Goal: Task Accomplishment & Management: Manage account settings

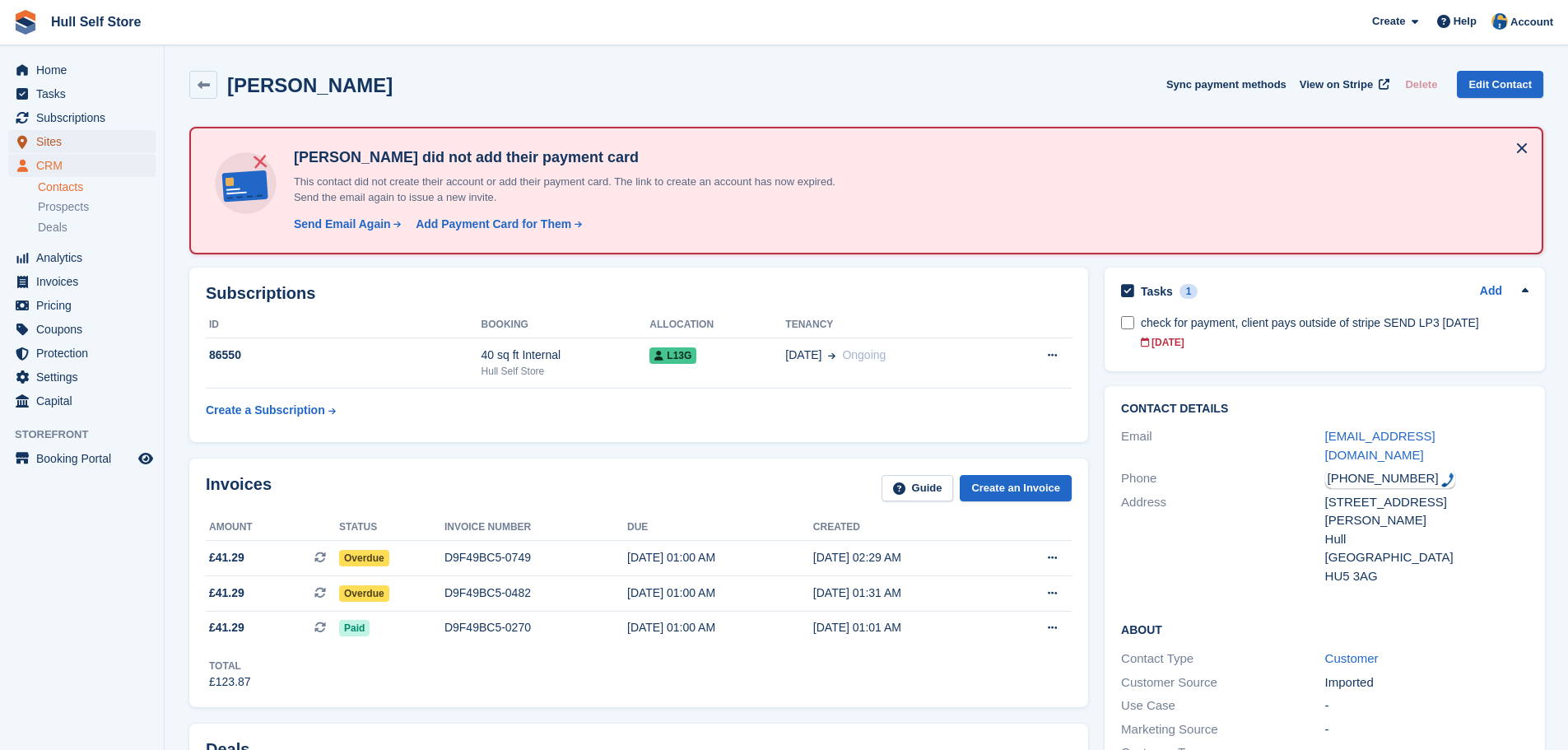
click at [62, 136] on span "Sites" at bounding box center [86, 141] width 99 height 23
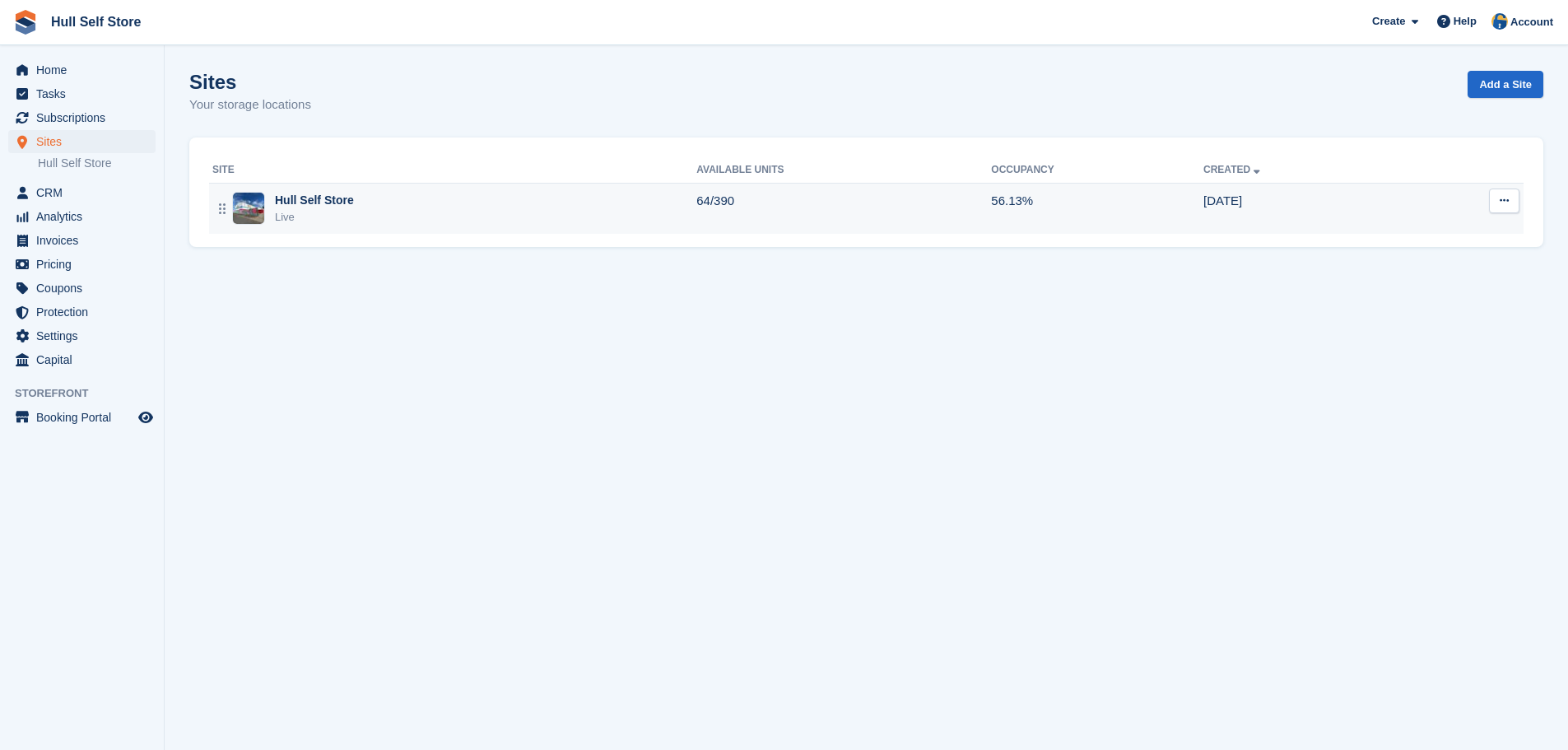
click at [369, 199] on div "Hull Self Store Live" at bounding box center [454, 209] width 484 height 34
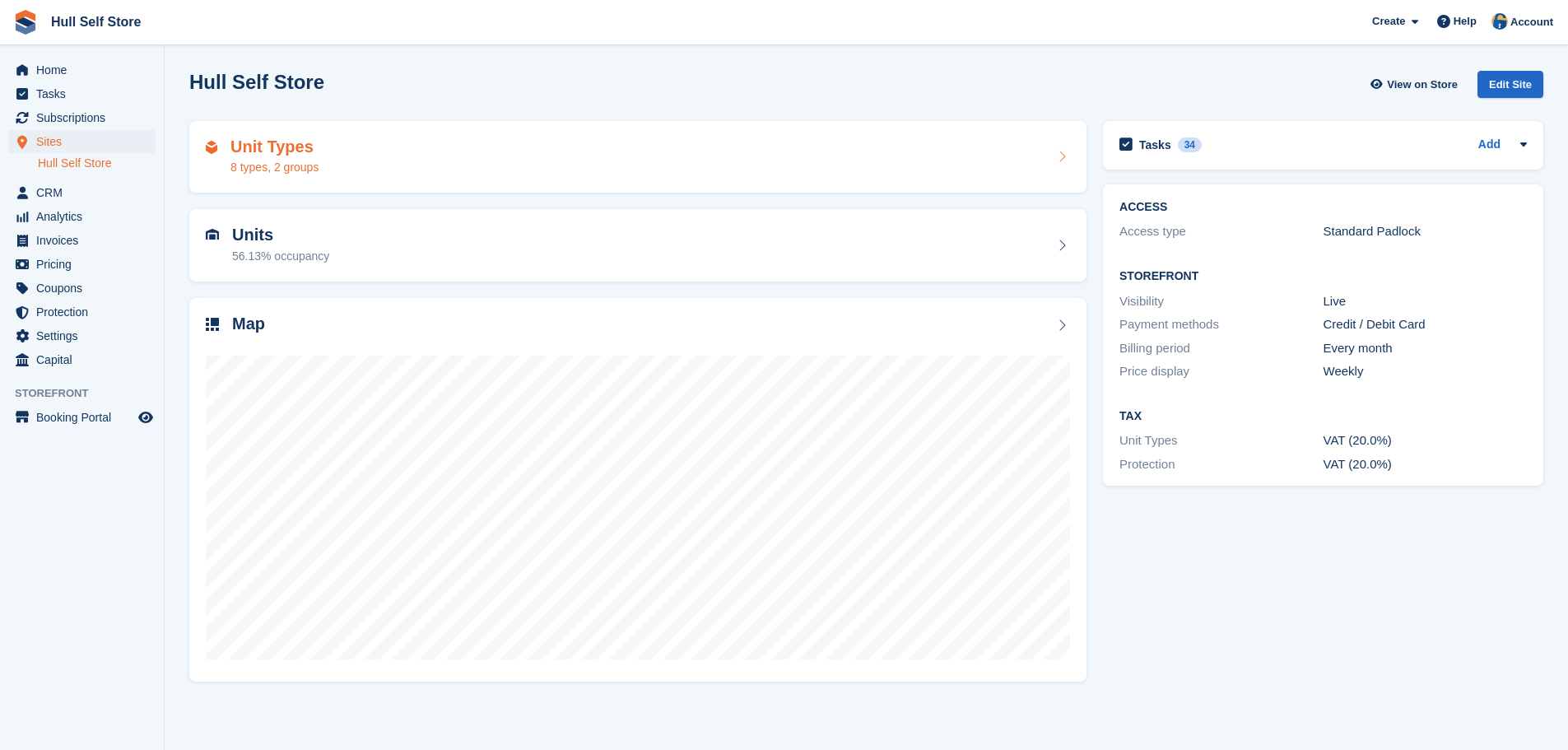
click at [361, 160] on div "Unit Types 8 types, 2 groups" at bounding box center [638, 157] width 864 height 39
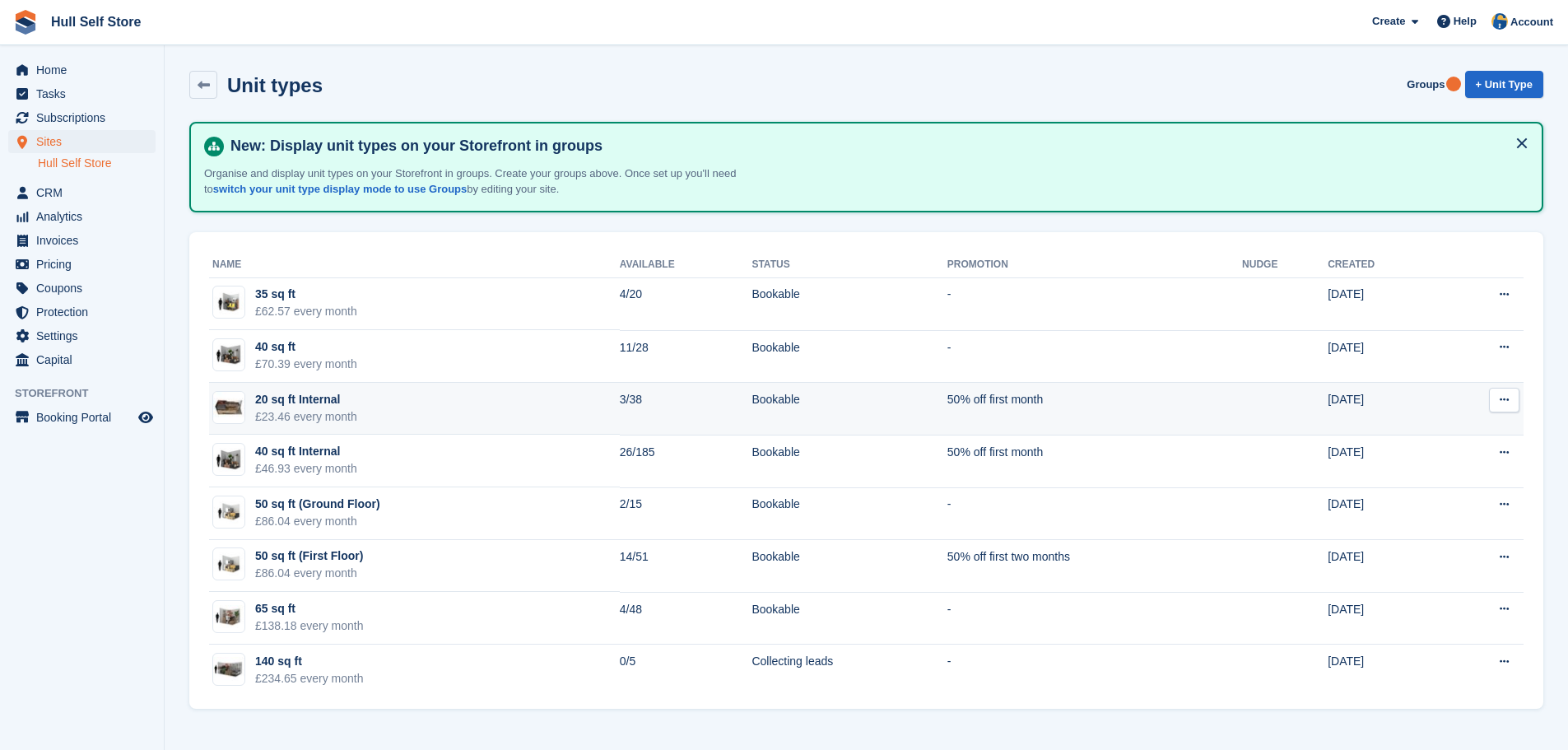
click at [339, 395] on div "20 sq ft Internal" at bounding box center [305, 399] width 102 height 18
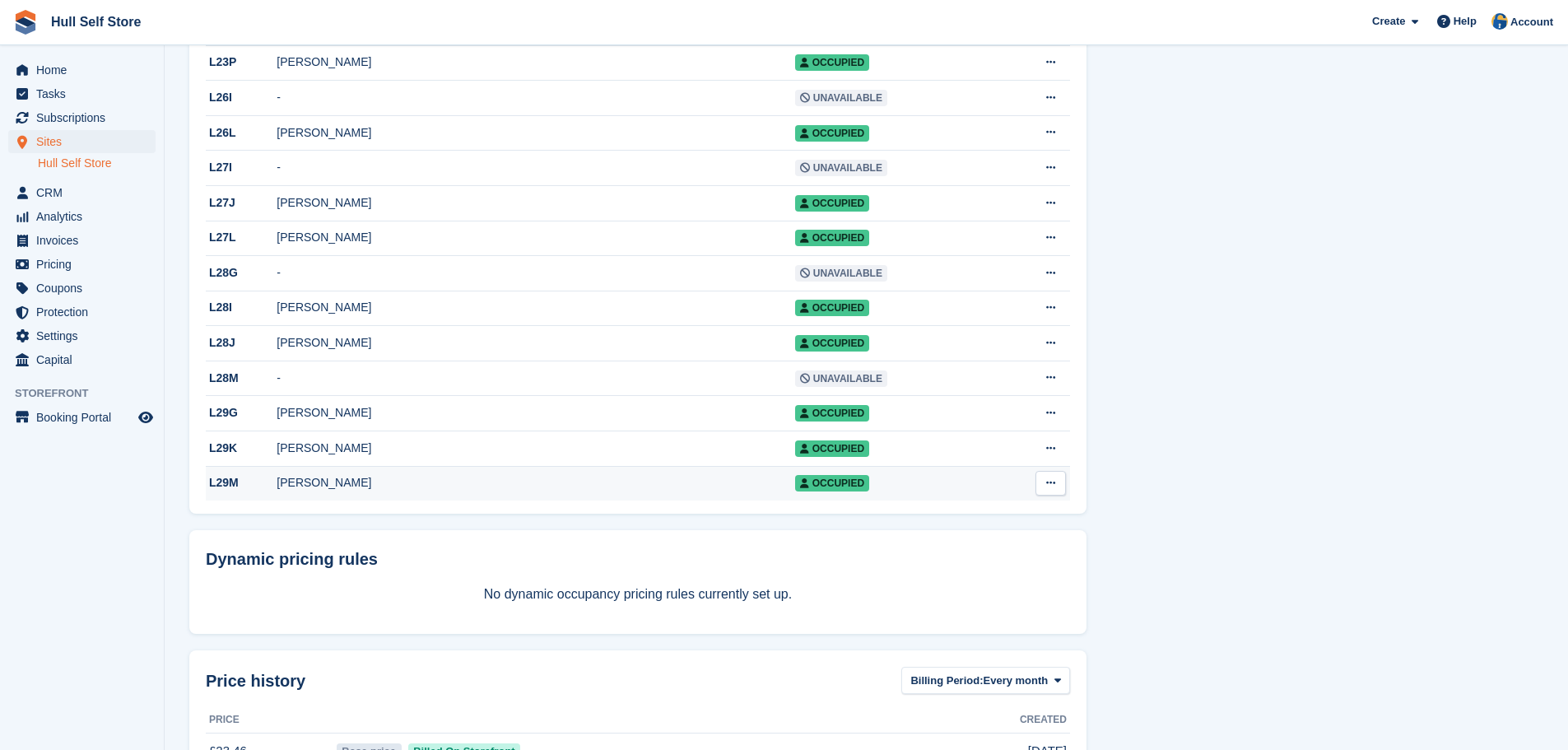
scroll to position [1158, 0]
click at [816, 501] on td "Occupied" at bounding box center [895, 483] width 200 height 35
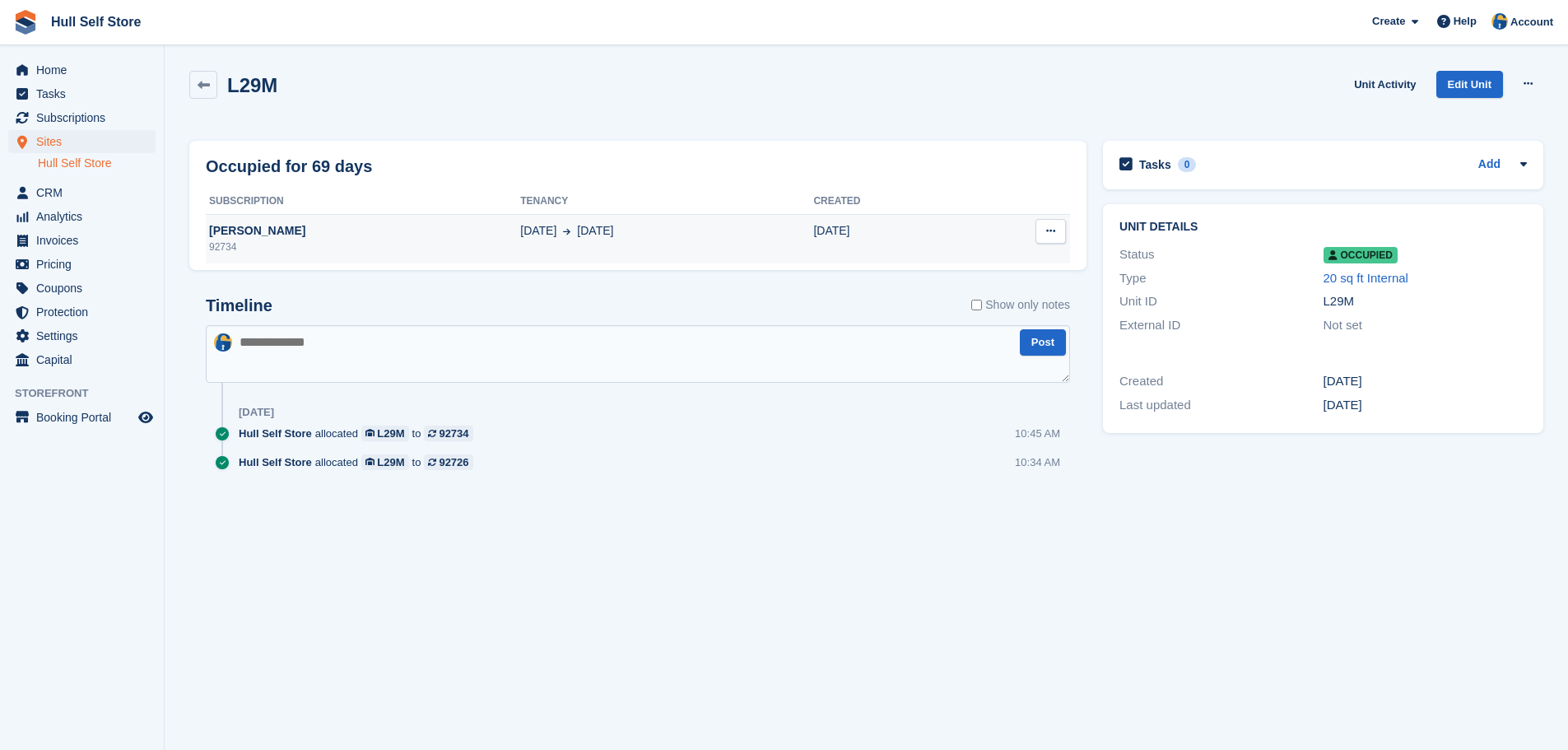
click at [632, 241] on td "26 Jun 8 Sep" at bounding box center [667, 238] width 293 height 49
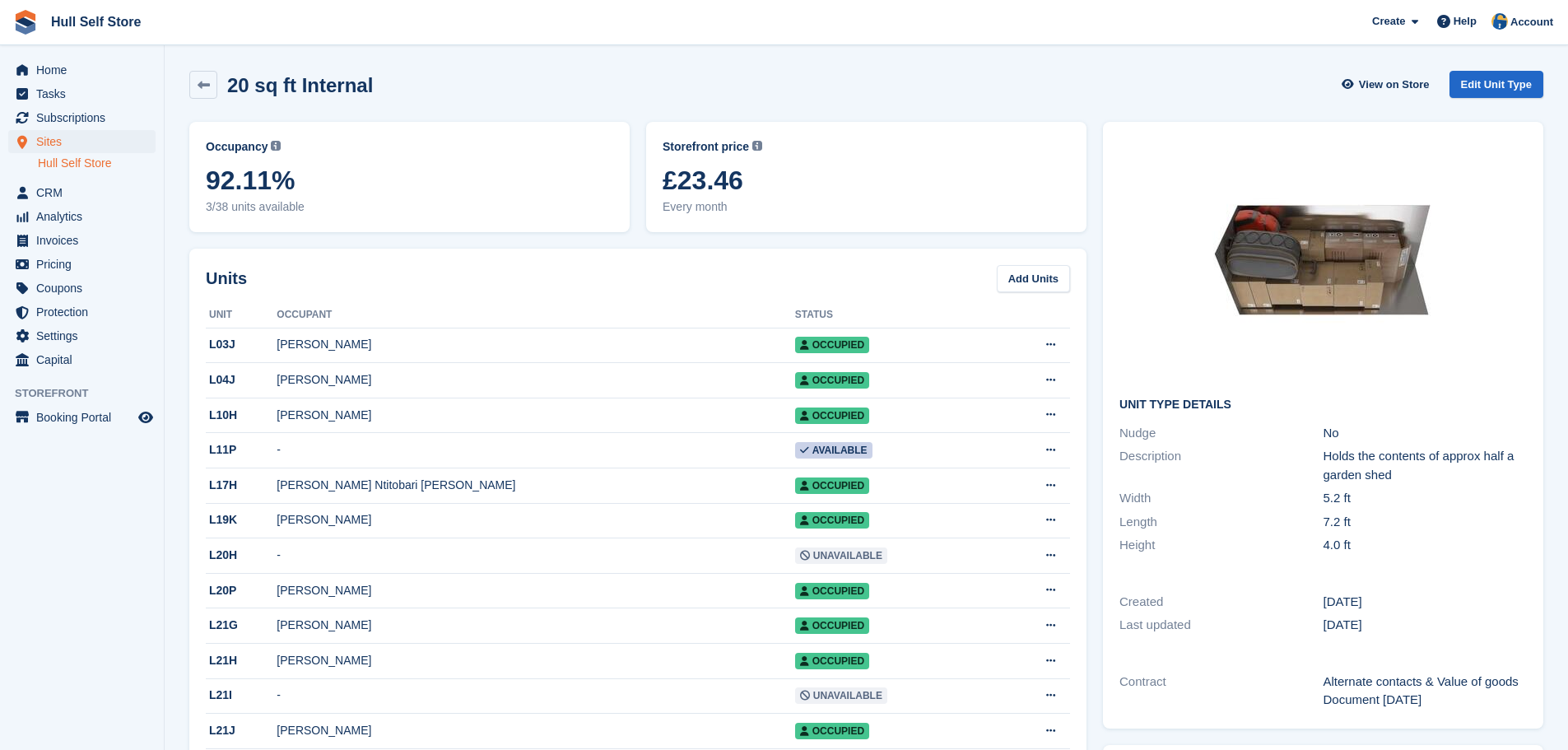
scroll to position [1158, 0]
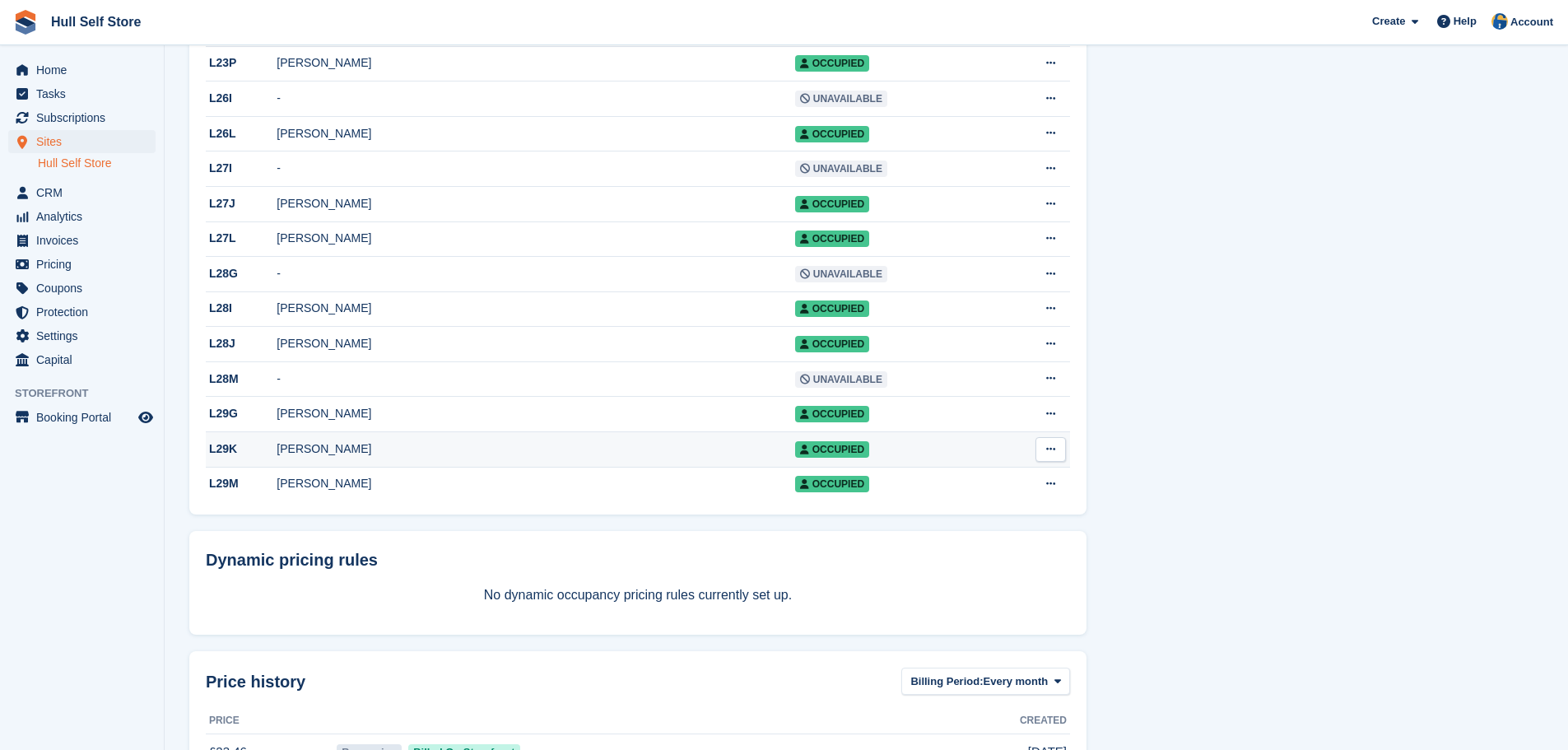
click at [693, 458] on div "[PERSON_NAME]" at bounding box center [534, 449] width 518 height 18
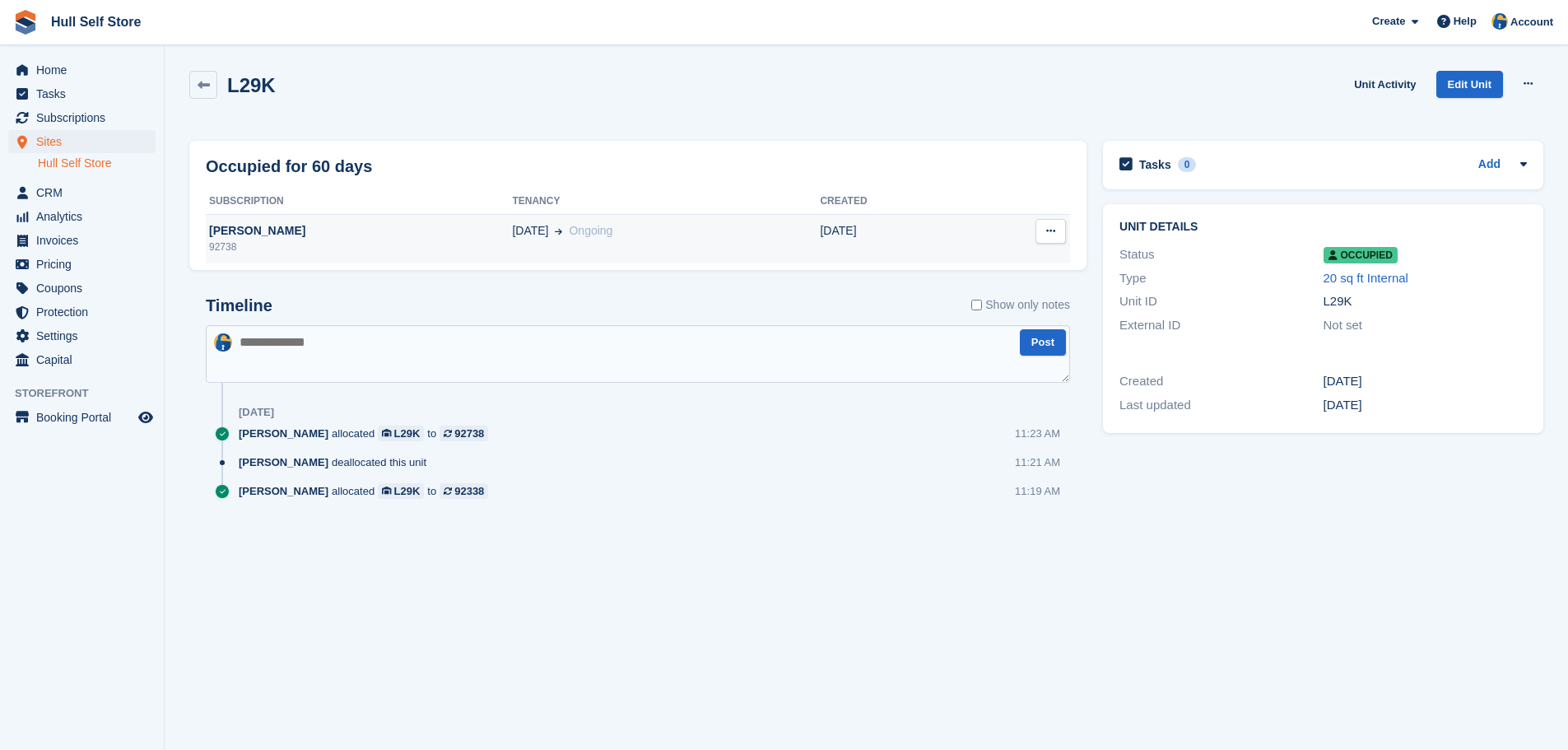
click at [512, 220] on td "04 Jul Ongoing" at bounding box center [666, 238] width 308 height 49
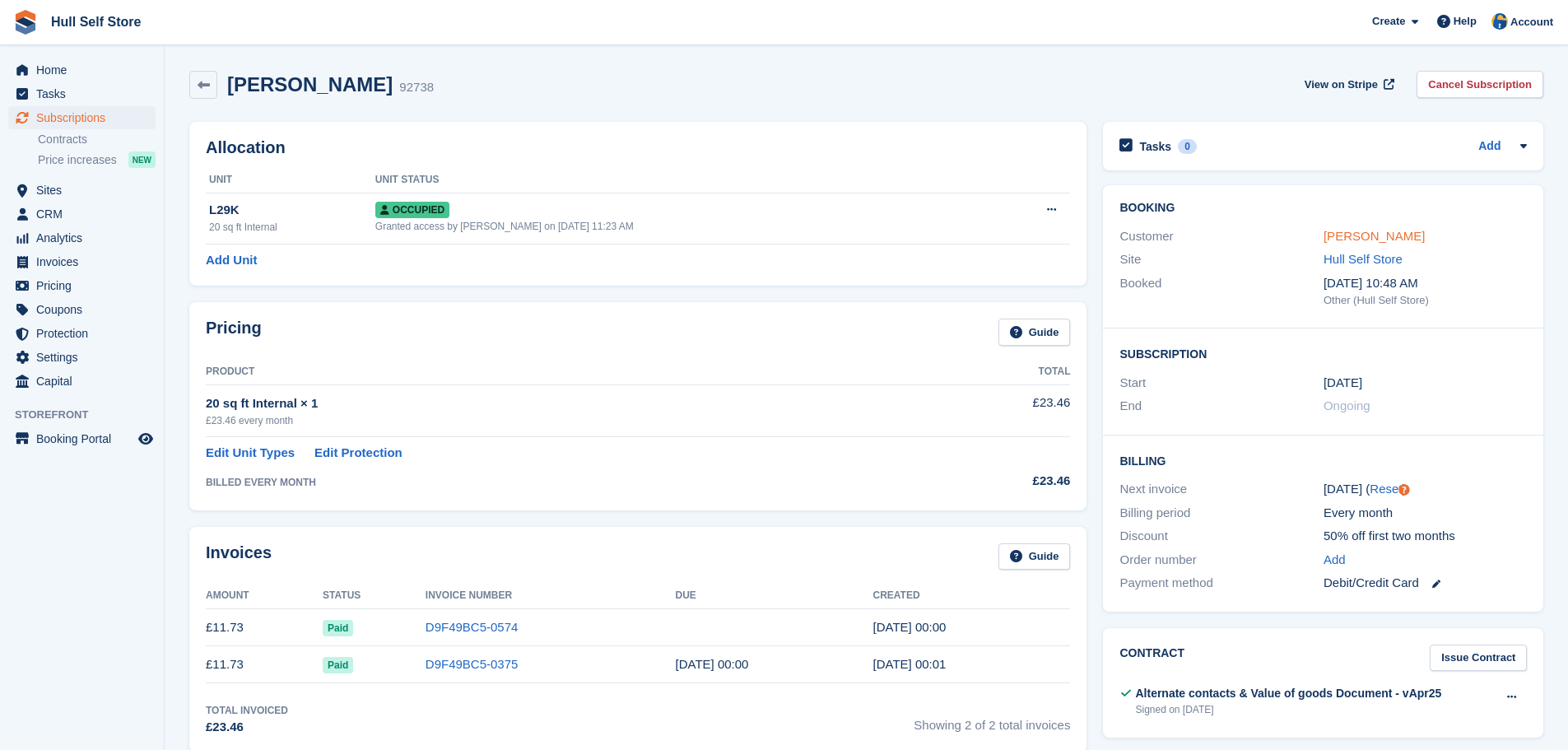
click at [1327, 234] on link "[PERSON_NAME]" at bounding box center [1374, 235] width 102 height 14
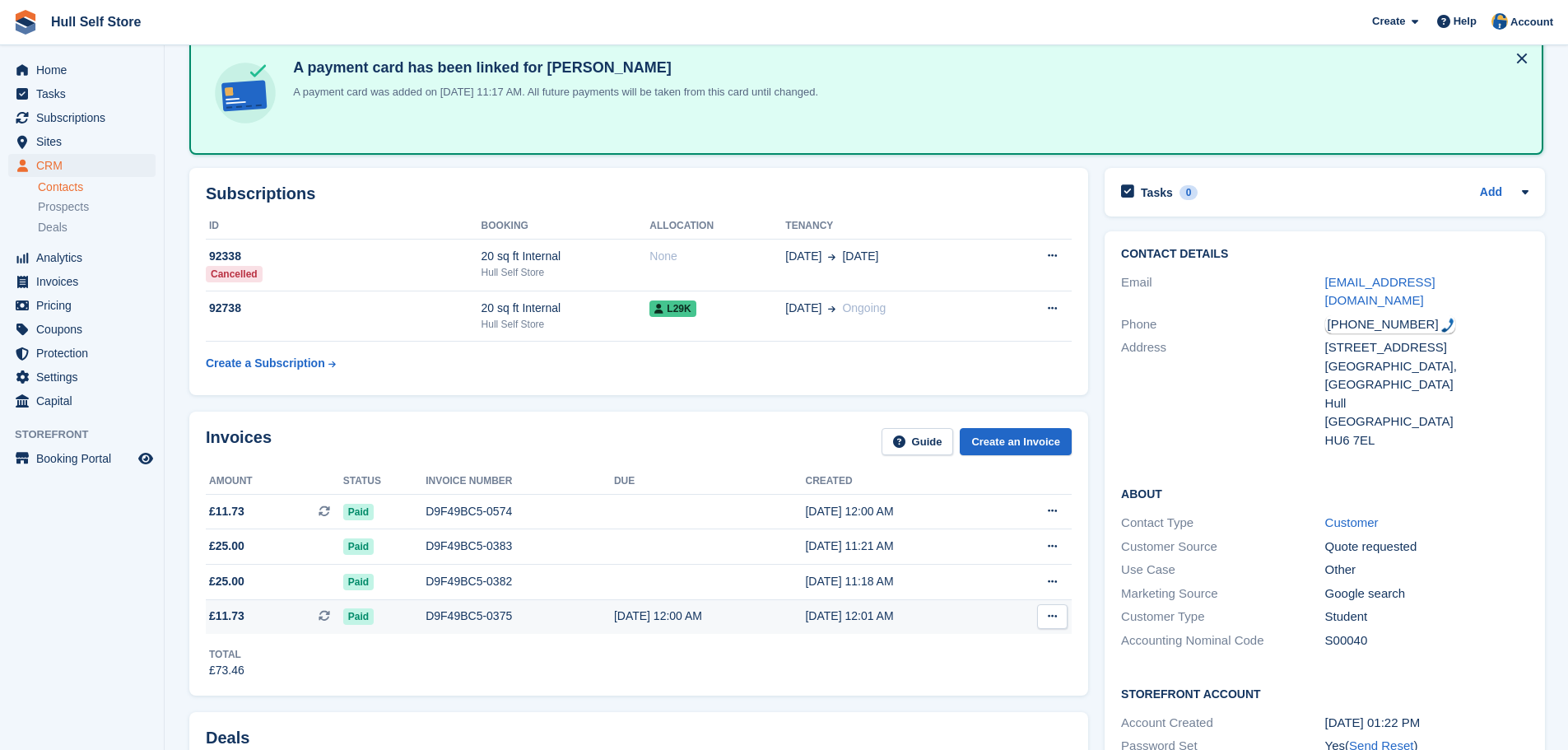
scroll to position [247, 0]
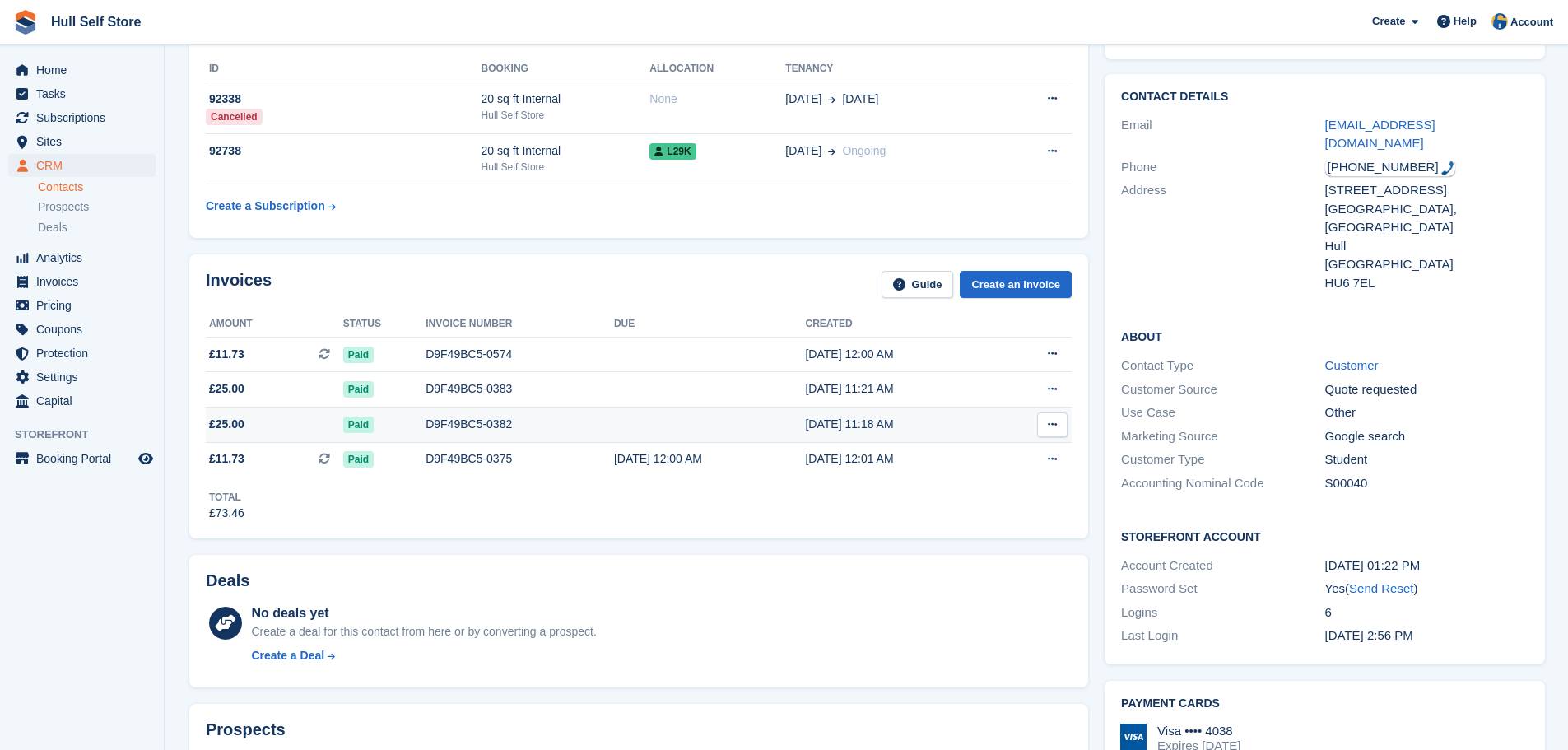
click at [453, 429] on div "D9F49BC5-0382" at bounding box center [520, 424] width 188 height 18
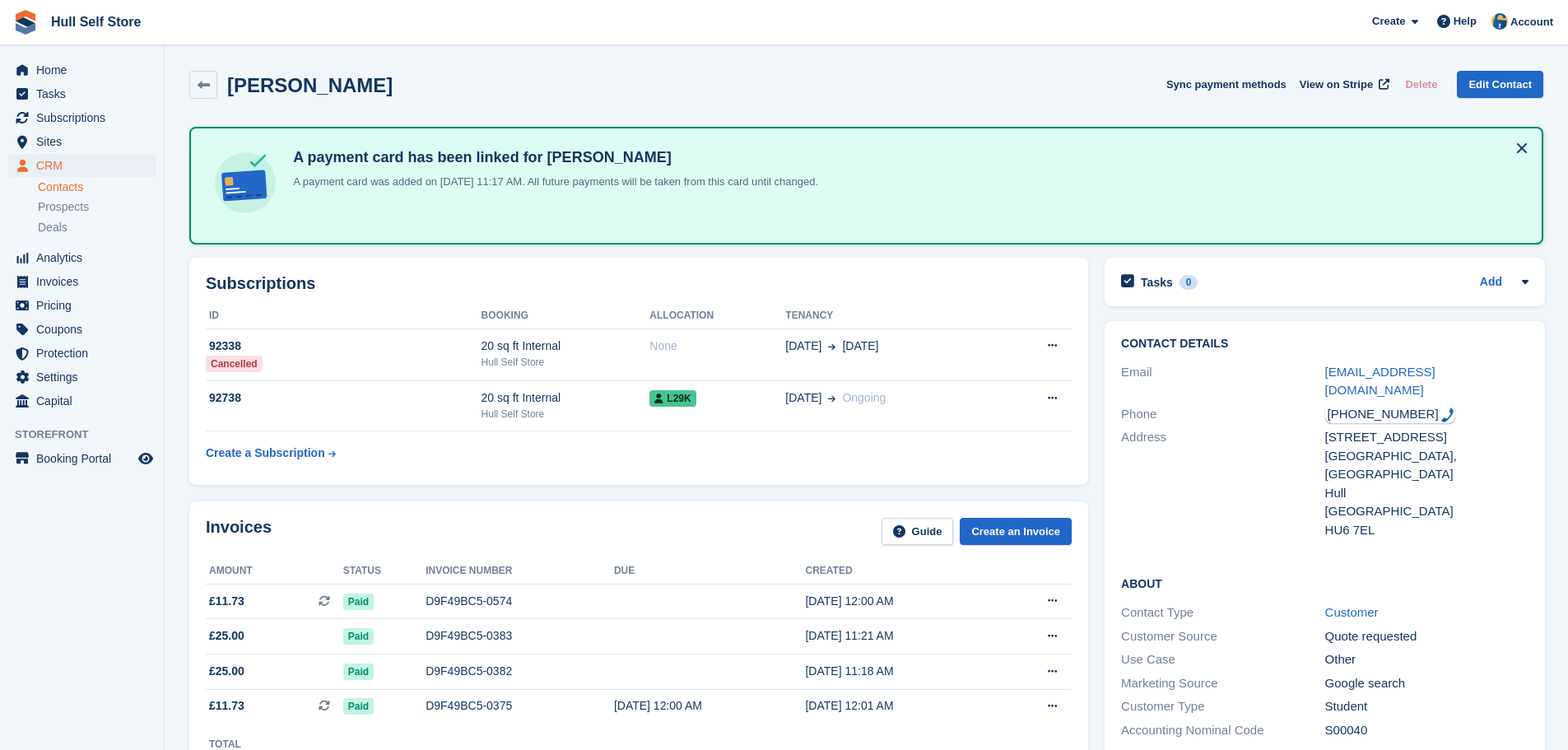
scroll to position [247, 0]
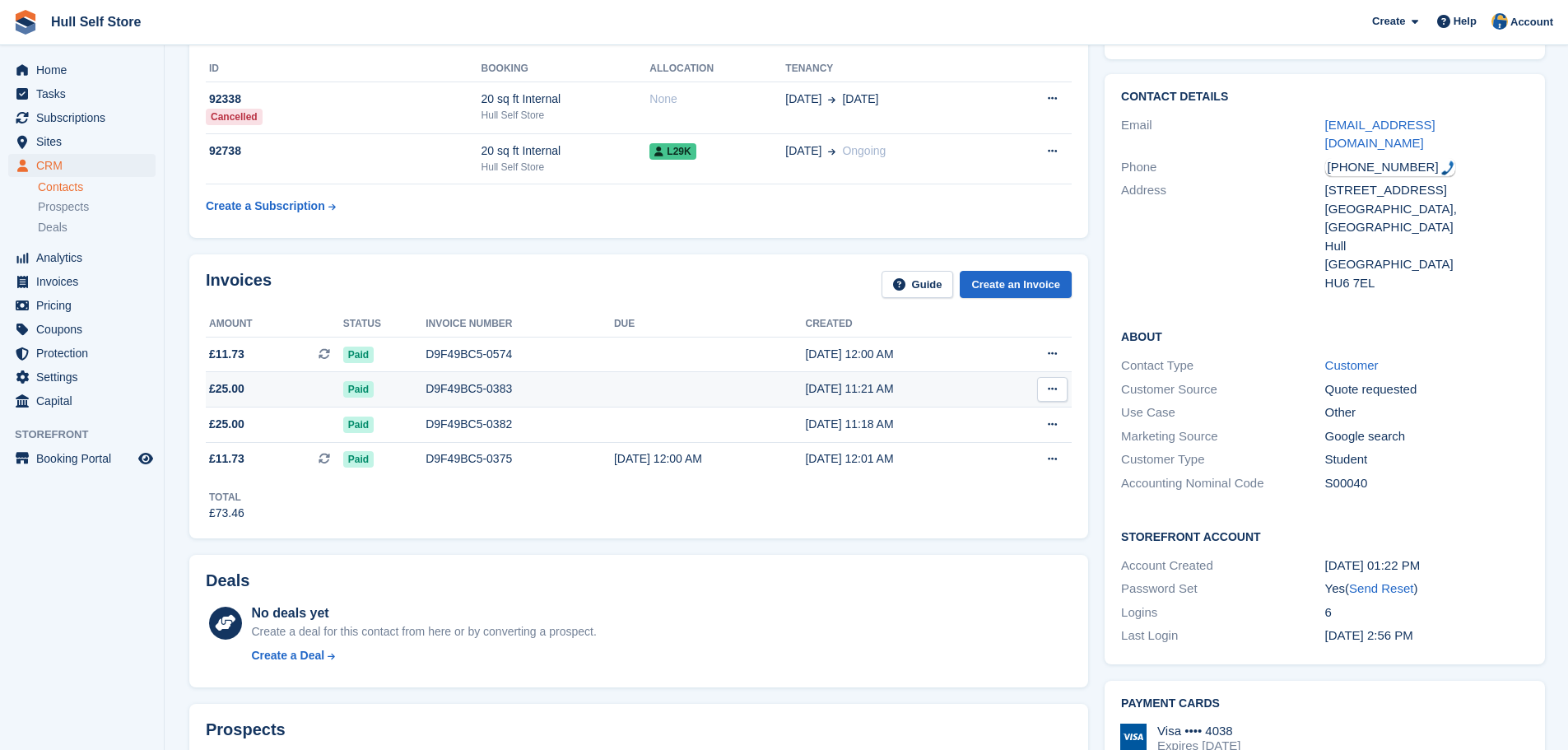
click at [382, 397] on td "Paid" at bounding box center [384, 390] width 82 height 35
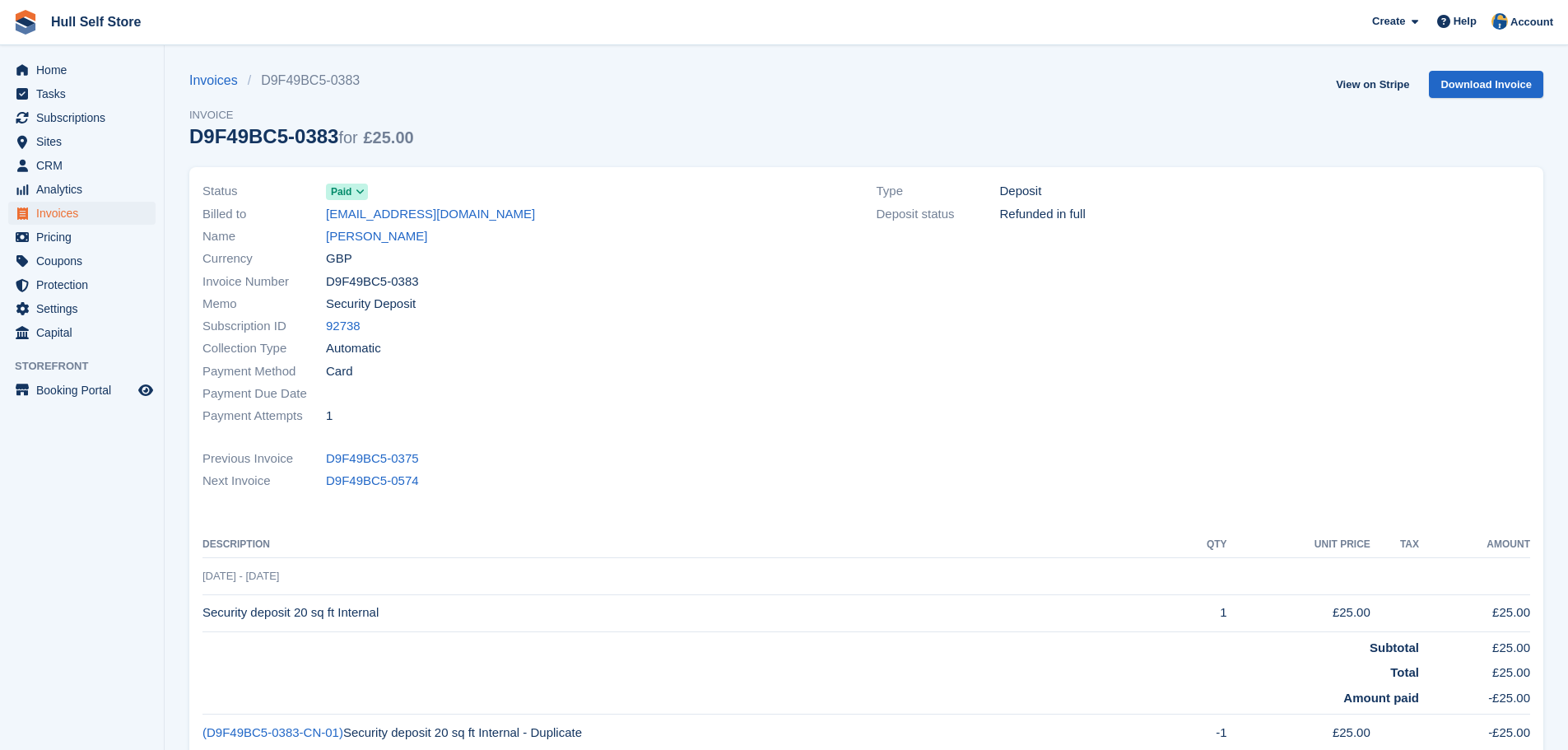
scroll to position [82, 0]
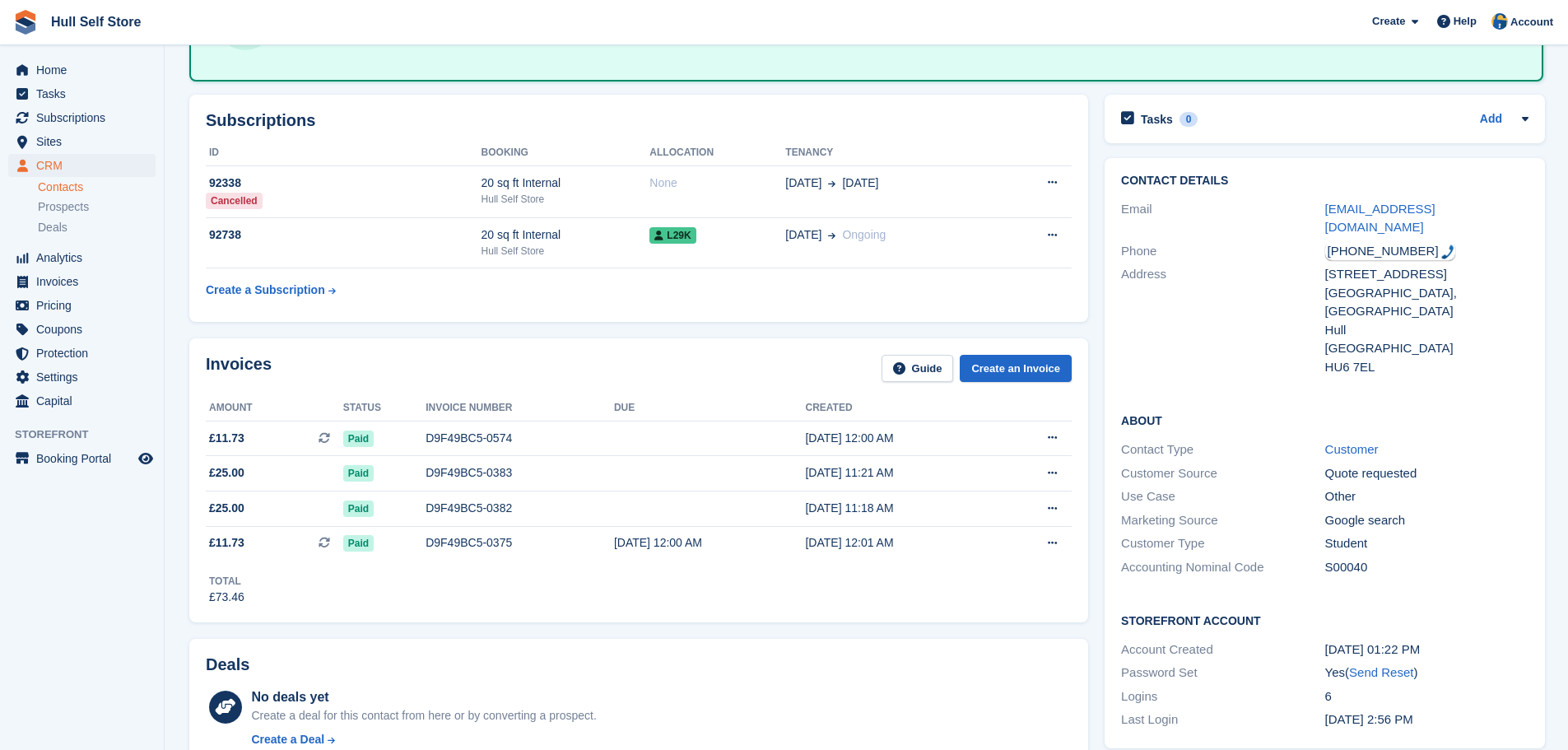
scroll to position [82, 0]
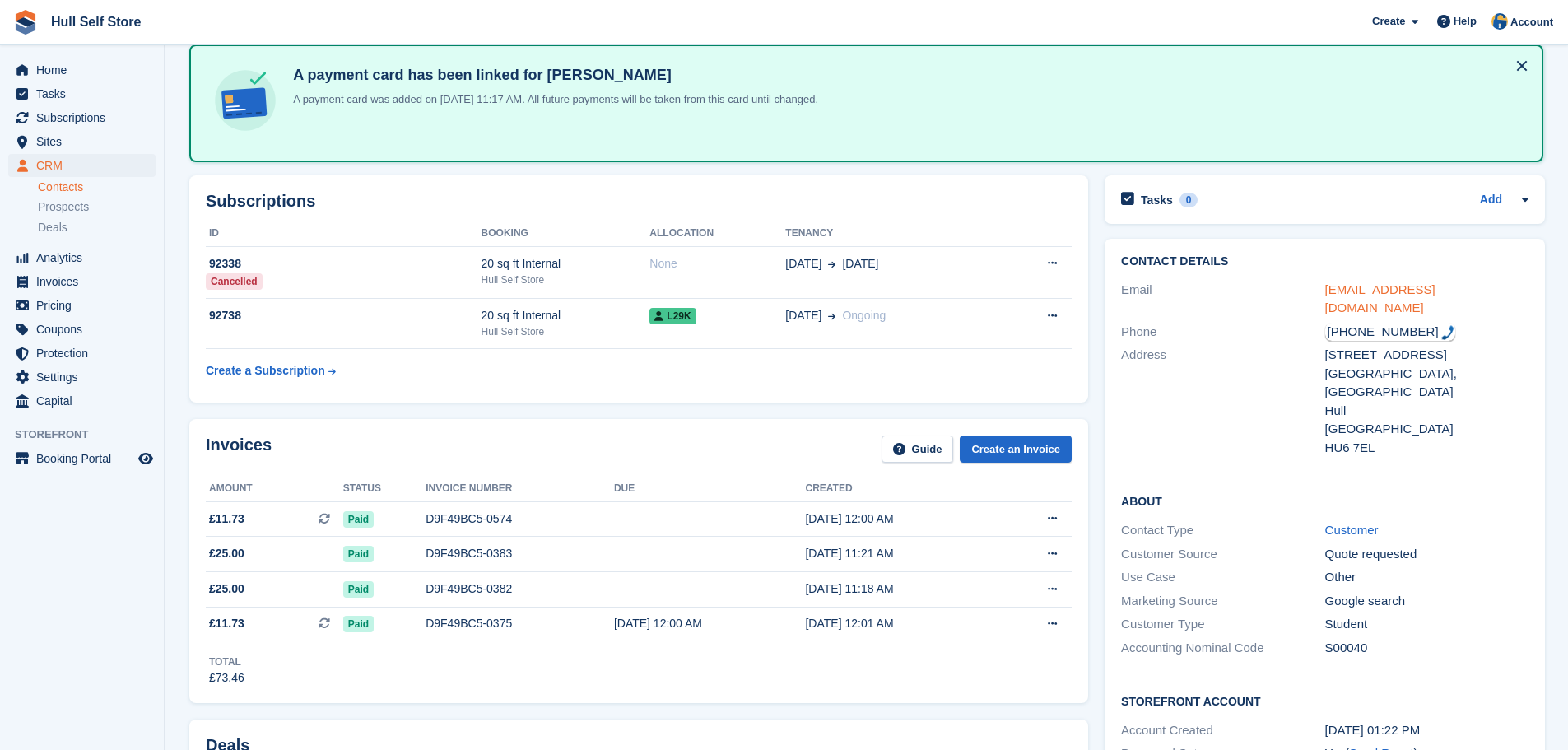
click at [1360, 289] on link "b9stevens101@gmail.com" at bounding box center [1380, 299] width 110 height 33
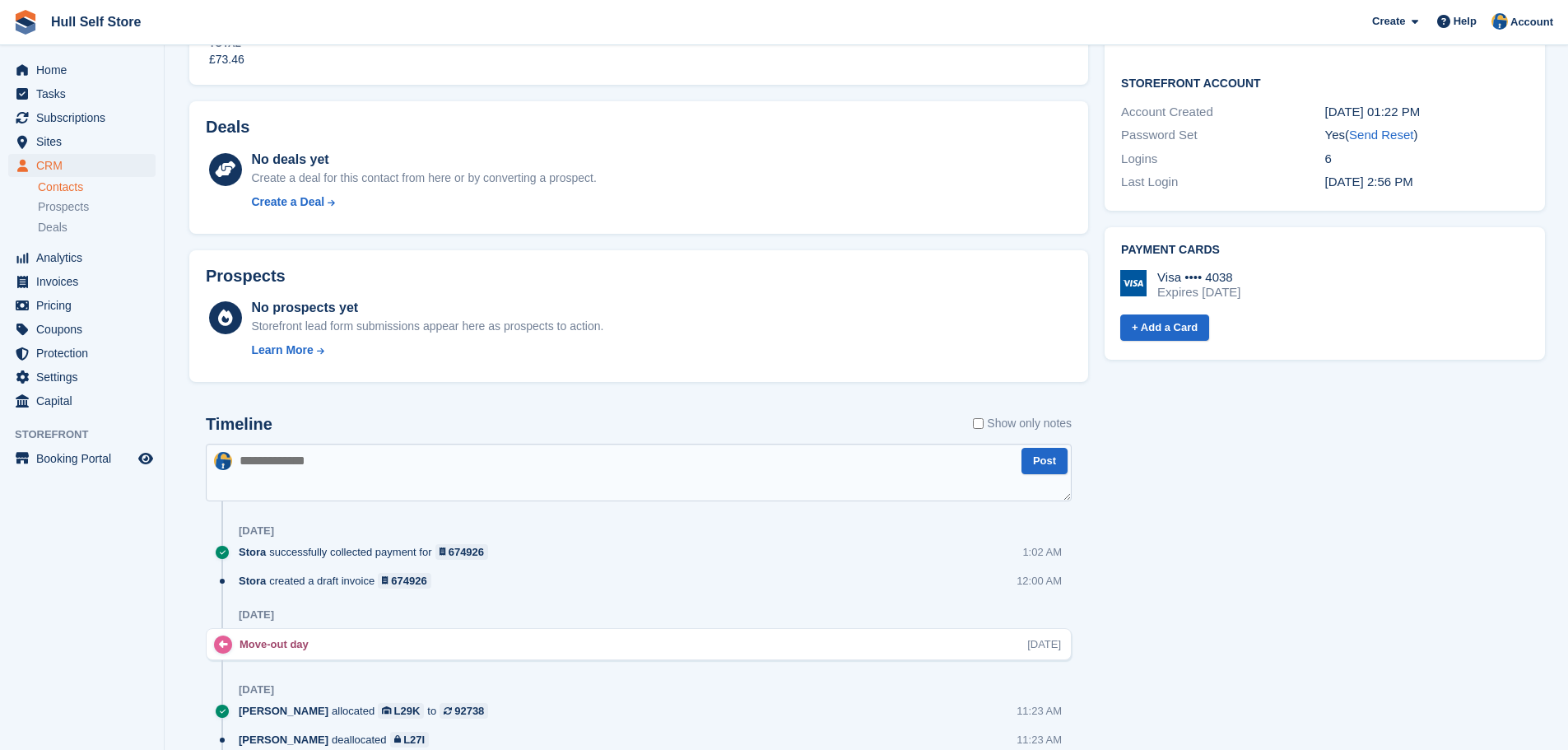
scroll to position [823, 0]
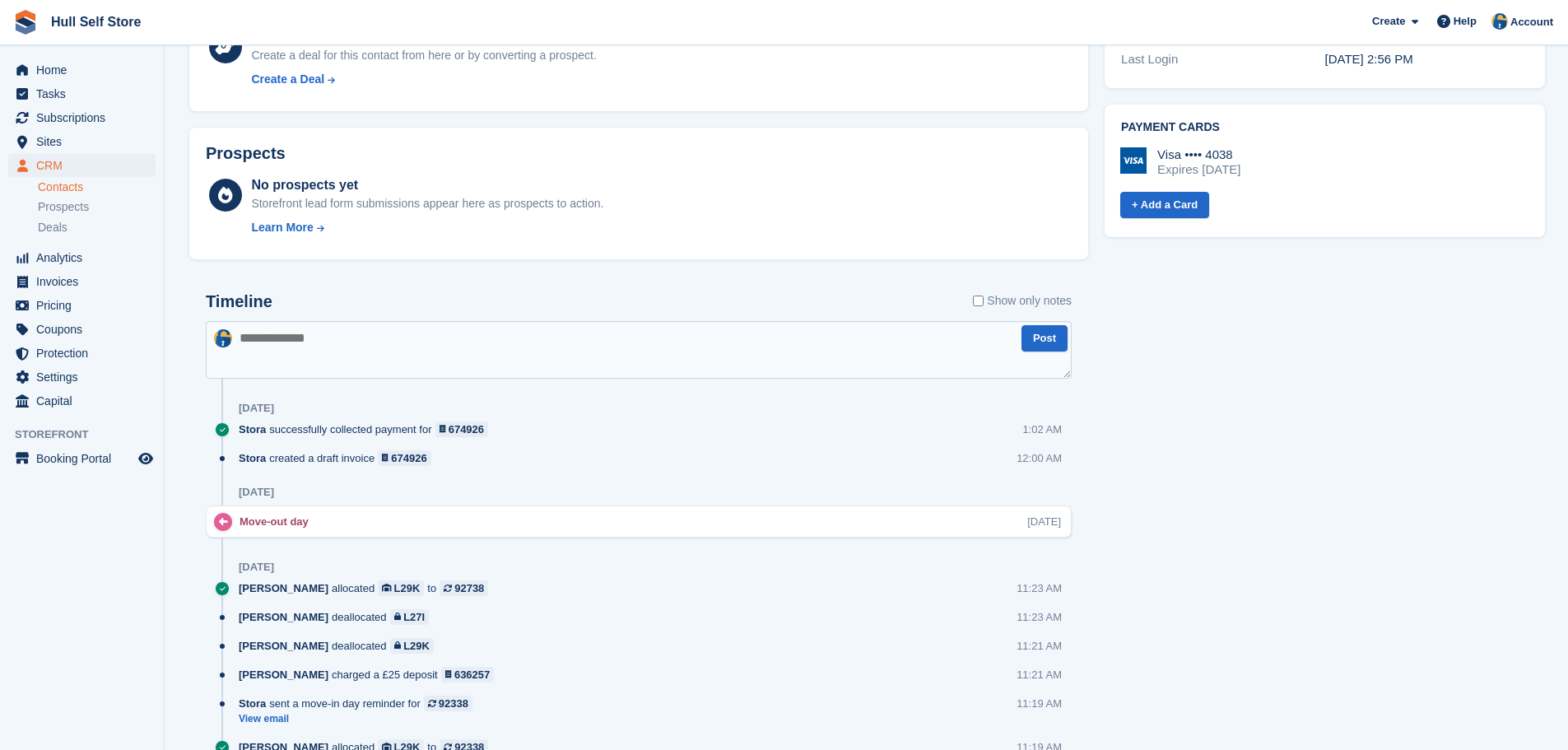
click at [352, 355] on textarea at bounding box center [639, 350] width 866 height 58
type textarea "**********"
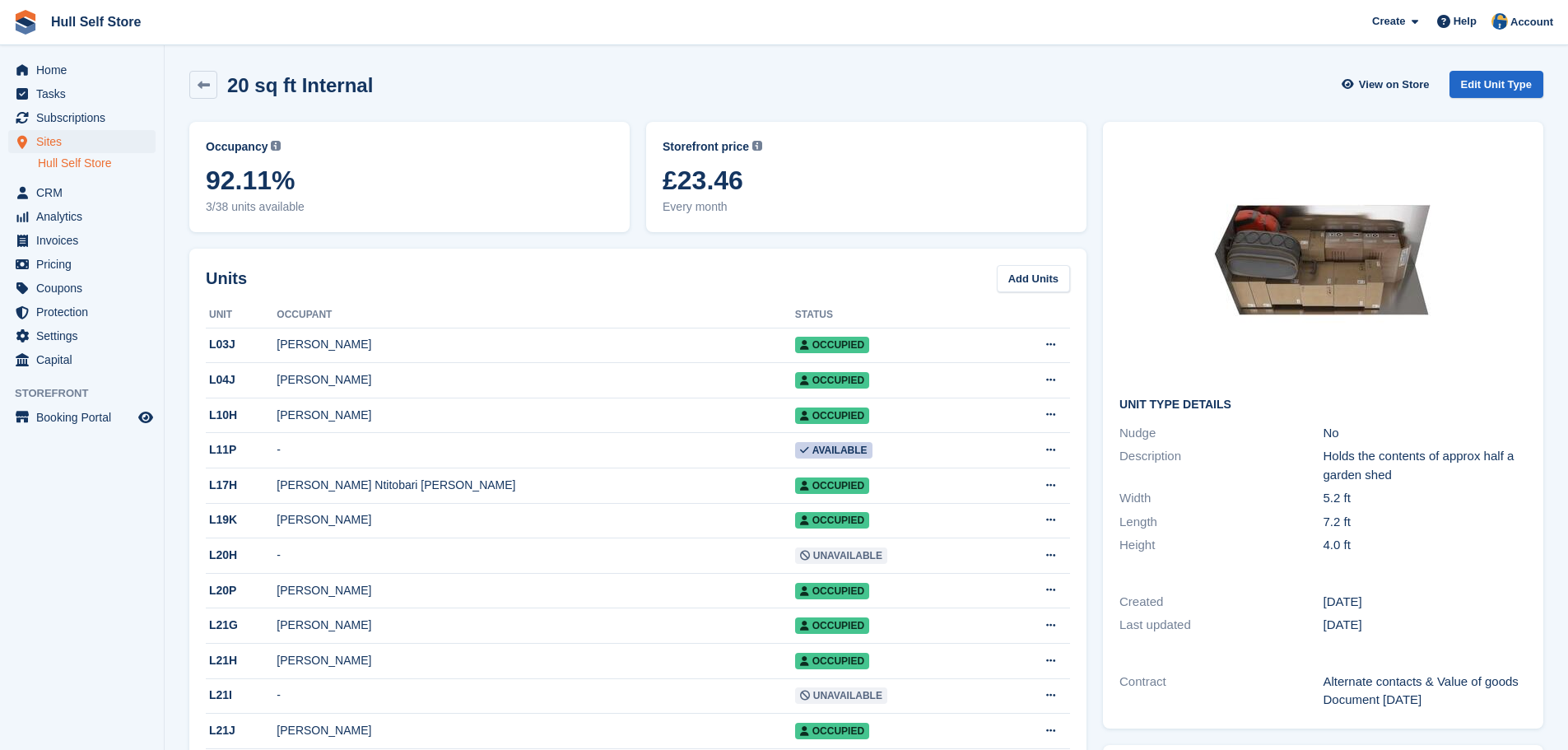
scroll to position [1158, 0]
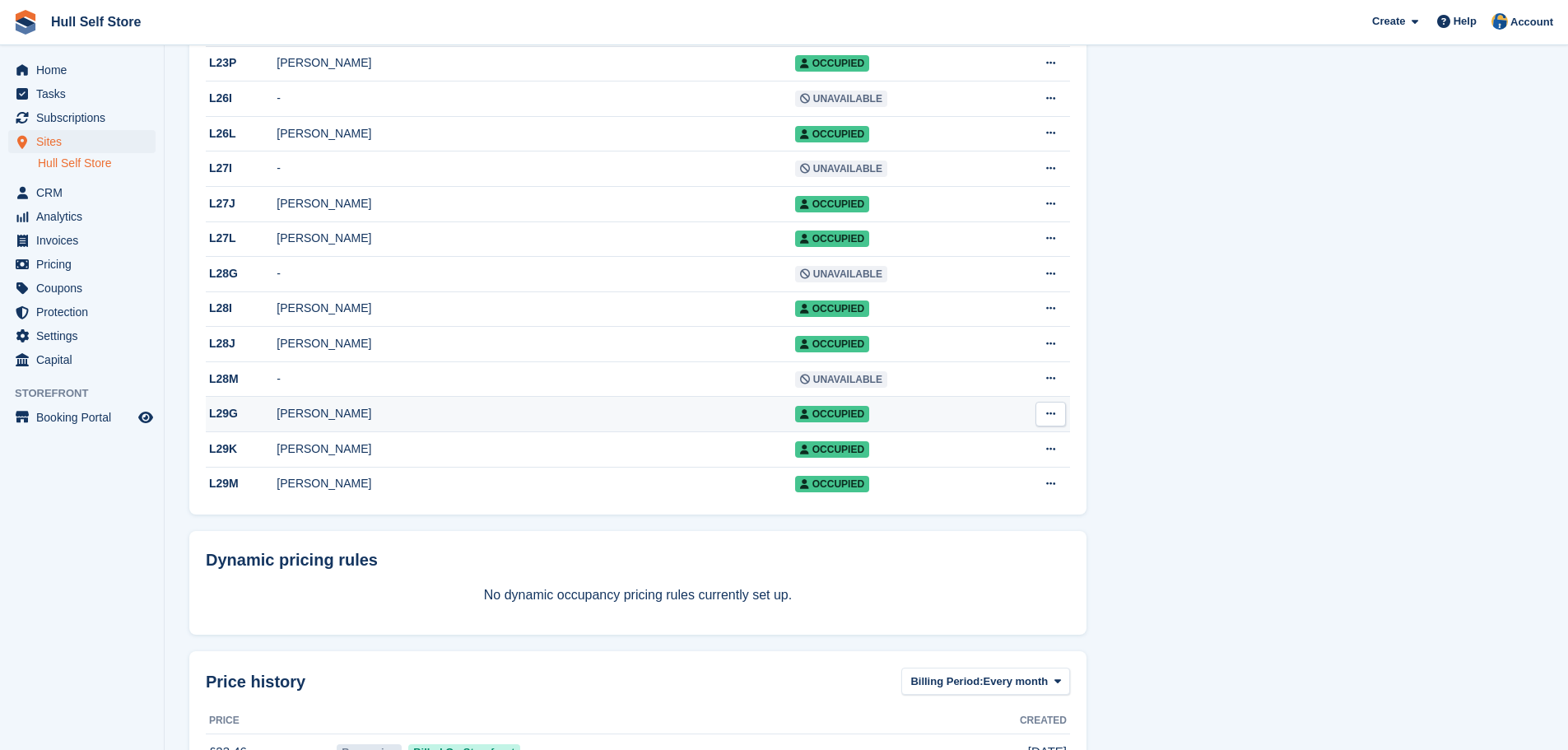
click at [528, 423] on div "[PERSON_NAME]" at bounding box center [534, 413] width 518 height 18
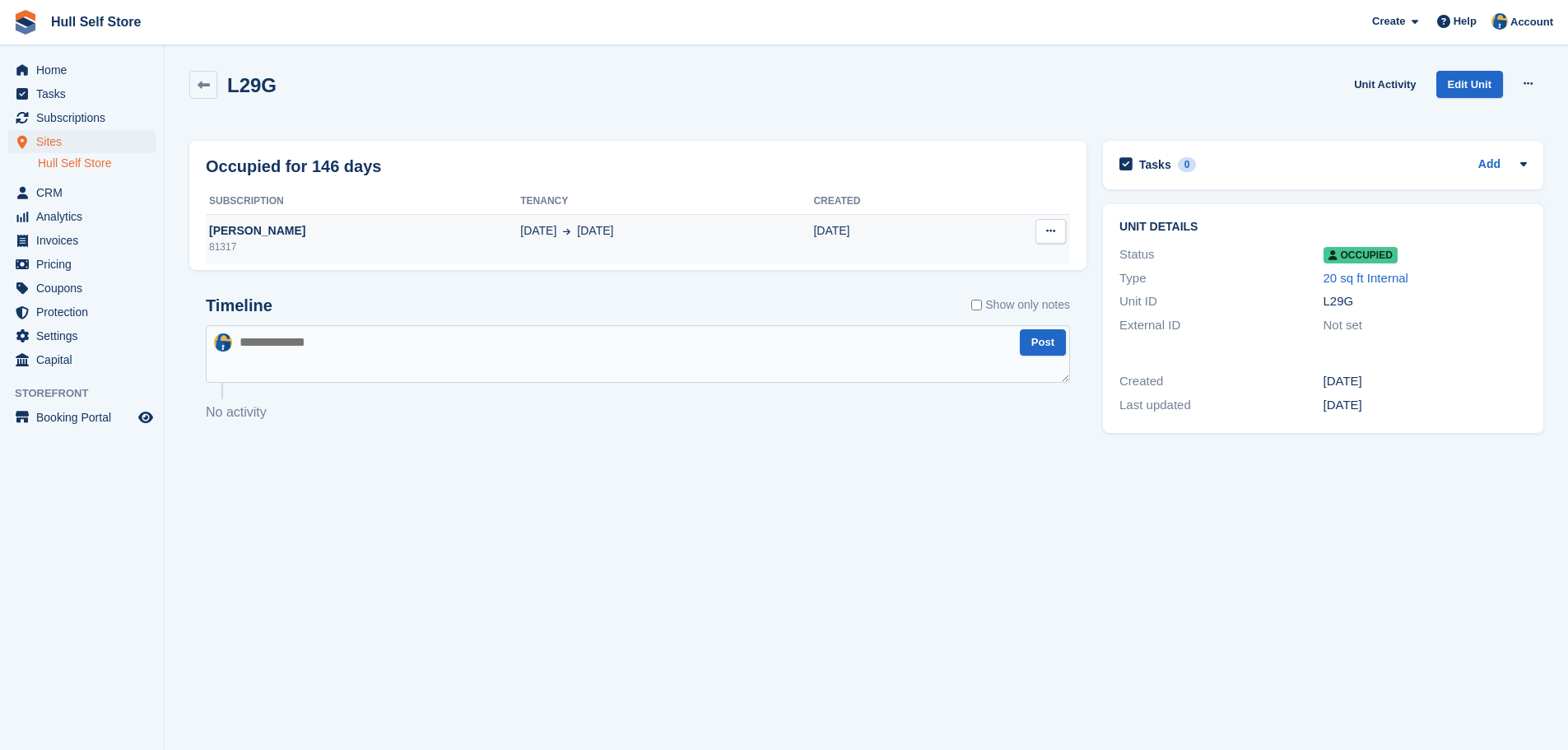
click at [577, 222] on div "12 Apr 4 Sep" at bounding box center [667, 230] width 293 height 18
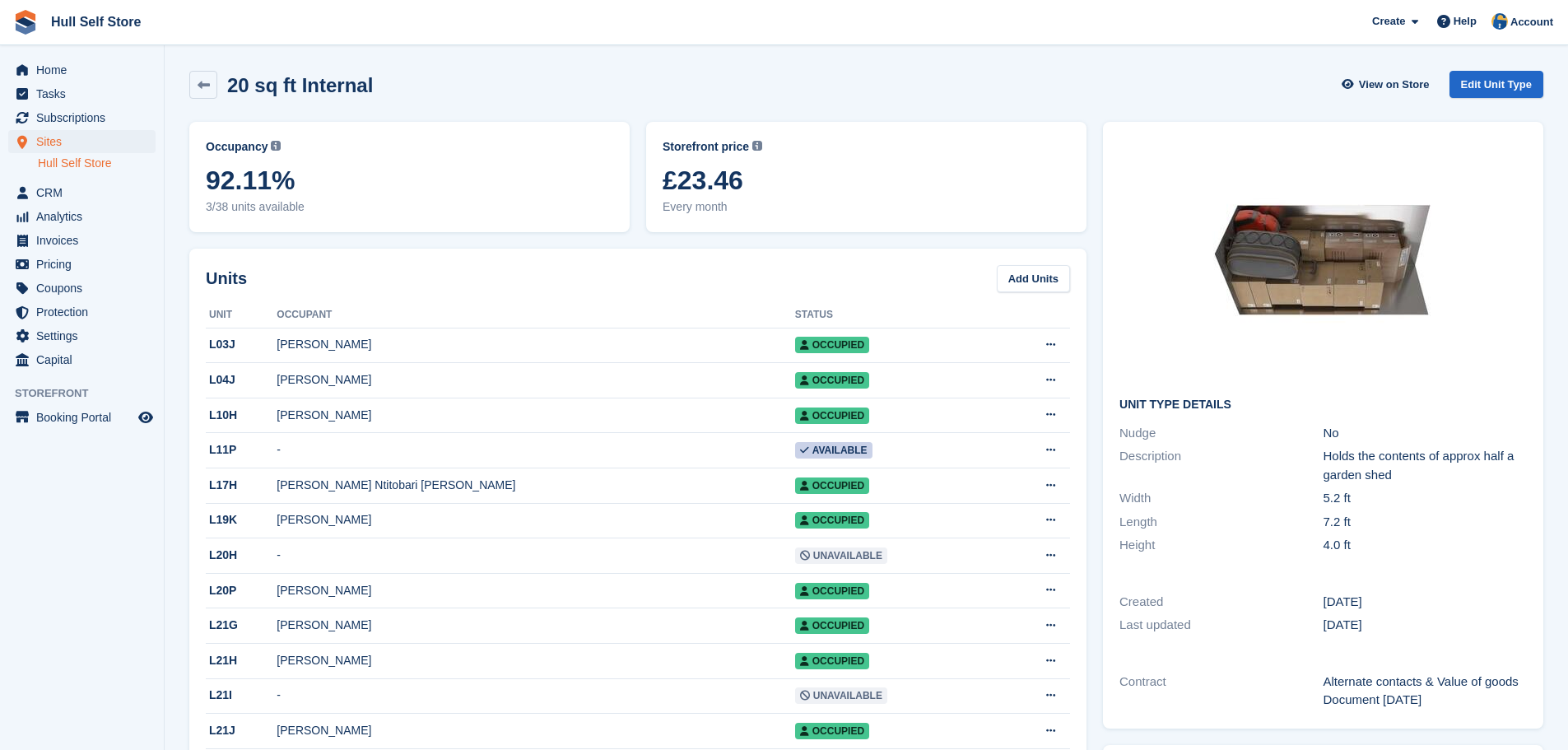
scroll to position [1158, 0]
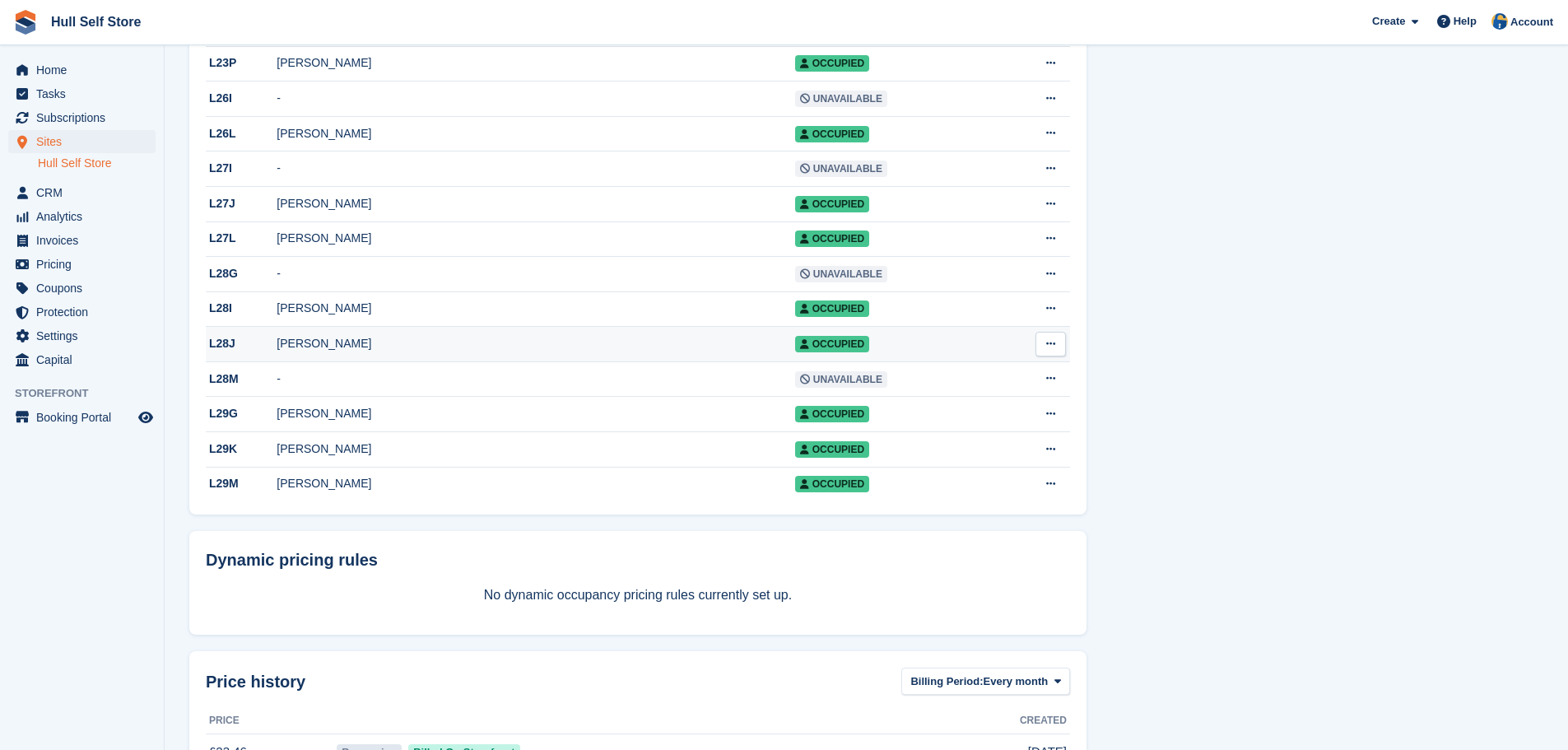
click at [370, 353] on div "[PERSON_NAME]" at bounding box center [534, 343] width 518 height 18
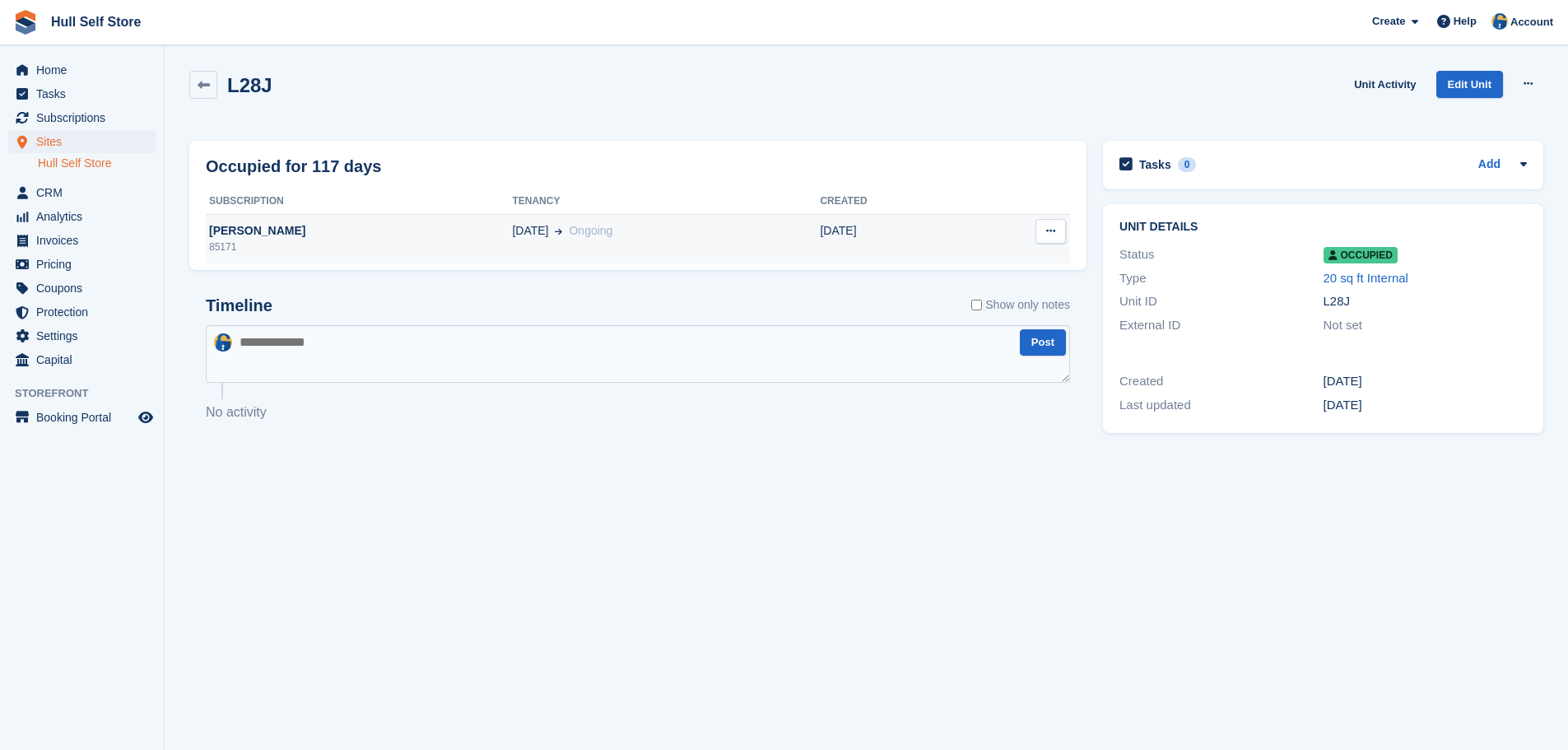
click at [512, 245] on td "[DATE] Ongoing" at bounding box center [666, 238] width 308 height 49
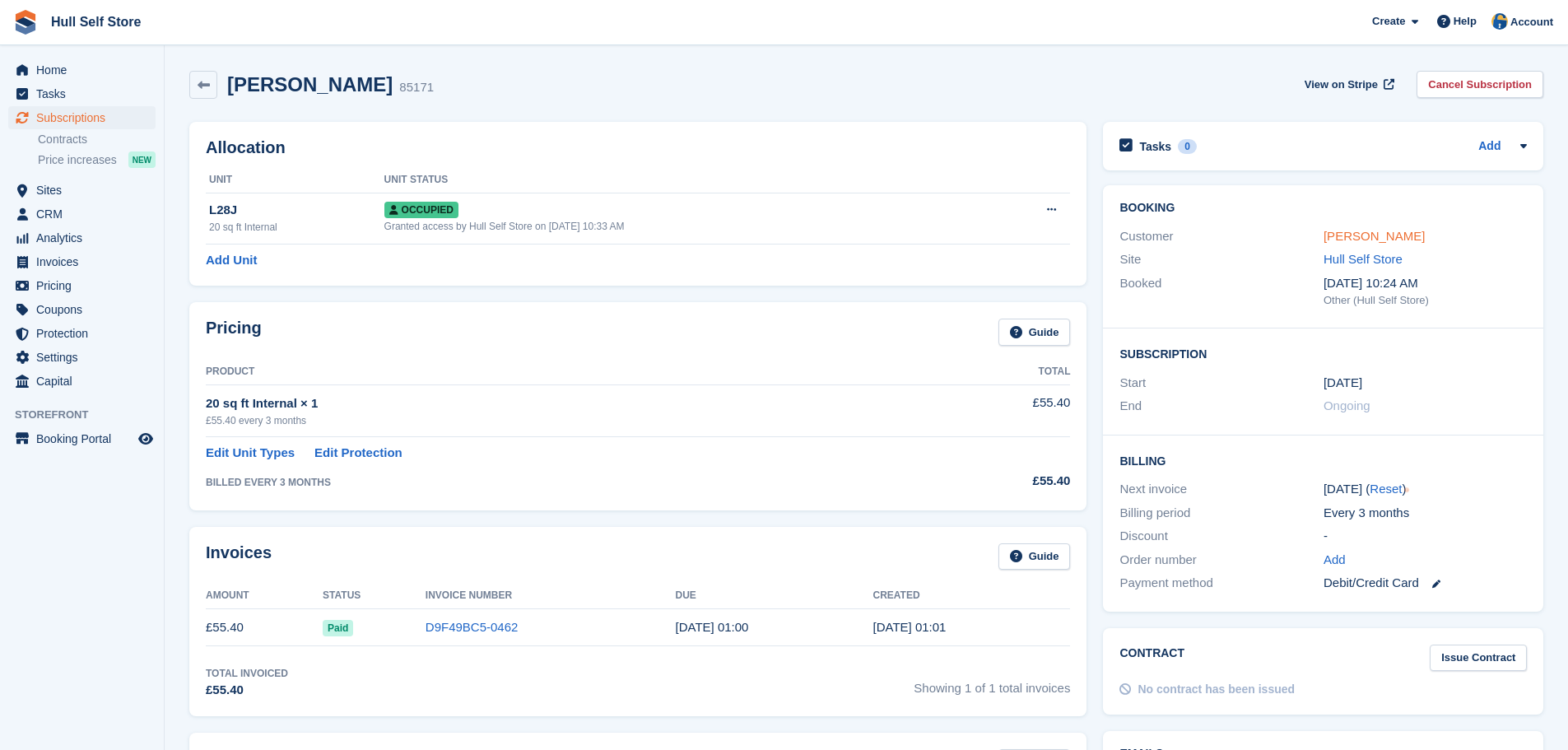
click at [1352, 241] on link "[PERSON_NAME]" at bounding box center [1374, 235] width 102 height 14
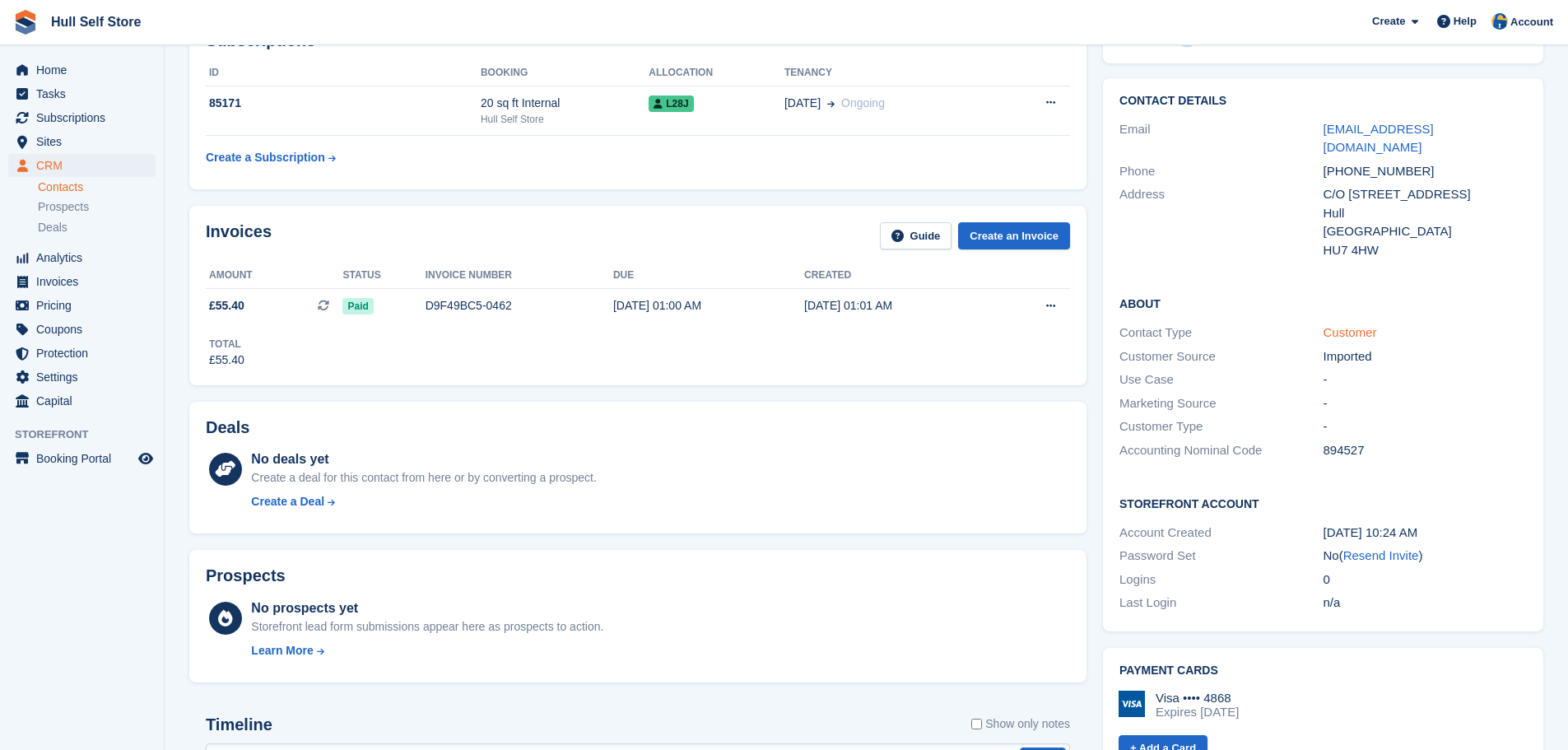
scroll to position [247, 0]
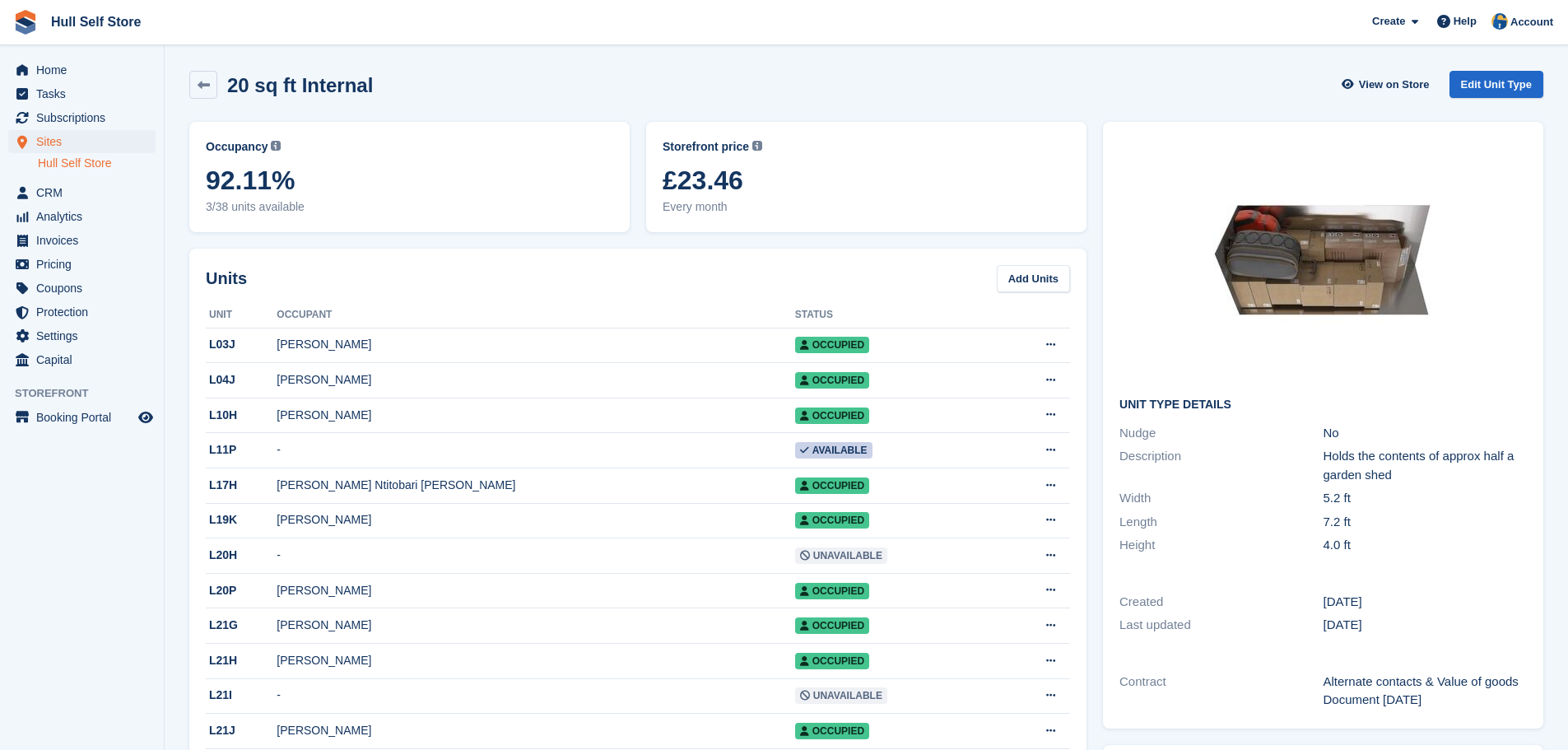
scroll to position [1158, 0]
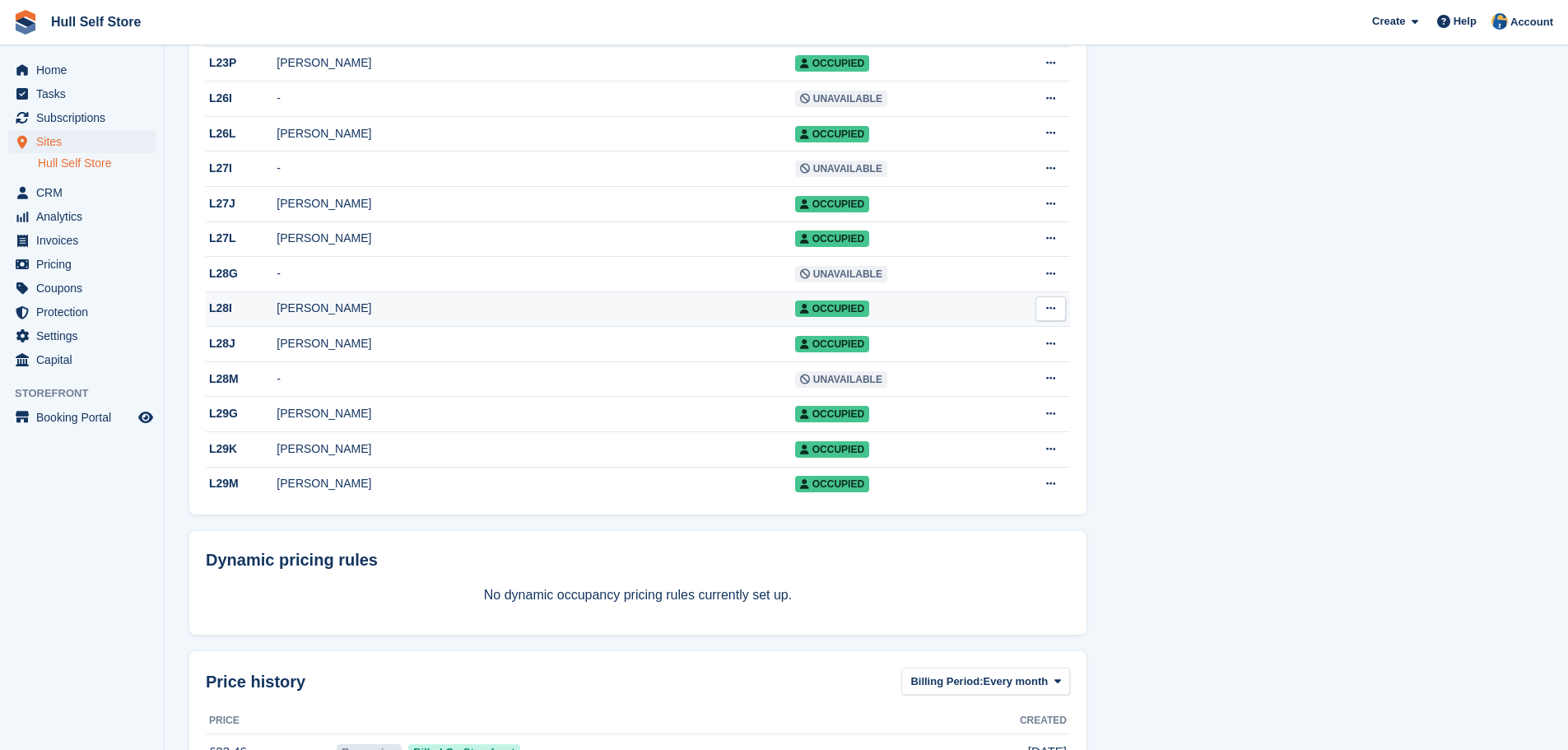
click at [387, 317] on div "[PERSON_NAME]" at bounding box center [534, 308] width 518 height 18
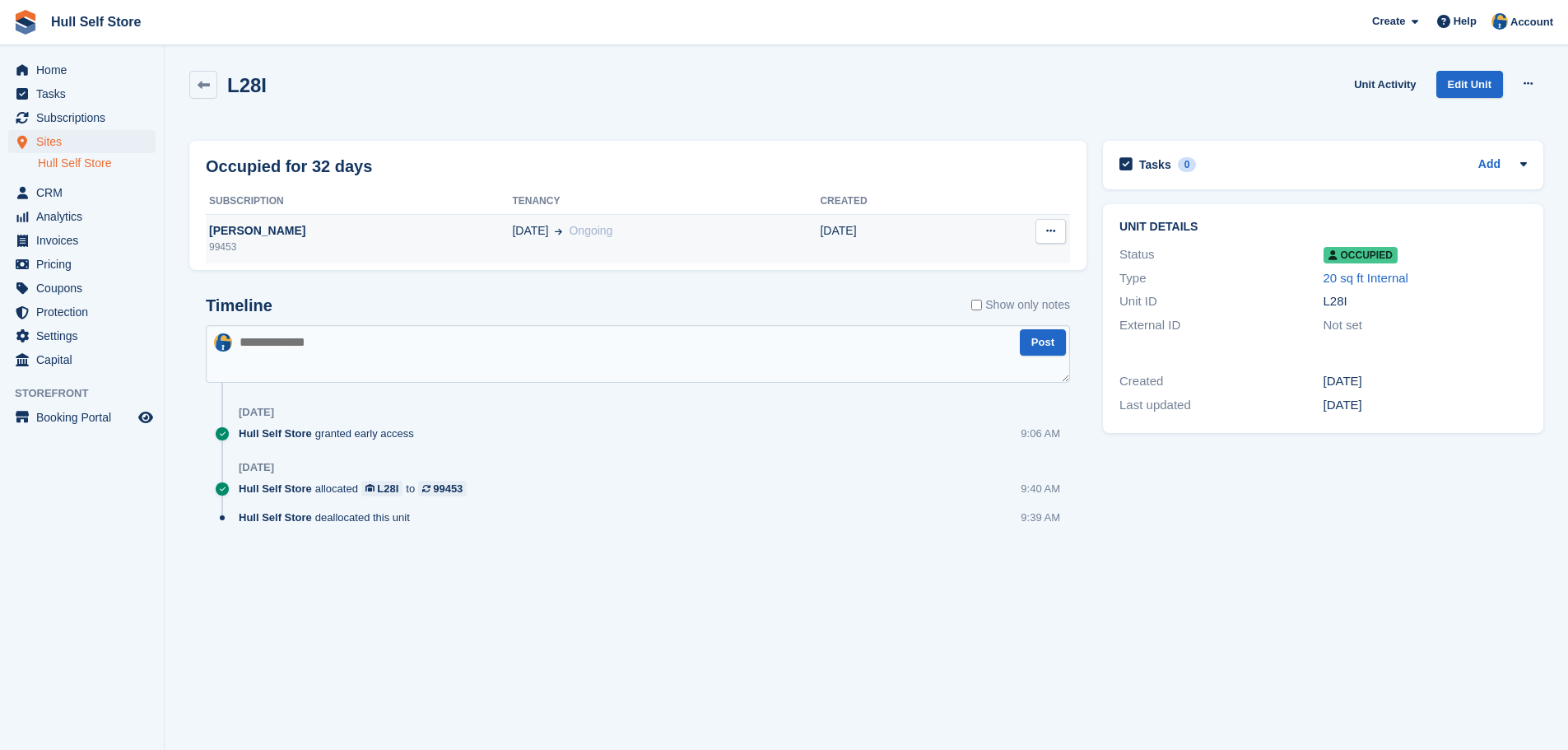
click at [583, 248] on td "01 Sep Ongoing" at bounding box center [666, 238] width 308 height 49
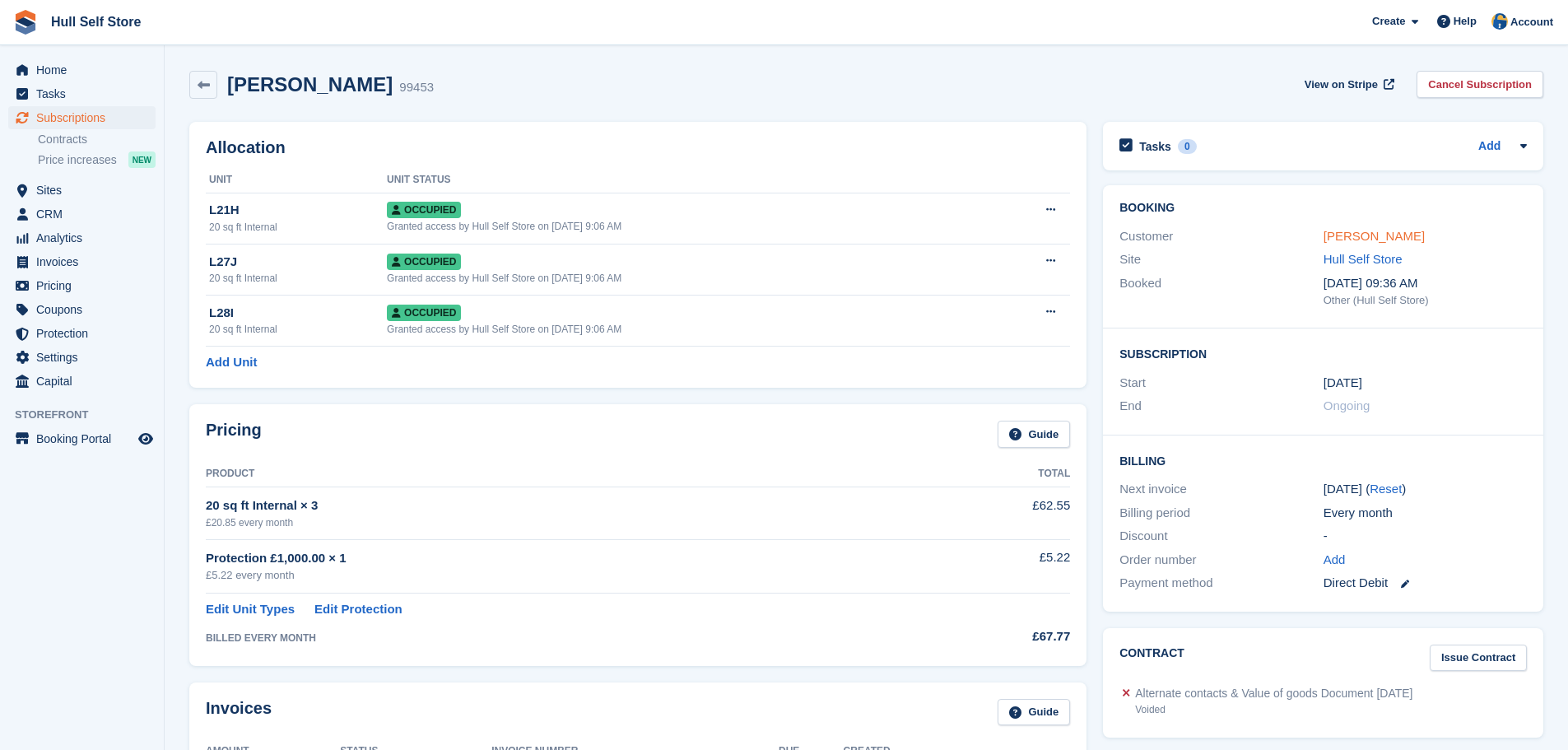
click at [1346, 235] on link "[PERSON_NAME]" at bounding box center [1374, 235] width 102 height 14
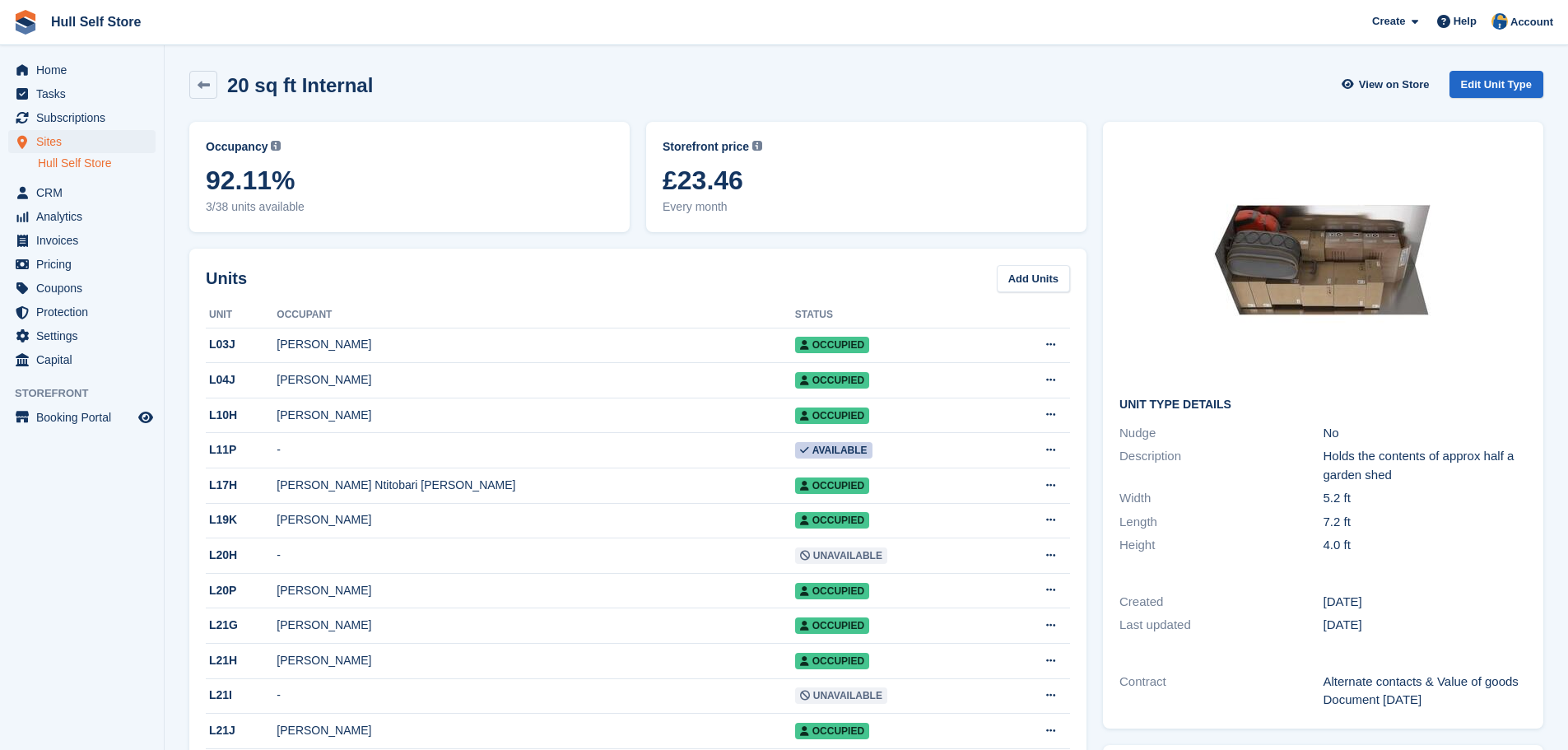
scroll to position [1158, 0]
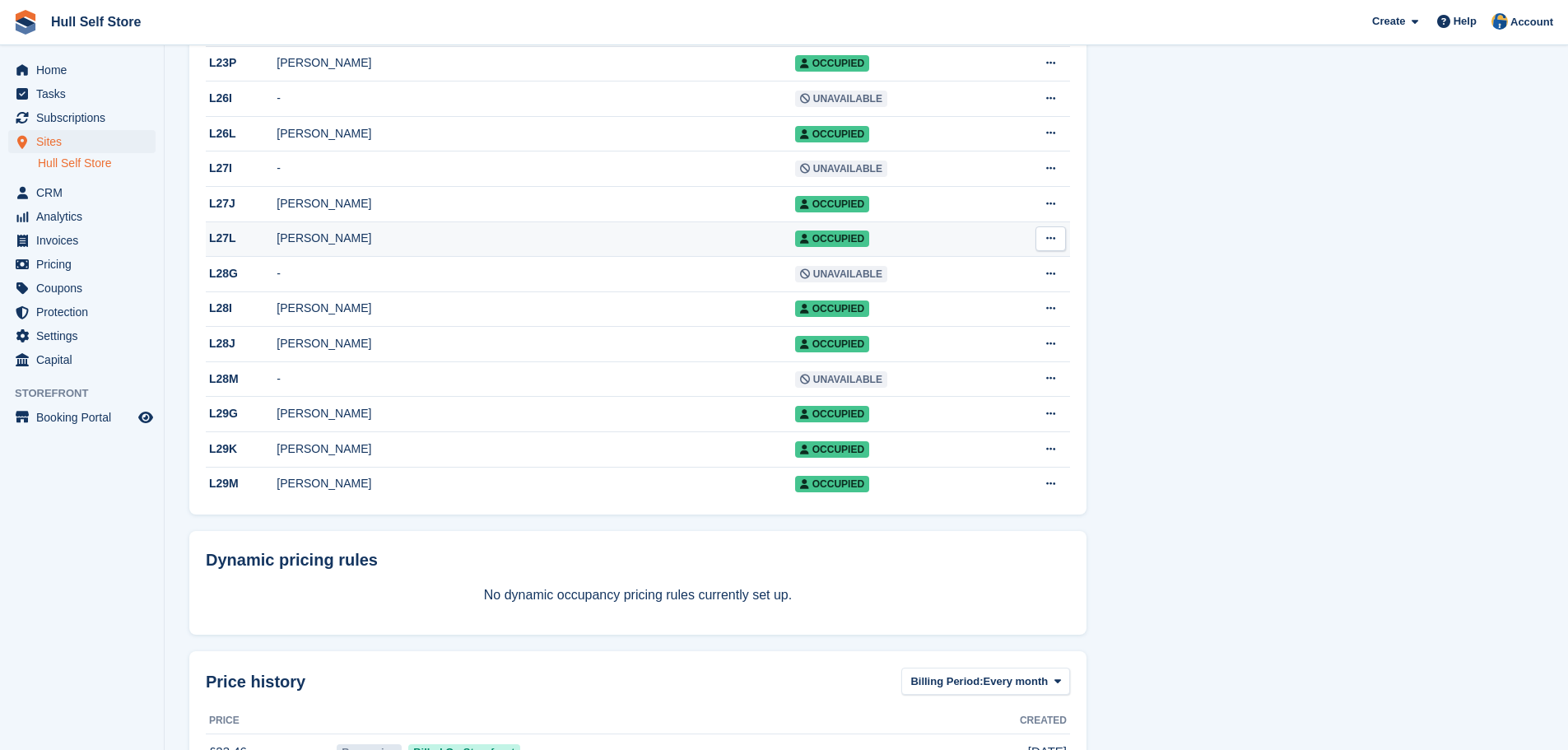
click at [584, 257] on td "[PERSON_NAME]" at bounding box center [534, 239] width 518 height 35
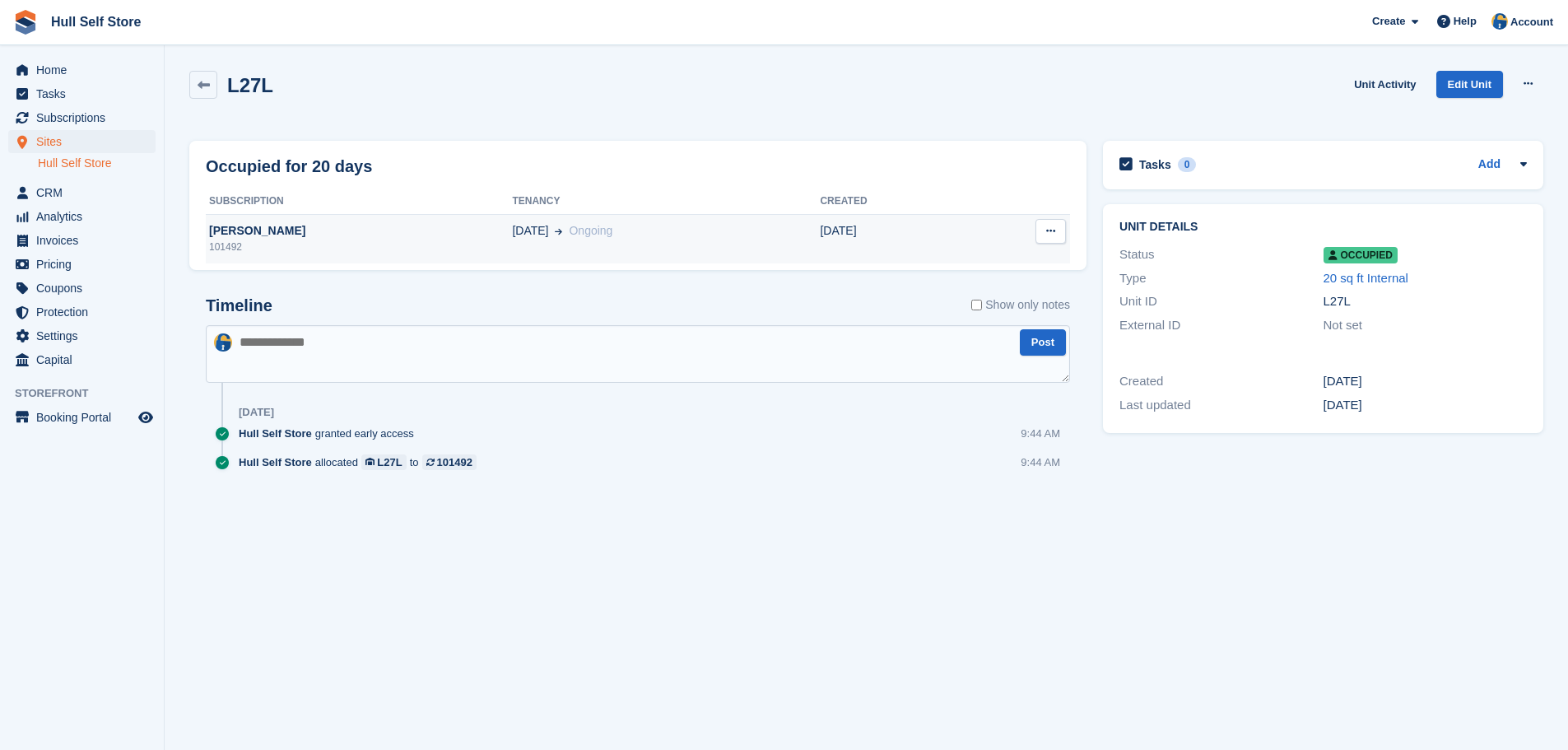
click at [758, 242] on td "[DATE] Ongoing" at bounding box center [666, 238] width 308 height 49
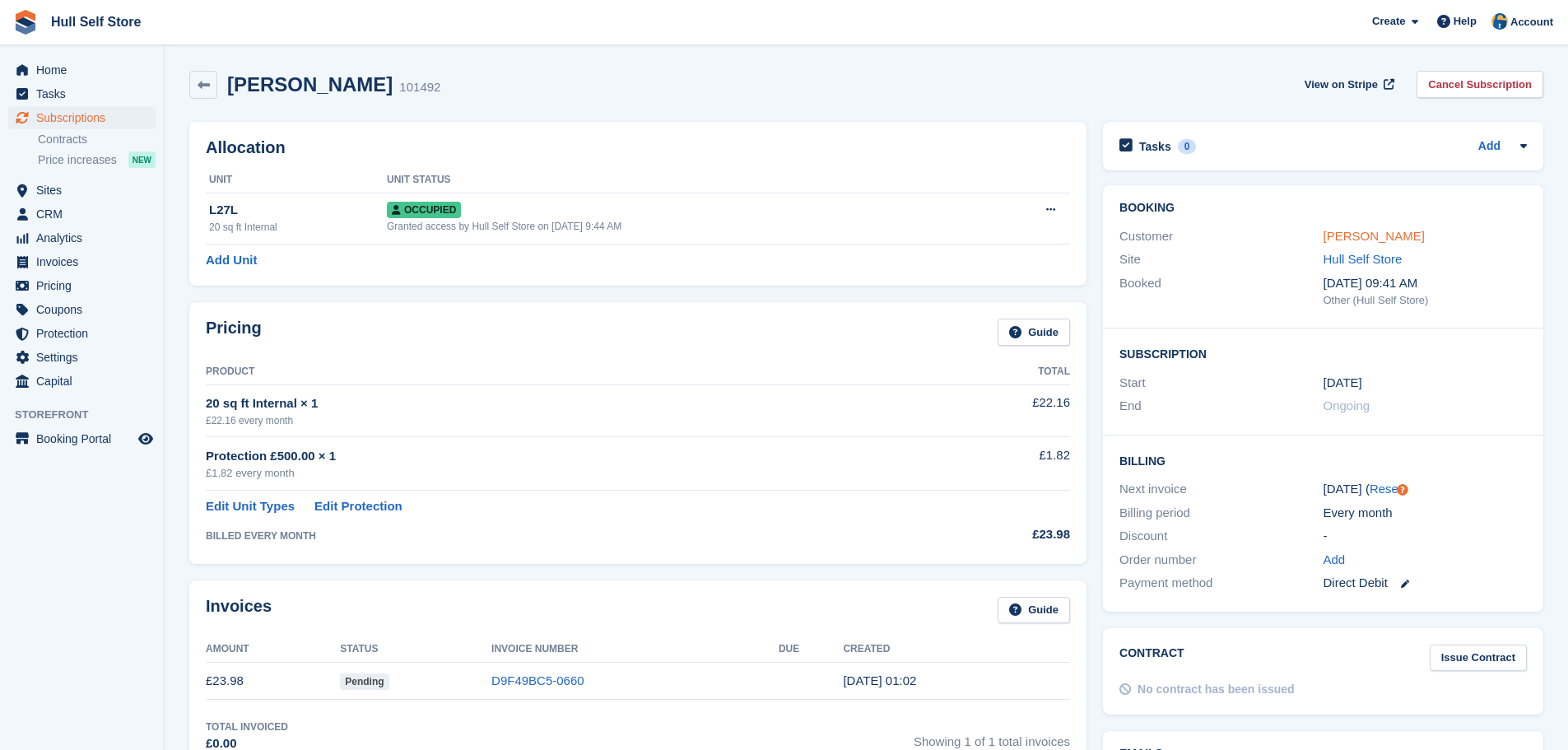
click at [1354, 239] on link "[PERSON_NAME]" at bounding box center [1374, 235] width 102 height 14
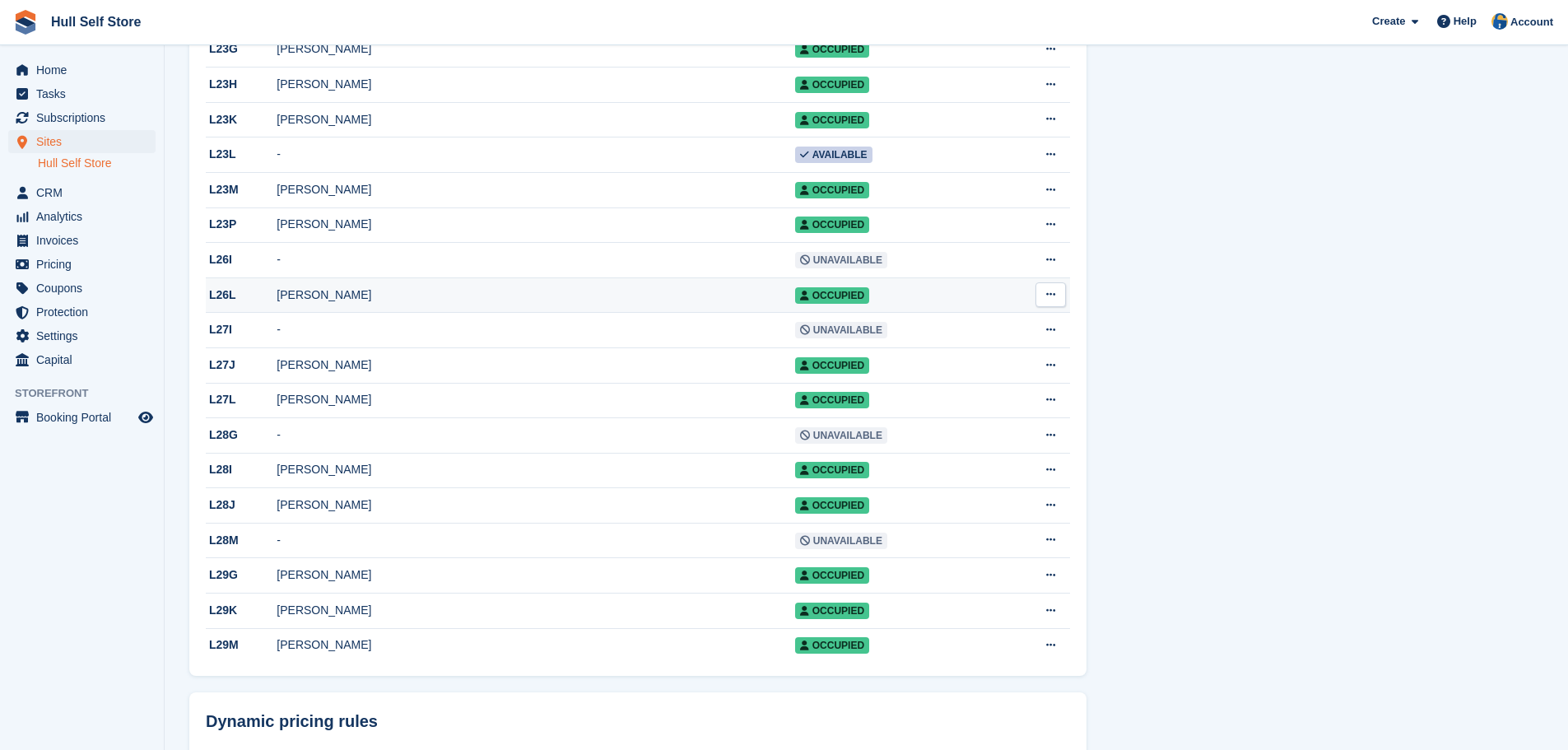
scroll to position [993, 0]
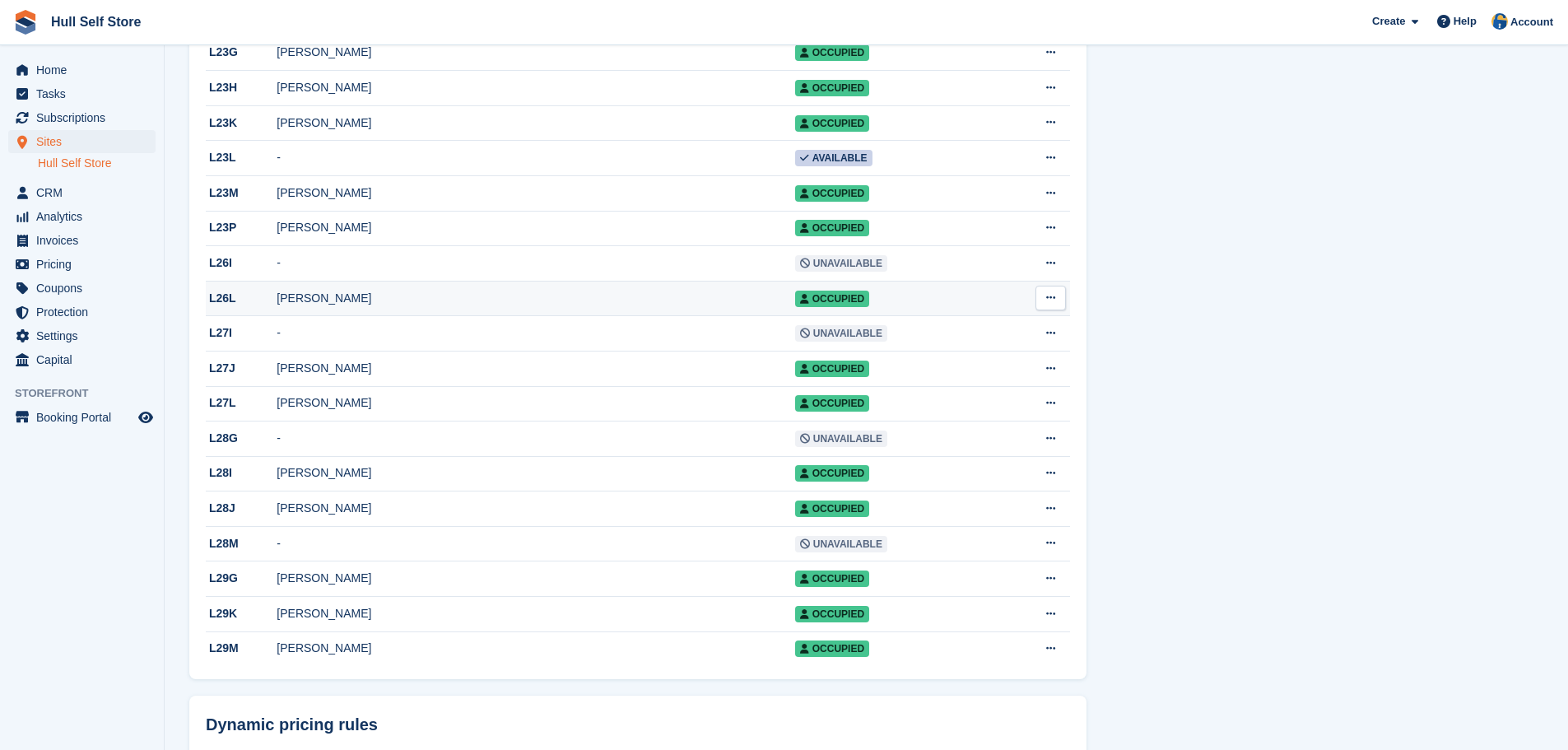
click at [423, 307] on div "[PERSON_NAME]" at bounding box center [534, 299] width 518 height 18
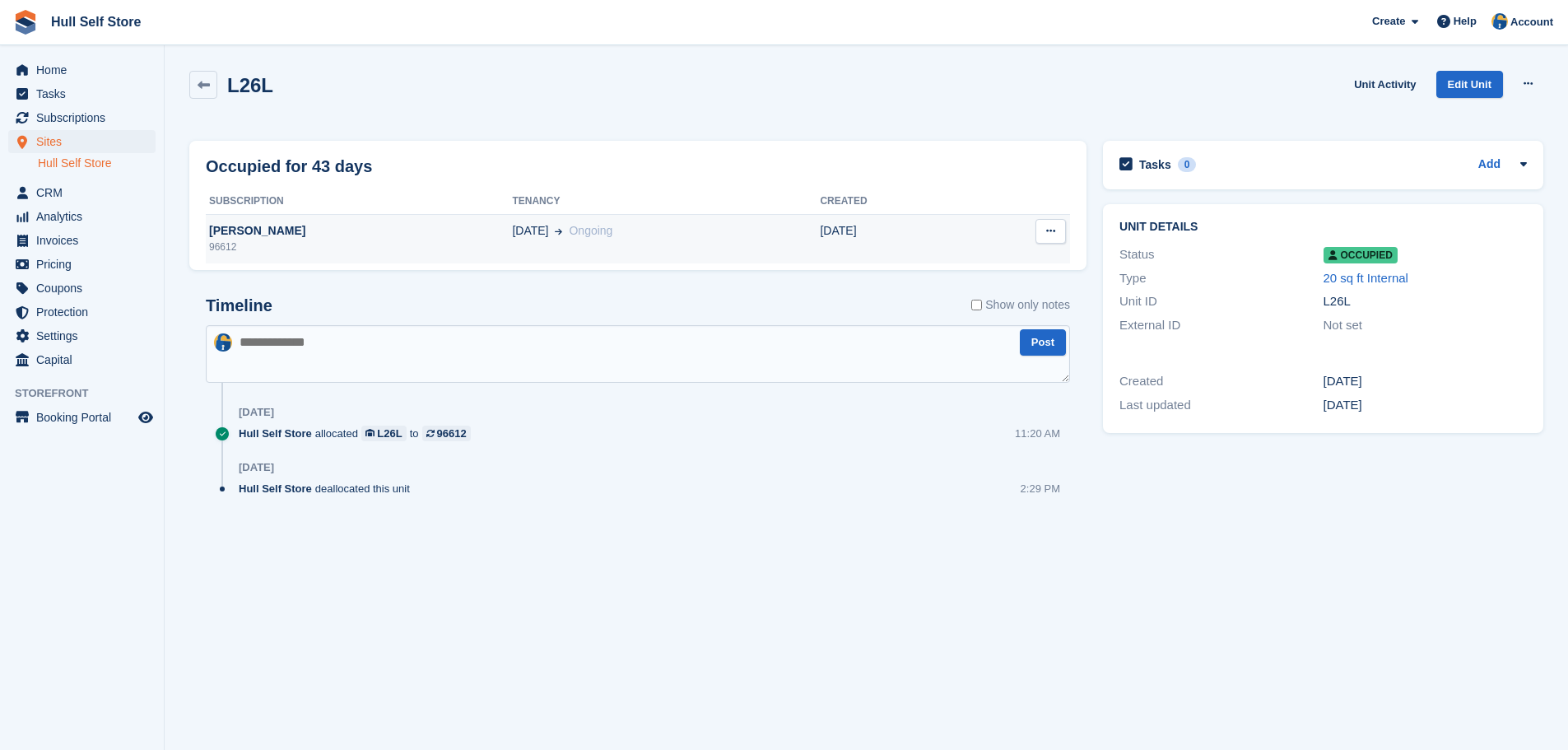
click at [590, 226] on div "22 Jul Ongoing" at bounding box center [666, 230] width 308 height 18
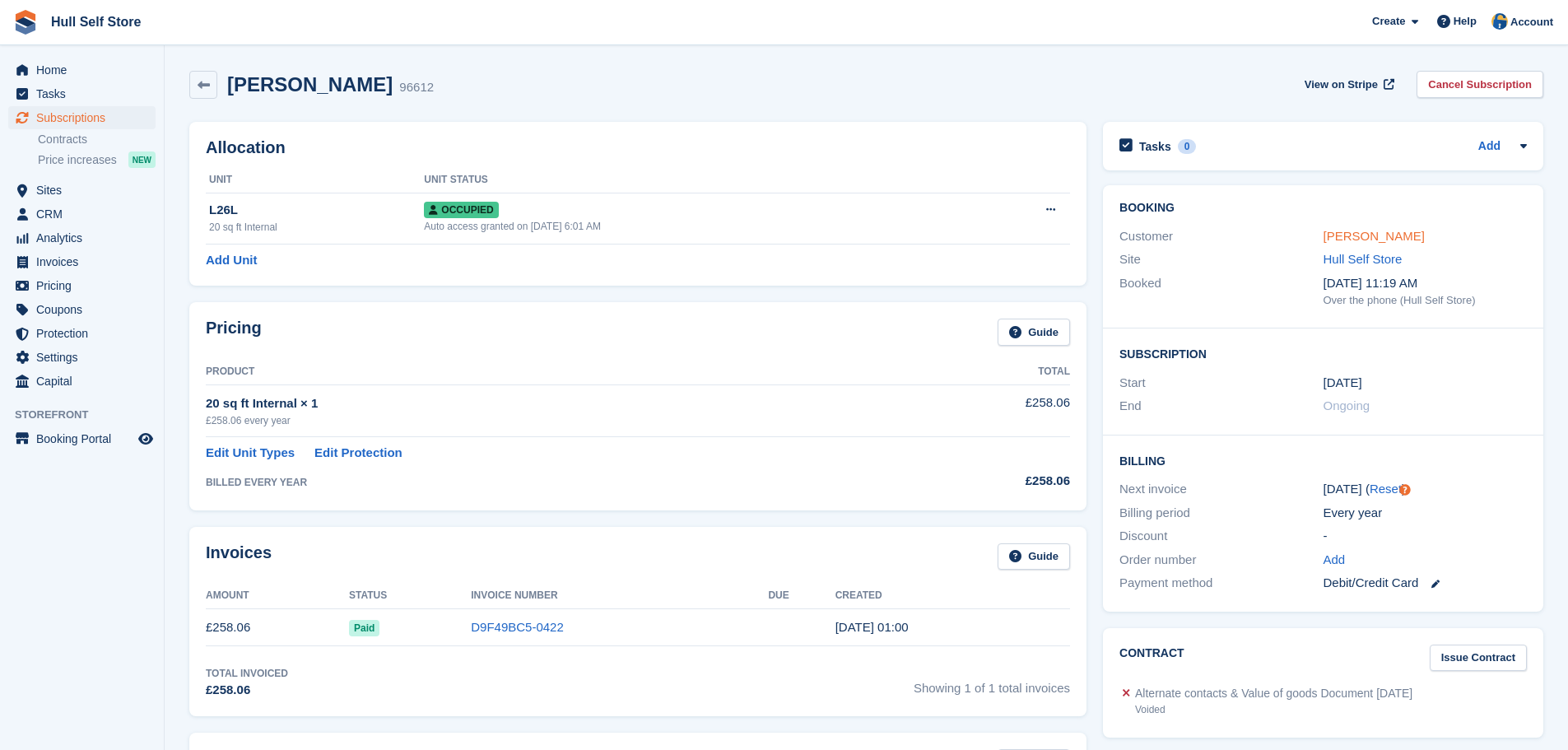
click at [1342, 232] on link "[PERSON_NAME]" at bounding box center [1374, 235] width 102 height 14
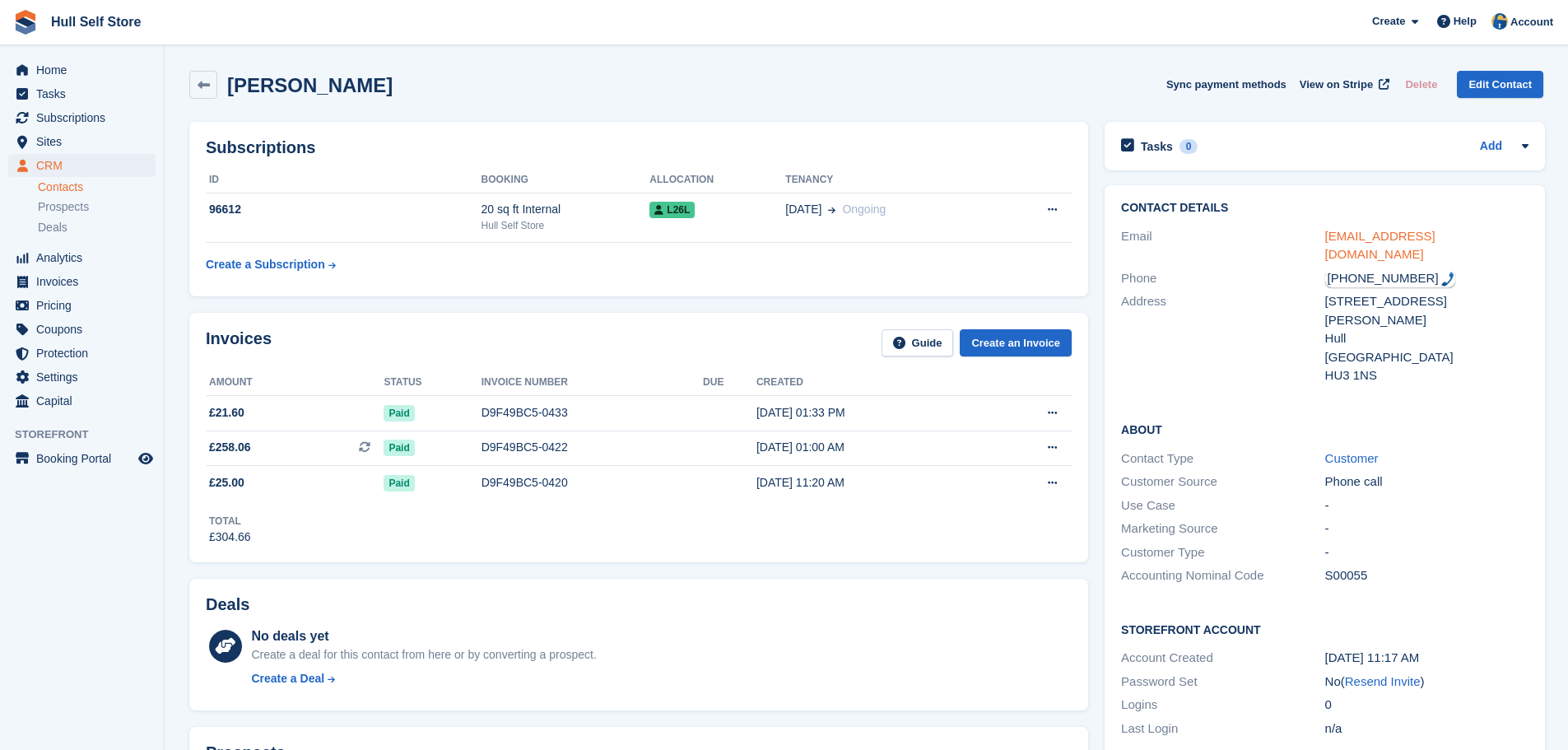
click at [1352, 240] on link "anderson2220@icloud.com" at bounding box center [1380, 244] width 110 height 33
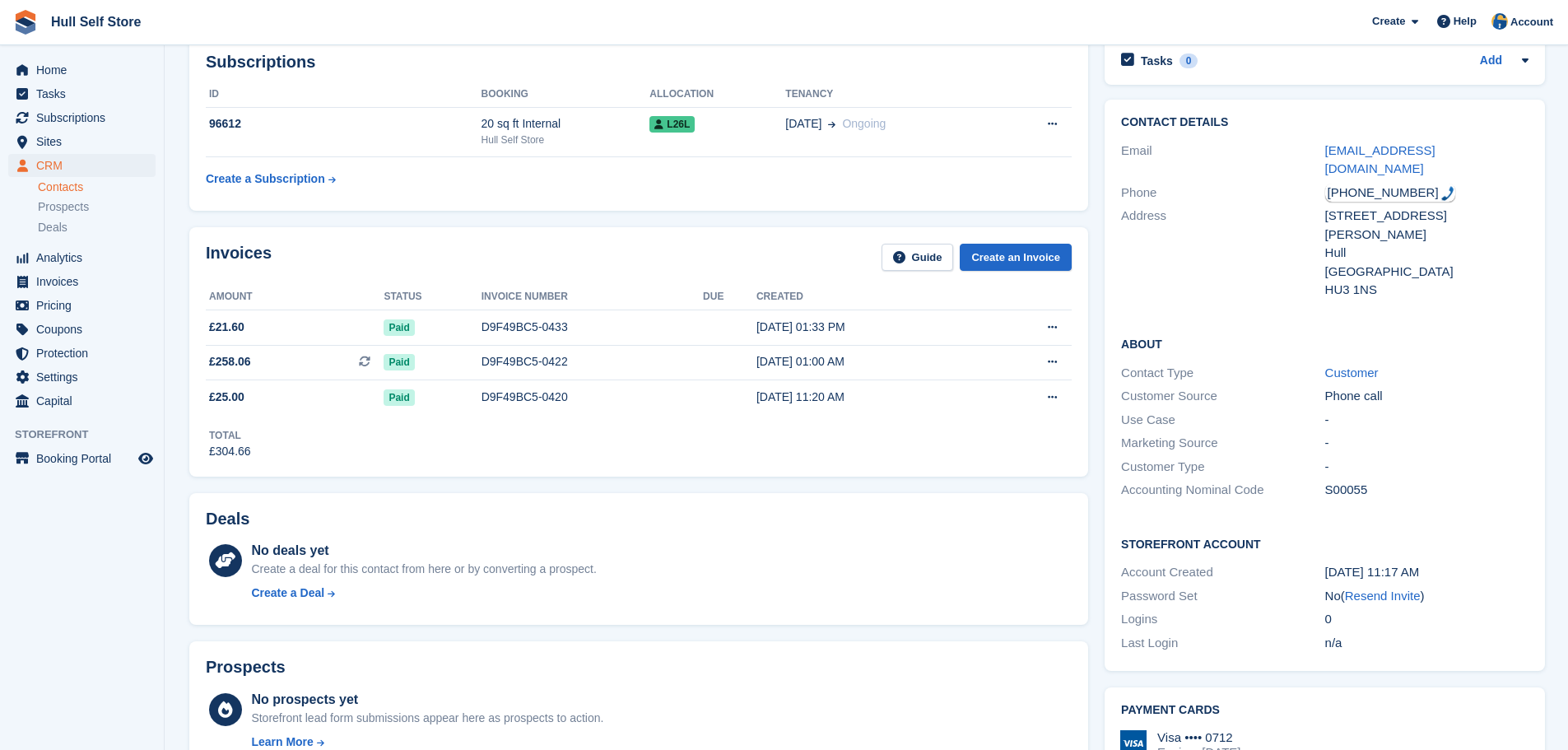
scroll to position [329, 0]
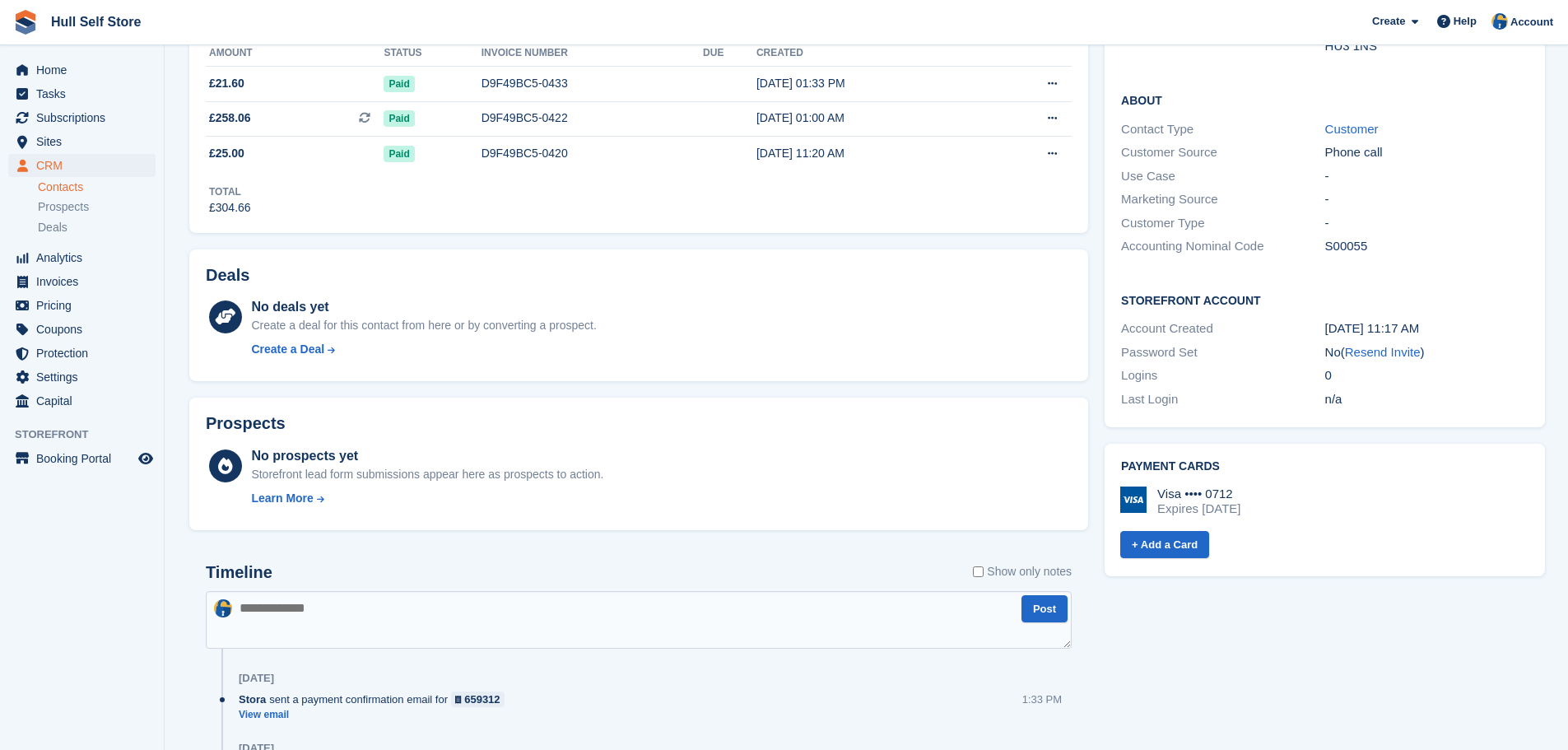
click at [289, 606] on textarea at bounding box center [639, 619] width 866 height 58
type textarea "**********"
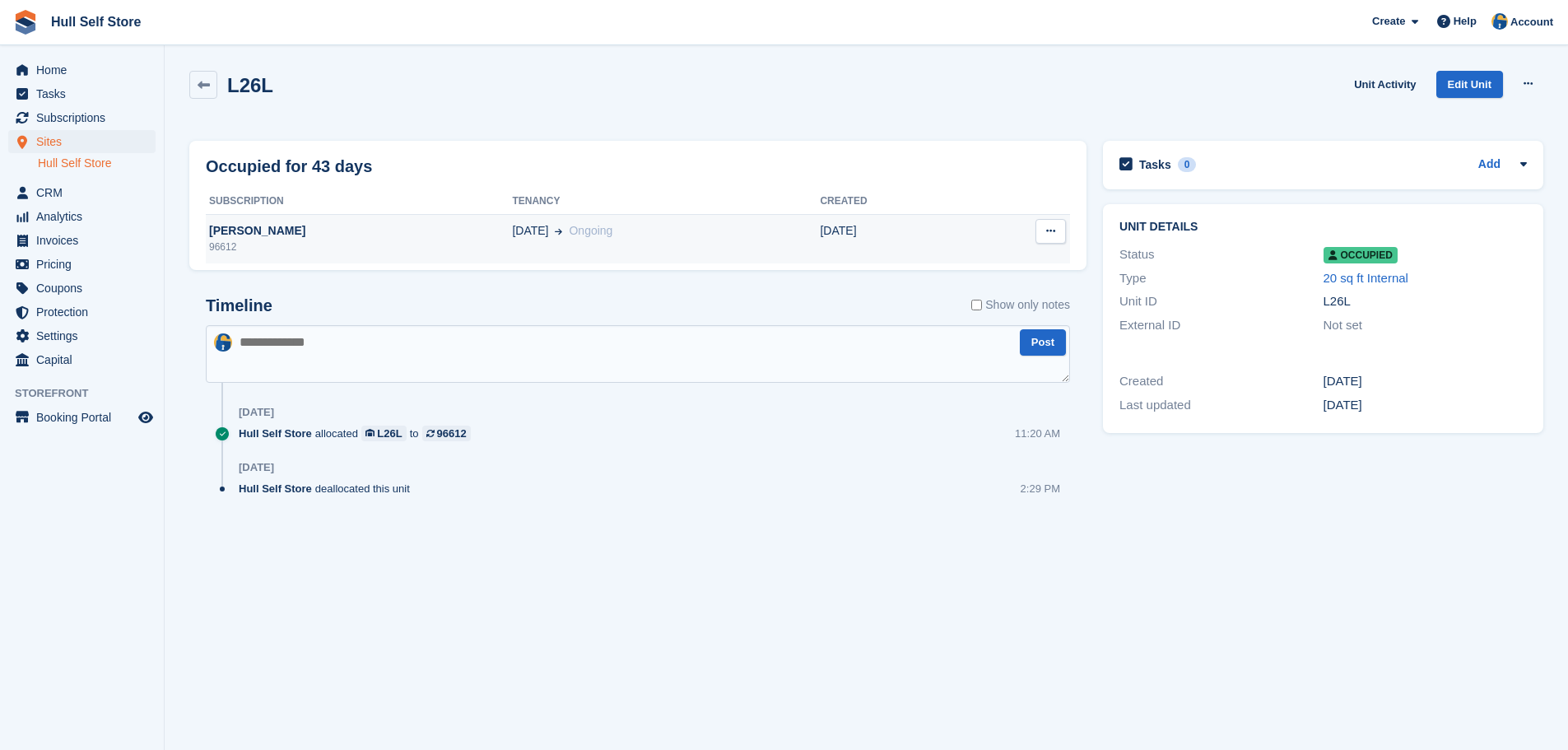
click at [633, 257] on td "[DATE] Ongoing" at bounding box center [666, 238] width 308 height 49
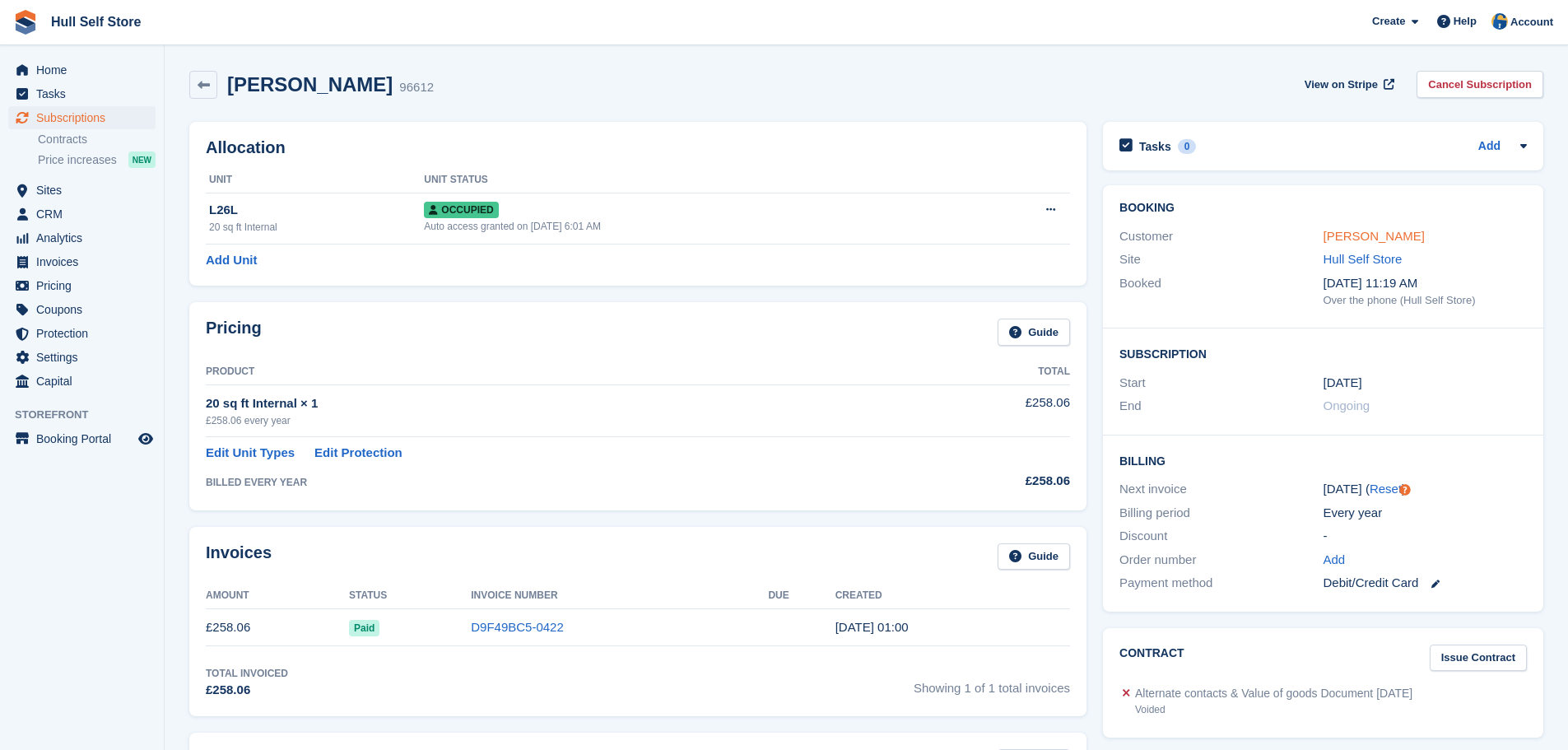
click at [1349, 241] on link "[PERSON_NAME]" at bounding box center [1374, 235] width 102 height 14
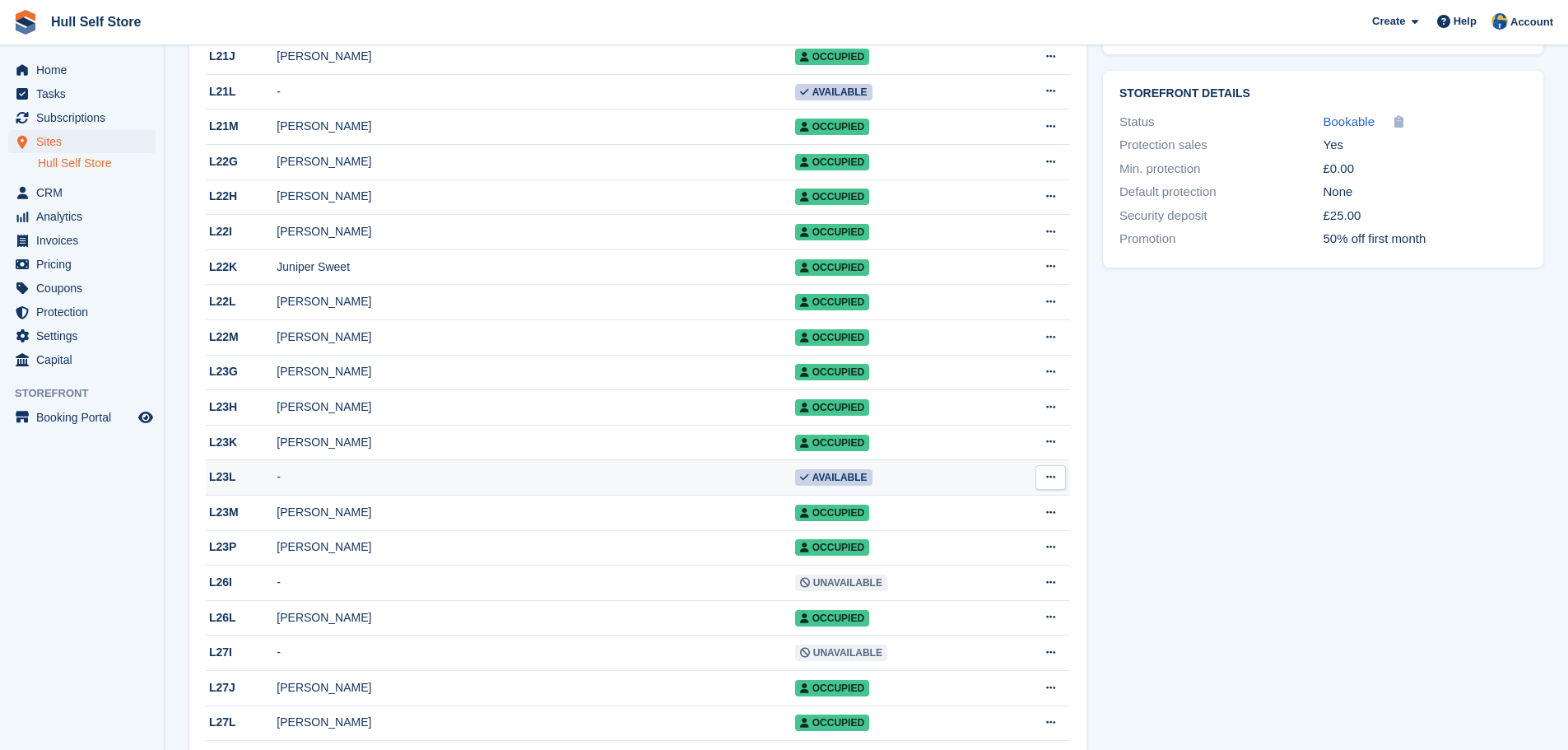
scroll to position [664, 0]
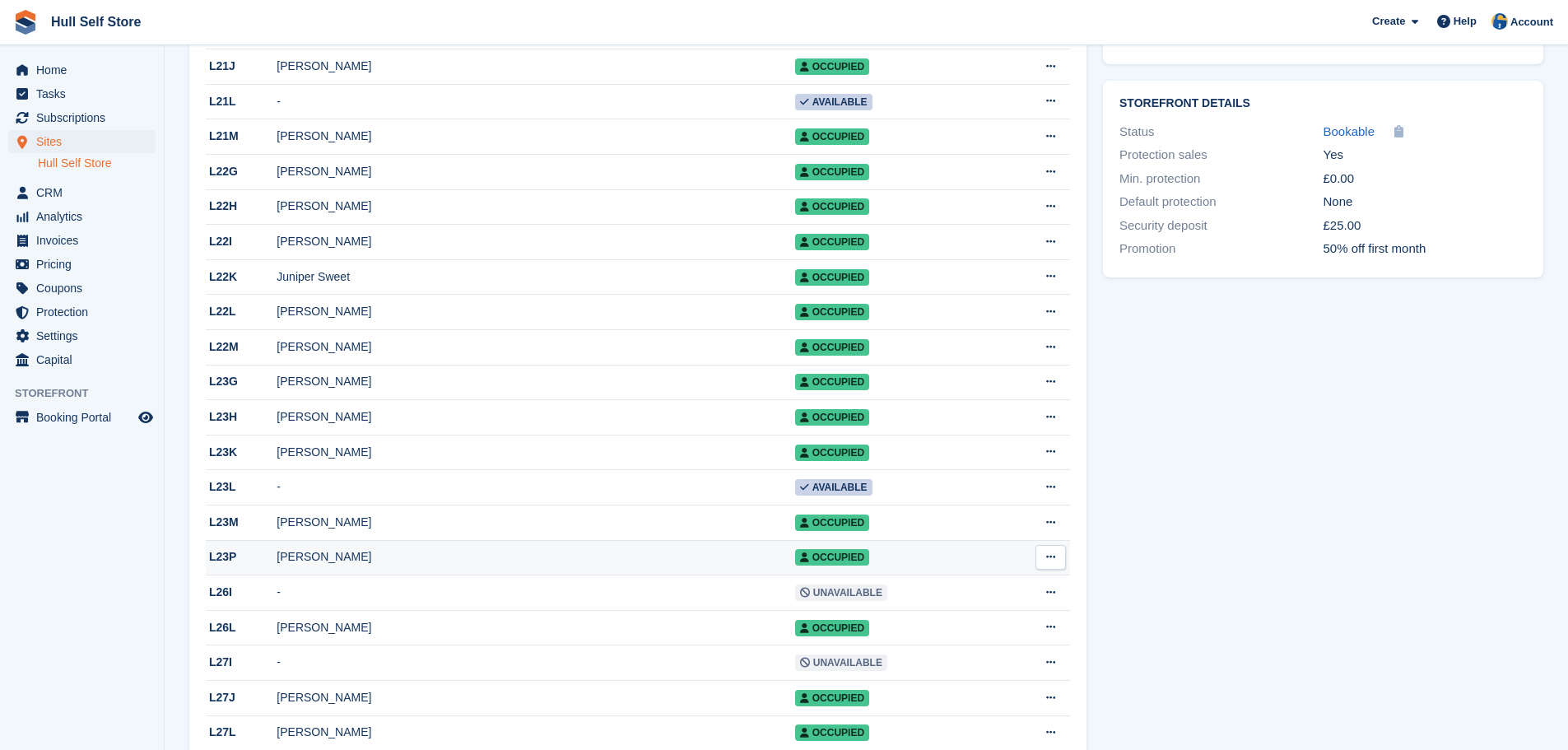
click at [561, 565] on div "[PERSON_NAME]" at bounding box center [534, 557] width 518 height 18
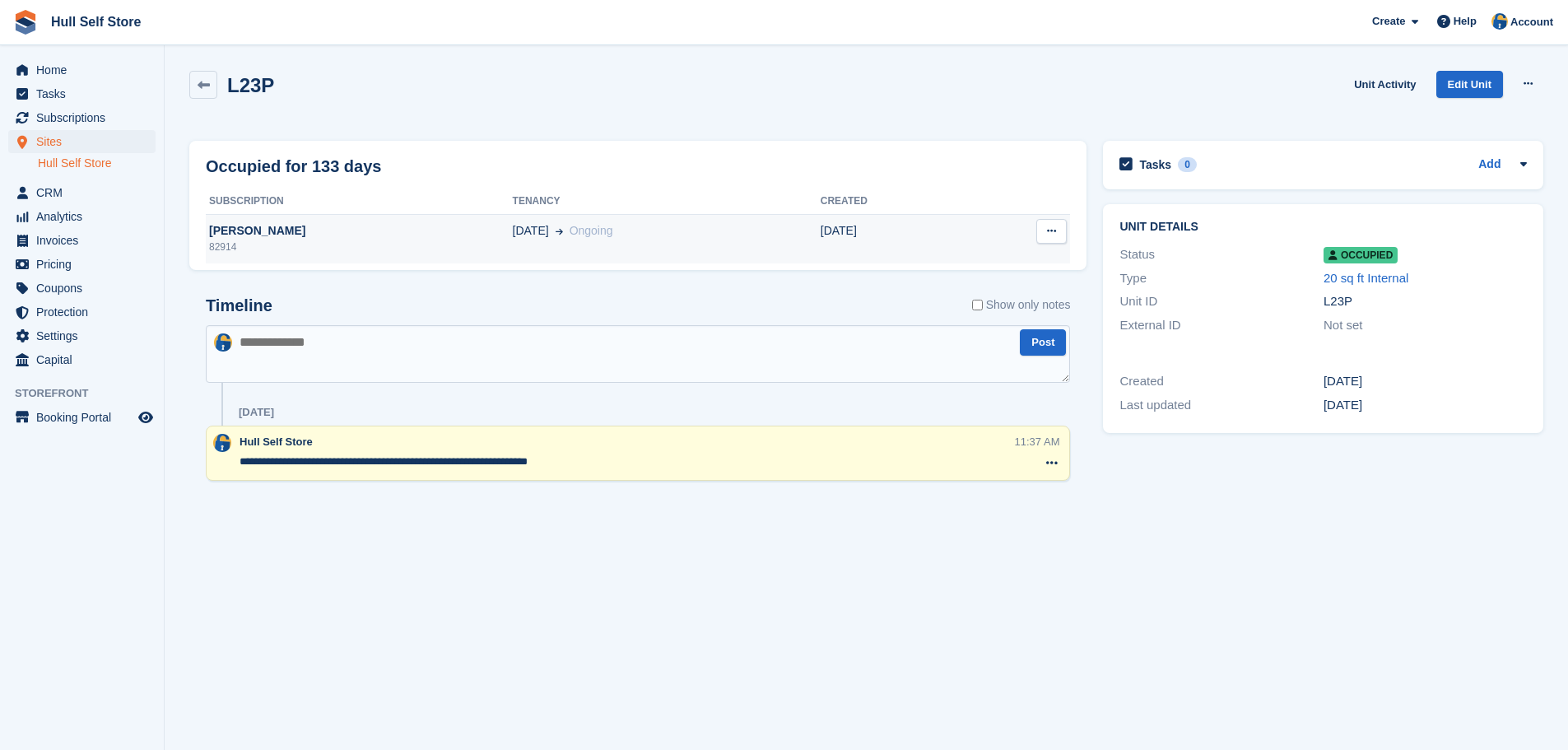
click at [585, 237] on span "Ongoing" at bounding box center [590, 230] width 44 height 13
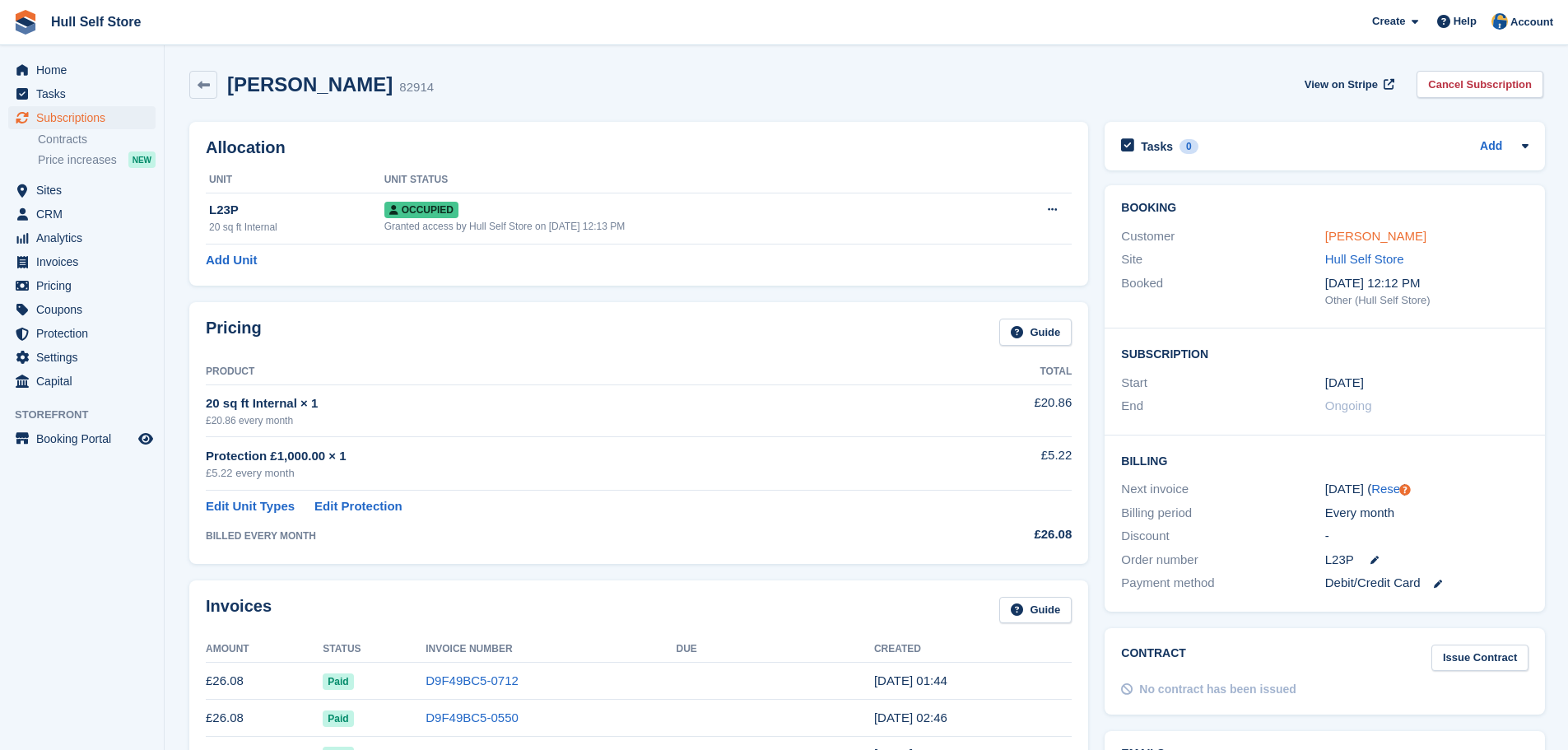
click at [1340, 239] on link "[PERSON_NAME]" at bounding box center [1375, 235] width 102 height 14
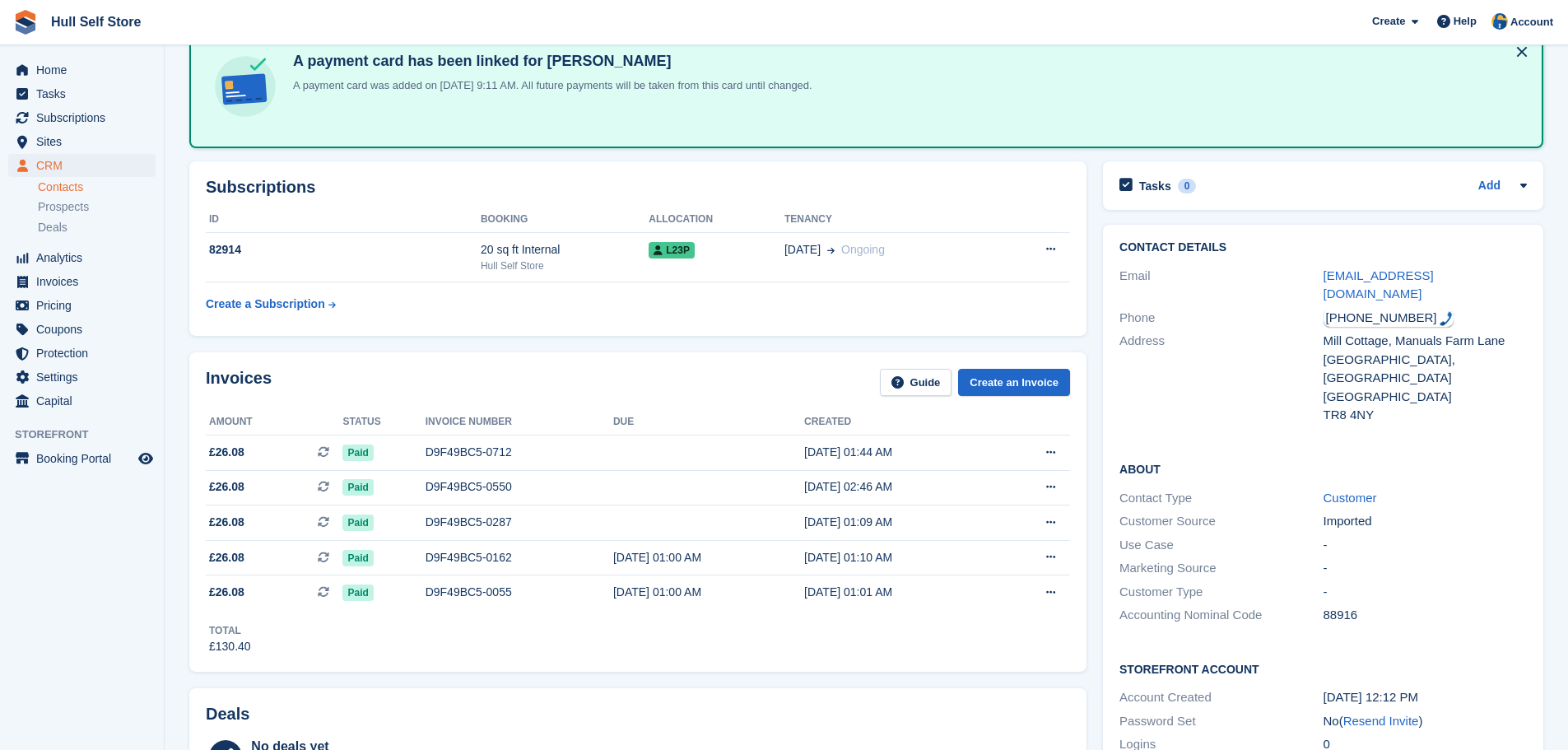
scroll to position [247, 0]
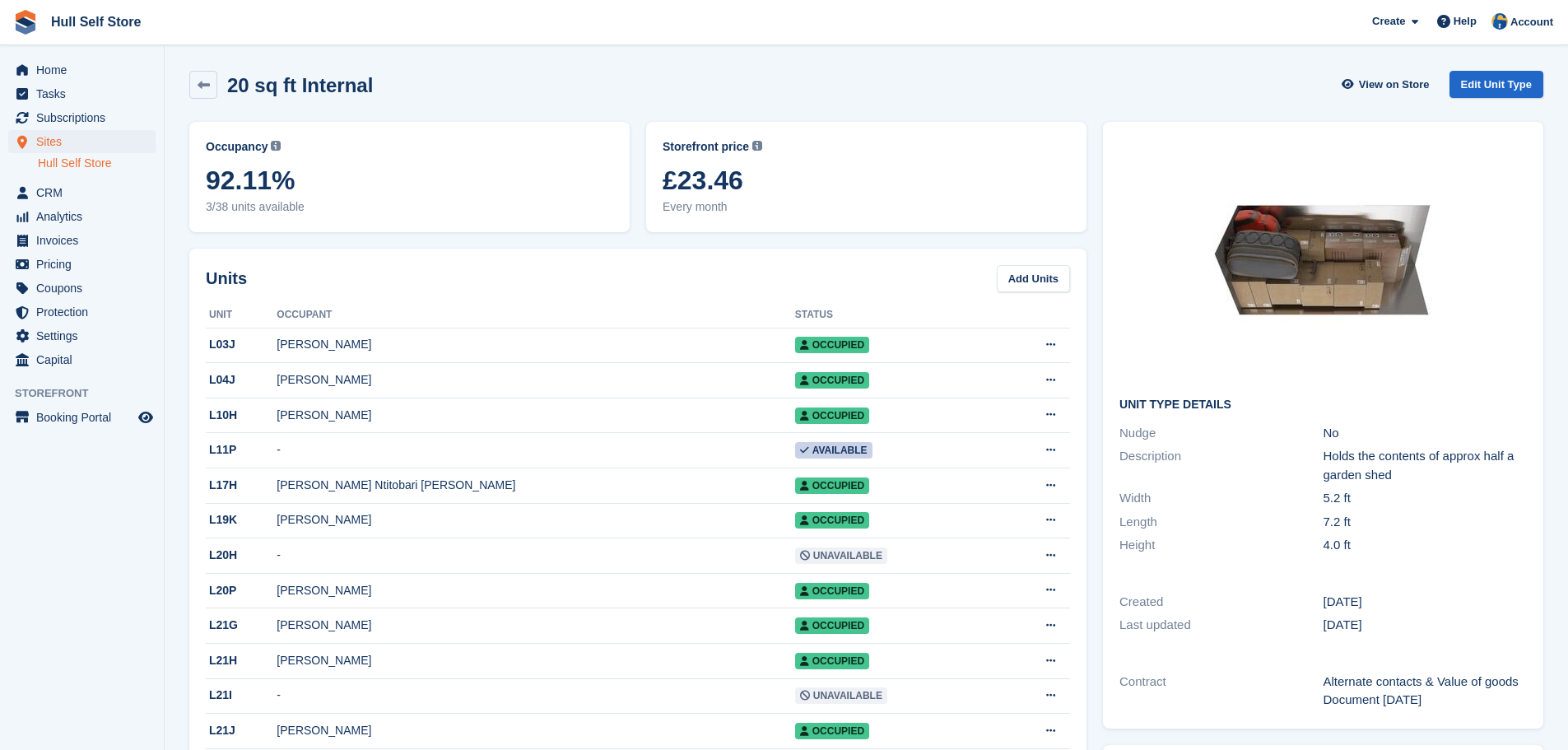
scroll to position [664, 0]
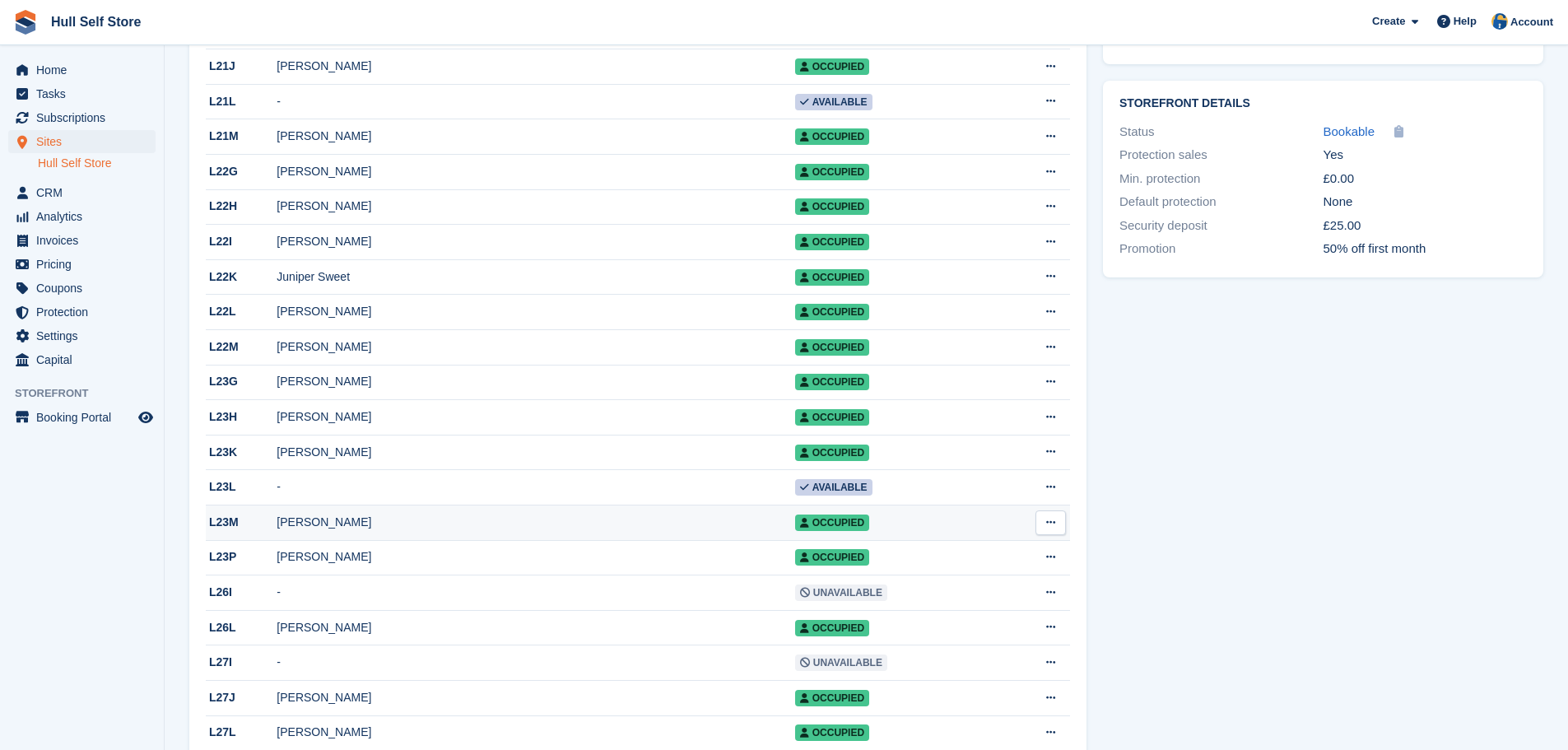
click at [451, 531] on div "[PERSON_NAME]" at bounding box center [534, 522] width 518 height 18
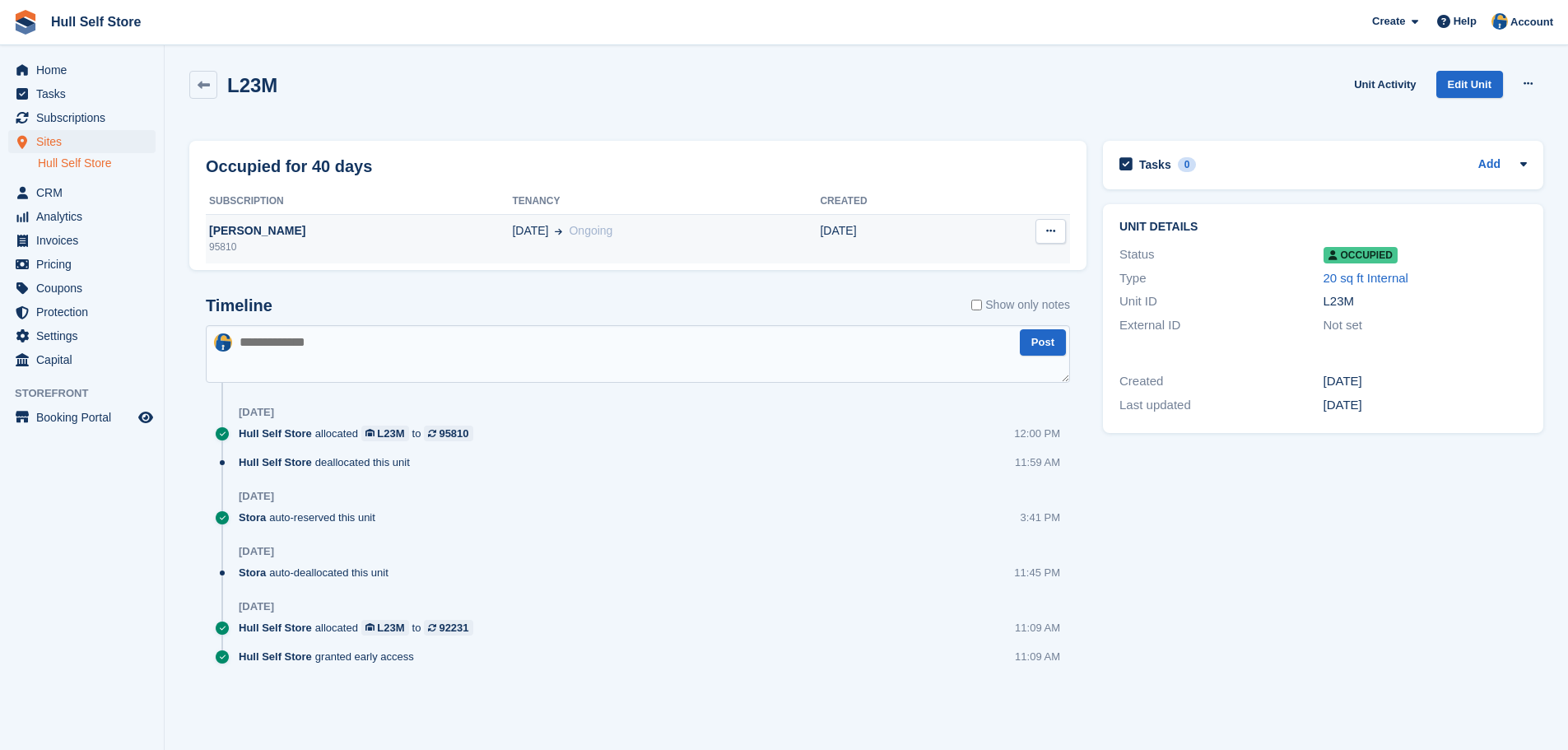
click at [741, 221] on td "[DATE] Ongoing" at bounding box center [666, 238] width 308 height 49
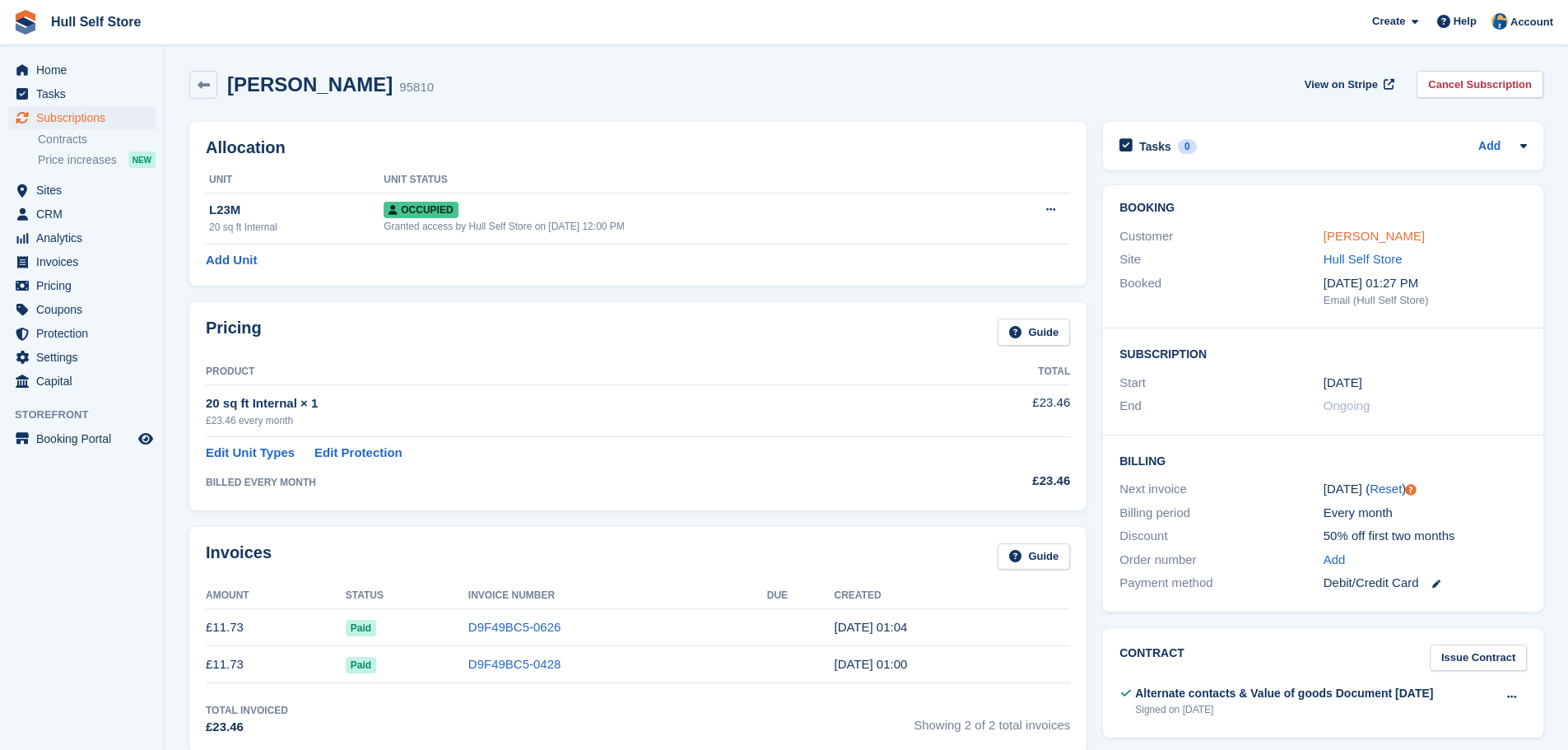
click at [1362, 238] on link "[PERSON_NAME]" at bounding box center [1374, 235] width 102 height 14
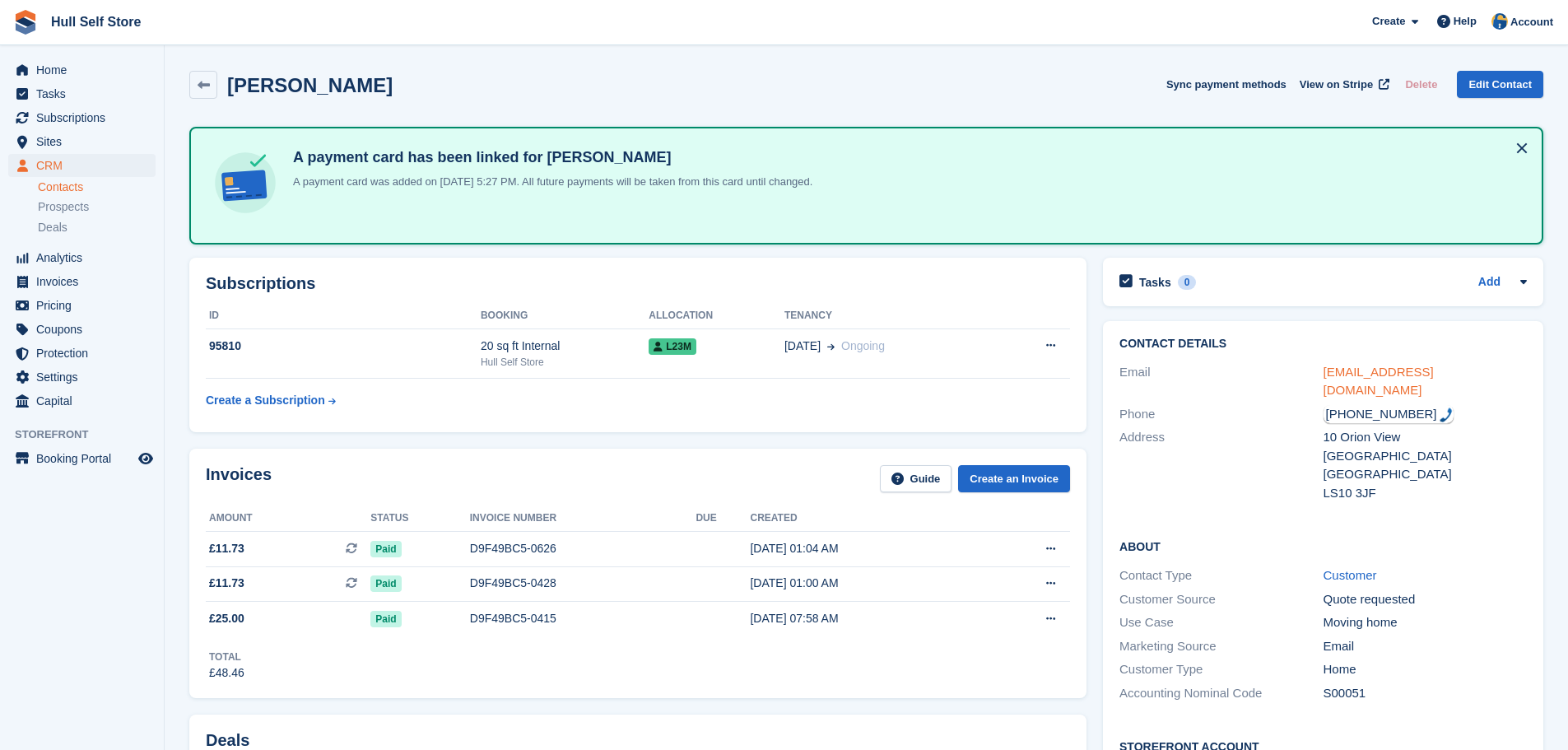
click at [1367, 367] on link "aslamiulian@gmail.com" at bounding box center [1379, 381] width 110 height 33
click at [1379, 373] on link "aslamiulian@gmail.com" at bounding box center [1379, 381] width 110 height 33
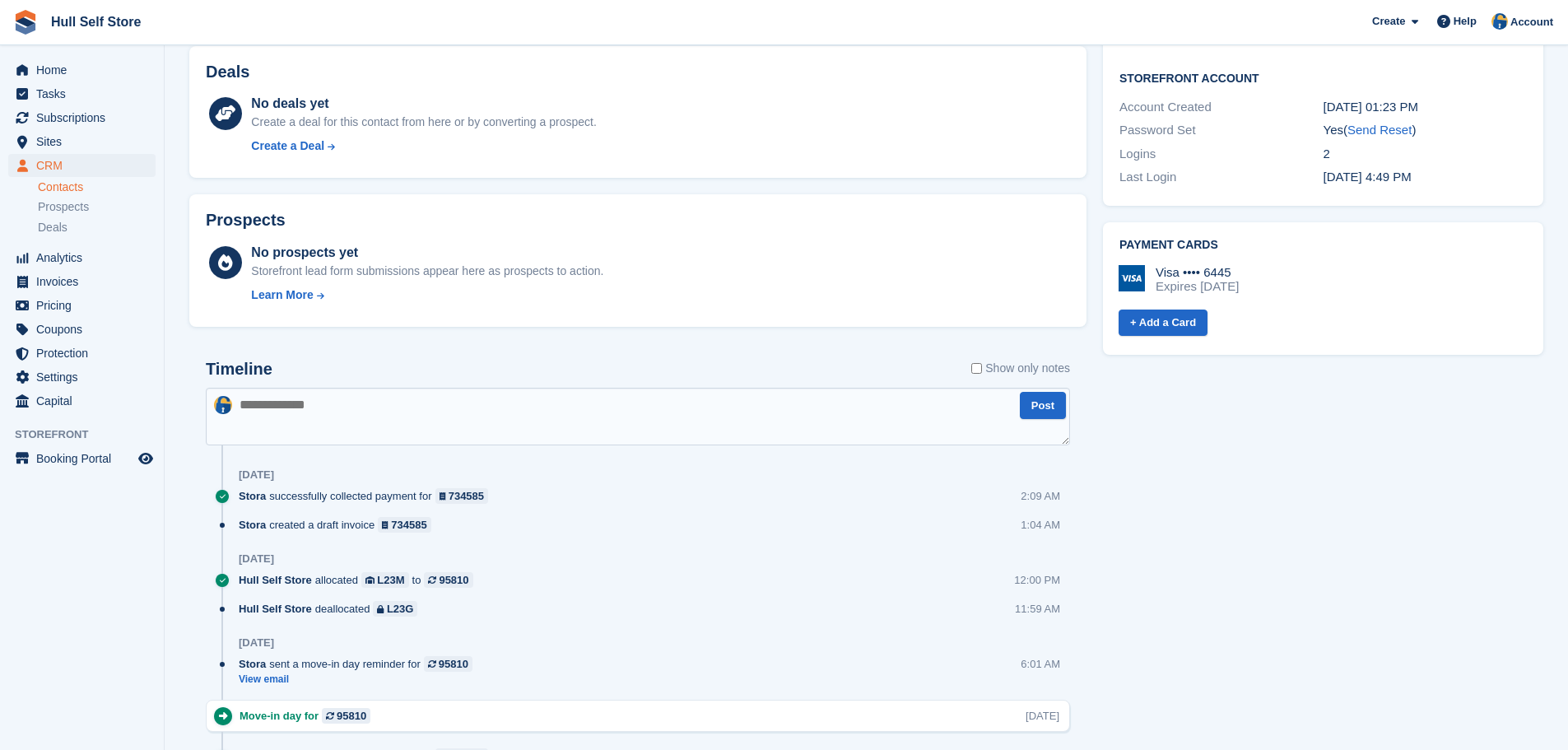
scroll to position [823, 0]
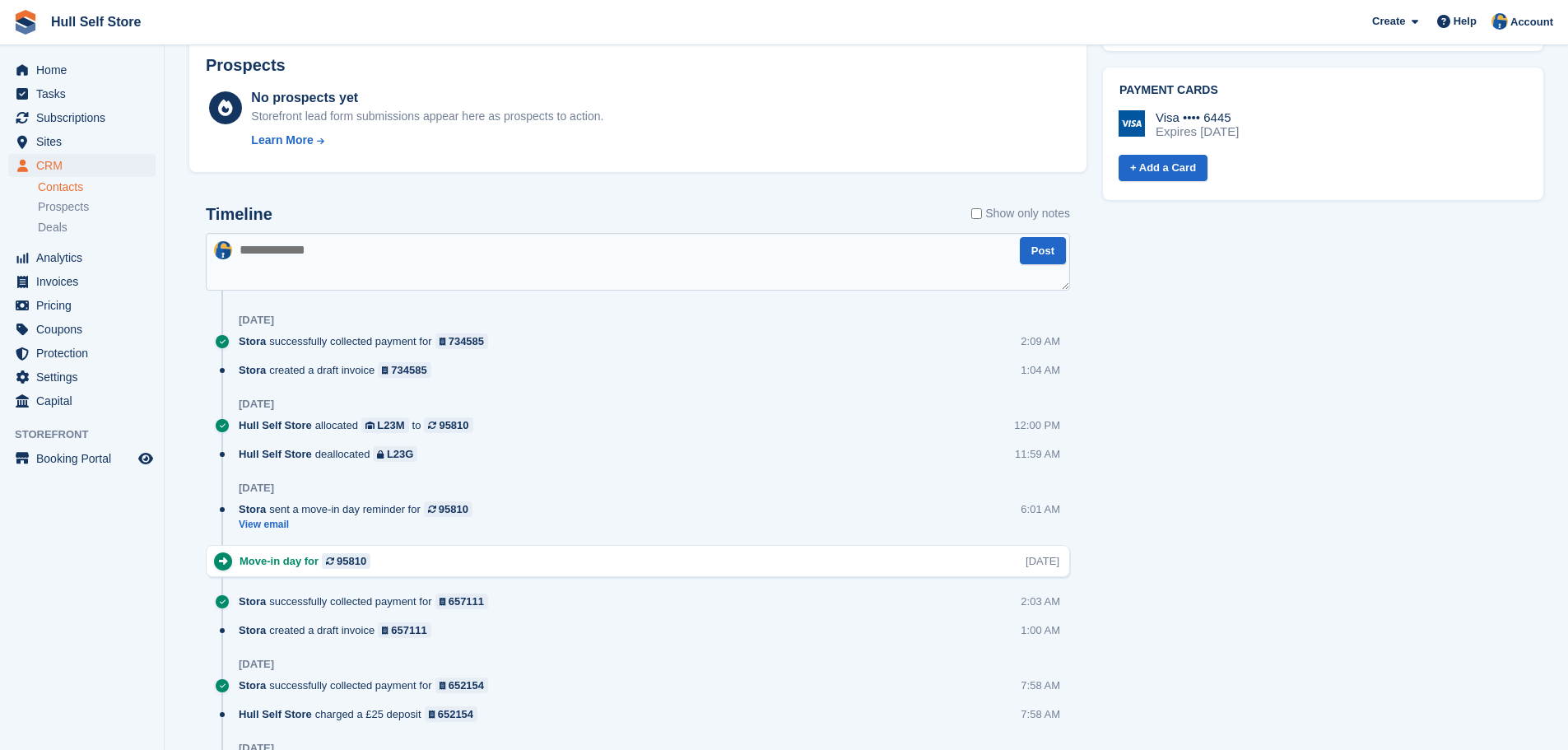
click at [379, 270] on textarea at bounding box center [638, 262] width 864 height 58
type textarea "**********"
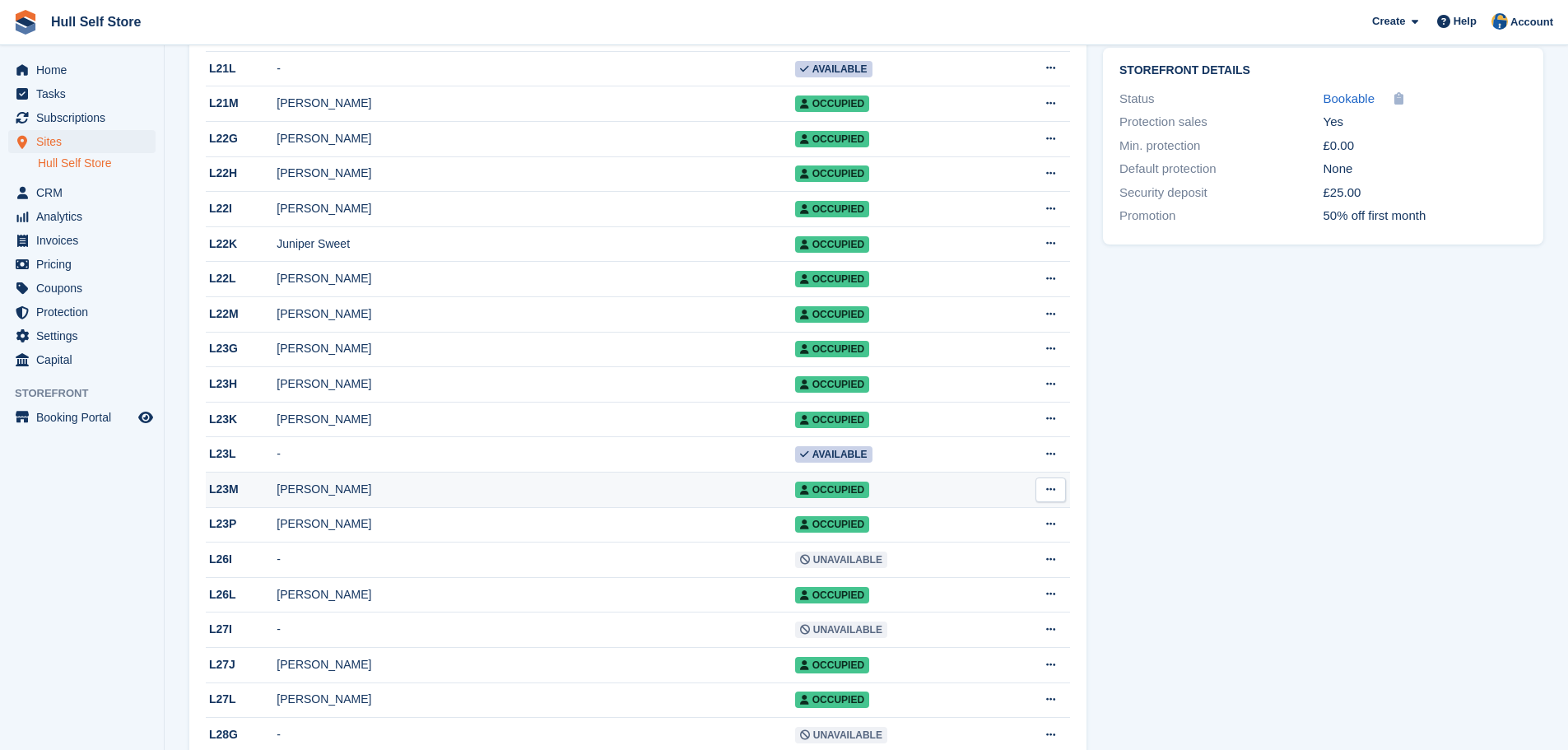
scroll to position [659, 0]
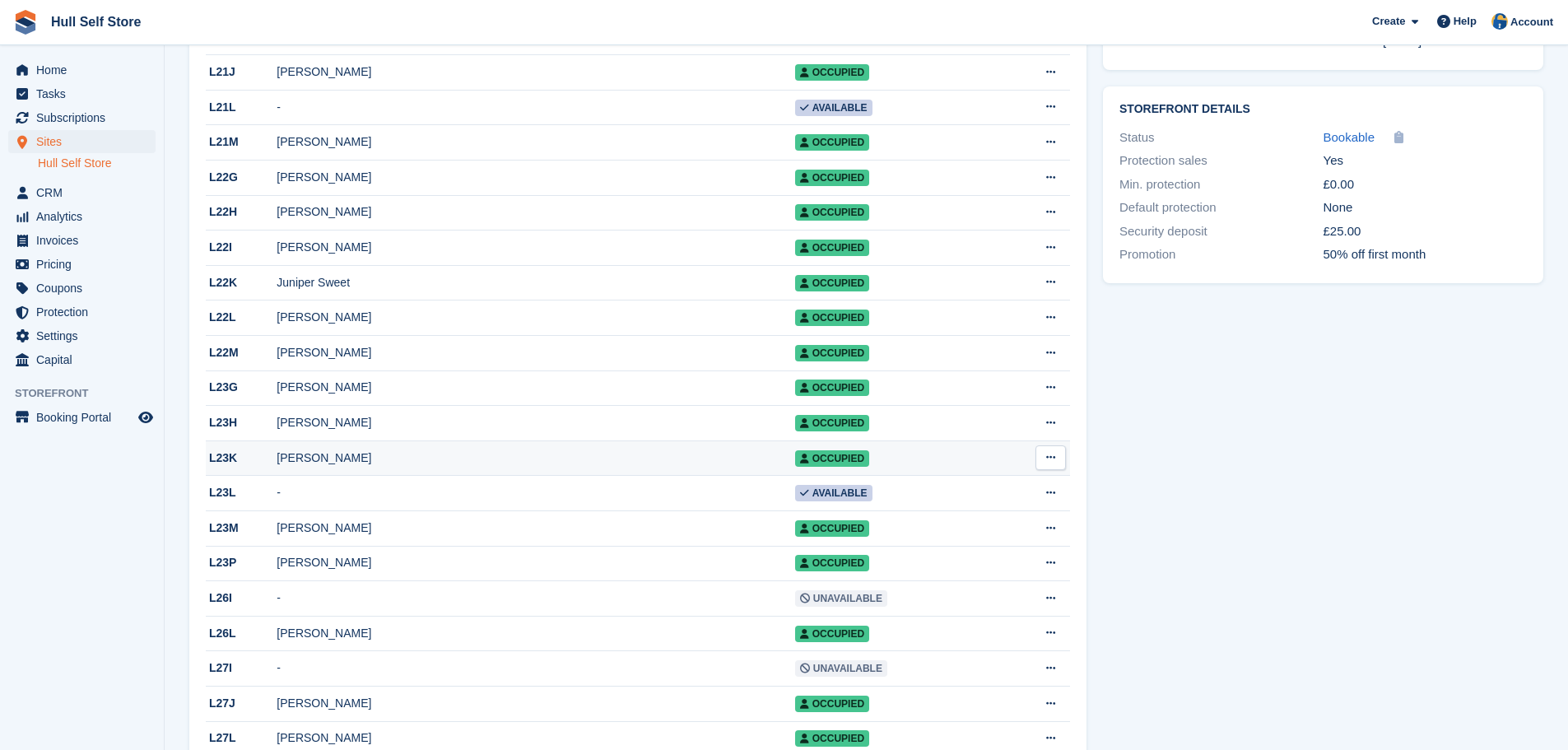
click at [379, 466] on div "[PERSON_NAME]" at bounding box center [534, 458] width 518 height 18
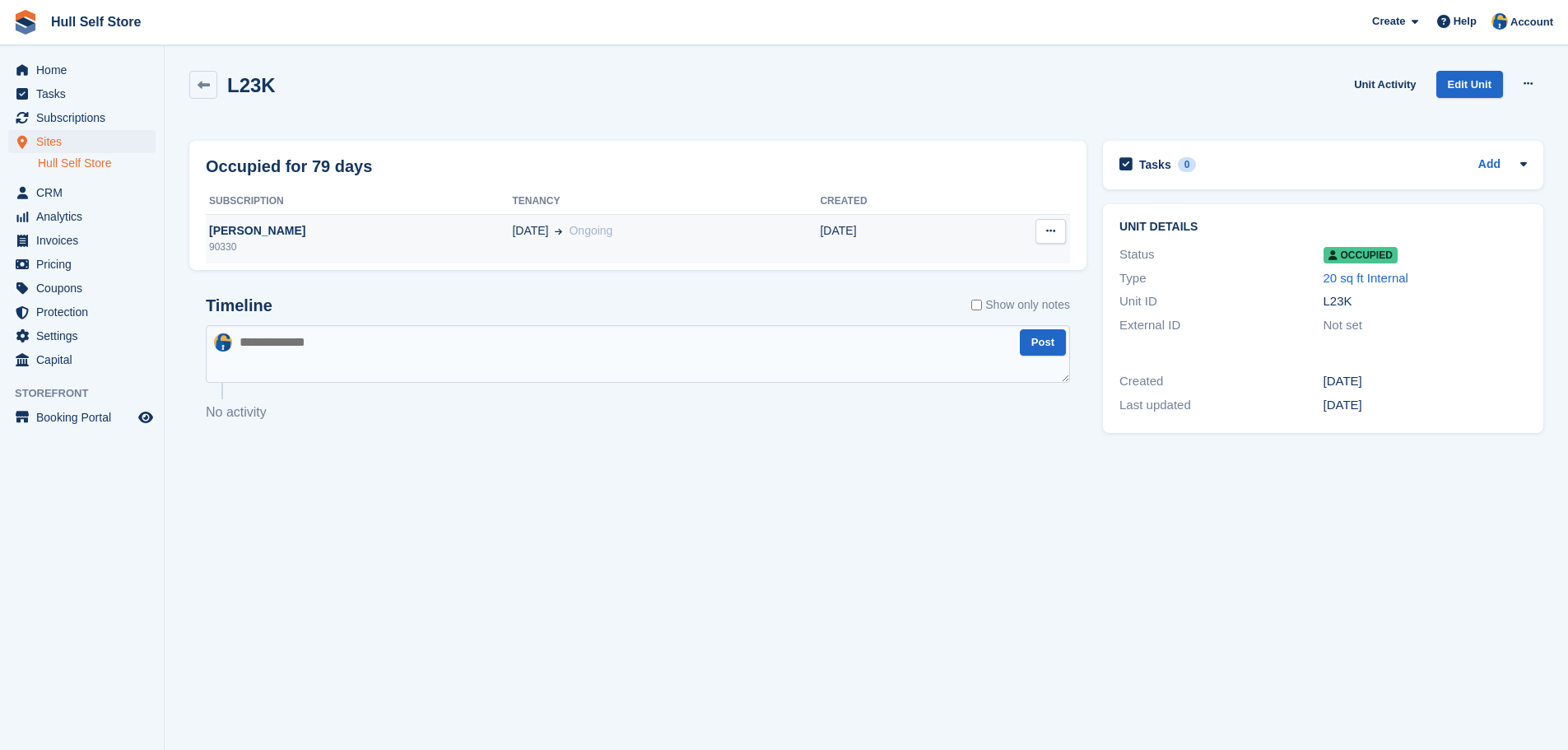
click at [820, 253] on td "[DATE]" at bounding box center [892, 238] width 144 height 49
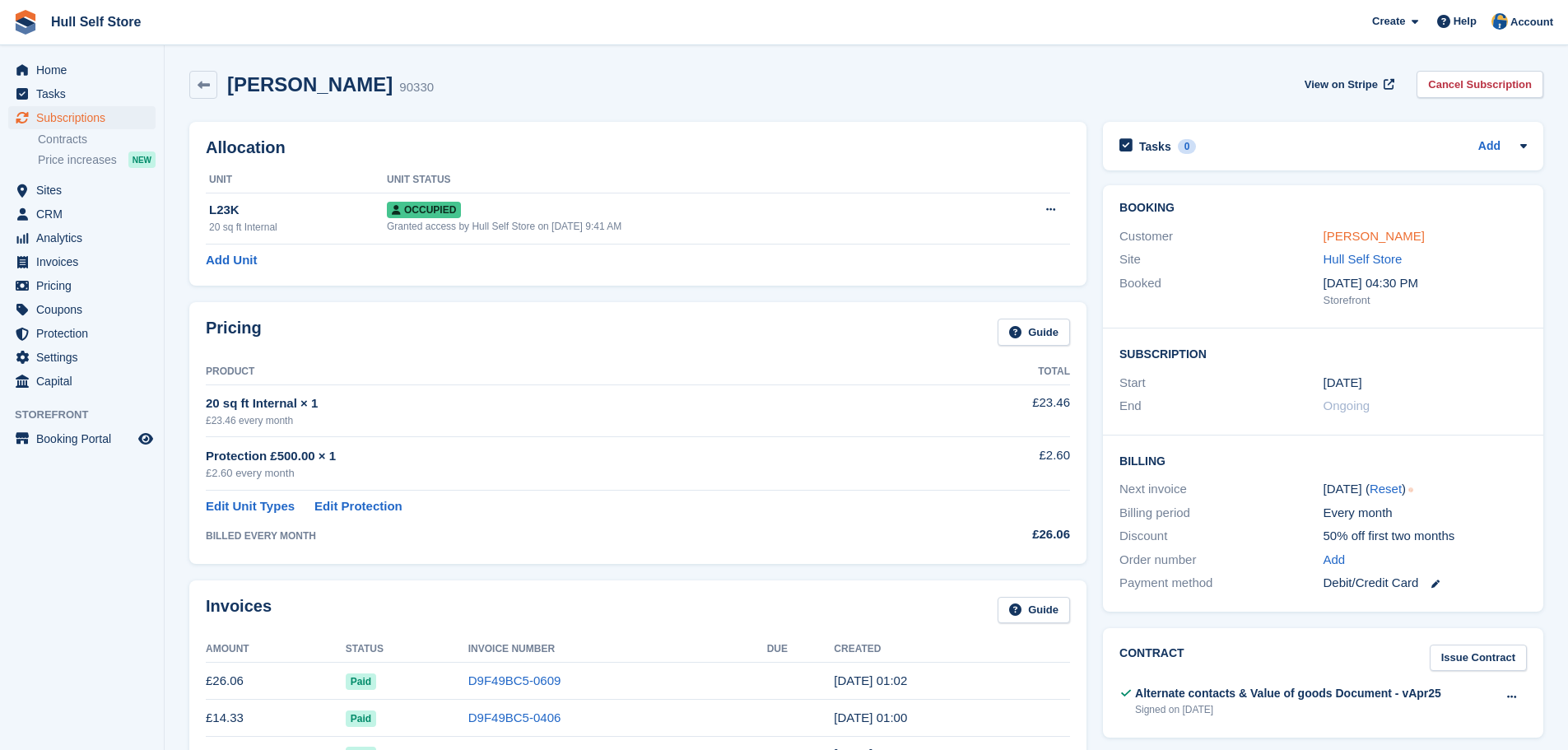
click at [1359, 239] on link "[PERSON_NAME]" at bounding box center [1374, 235] width 102 height 14
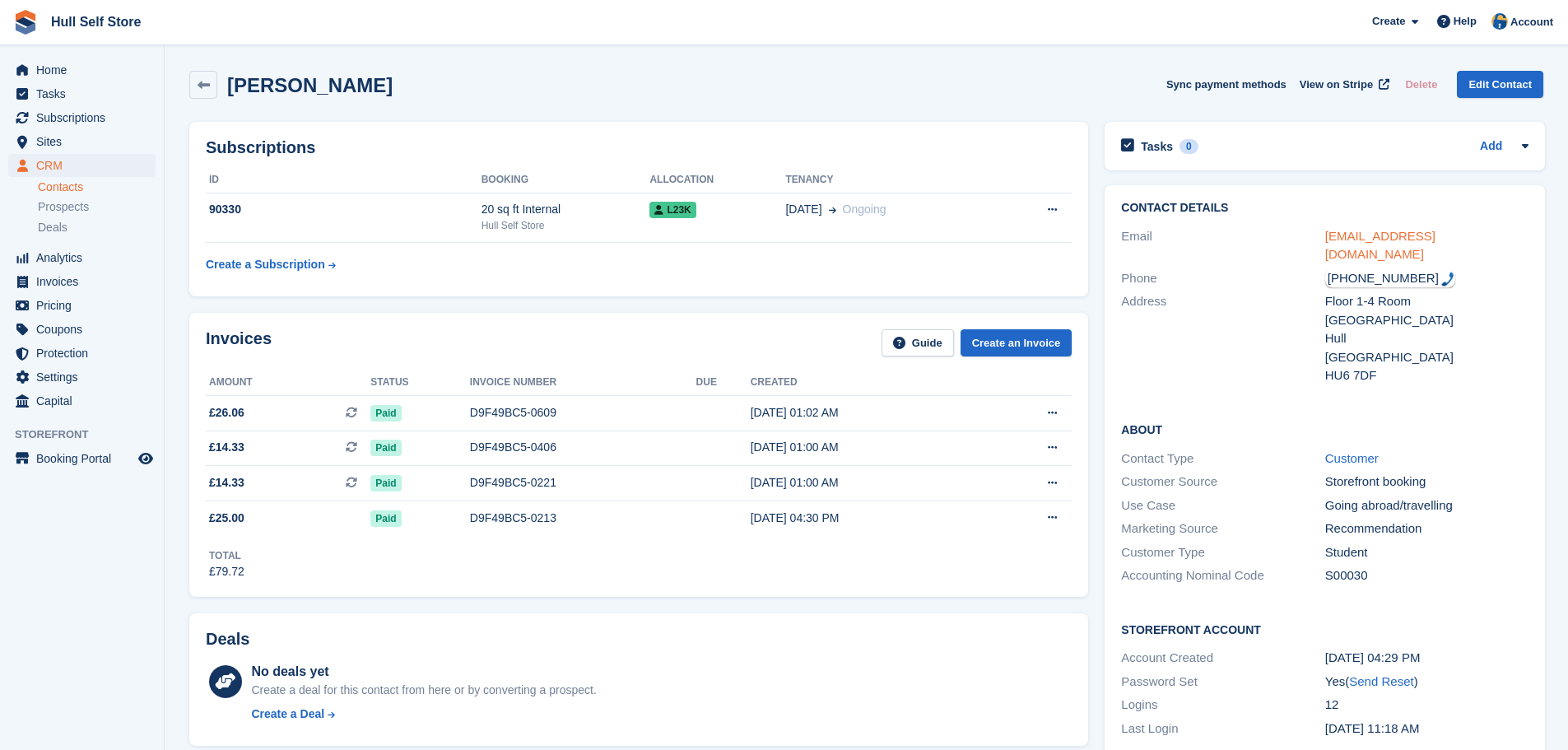
click at [1364, 234] on link "nicoledama6@gmail.com" at bounding box center [1380, 244] width 110 height 33
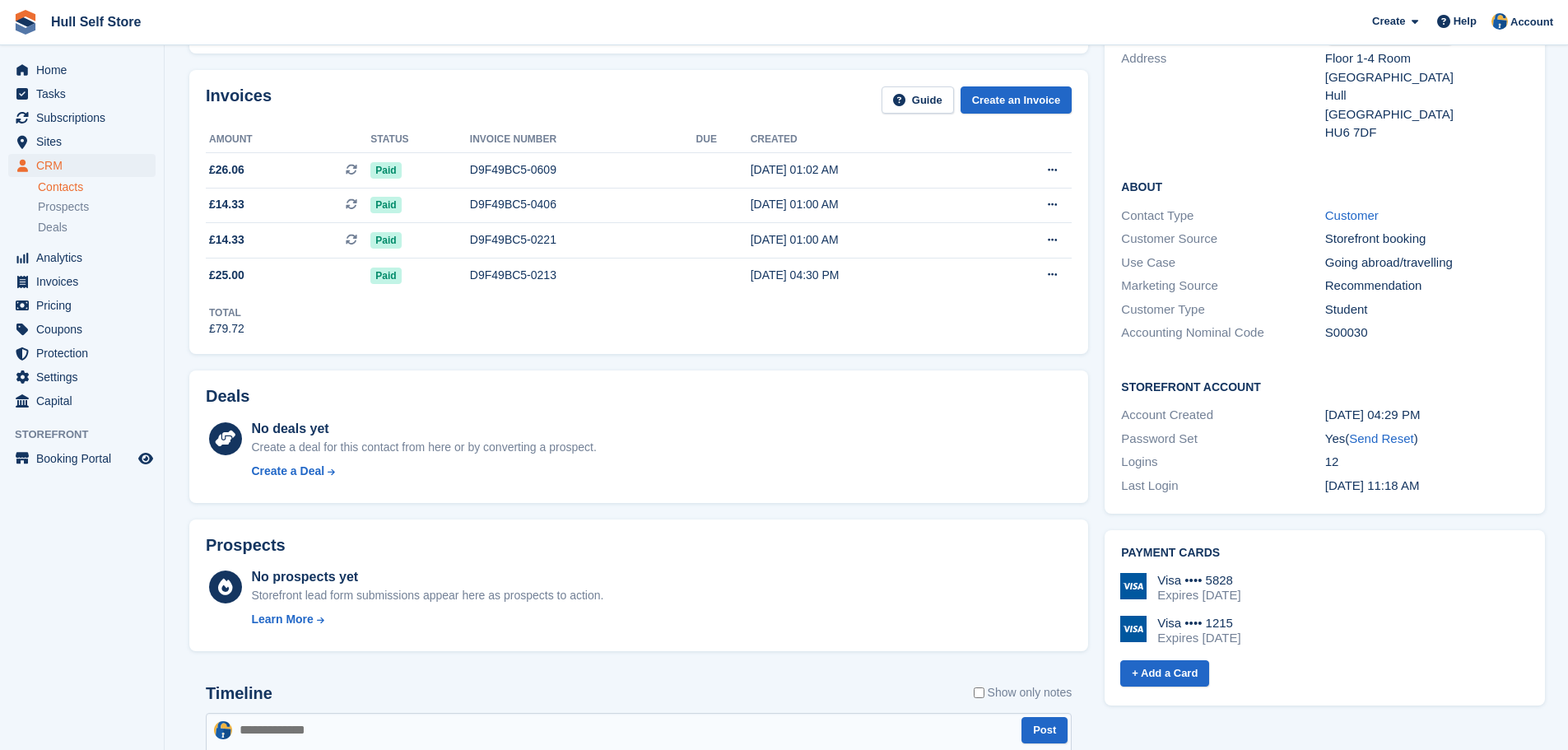
scroll to position [493, 0]
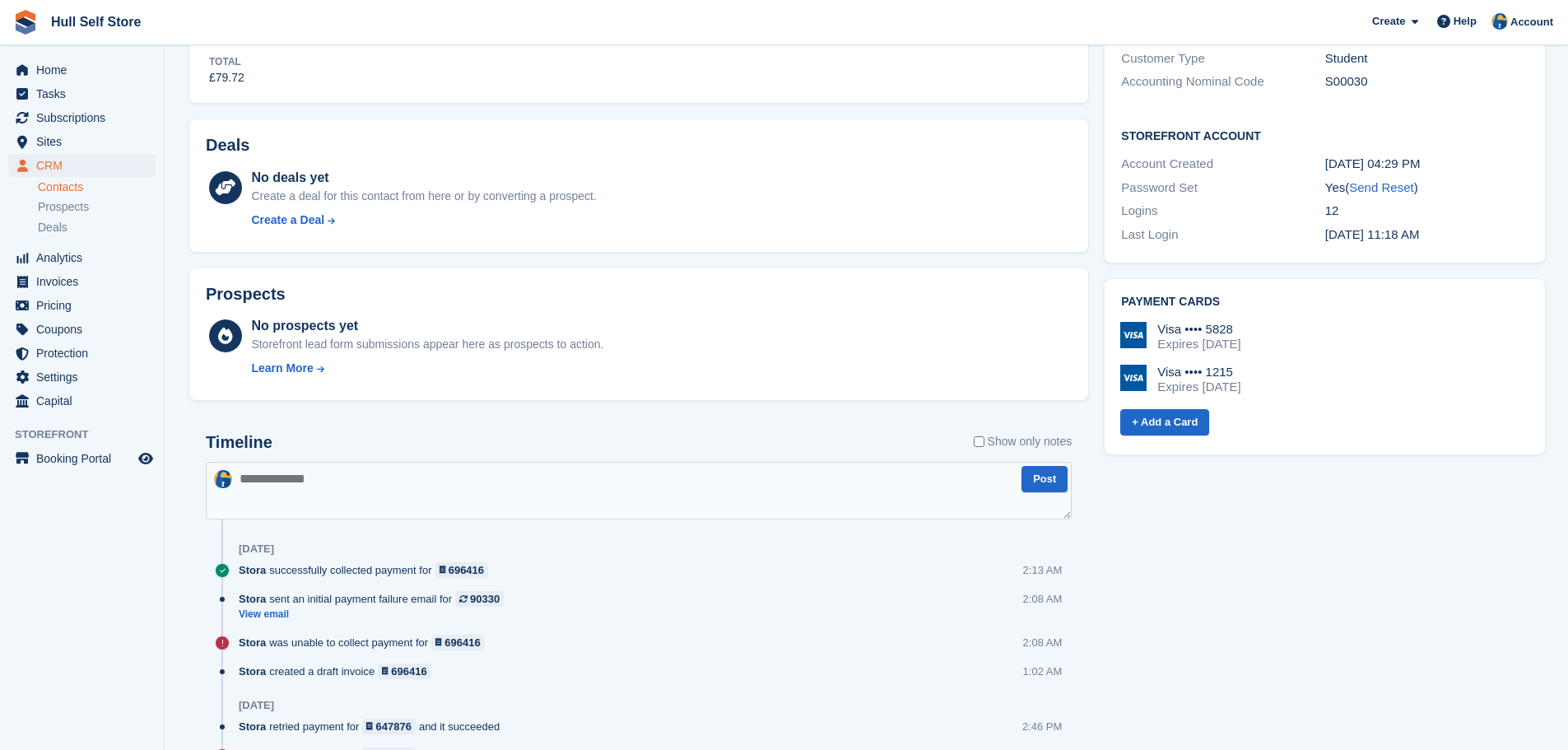
click at [308, 476] on textarea at bounding box center [639, 491] width 866 height 58
type textarea "**********"
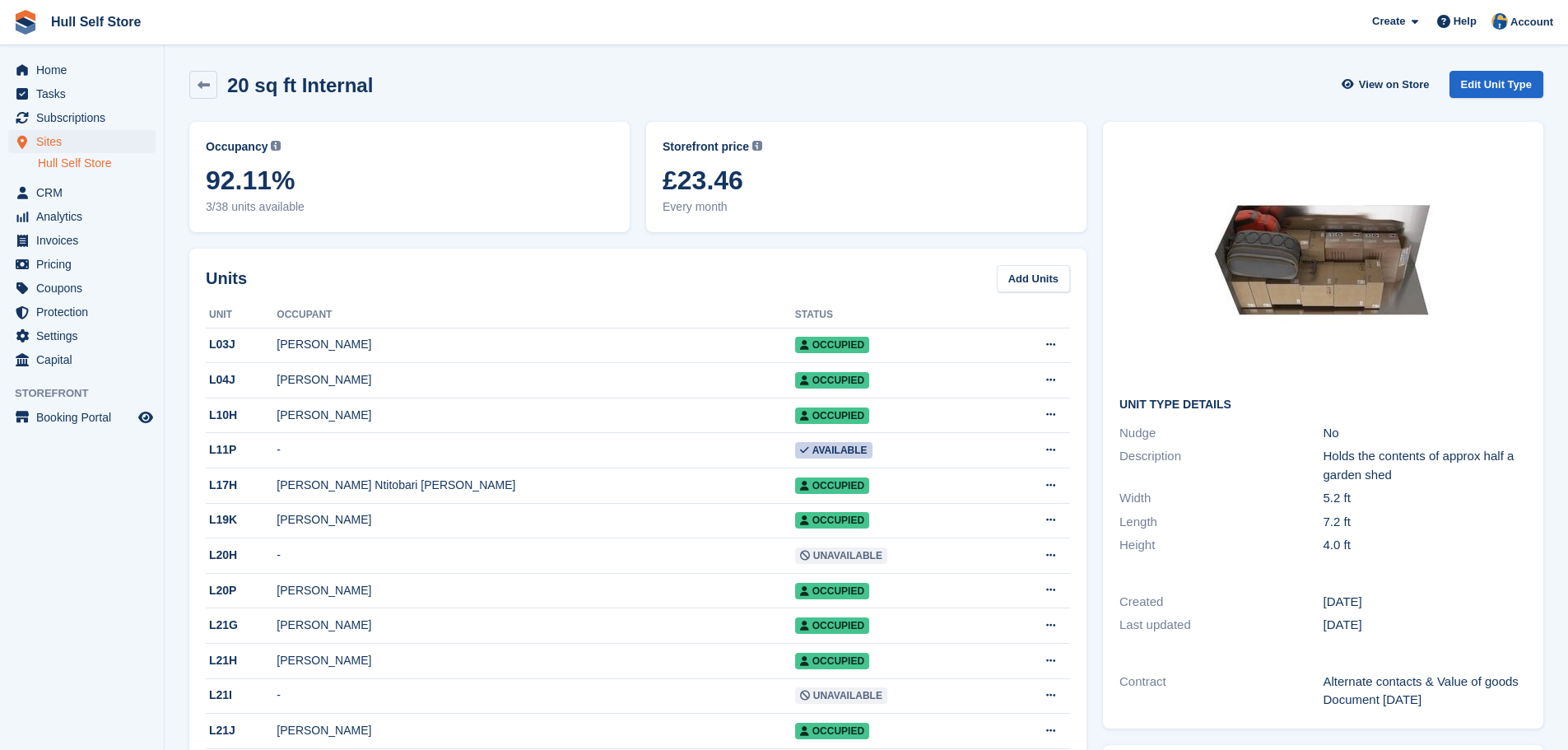
scroll to position [659, 0]
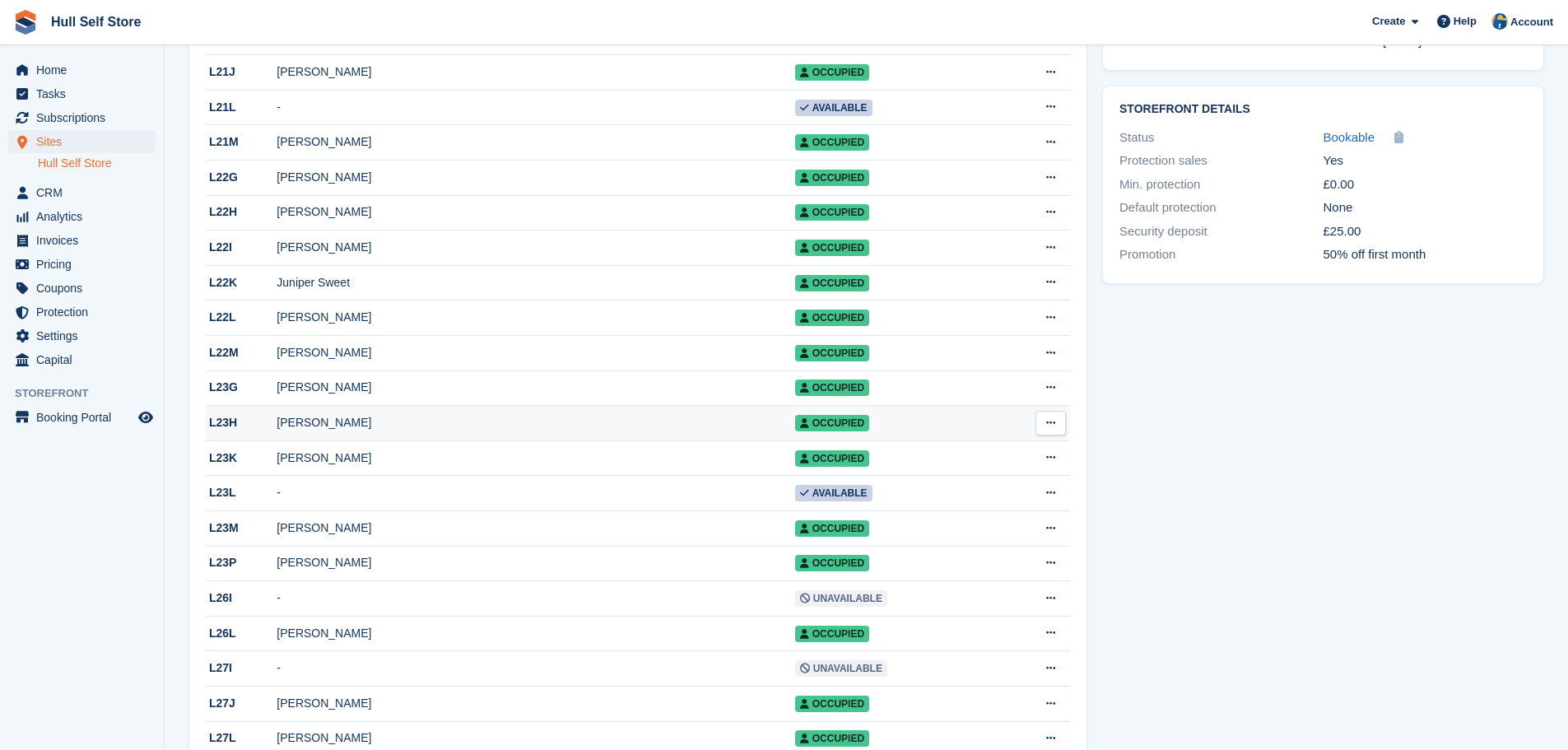
click at [381, 431] on div "[PERSON_NAME]" at bounding box center [534, 423] width 518 height 18
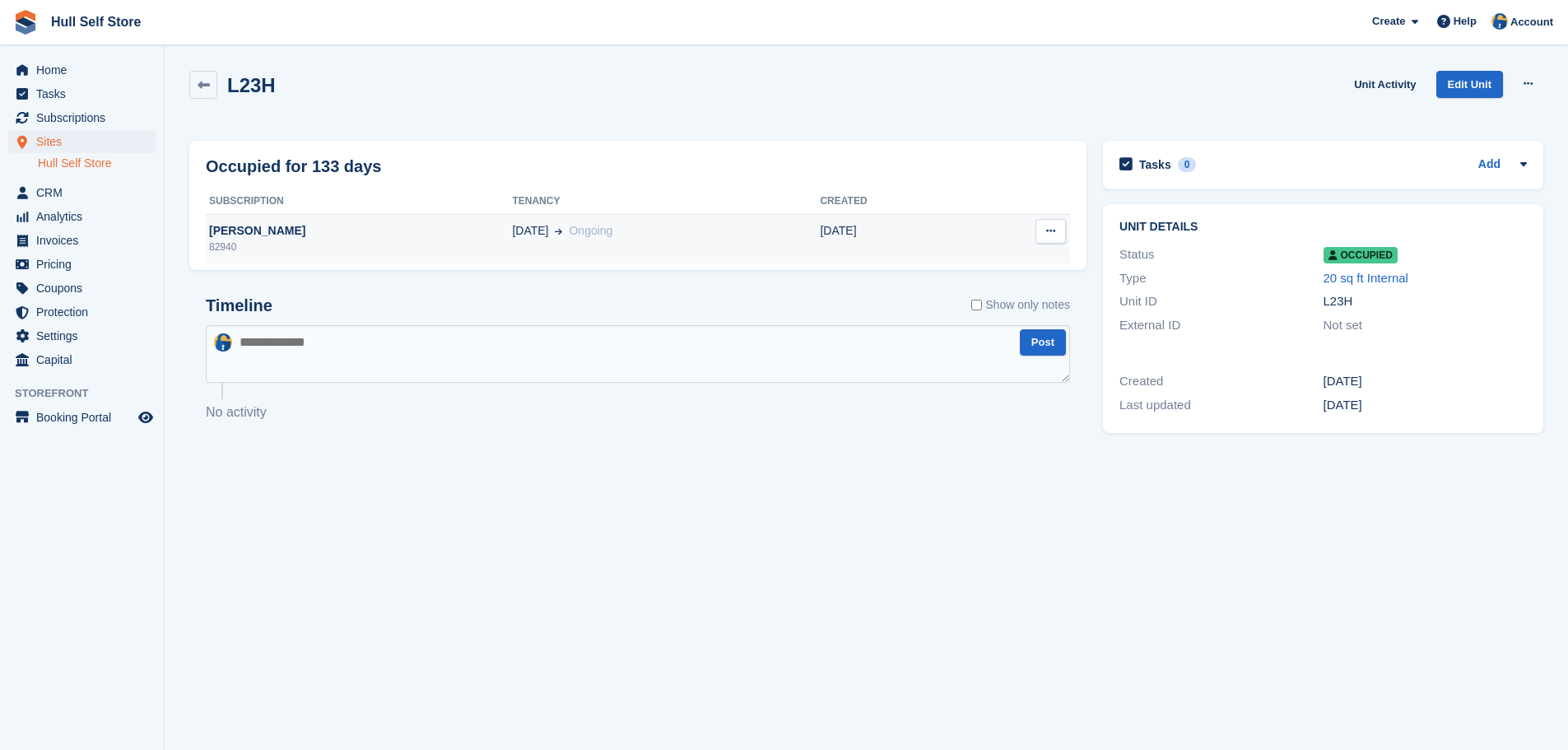
click at [512, 232] on div "[DATE] Ongoing" at bounding box center [666, 230] width 308 height 18
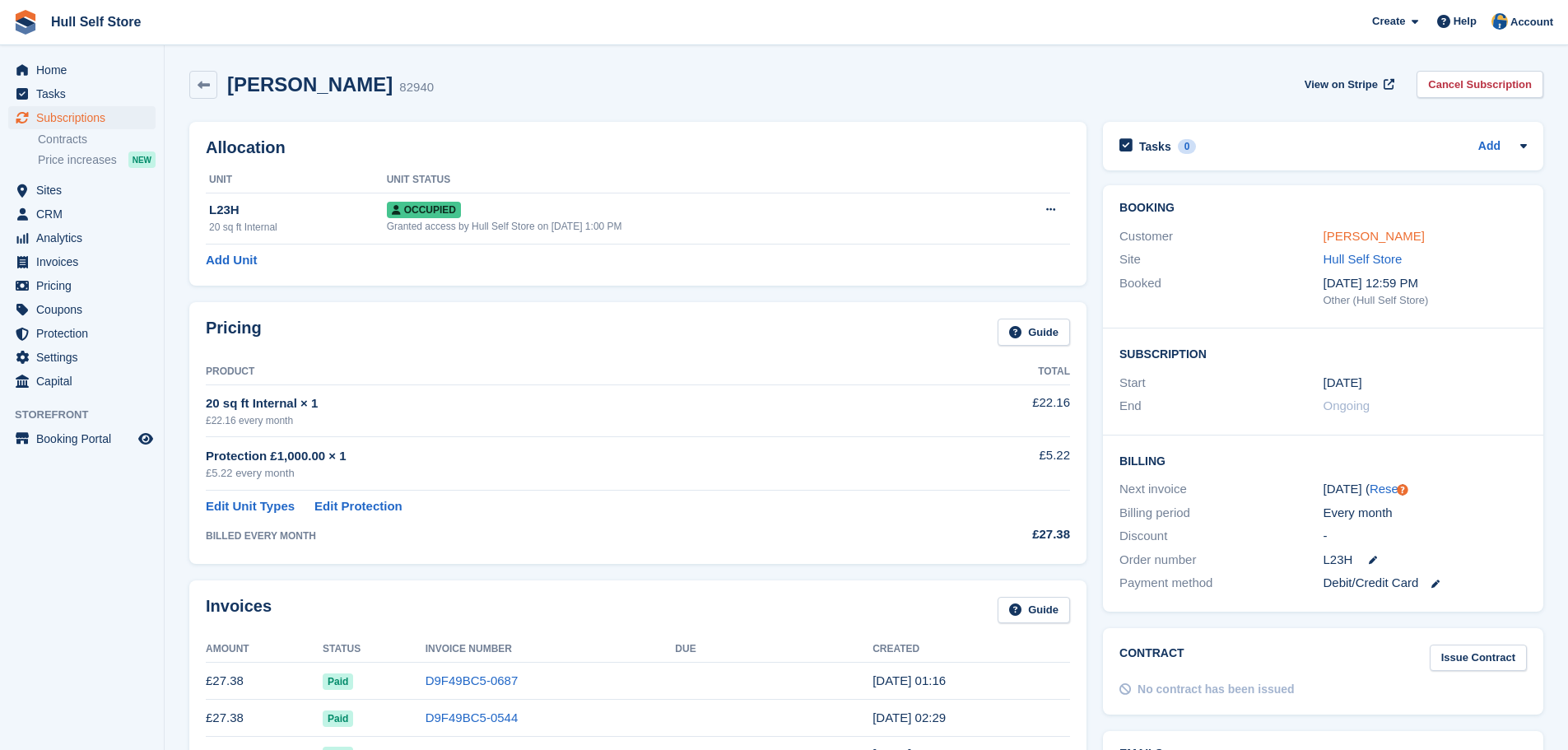
click at [1365, 234] on link "Sally Kelly" at bounding box center [1374, 235] width 102 height 14
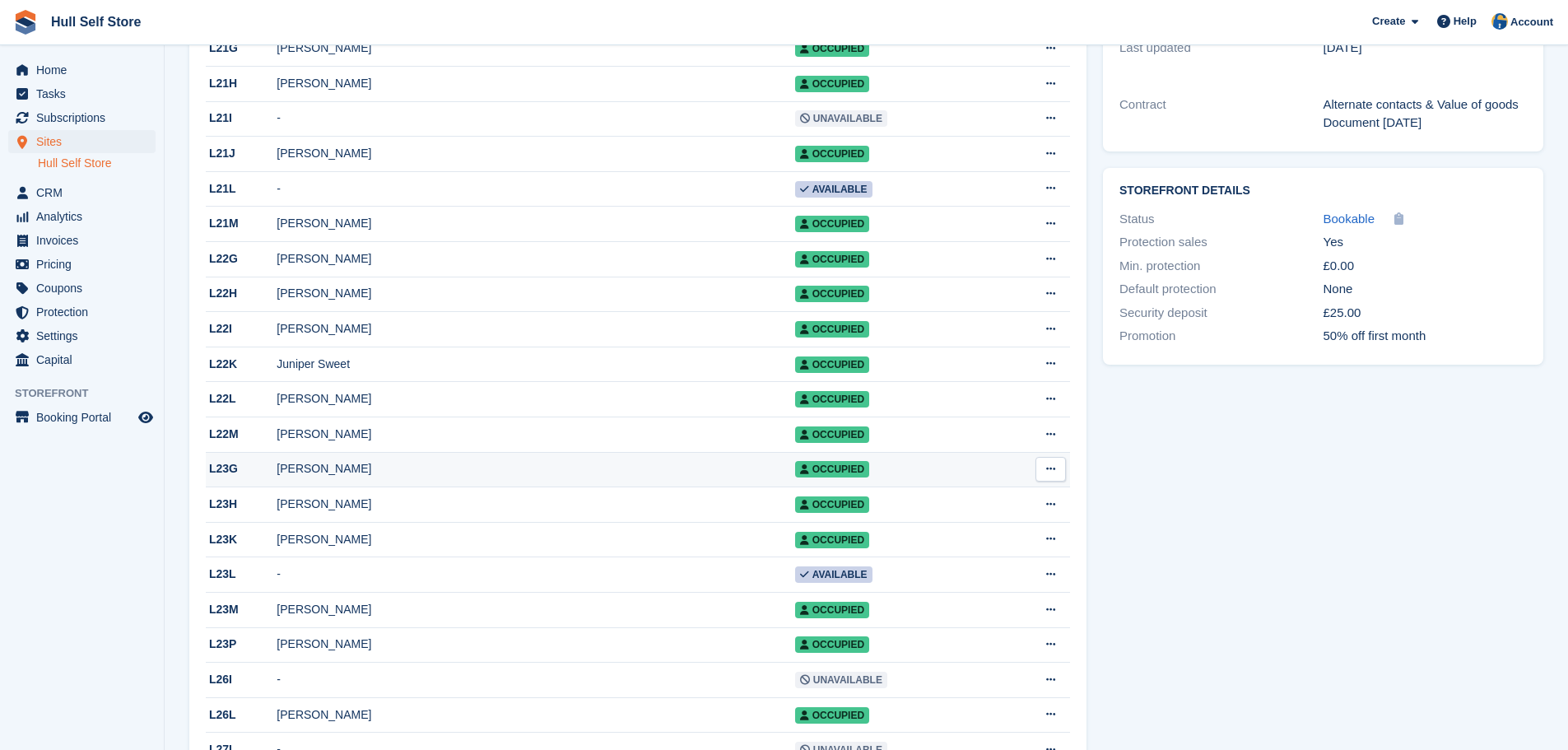
scroll to position [576, 0]
click at [381, 479] on div "[PERSON_NAME]" at bounding box center [534, 469] width 518 height 18
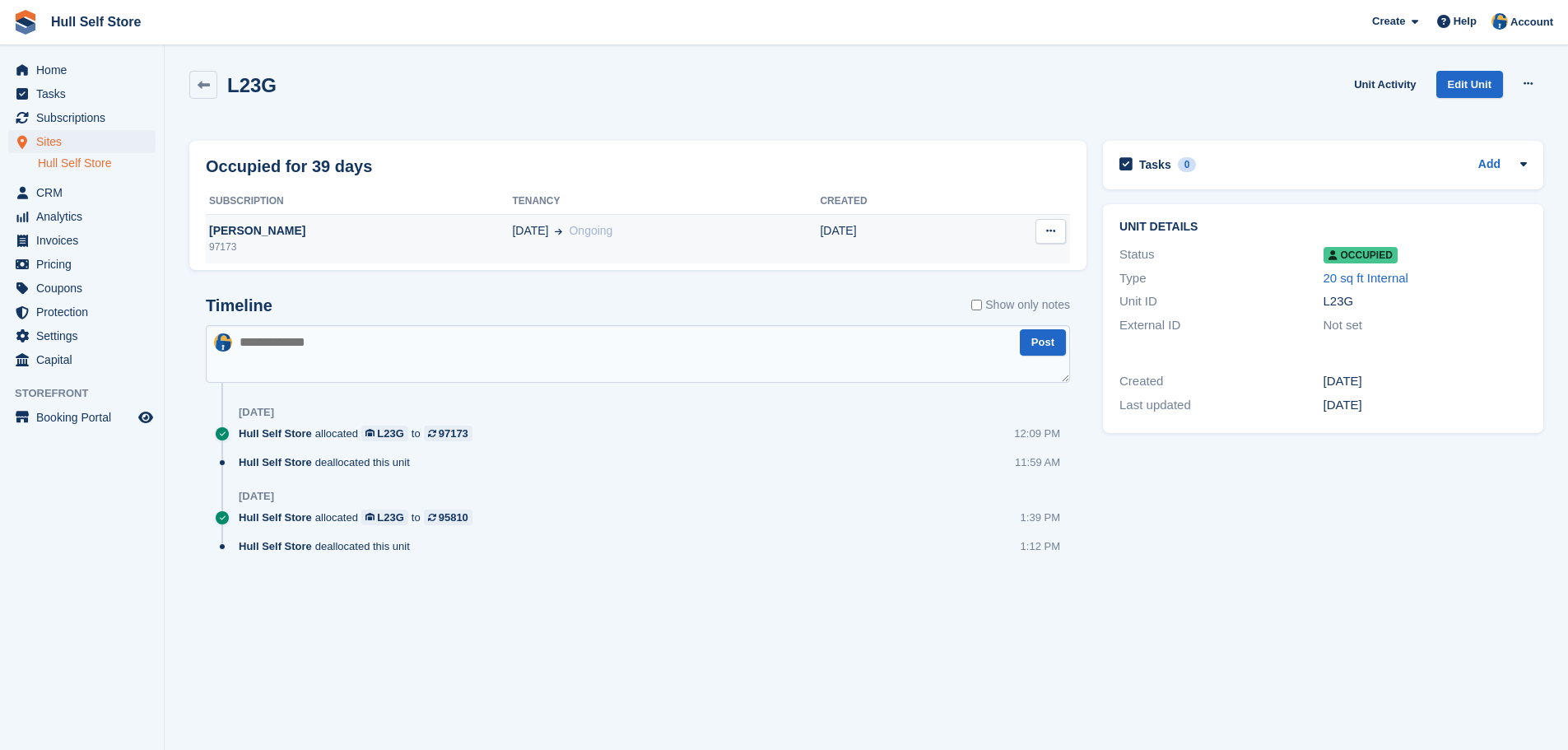
click at [774, 234] on div "26 Jul Ongoing" at bounding box center [666, 230] width 308 height 18
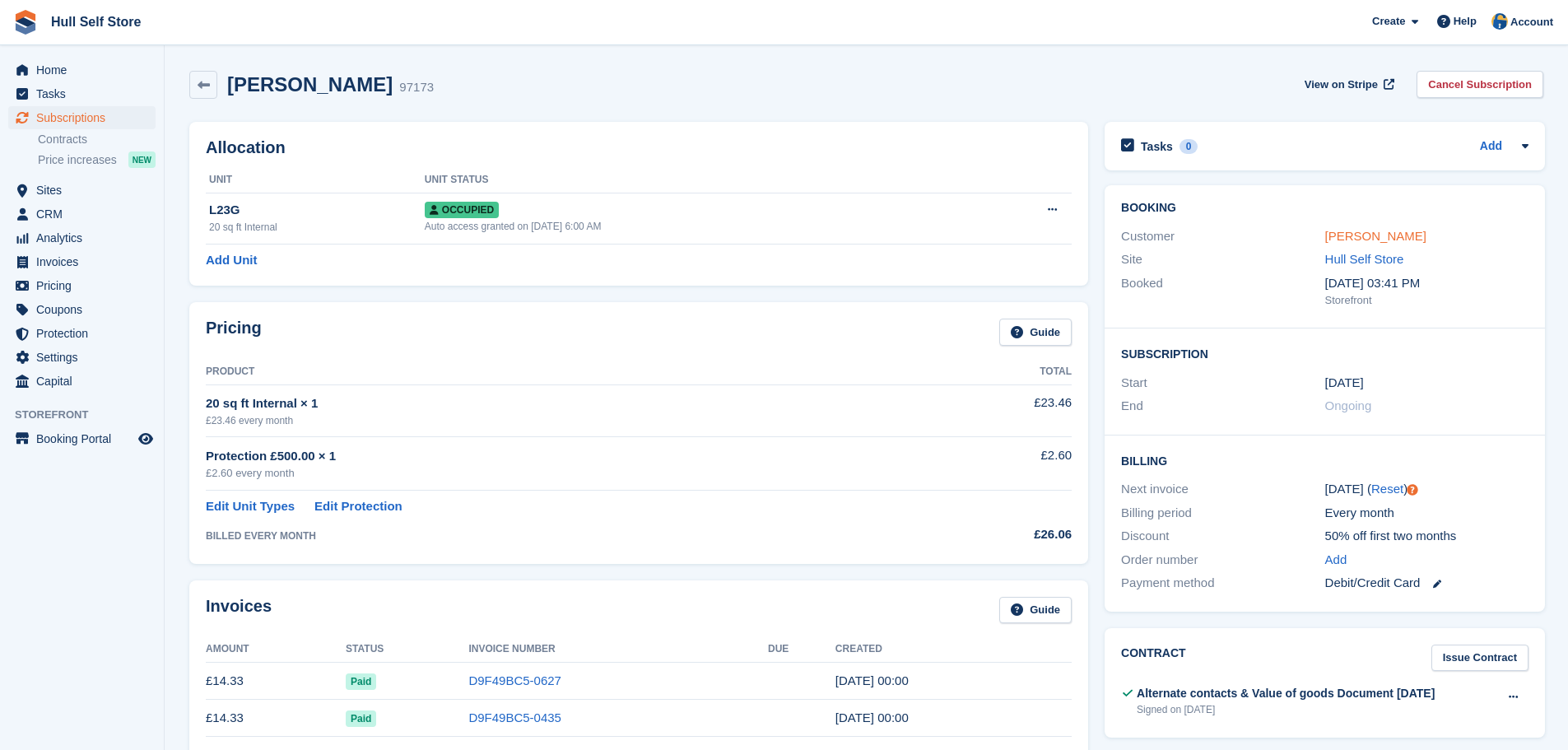
click at [1344, 234] on link "[PERSON_NAME]" at bounding box center [1375, 235] width 102 height 14
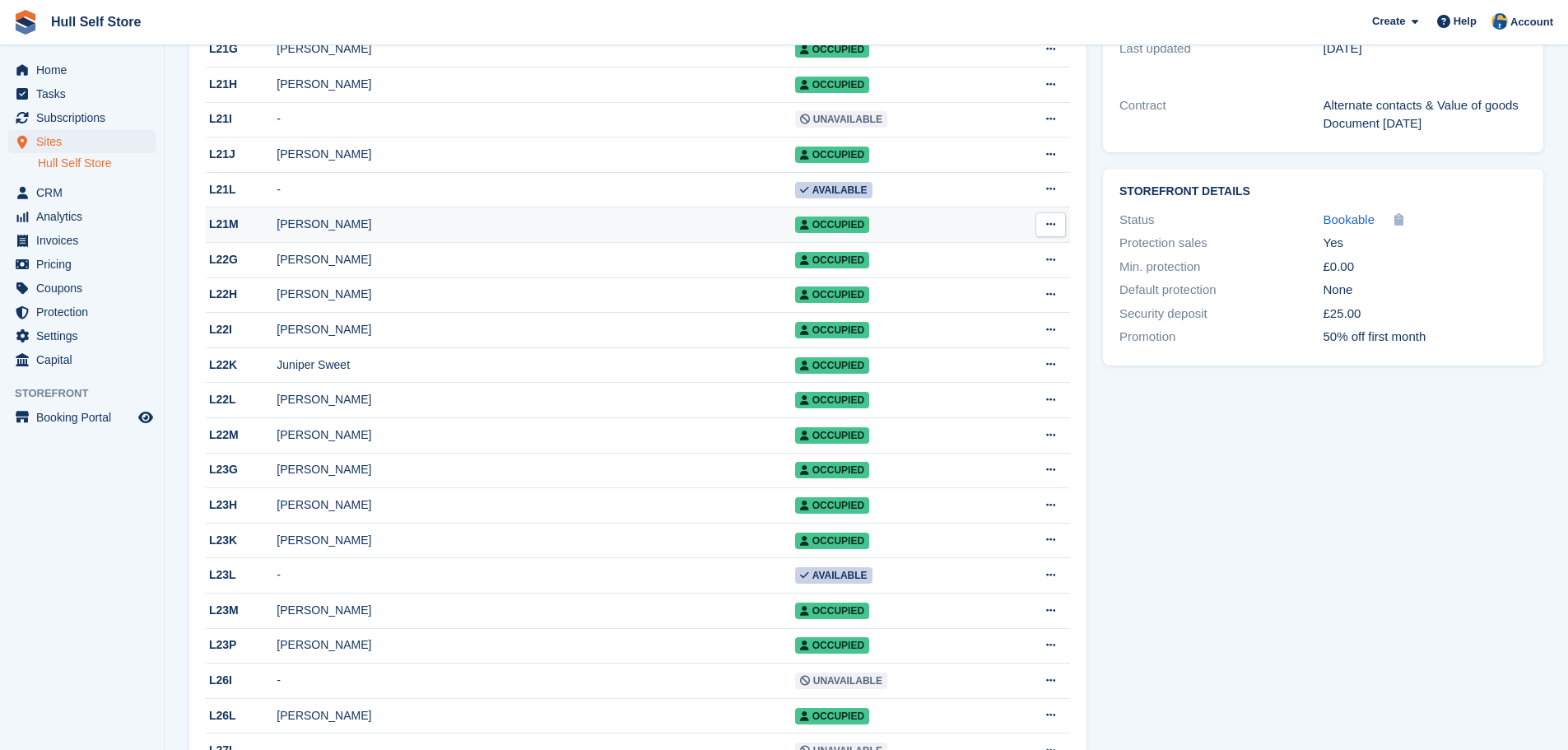
scroll to position [576, 0]
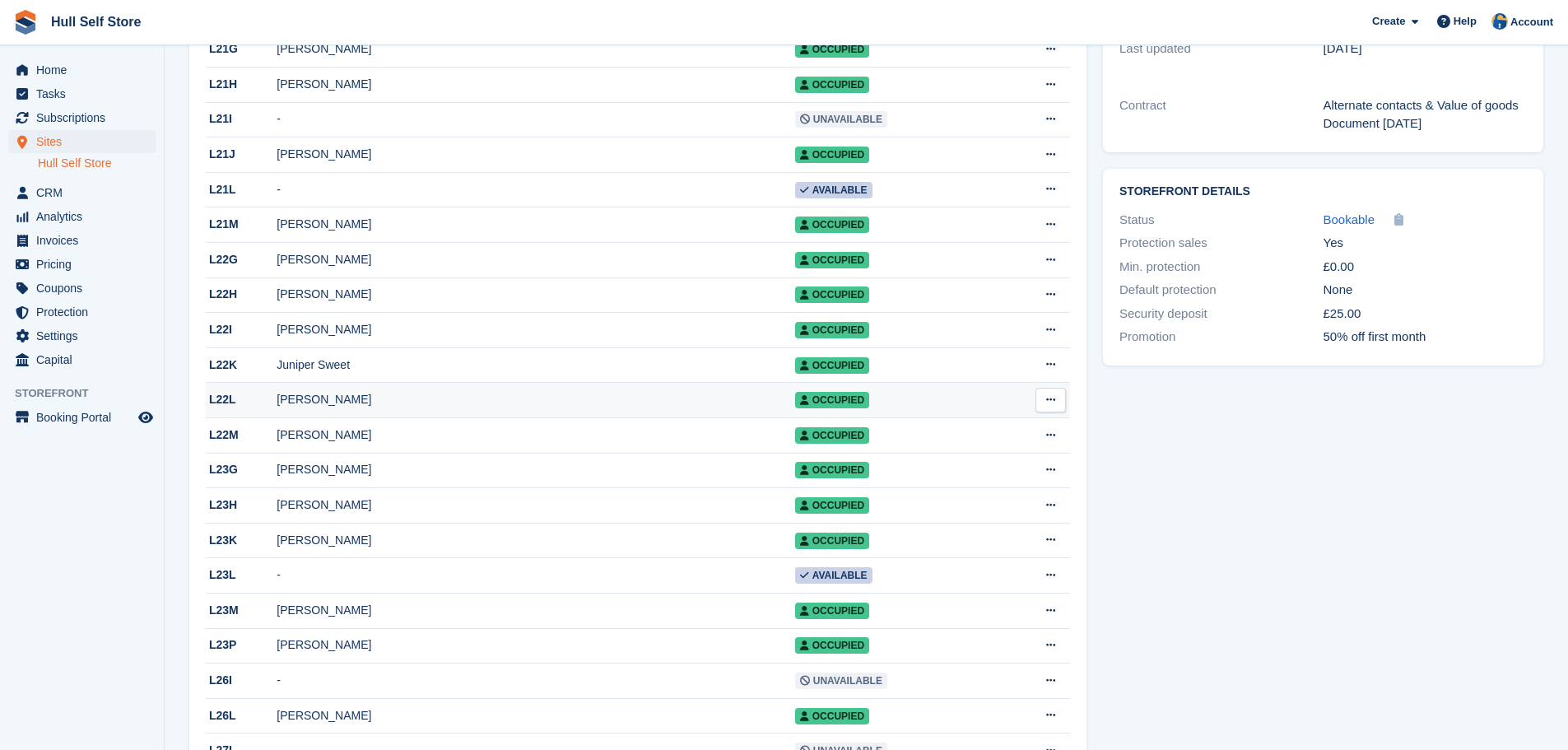
click at [382, 409] on div "[PERSON_NAME]" at bounding box center [534, 399] width 518 height 18
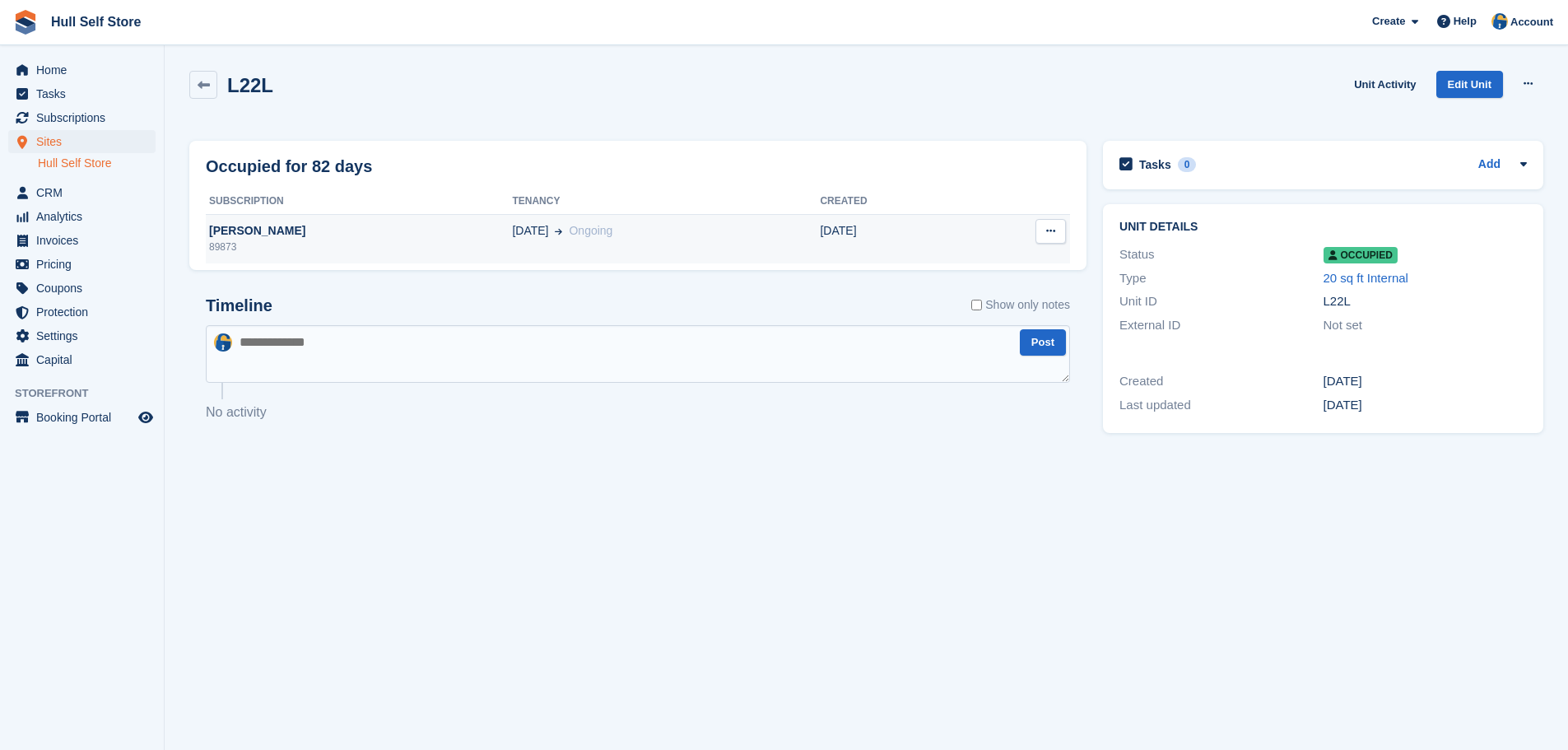
click at [588, 232] on span "Ongoing" at bounding box center [590, 230] width 44 height 13
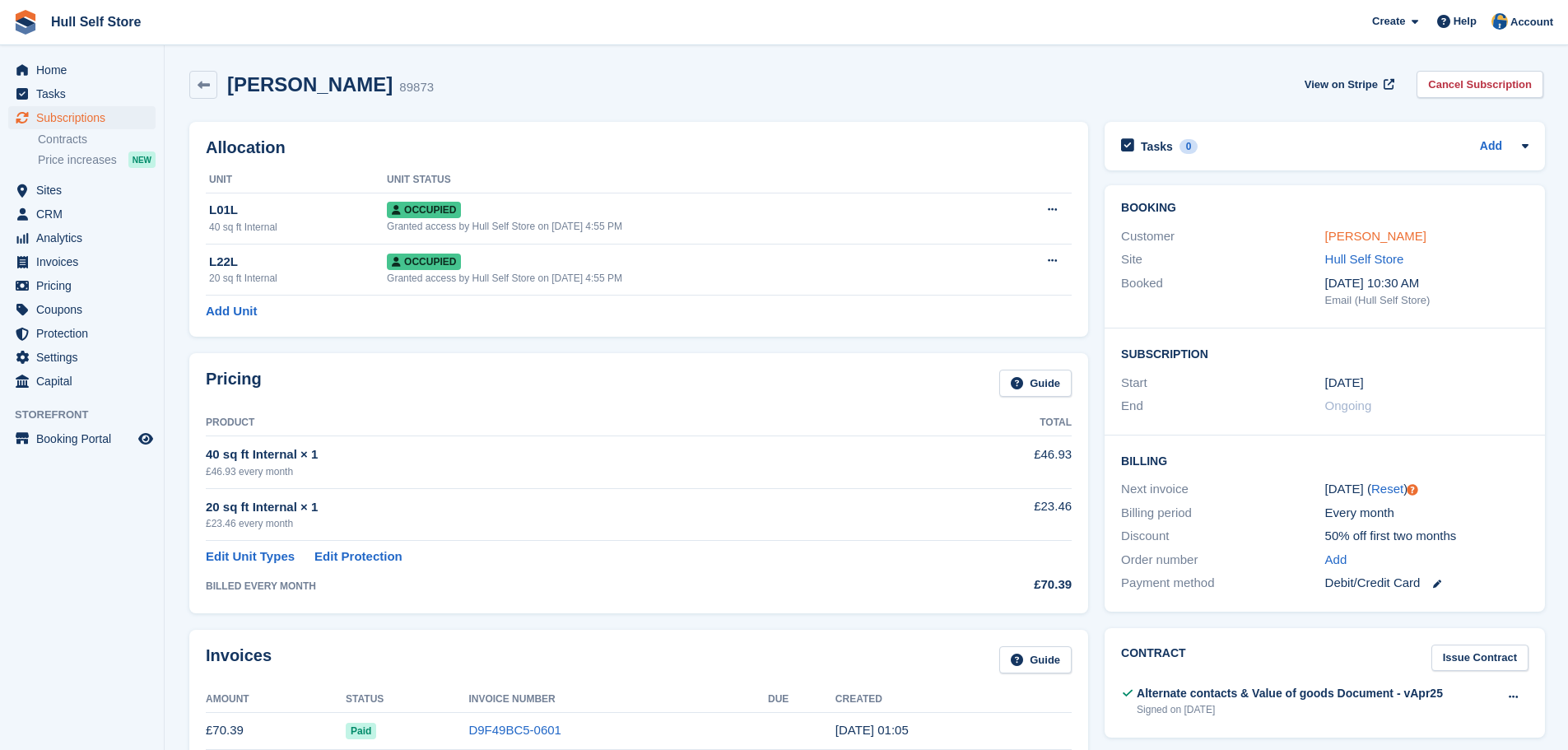
click at [1390, 238] on link "[PERSON_NAME]" at bounding box center [1375, 235] width 102 height 14
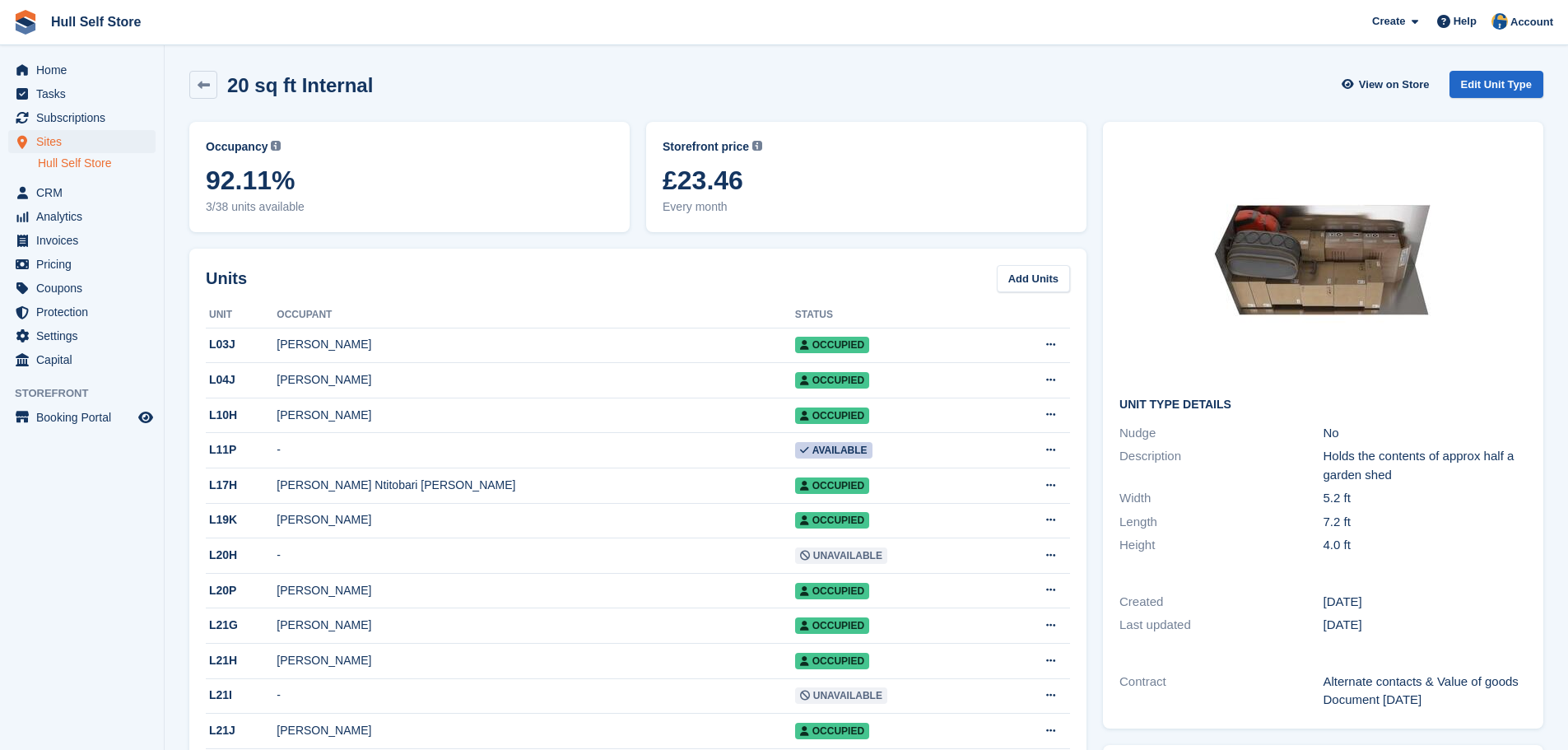
scroll to position [576, 0]
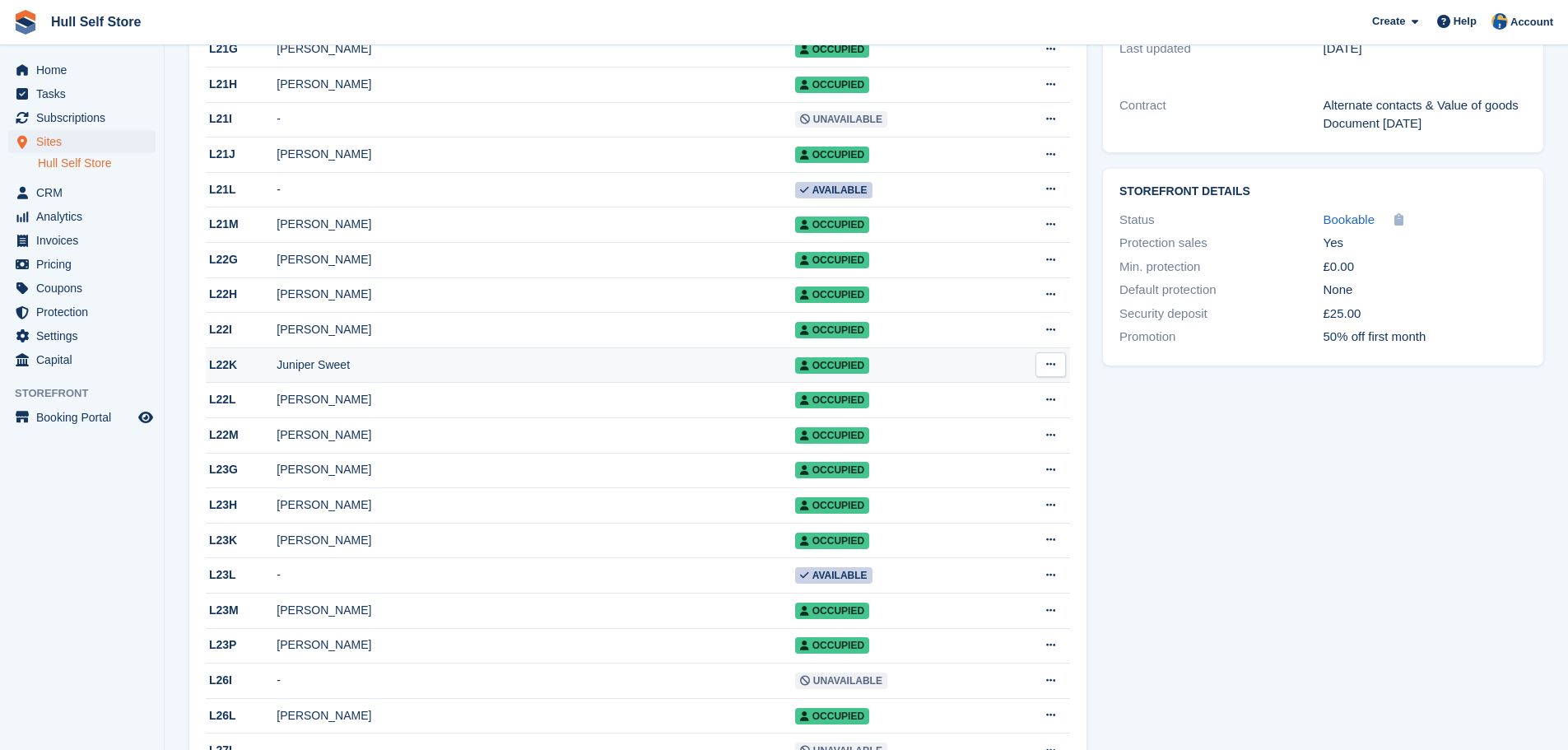
click at [353, 374] on div "Juniper Sweet" at bounding box center [534, 365] width 518 height 18
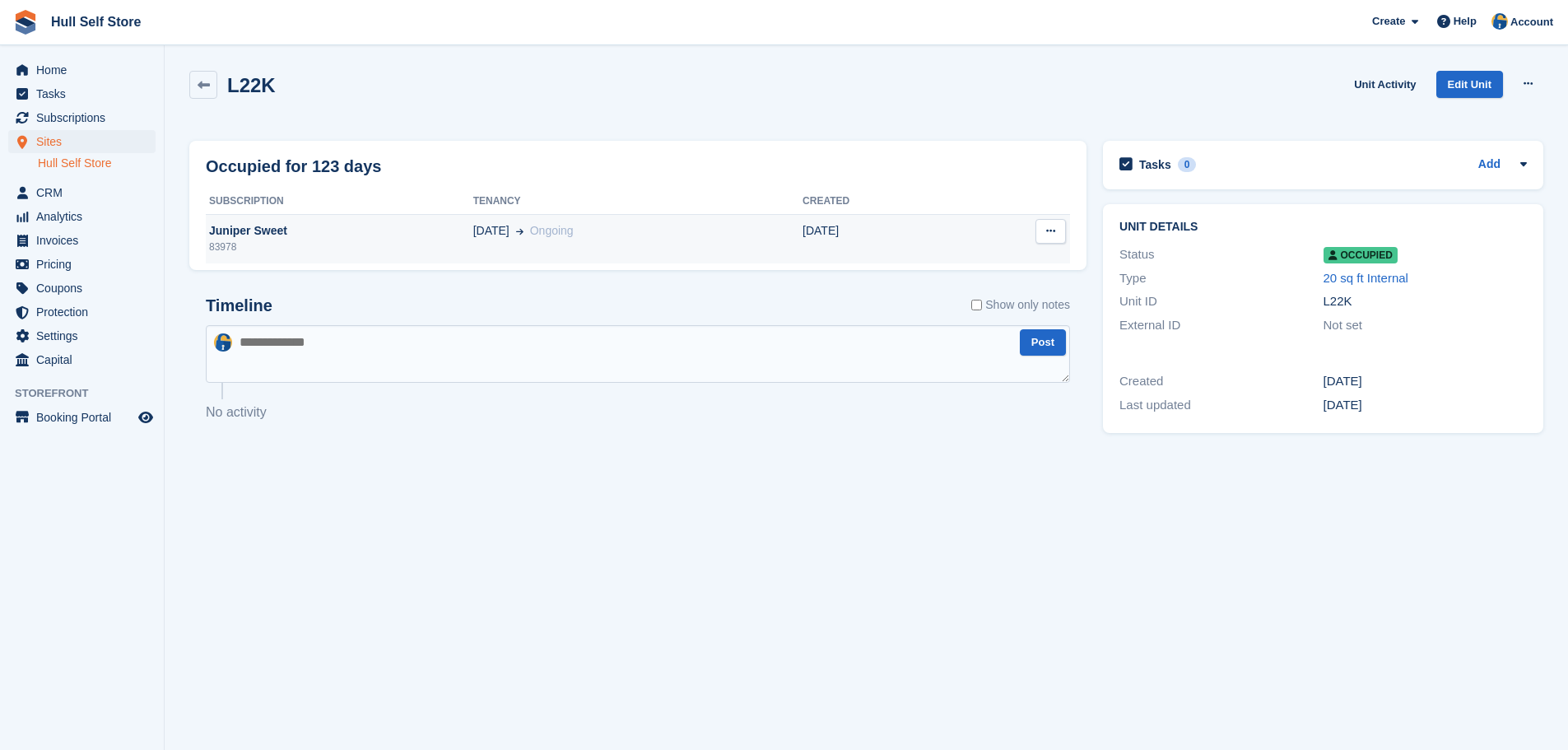
click at [405, 248] on div "83978" at bounding box center [340, 247] width 268 height 15
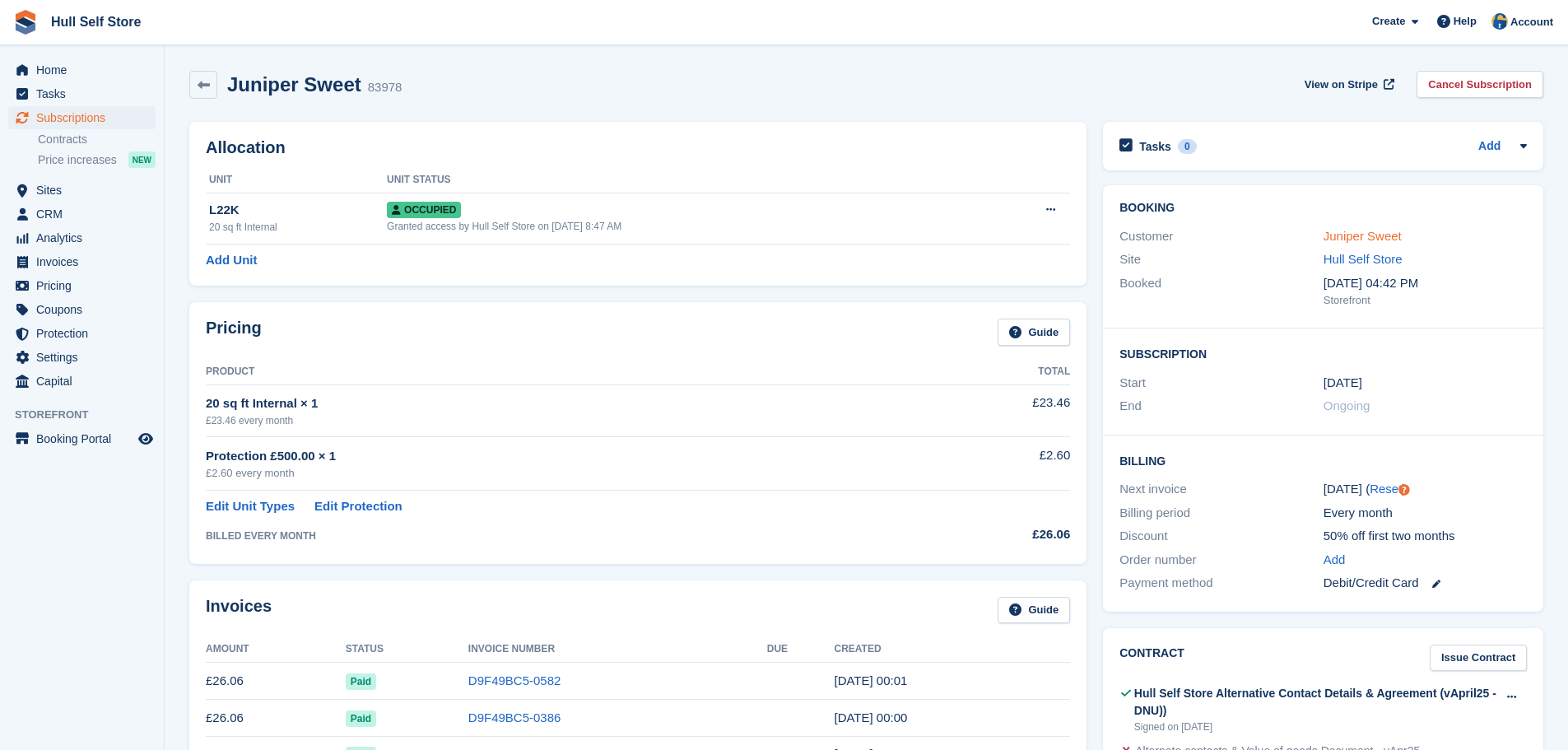
click at [1340, 229] on link "Juniper Sweet" at bounding box center [1363, 235] width 78 height 14
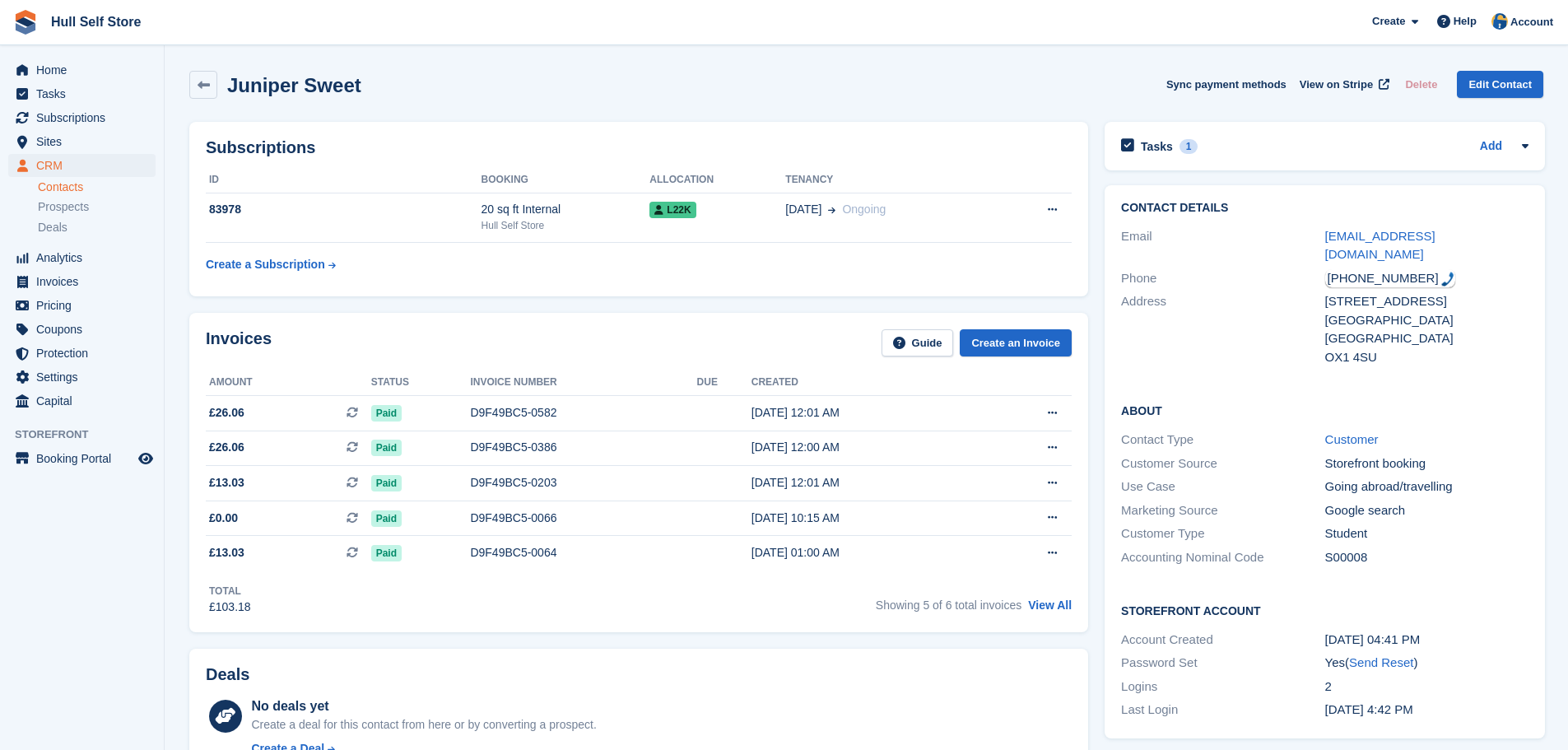
click at [1381, 245] on div "juniperaesweet@gmail.com" at bounding box center [1426, 245] width 203 height 37
click at [1380, 241] on link "juniperaesweet@gmail.com" at bounding box center [1380, 244] width 110 height 33
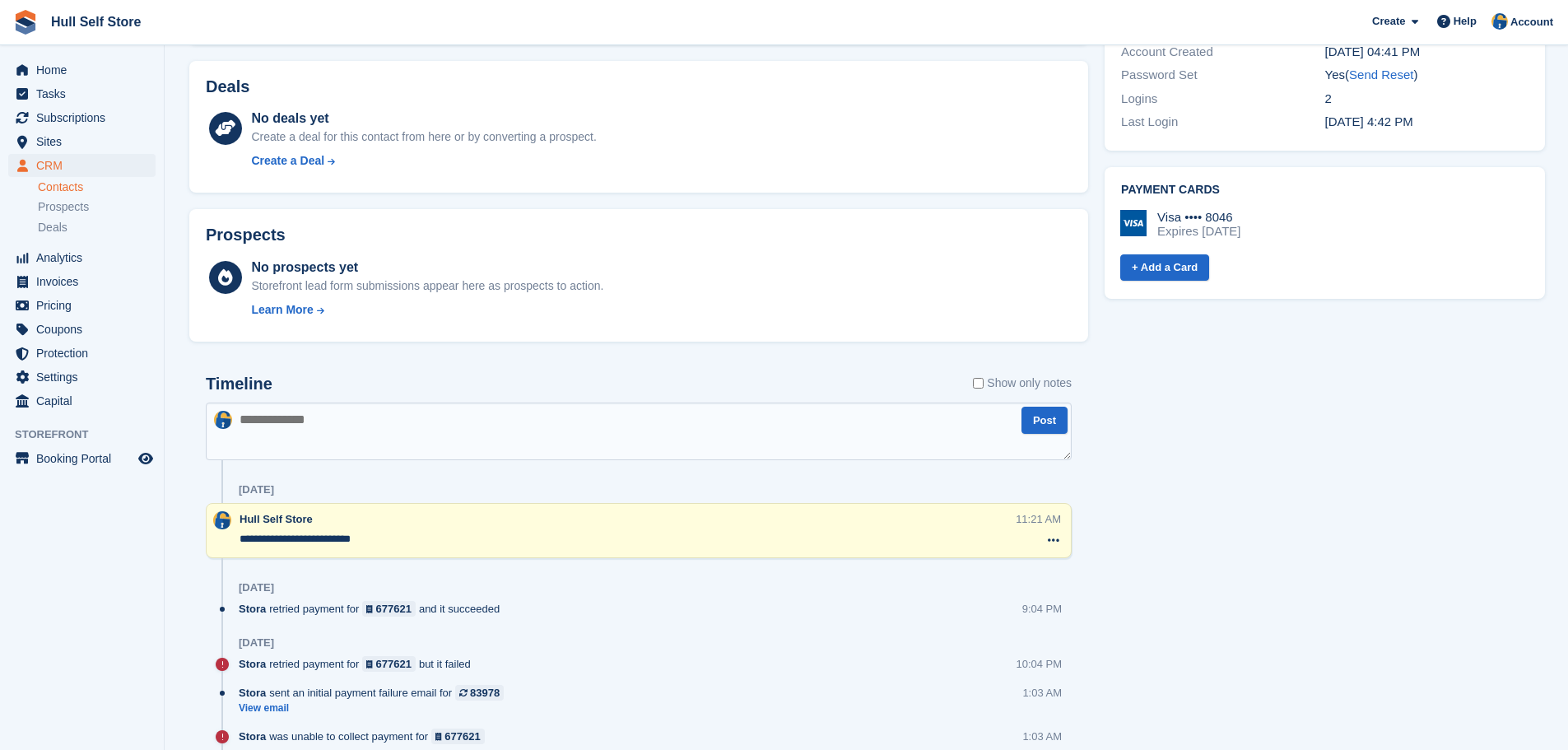
scroll to position [659, 0]
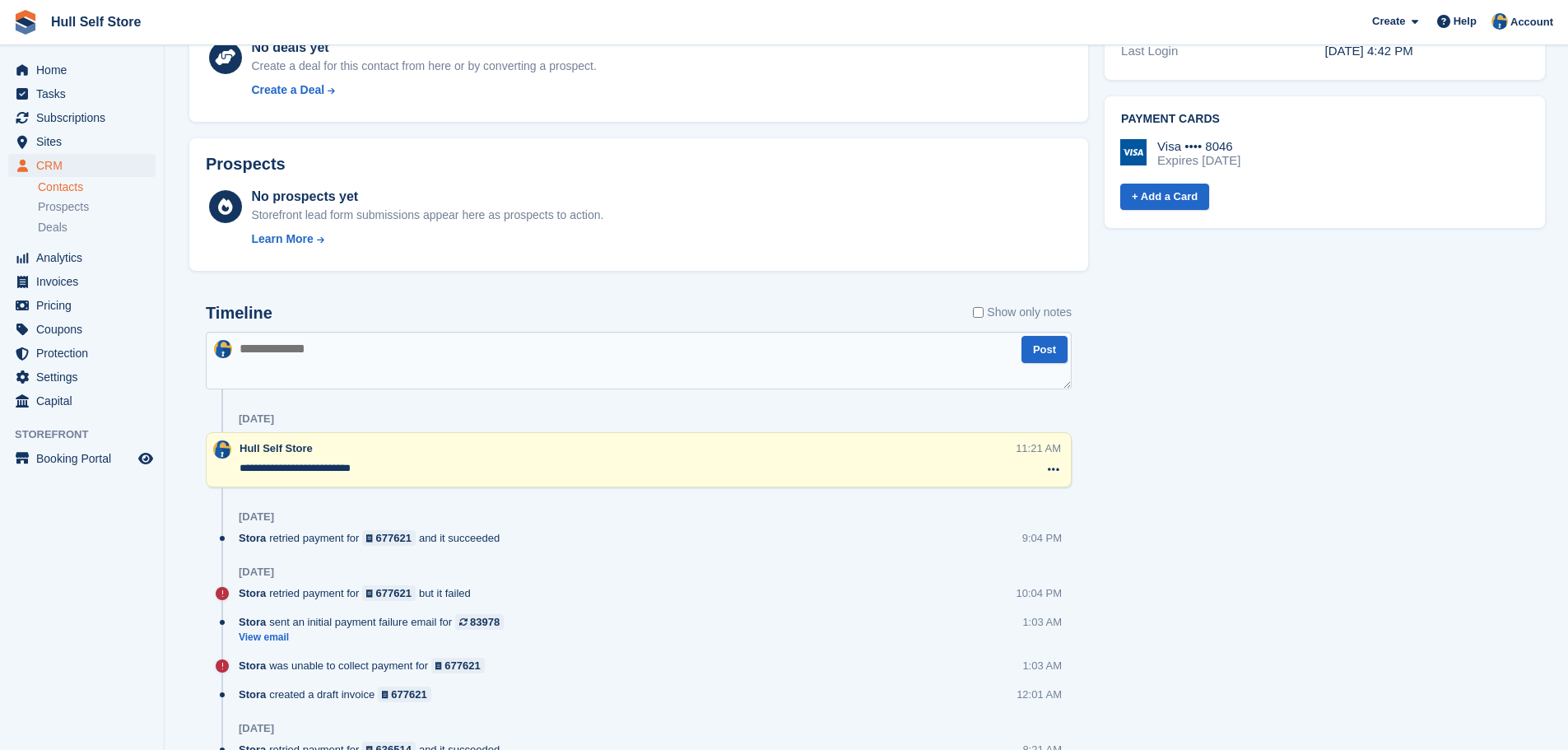
click at [421, 348] on textarea at bounding box center [639, 361] width 866 height 58
type textarea "**********"
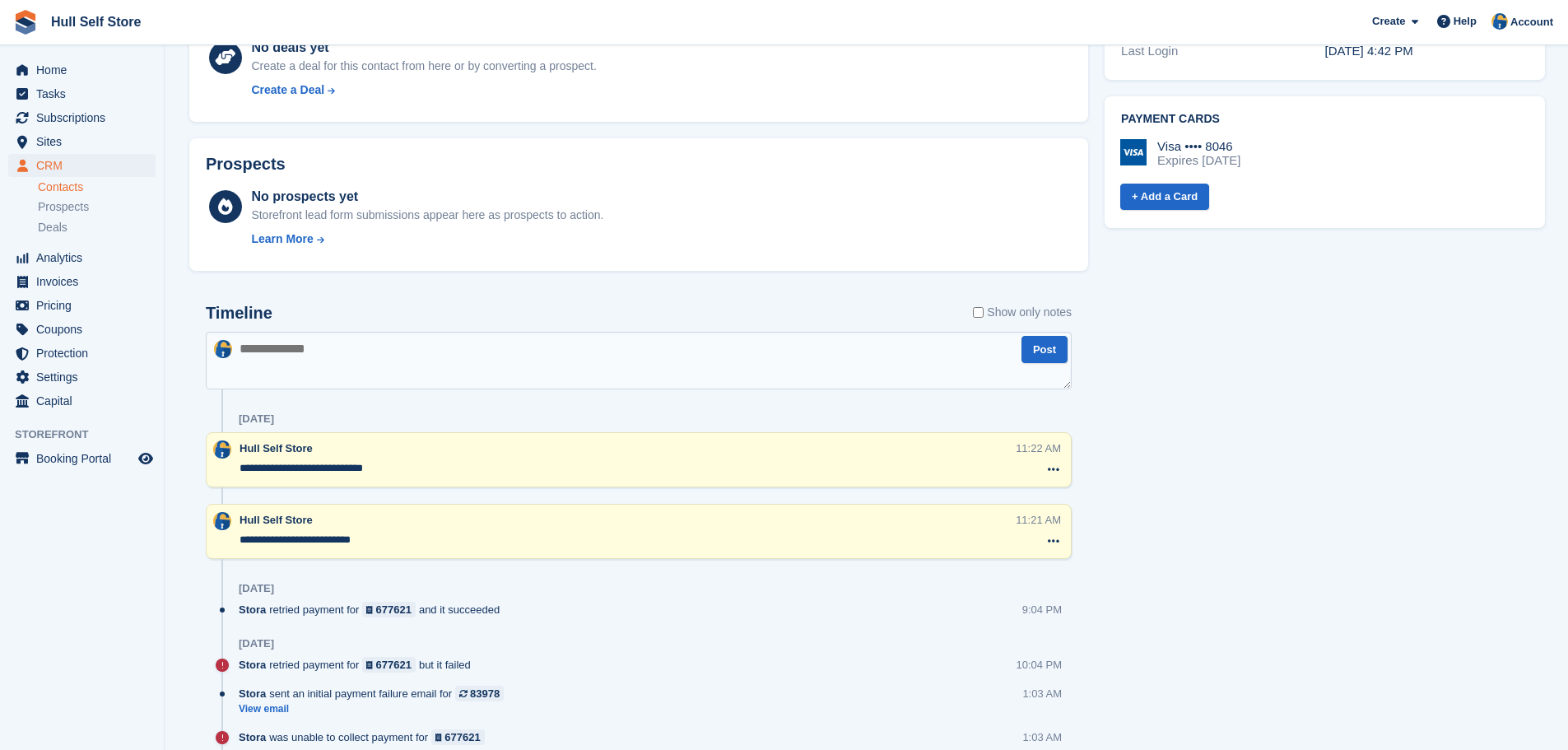
scroll to position [329, 0]
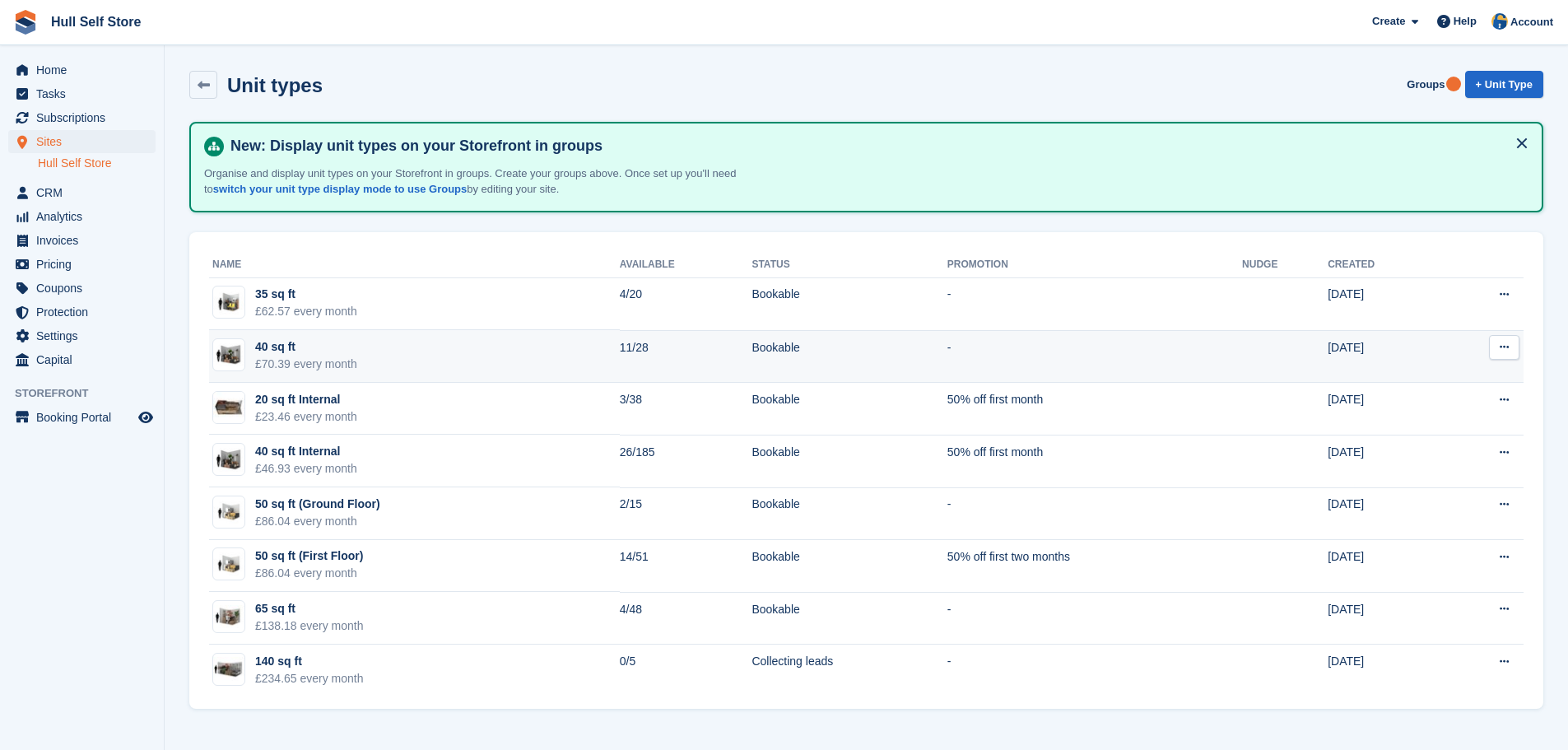
click at [372, 358] on td "40 sq ft £70.39 every month" at bounding box center [414, 356] width 410 height 52
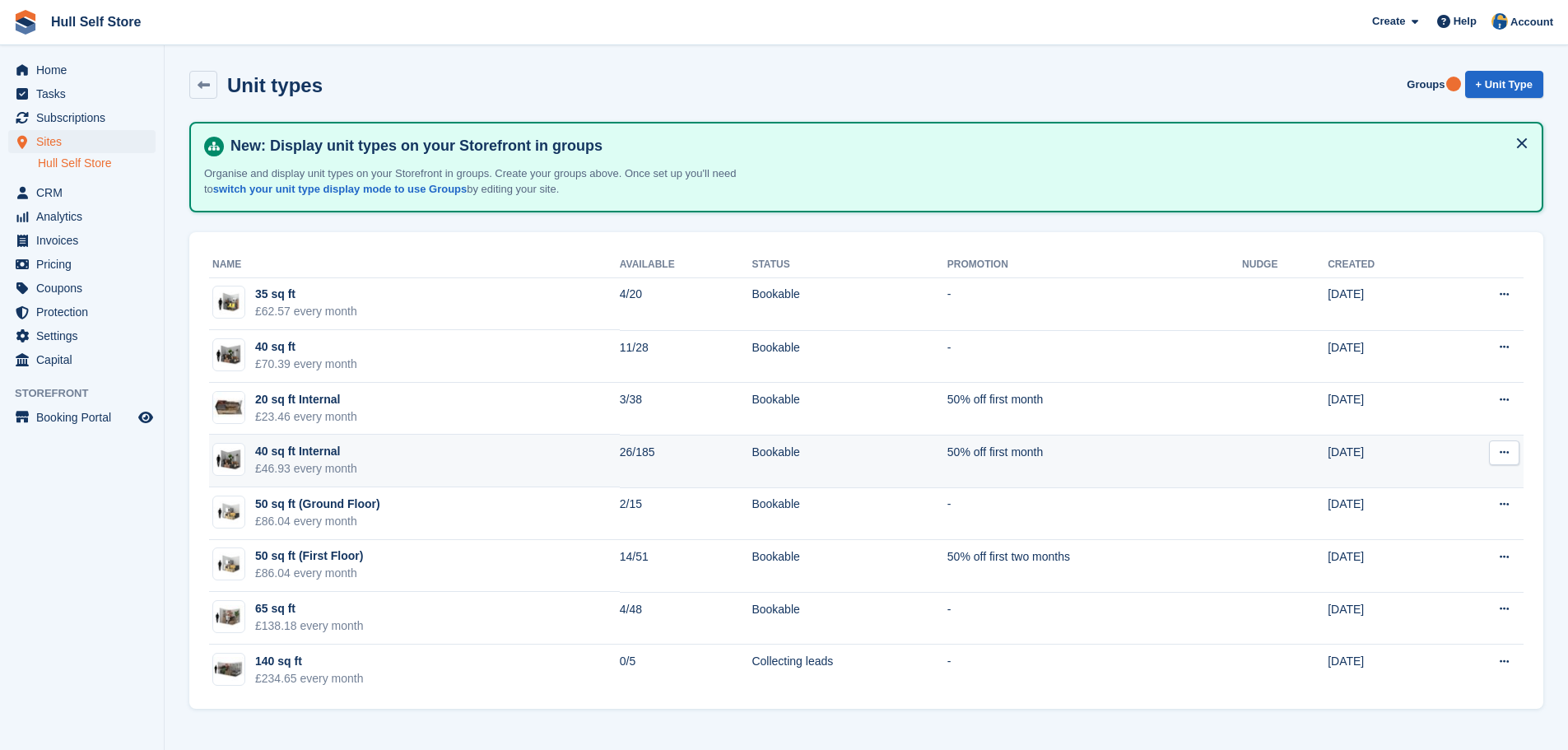
click at [374, 447] on td "40 sq ft Internal £46.93 every month" at bounding box center [414, 461] width 410 height 52
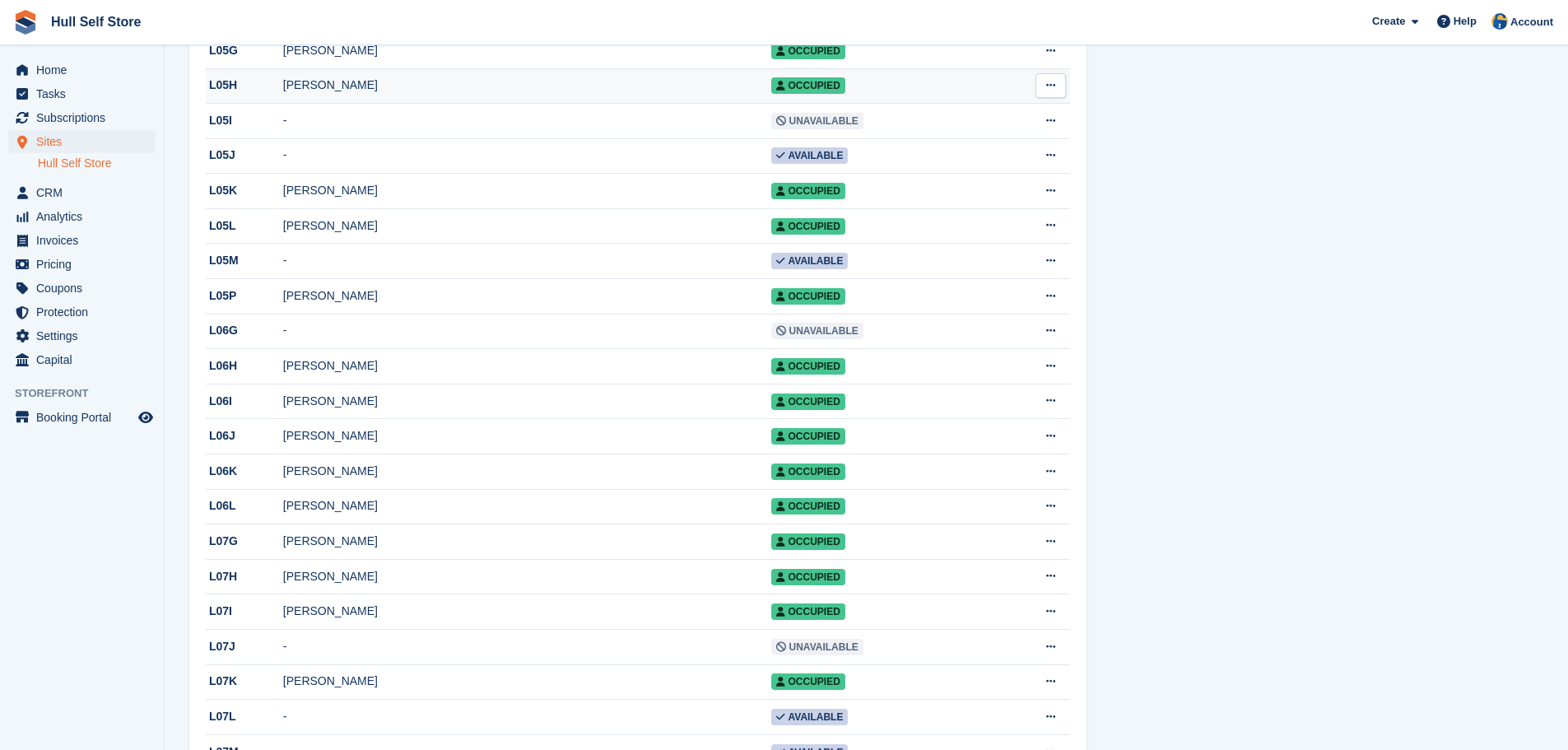
scroll to position [1317, 0]
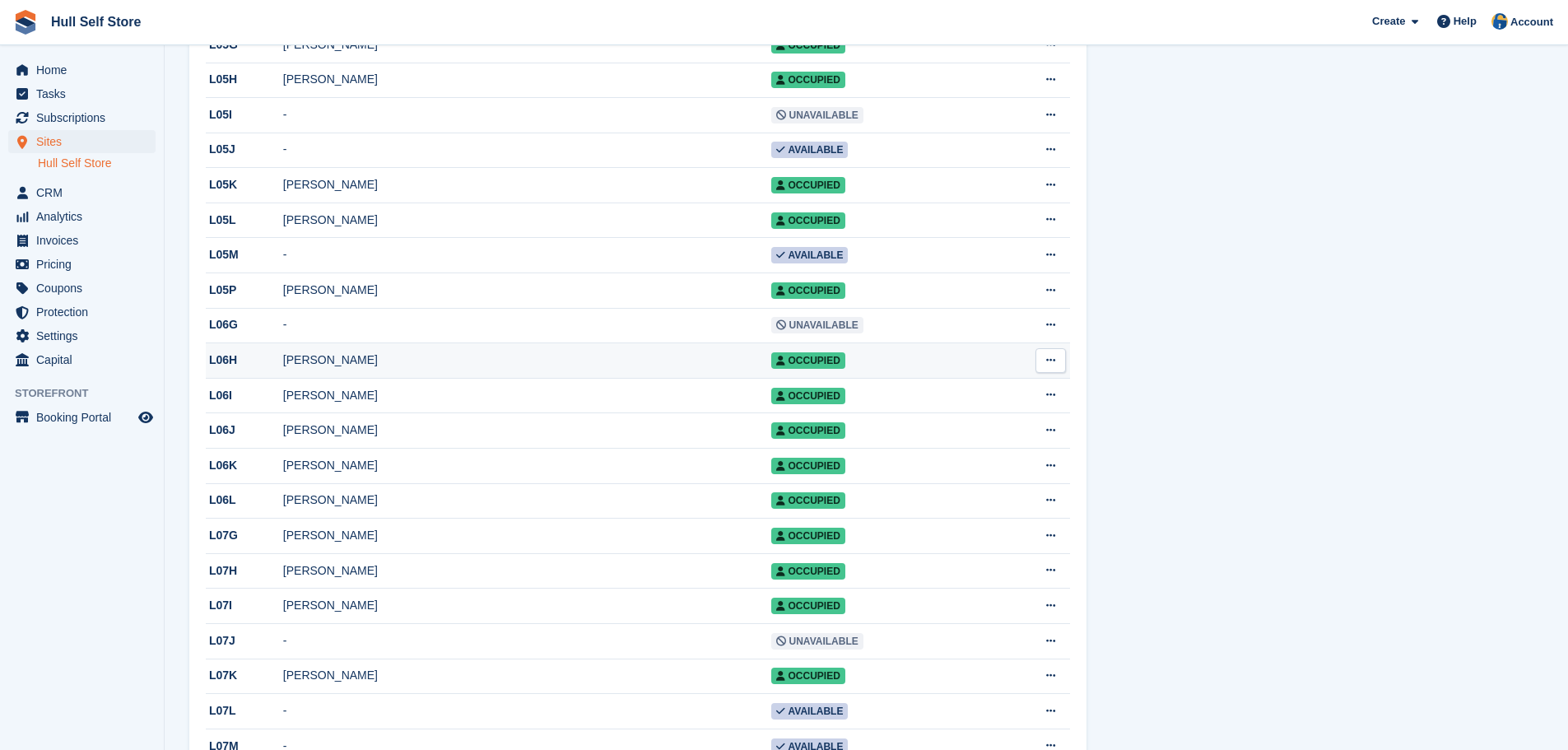
click at [388, 368] on div "[PERSON_NAME]" at bounding box center [526, 360] width 488 height 18
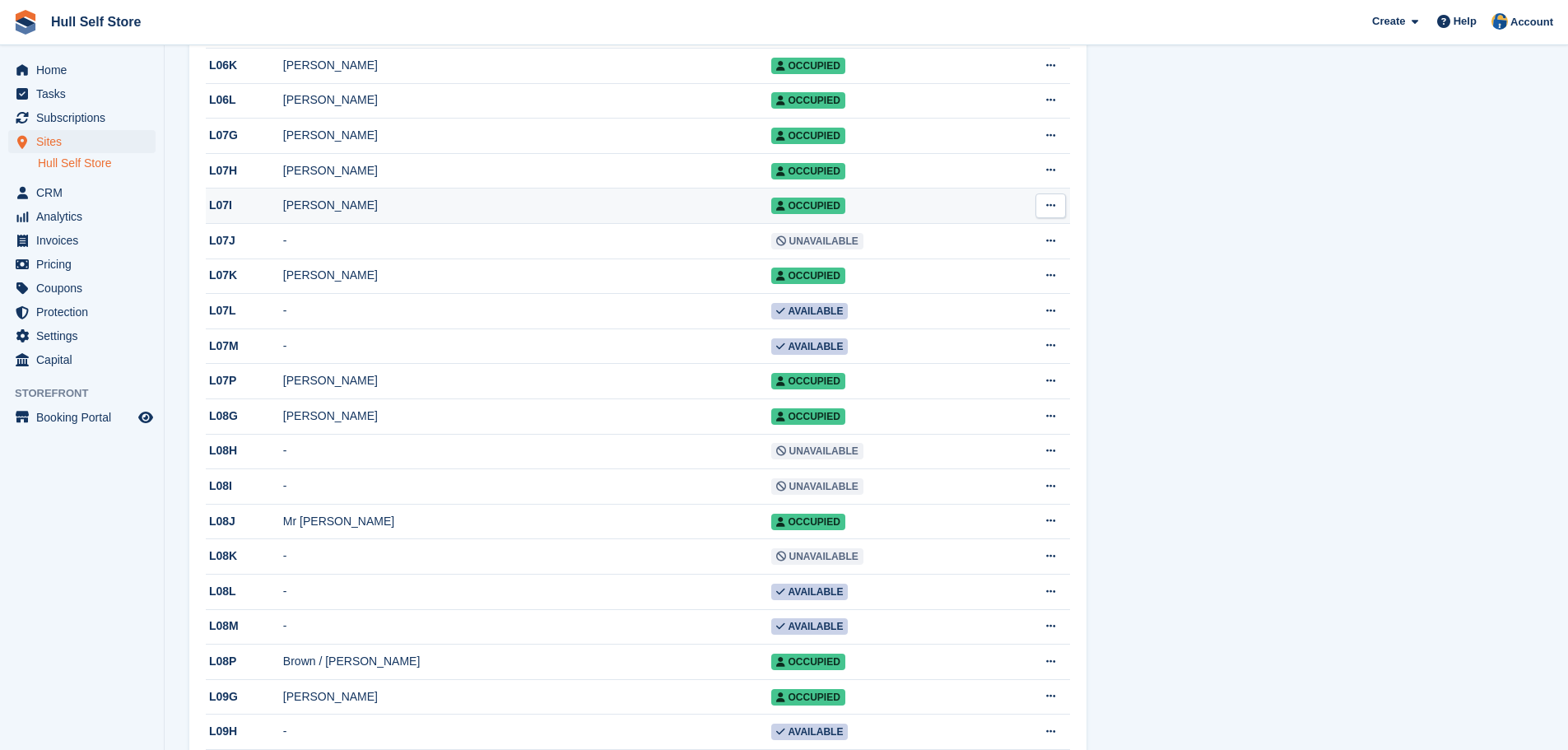
scroll to position [1729, 0]
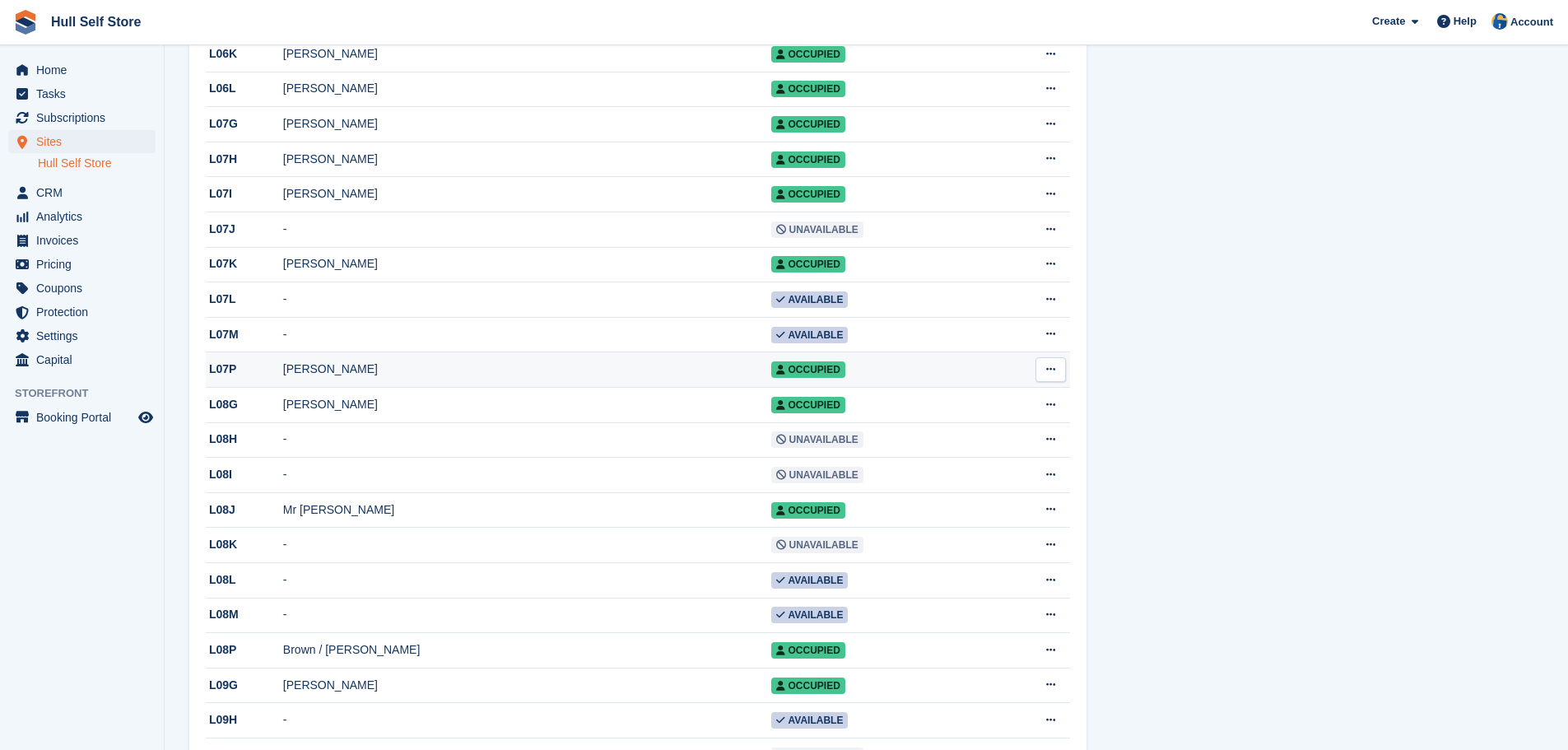
click at [402, 378] on div "Joanne Szybkowski" at bounding box center [526, 368] width 488 height 18
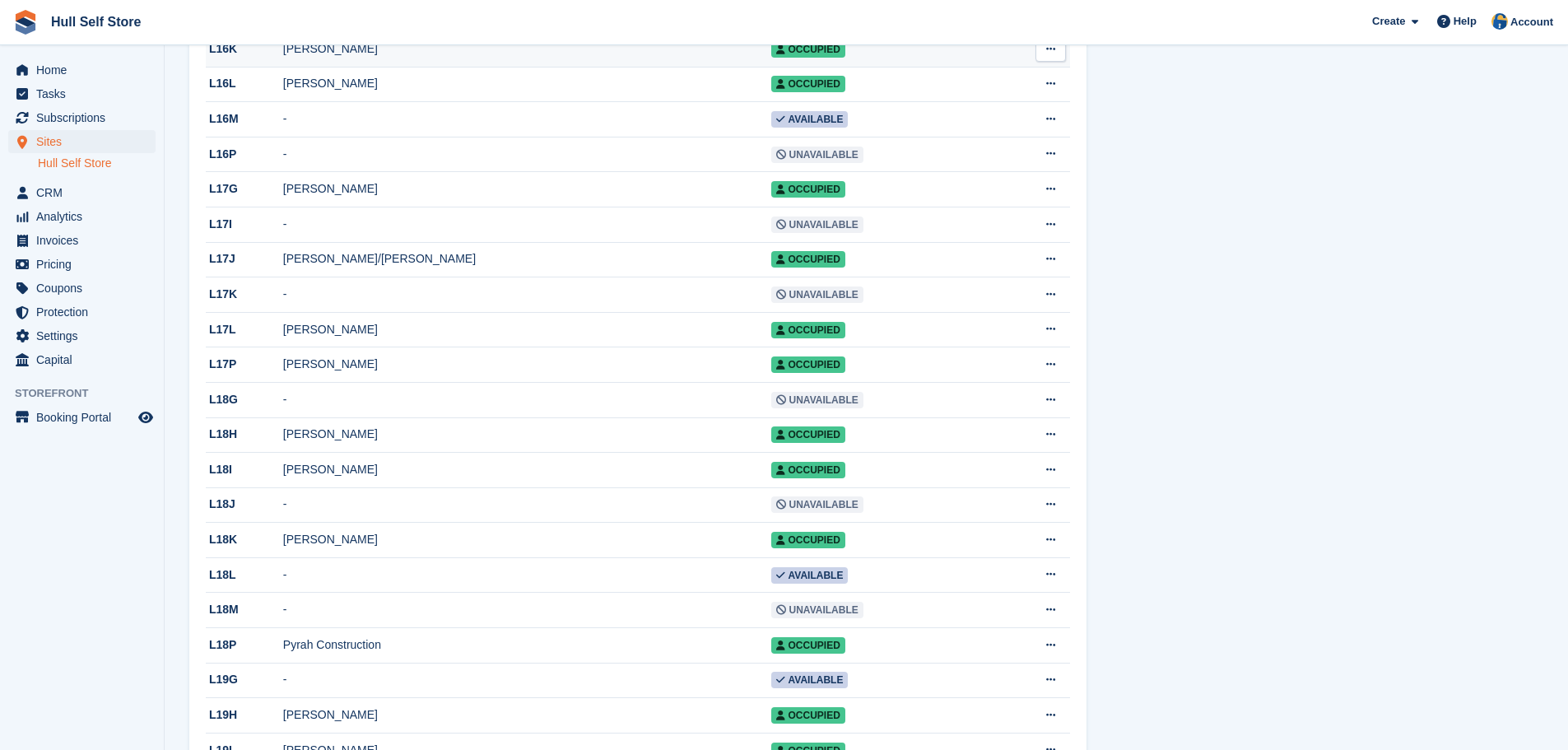
scroll to position [4362, 0]
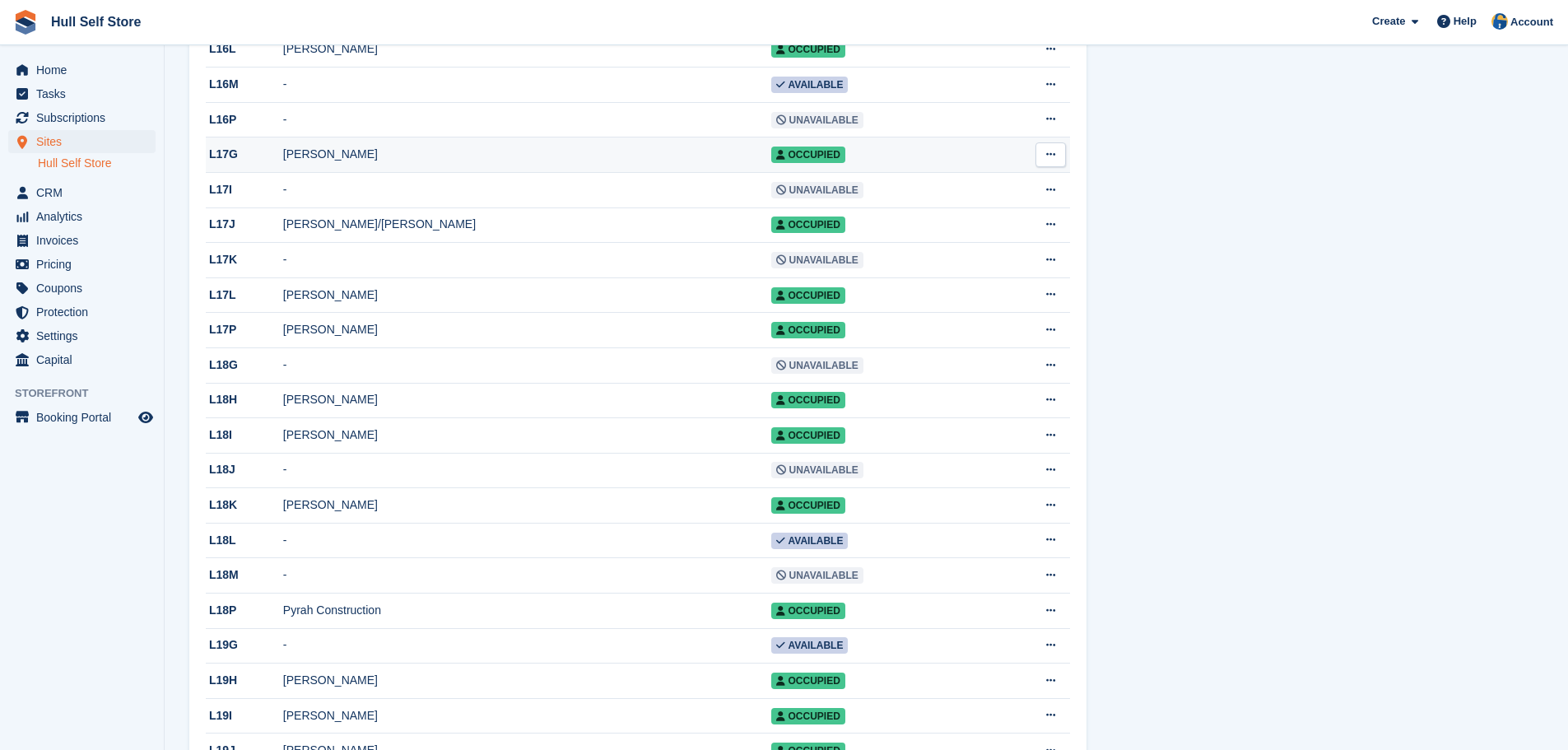
click at [354, 163] on div "[PERSON_NAME]" at bounding box center [526, 154] width 488 height 18
click at [376, 339] on div "Hannah McNeil" at bounding box center [526, 329] width 488 height 18
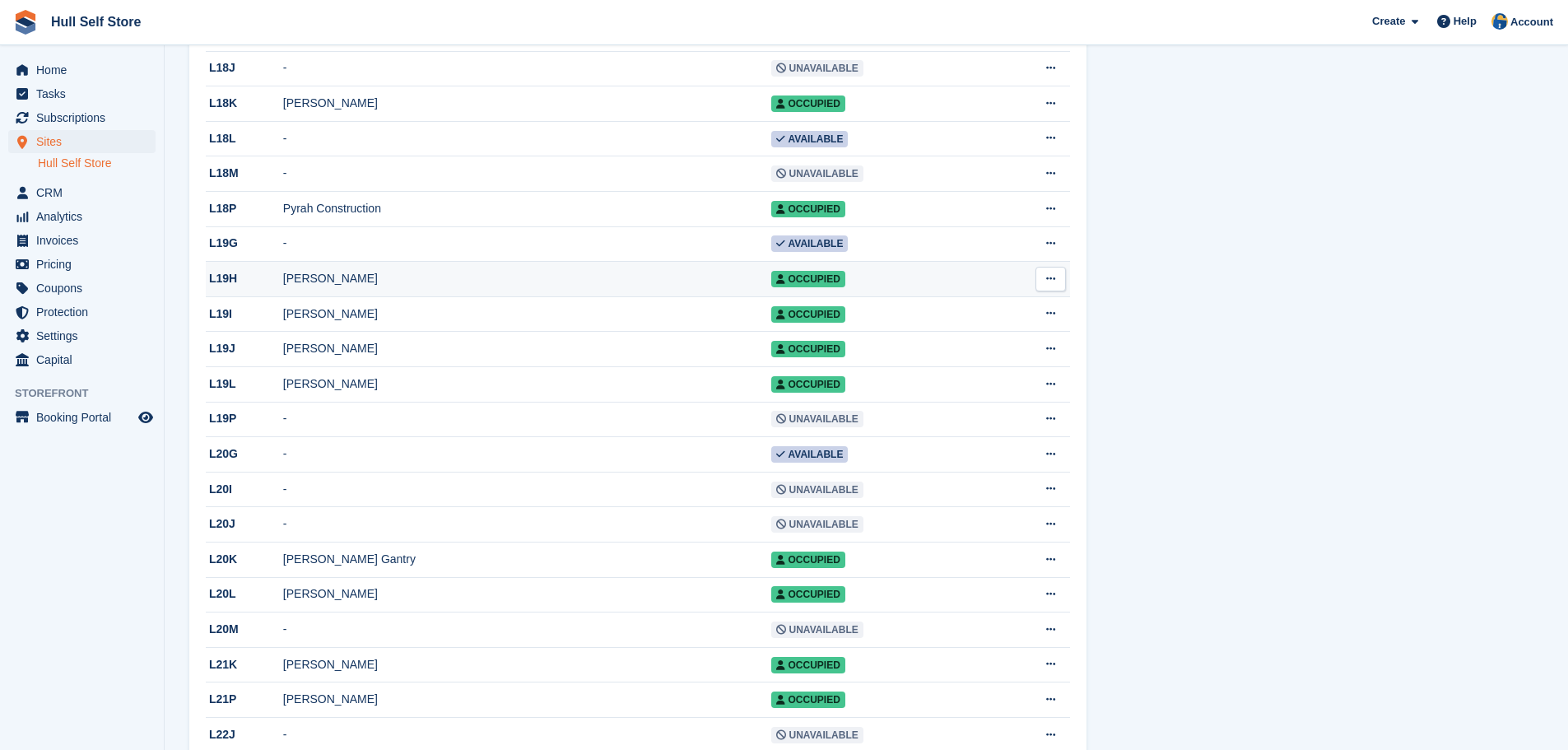
scroll to position [4938, 0]
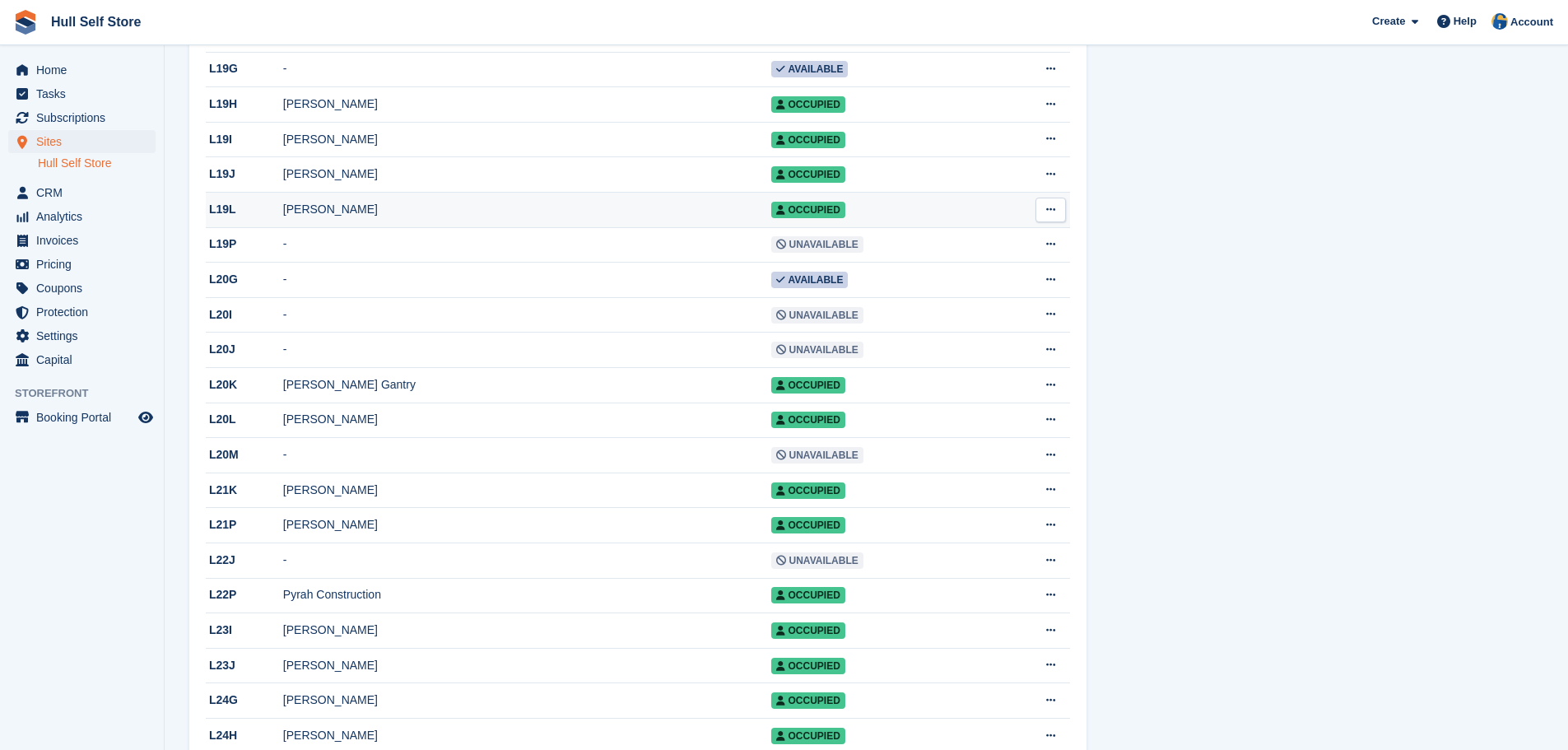
click at [388, 218] on div "[PERSON_NAME]" at bounding box center [526, 209] width 488 height 18
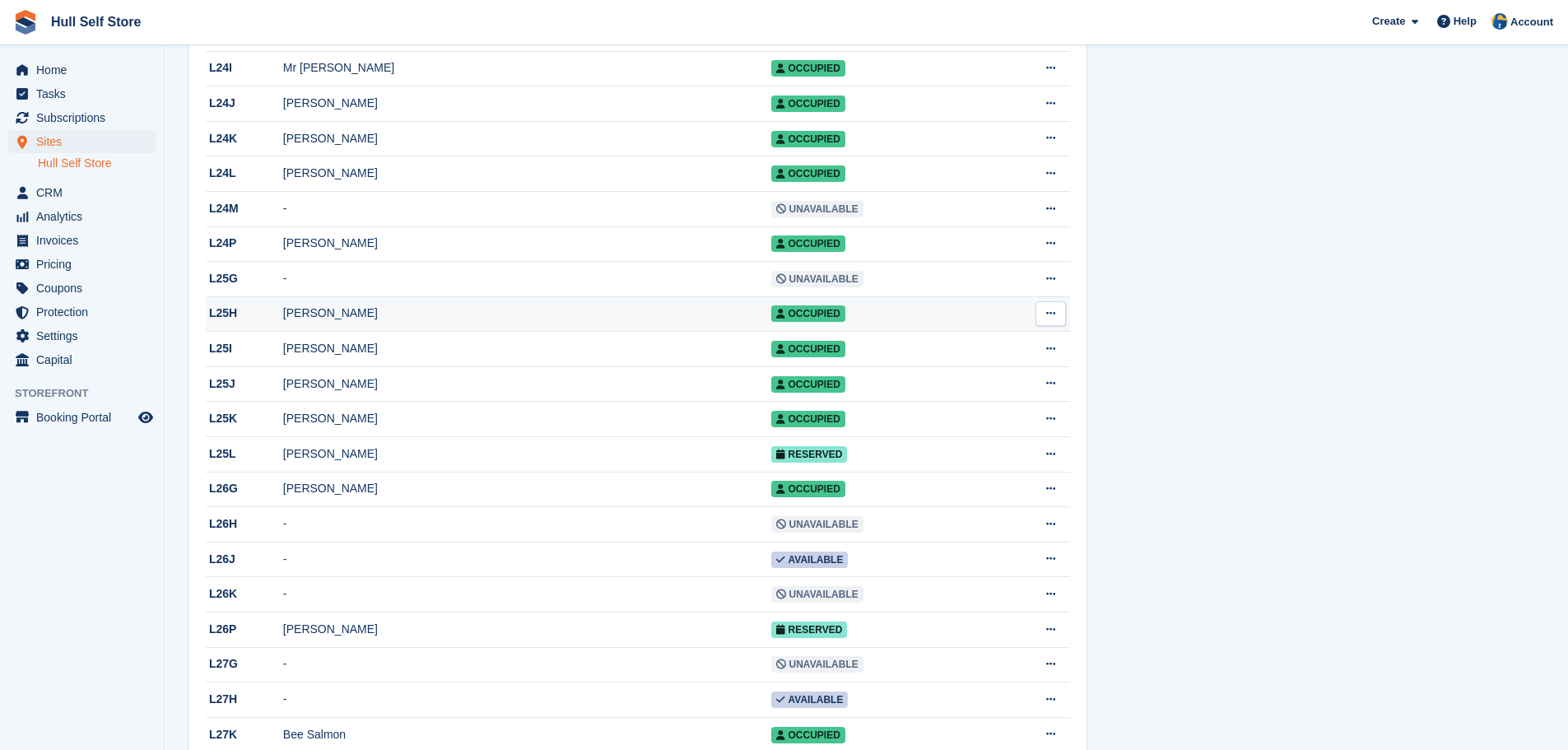
scroll to position [5678, 0]
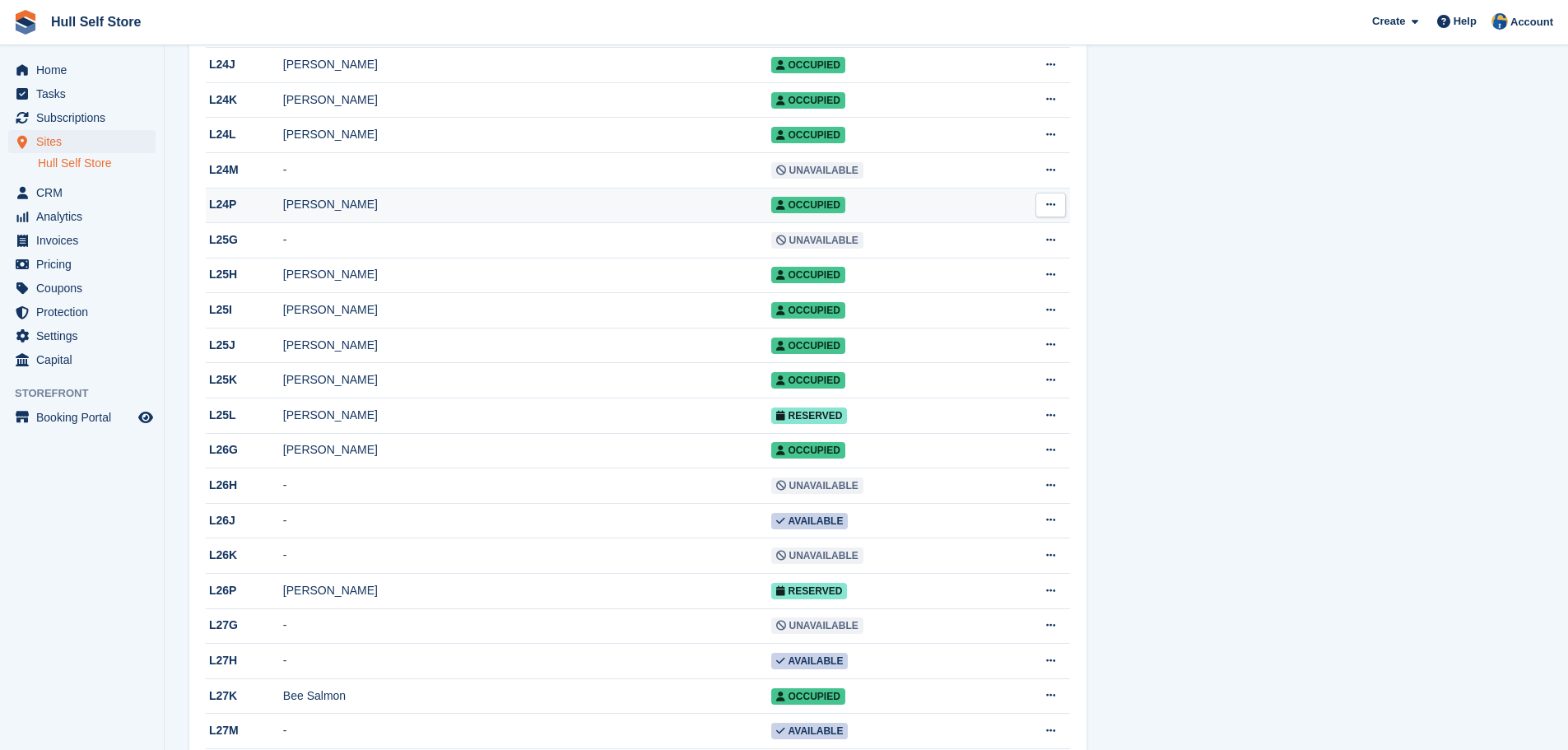
click at [400, 213] on div "Jane Chi" at bounding box center [526, 204] width 488 height 18
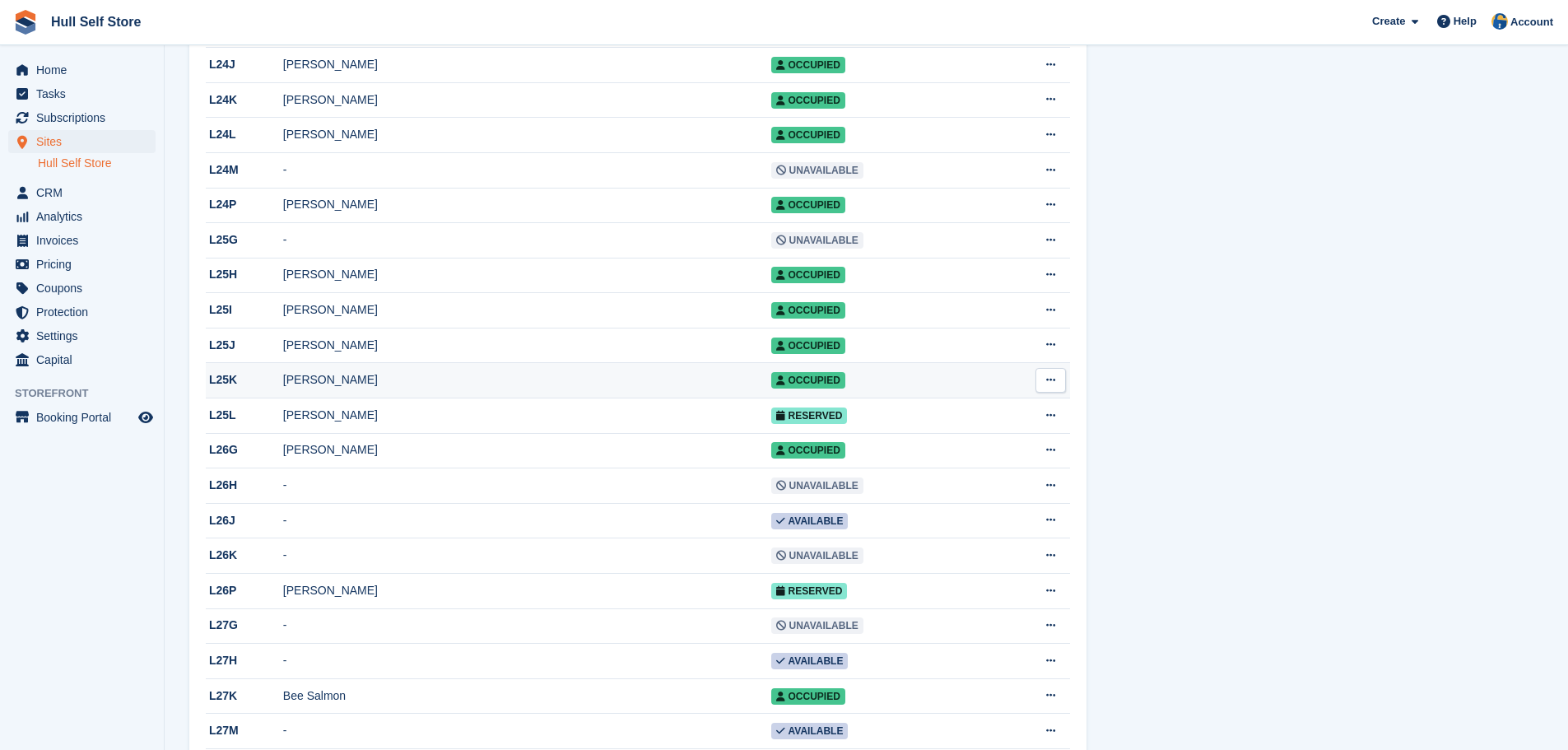
scroll to position [5761, 0]
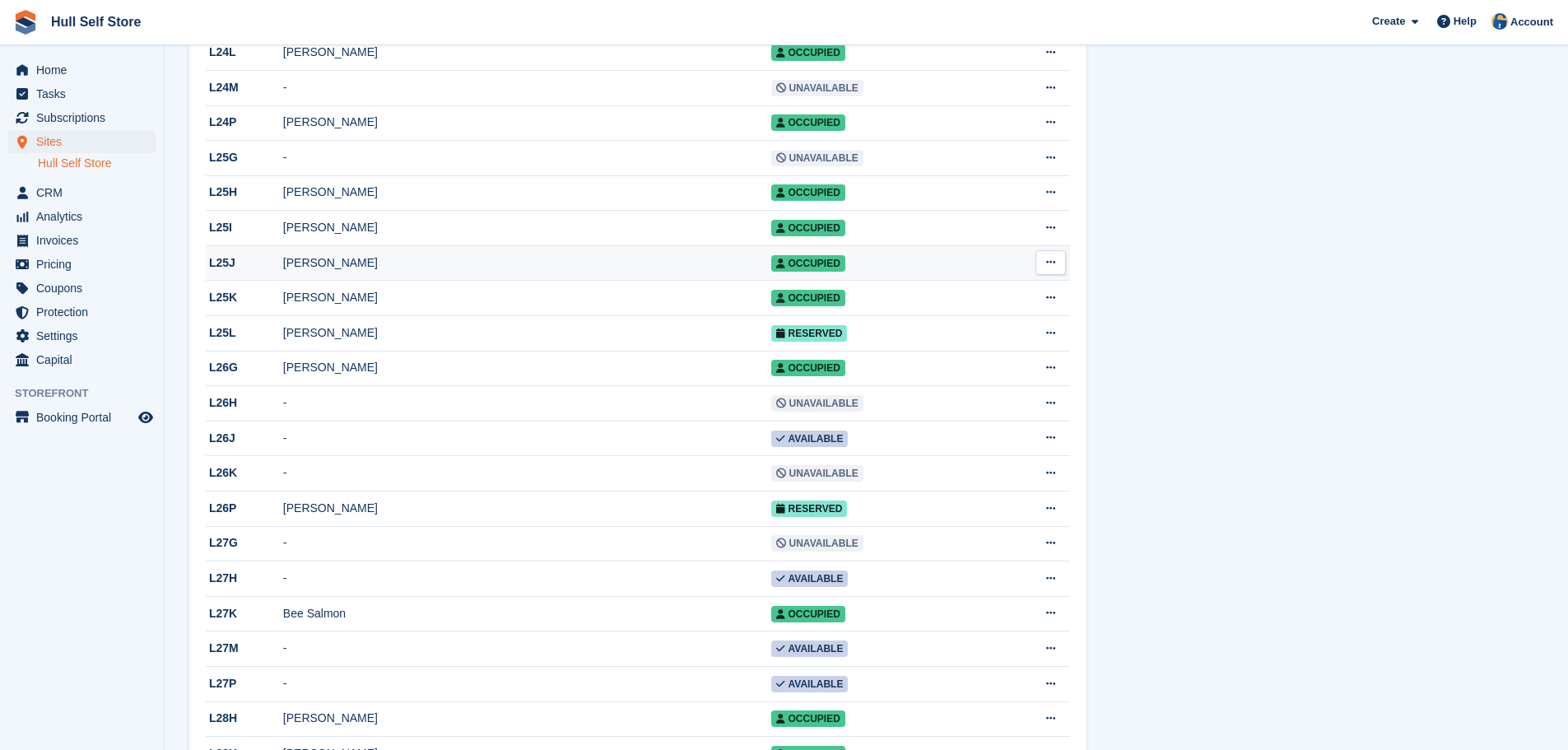
click at [381, 271] on div "[PERSON_NAME]" at bounding box center [526, 263] width 488 height 18
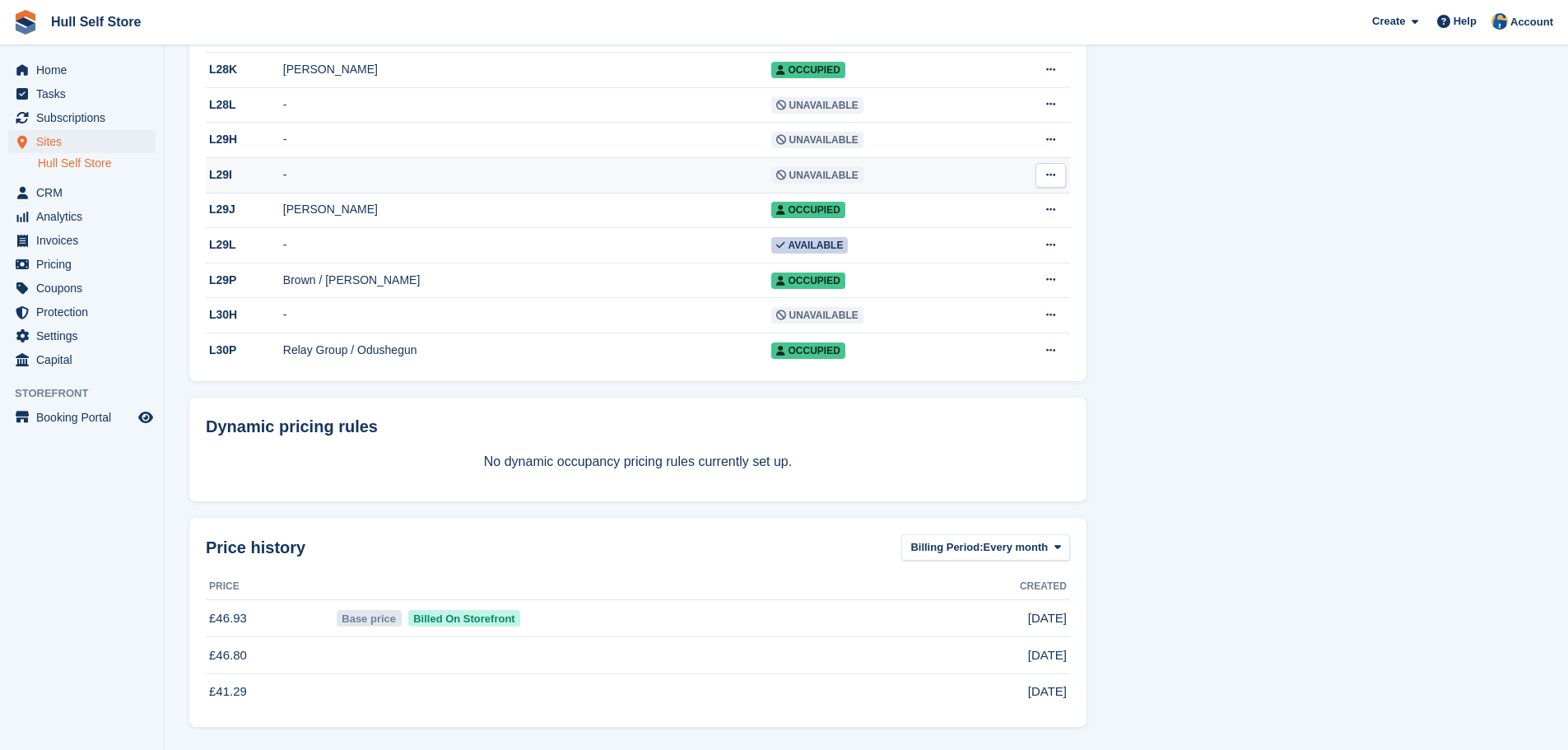
scroll to position [6597, 0]
click at [71, 223] on span "Analytics" at bounding box center [86, 216] width 99 height 23
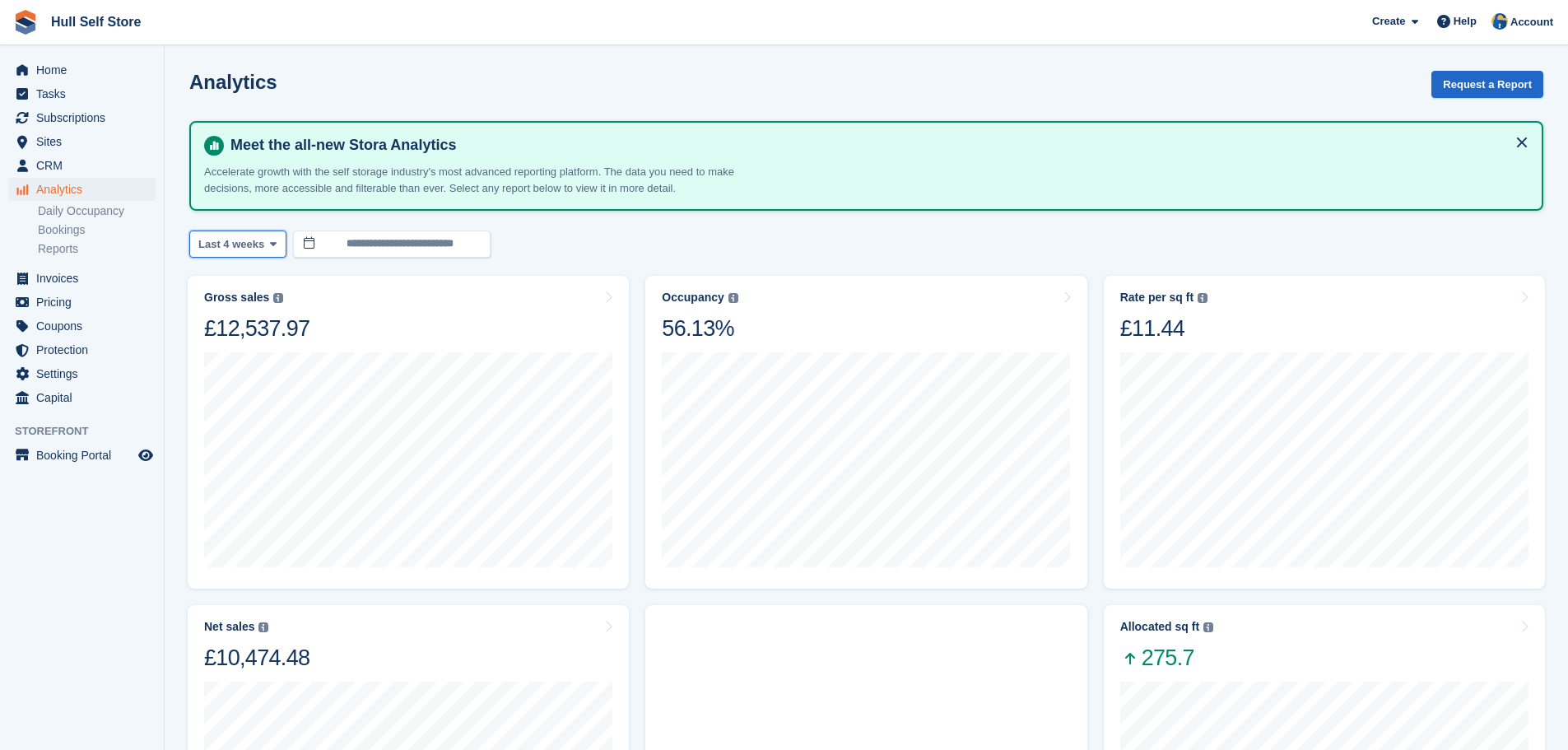
click at [256, 248] on span "Last 4 weeks" at bounding box center [231, 244] width 66 height 17
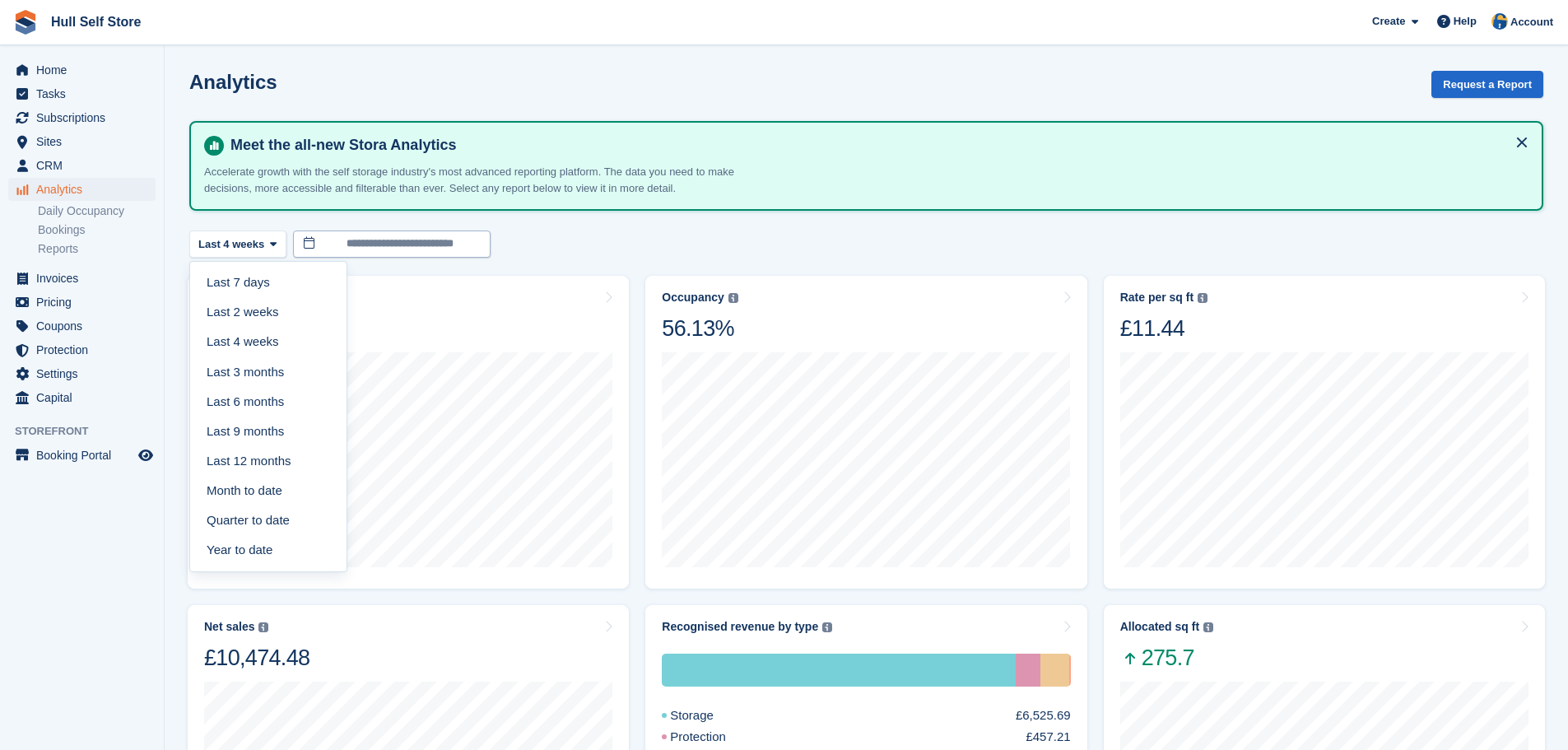
drag, startPoint x: 639, startPoint y: 245, endPoint x: 420, endPoint y: 240, distance: 219.1
click at [639, 244] on div "**********" at bounding box center [866, 243] width 1353 height 27
click at [80, 448] on span "Booking Portal" at bounding box center [86, 455] width 99 height 23
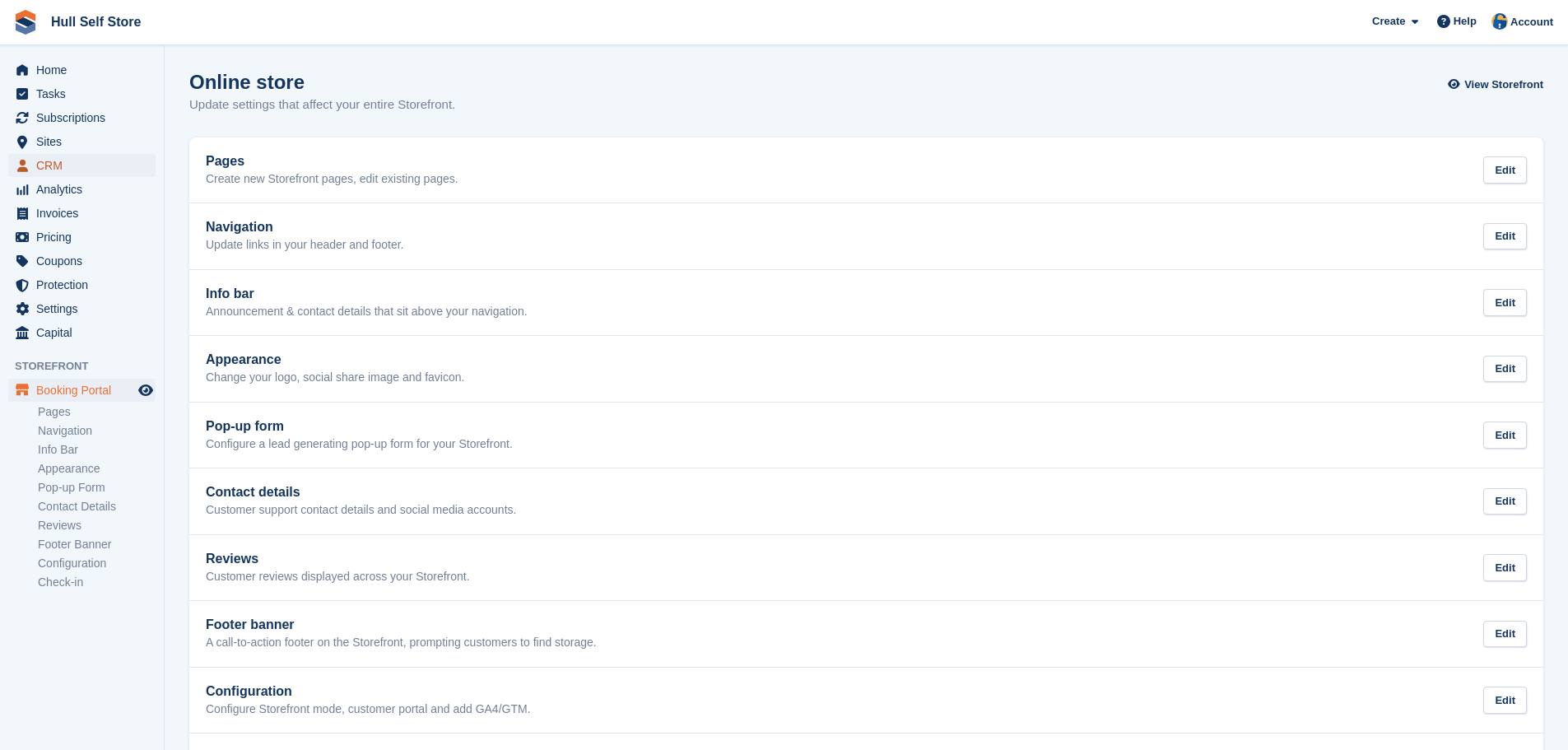
click at [75, 159] on span "CRM" at bounding box center [86, 165] width 99 height 23
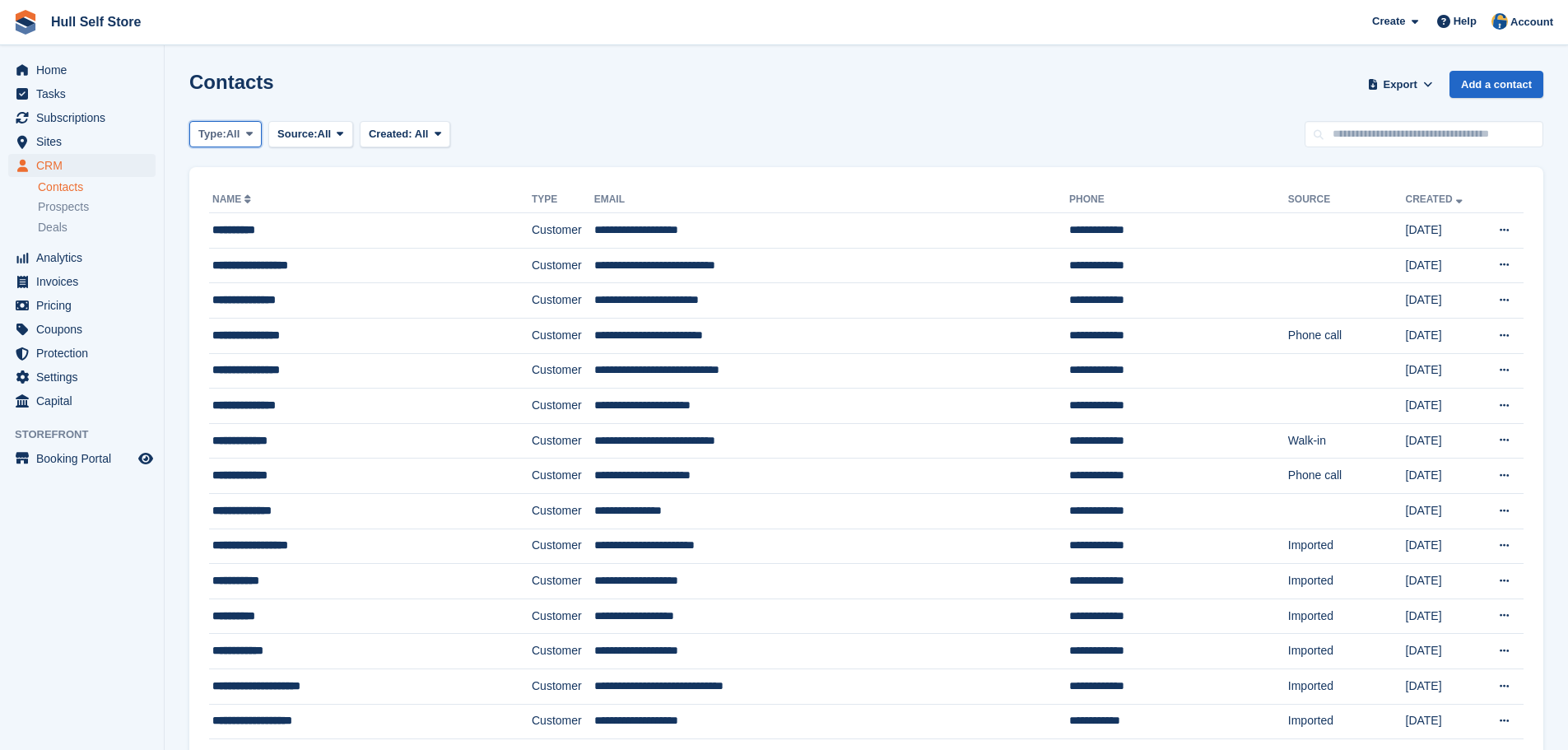
click at [239, 123] on button "Type: All" at bounding box center [226, 134] width 73 height 27
click at [241, 228] on link "Customer" at bounding box center [269, 232] width 144 height 30
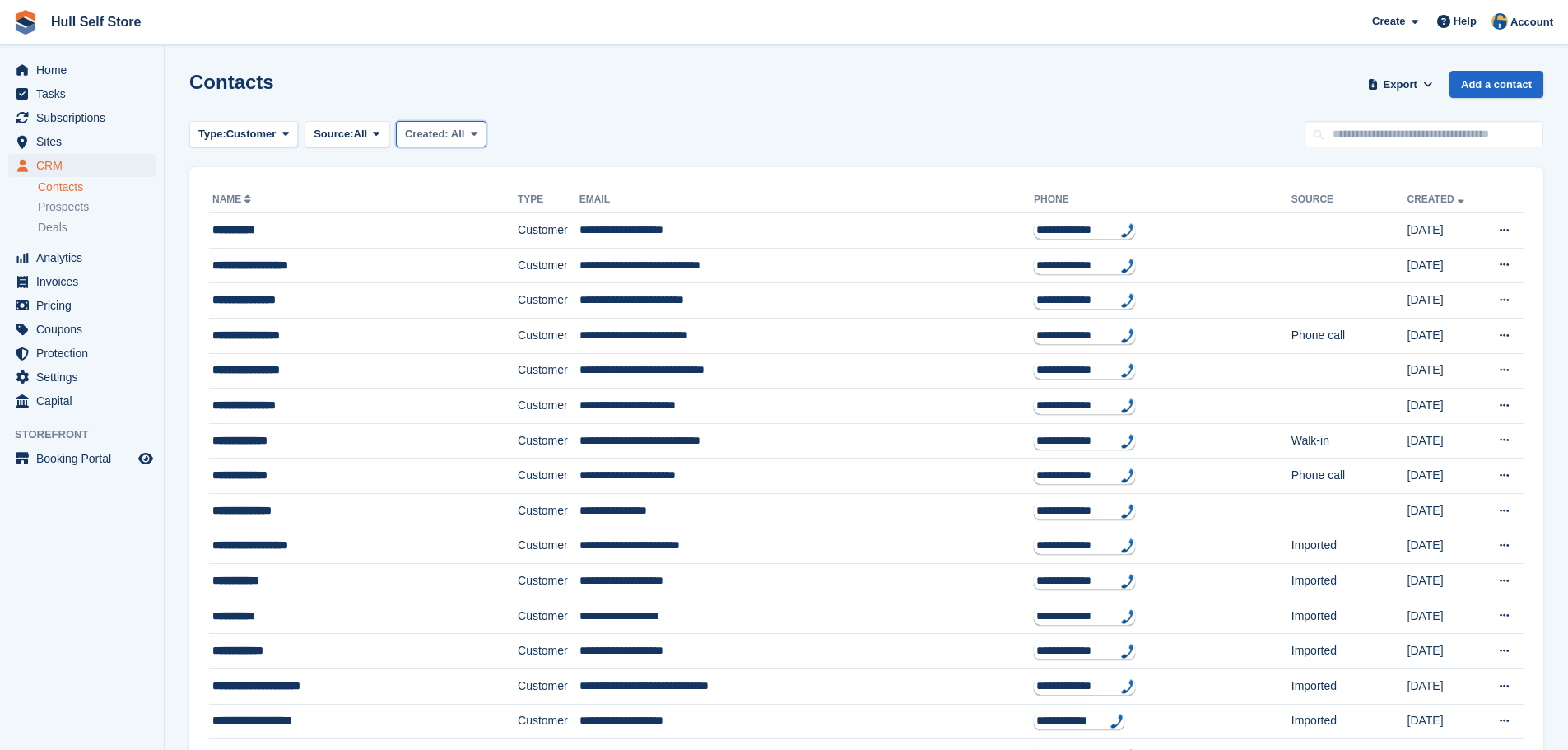
click at [437, 132] on span "Created:" at bounding box center [426, 133] width 44 height 12
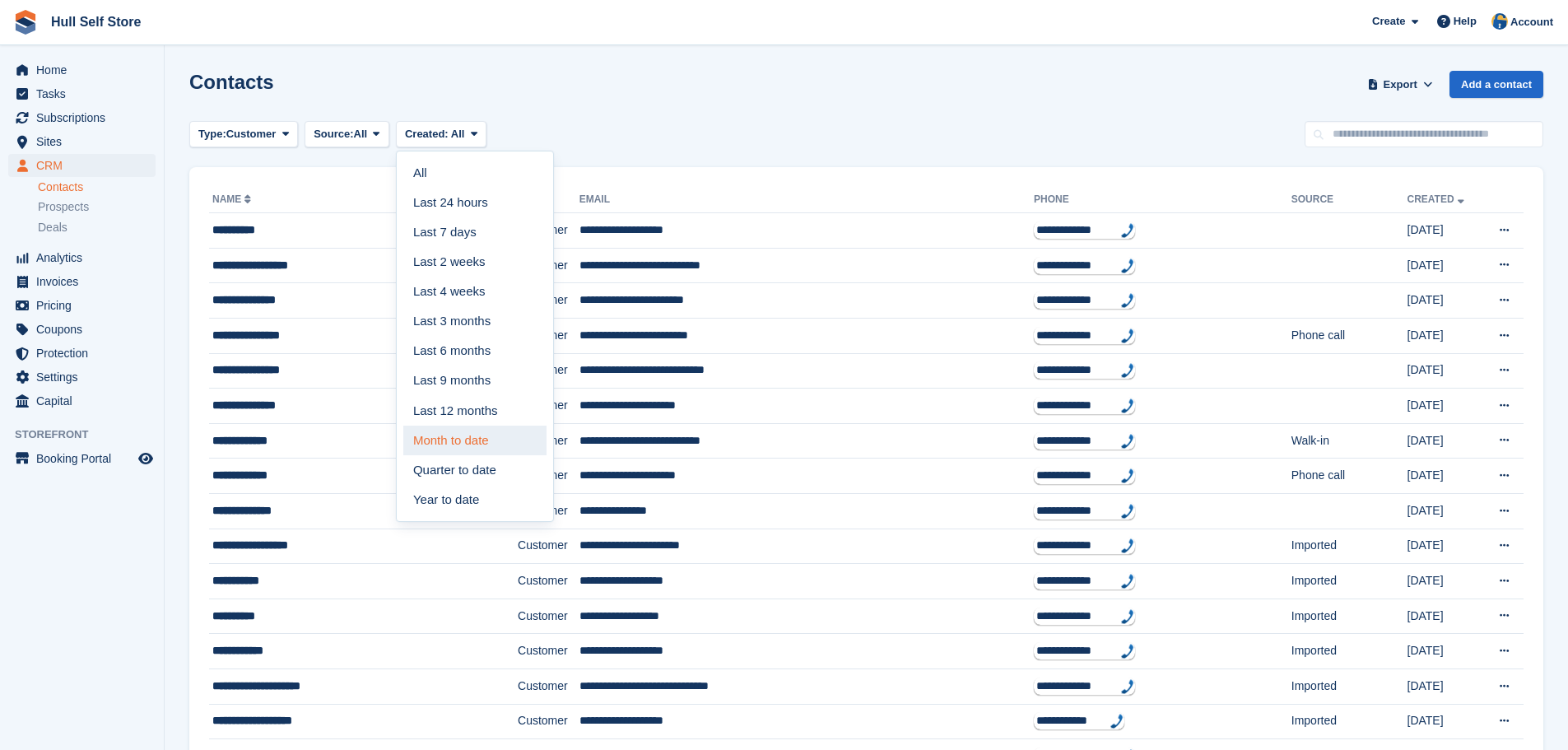
click at [477, 439] on link "Month to date" at bounding box center [475, 440] width 144 height 30
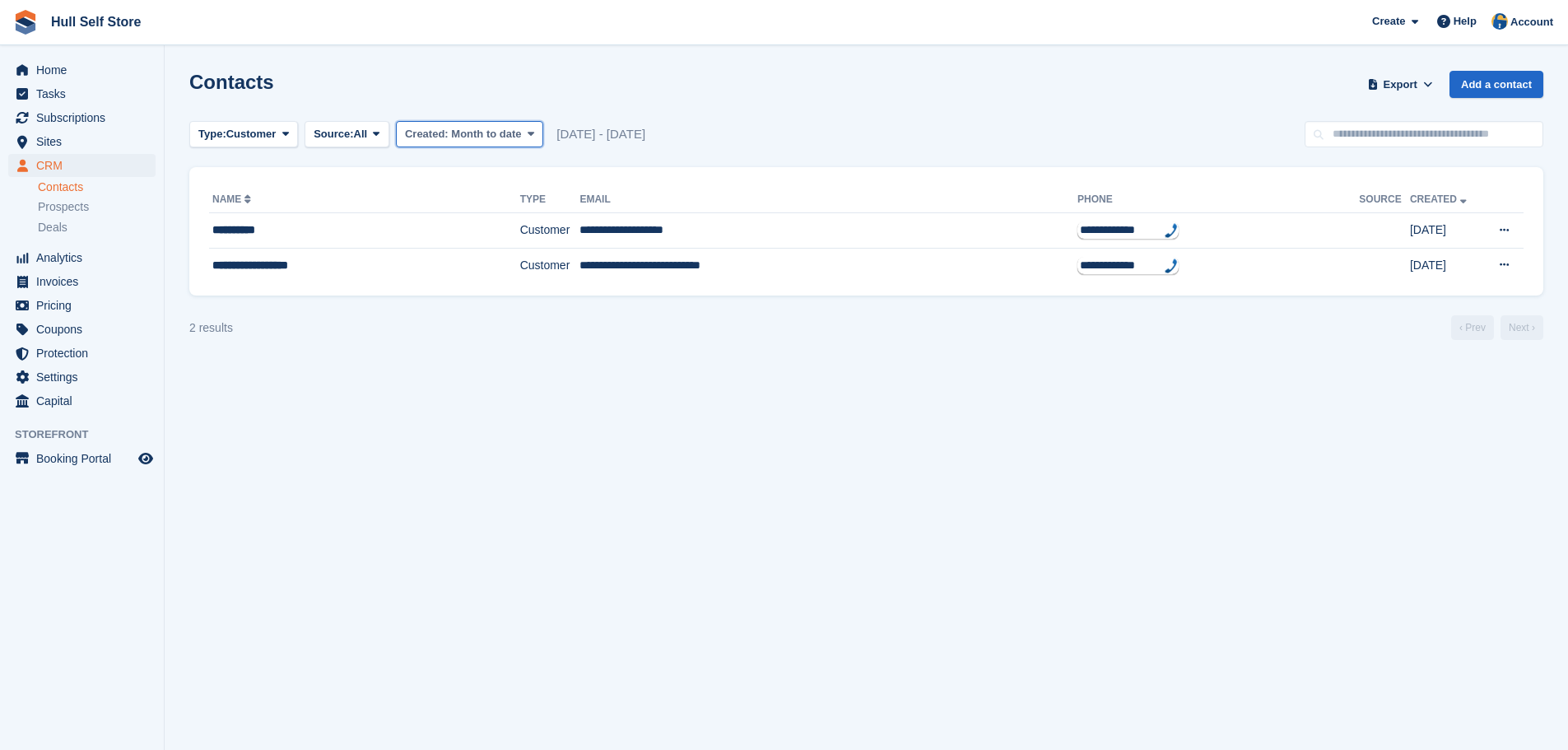
click at [502, 135] on span "Month to date" at bounding box center [485, 133] width 70 height 12
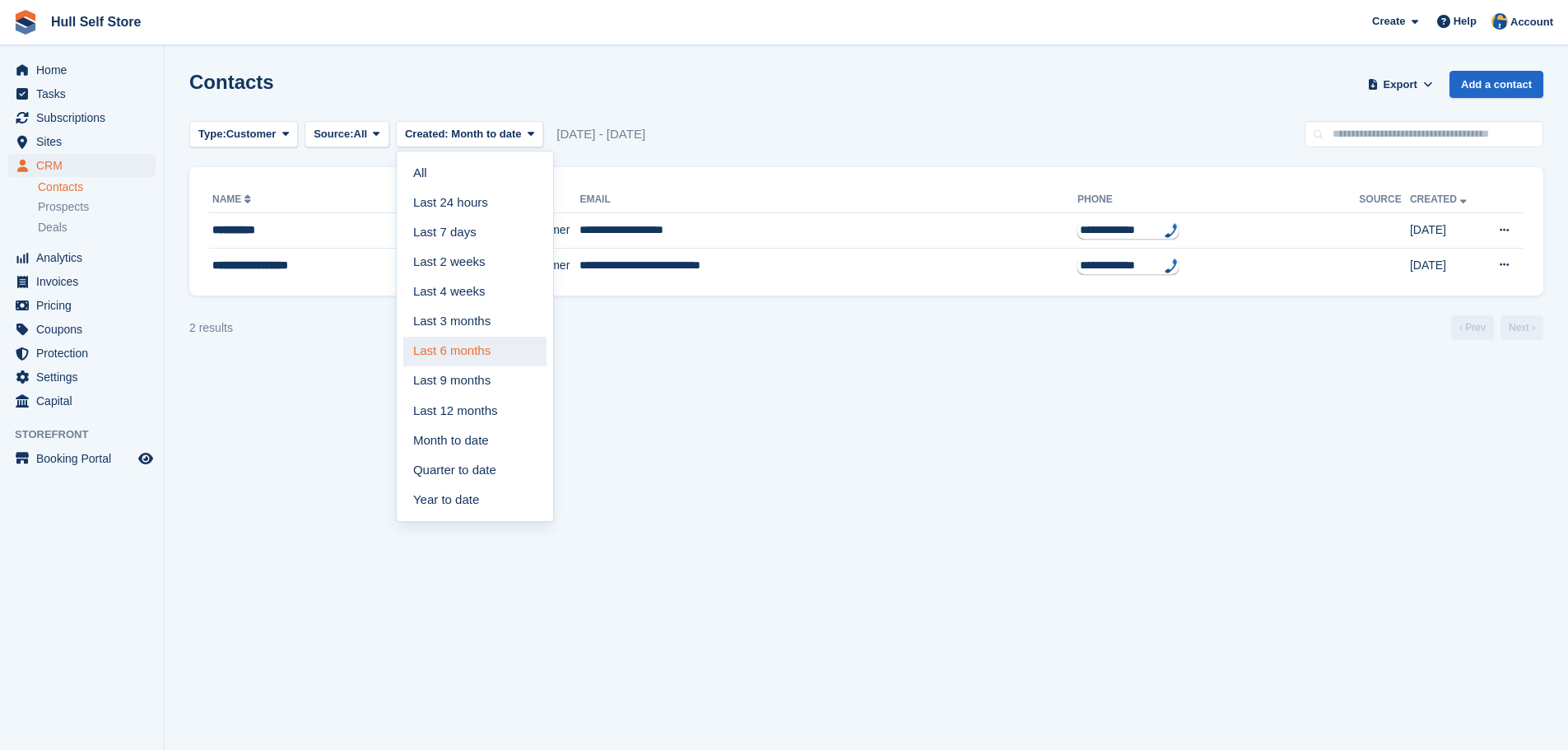
click at [451, 337] on link "Last 6 months" at bounding box center [475, 352] width 144 height 30
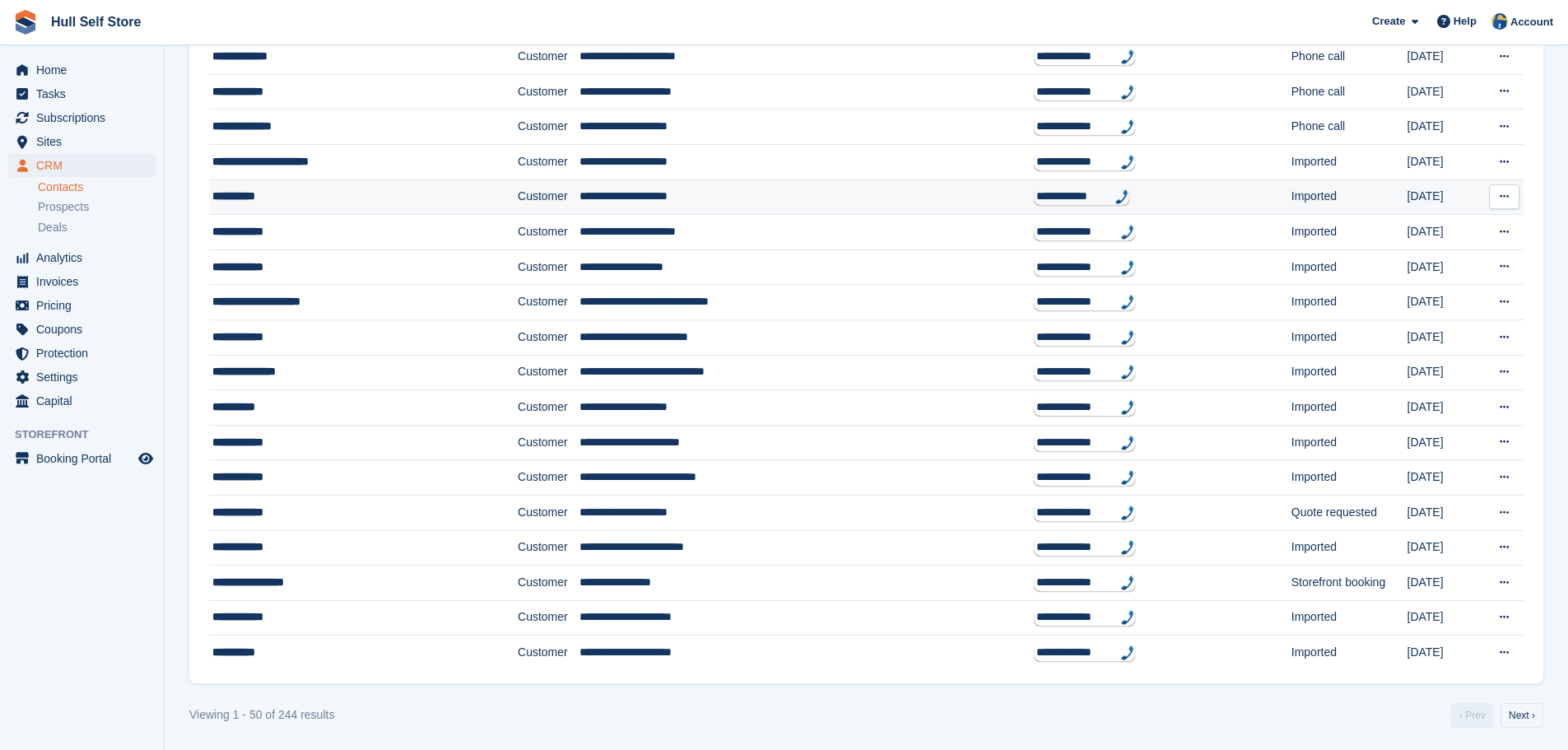
scroll to position [1298, 0]
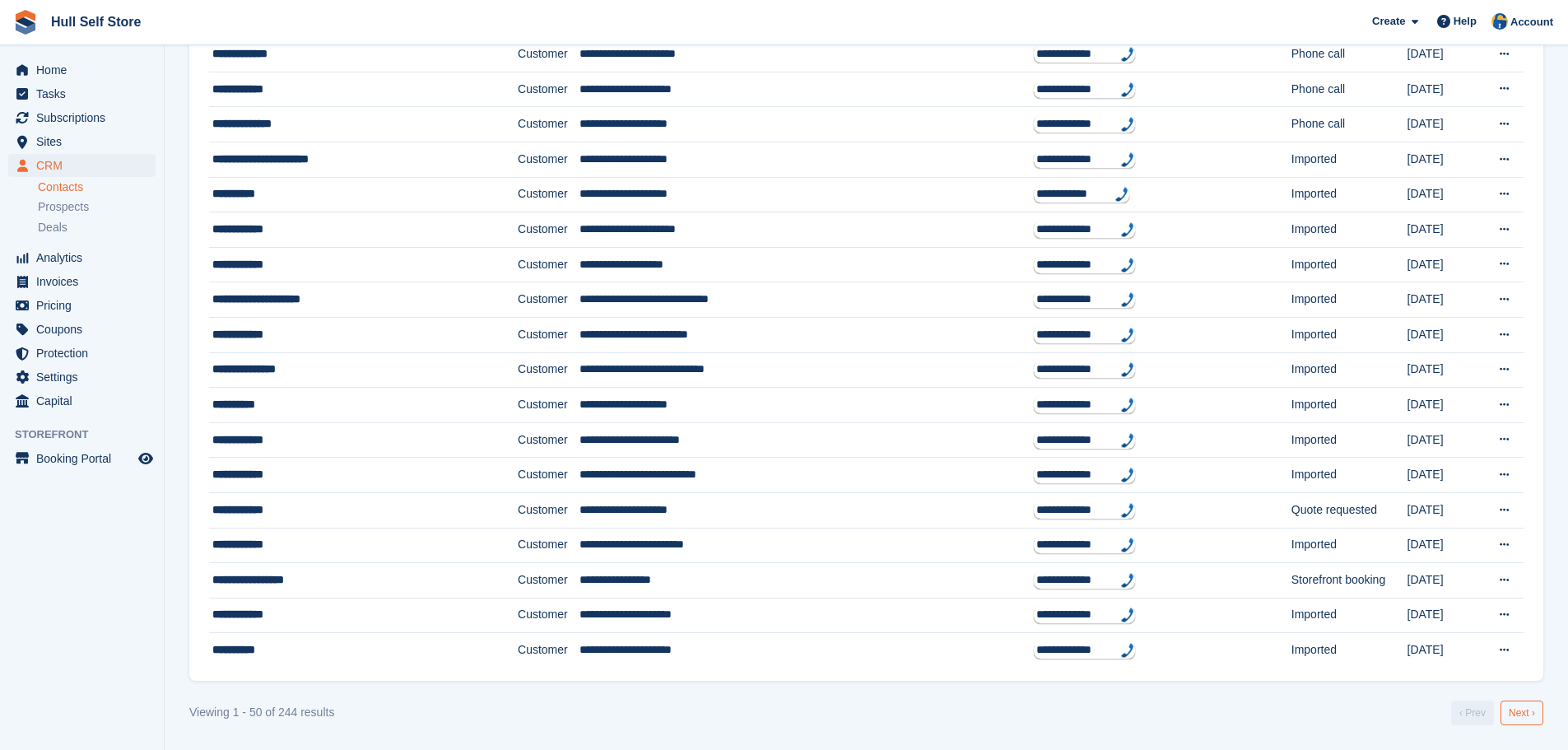
click at [1528, 712] on link "Next ›" at bounding box center [1521, 713] width 43 height 24
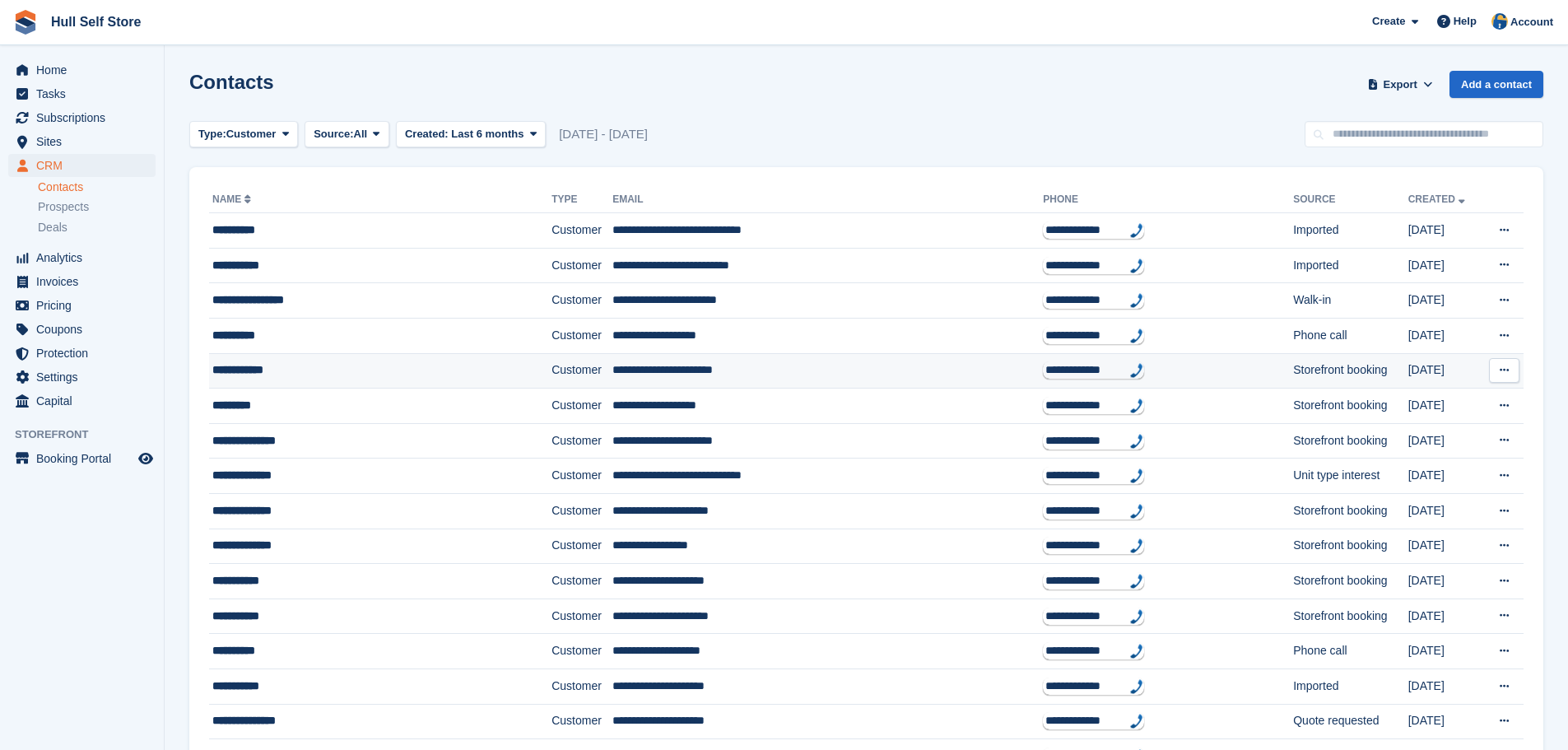
click at [279, 367] on div "**********" at bounding box center [351, 369] width 277 height 18
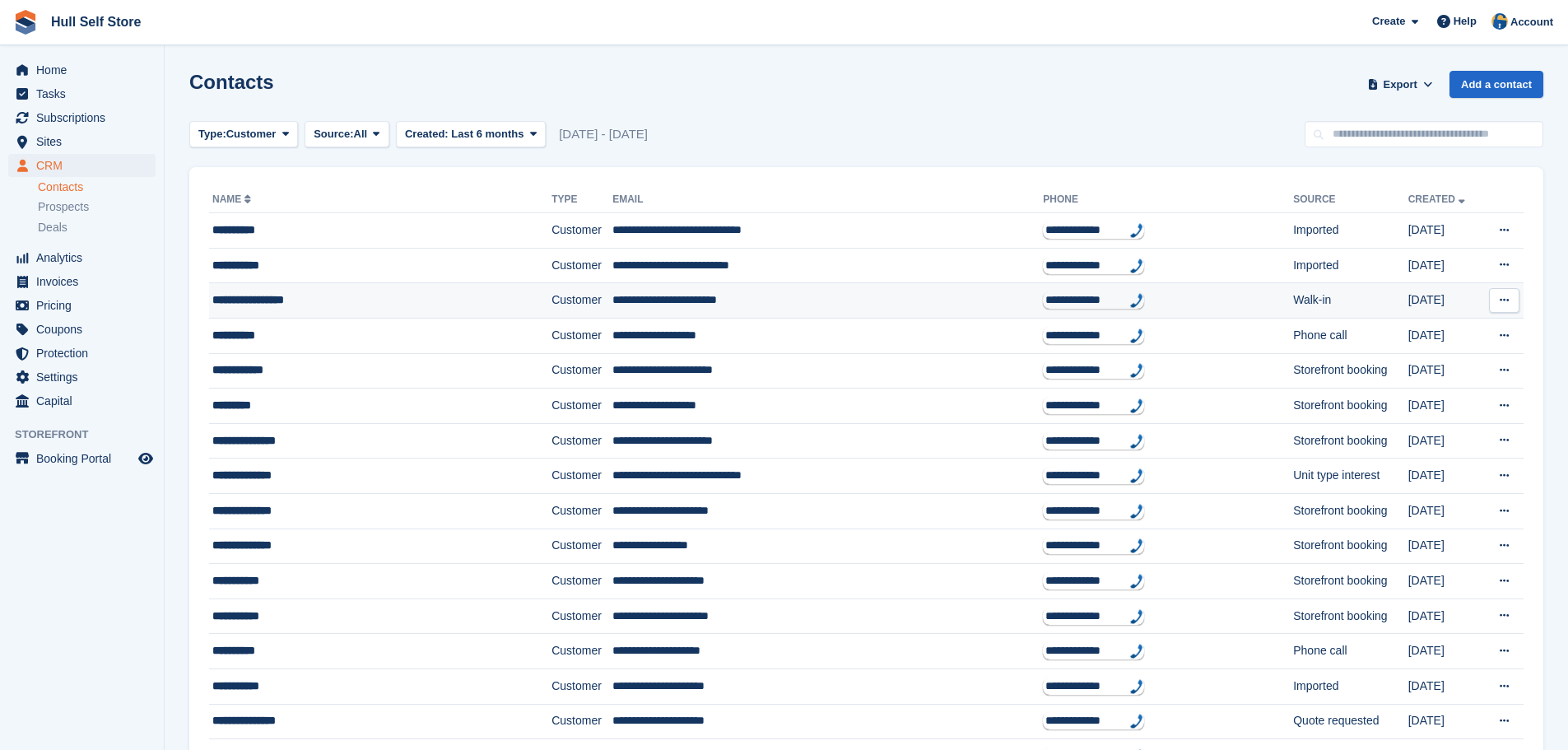
click at [304, 303] on div "**********" at bounding box center [351, 299] width 277 height 18
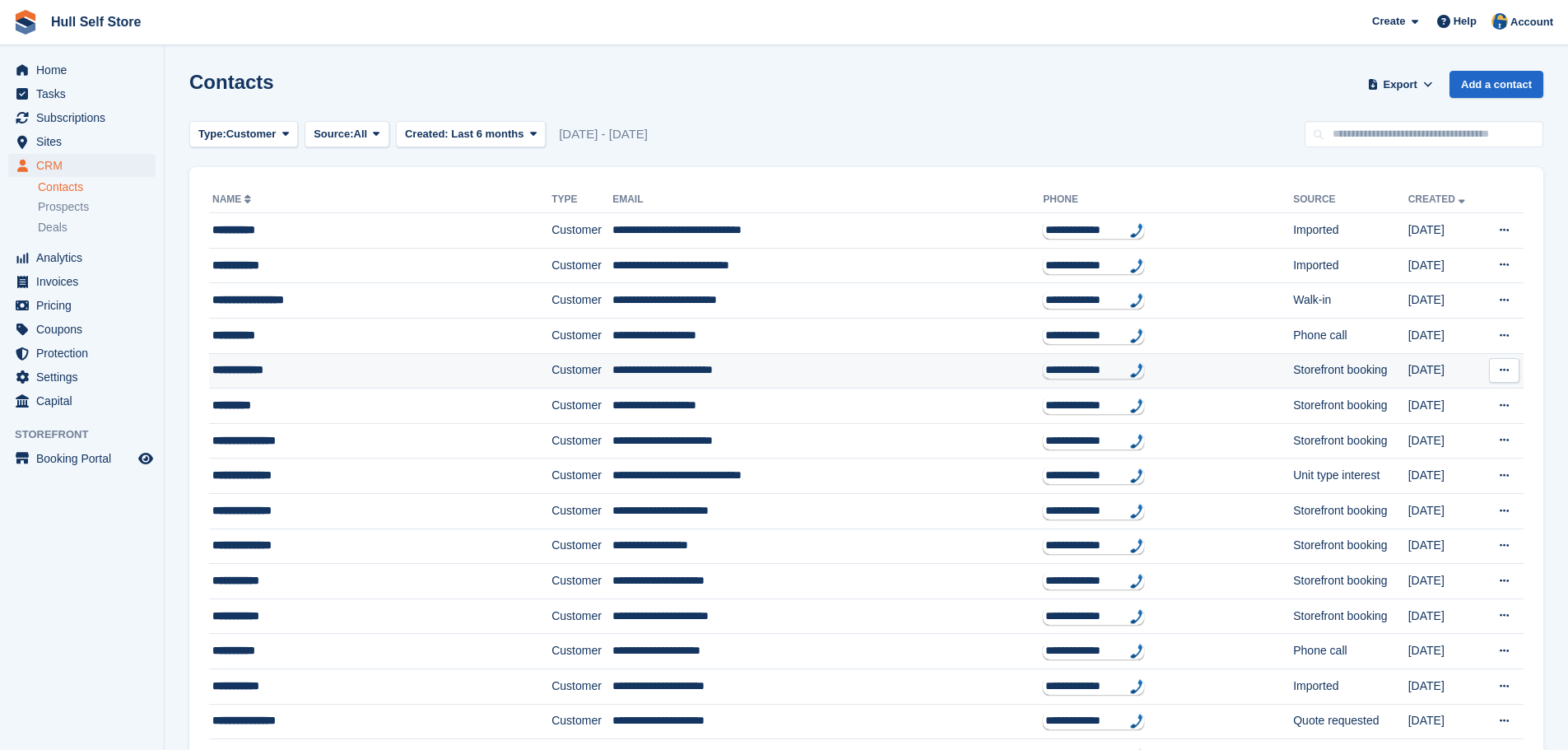
click at [306, 371] on div "**********" at bounding box center [351, 369] width 277 height 18
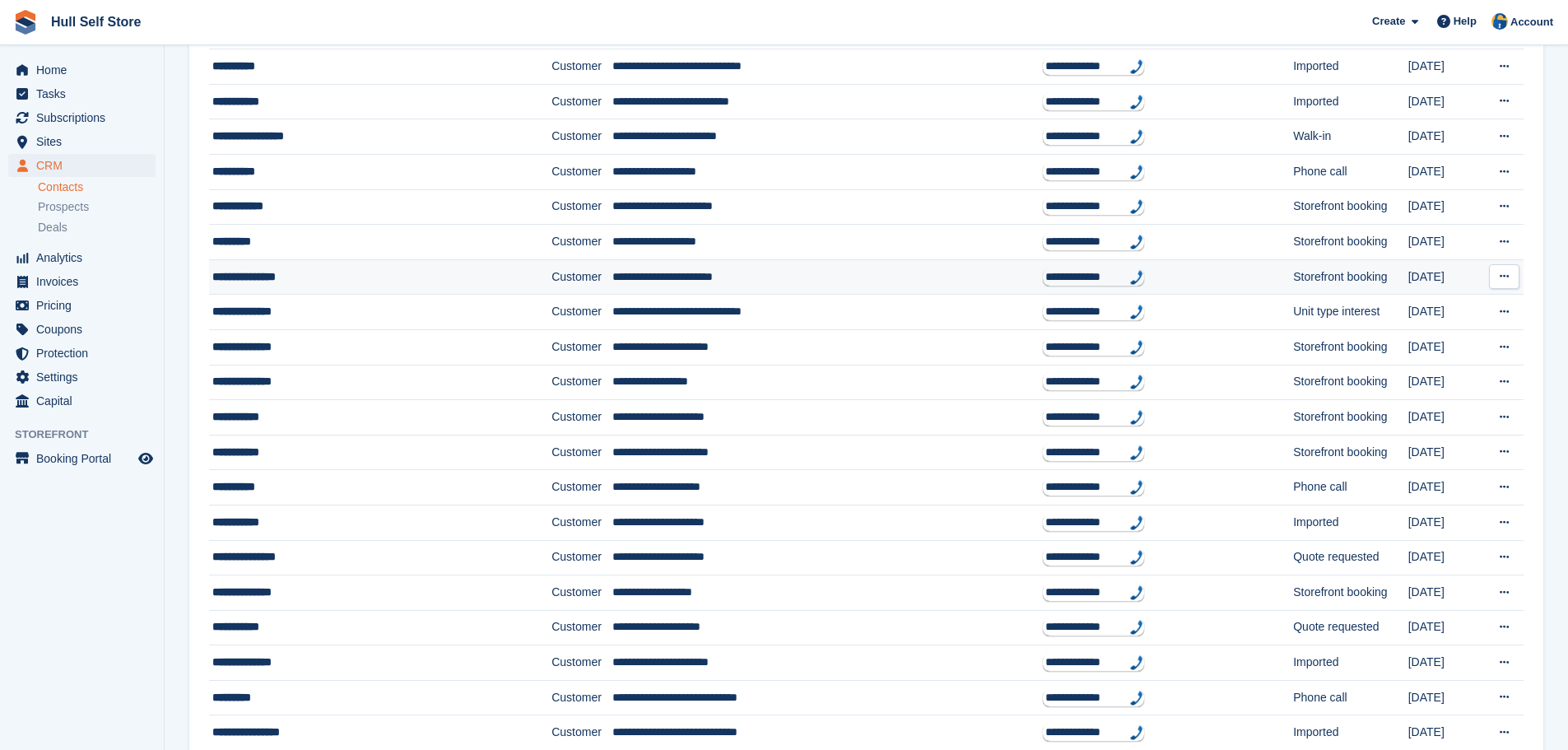
scroll to position [164, 0]
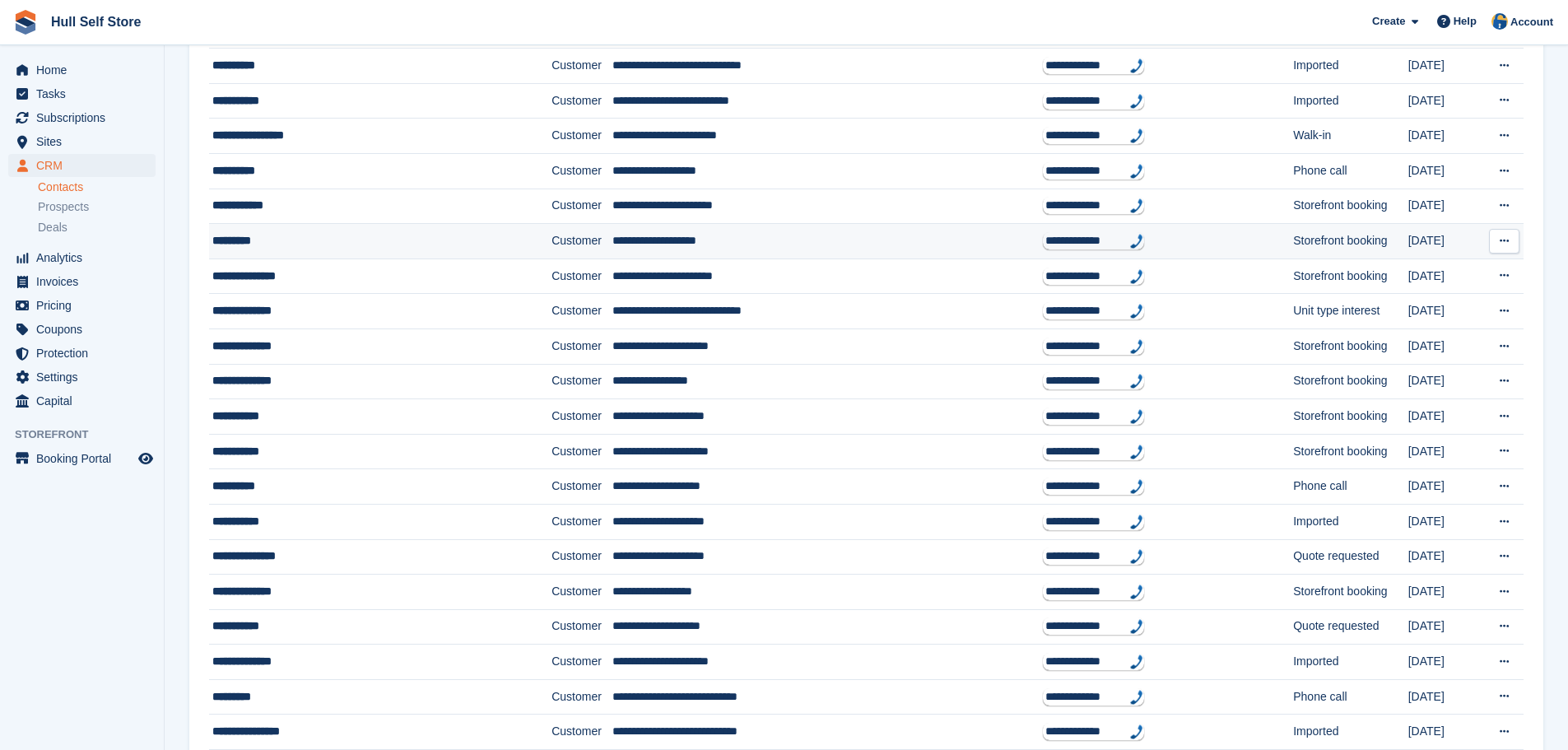
click at [279, 248] on div "*********" at bounding box center [351, 241] width 277 height 18
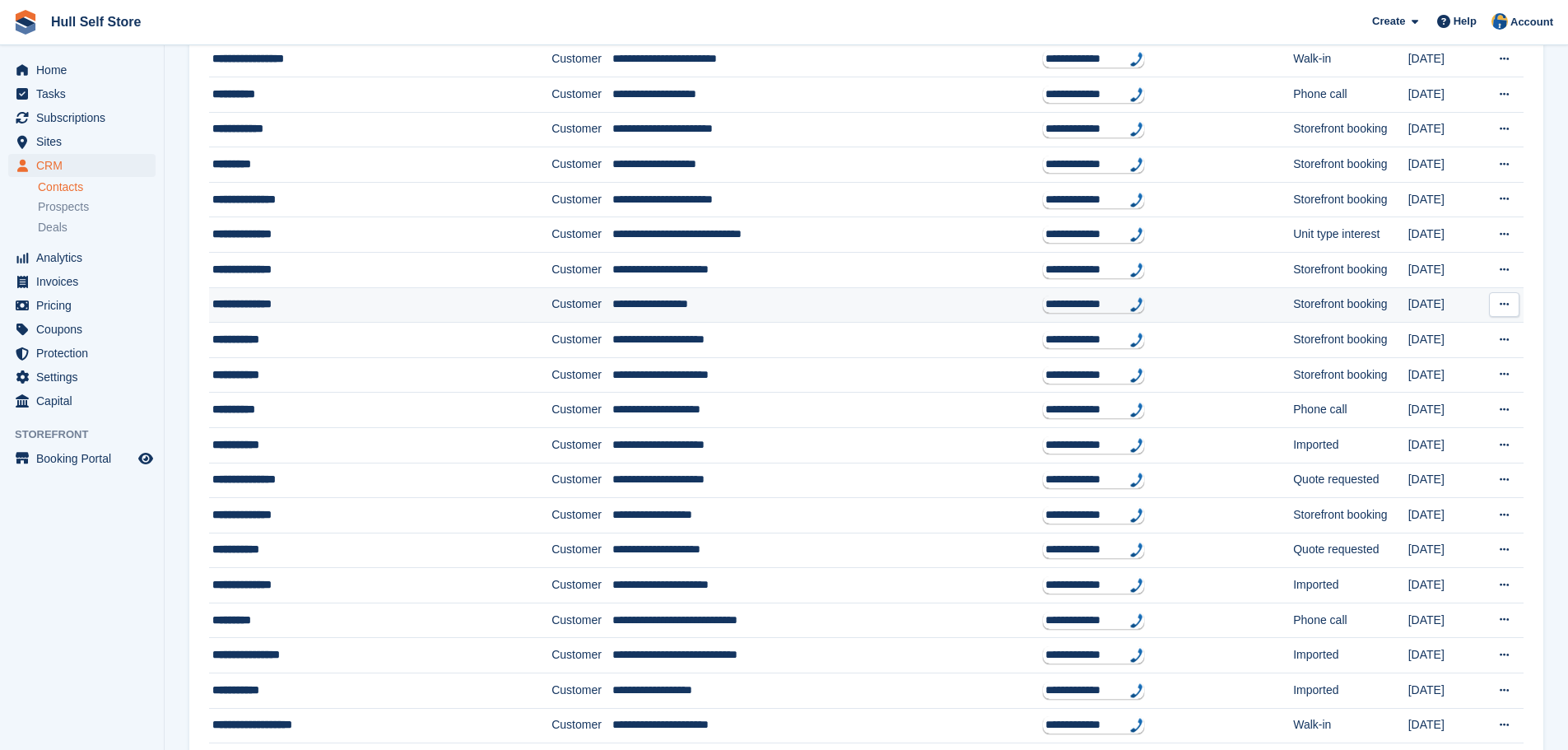
scroll to position [329, 0]
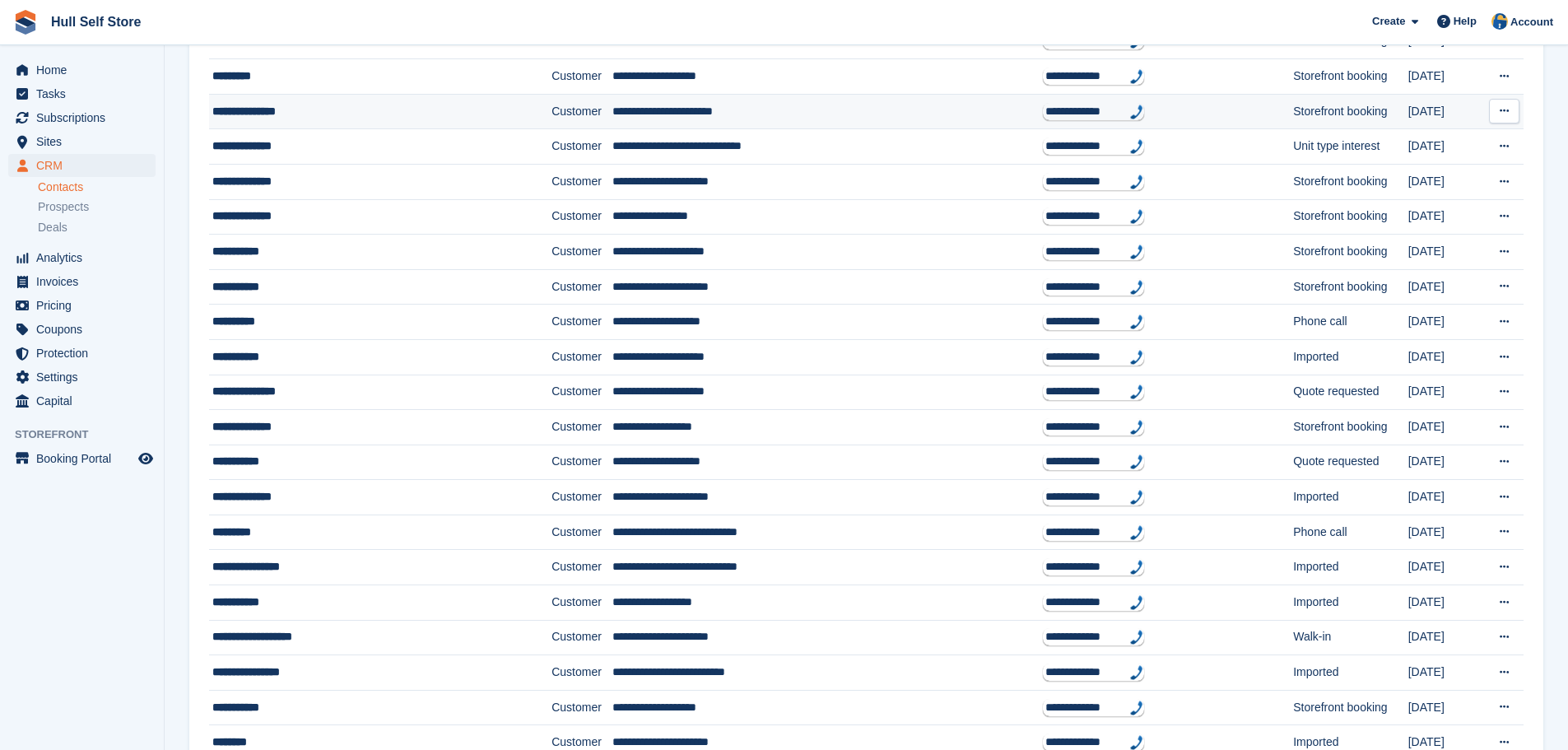
click at [269, 124] on td "**********" at bounding box center [380, 112] width 342 height 35
click at [296, 146] on div "**********" at bounding box center [351, 146] width 277 height 18
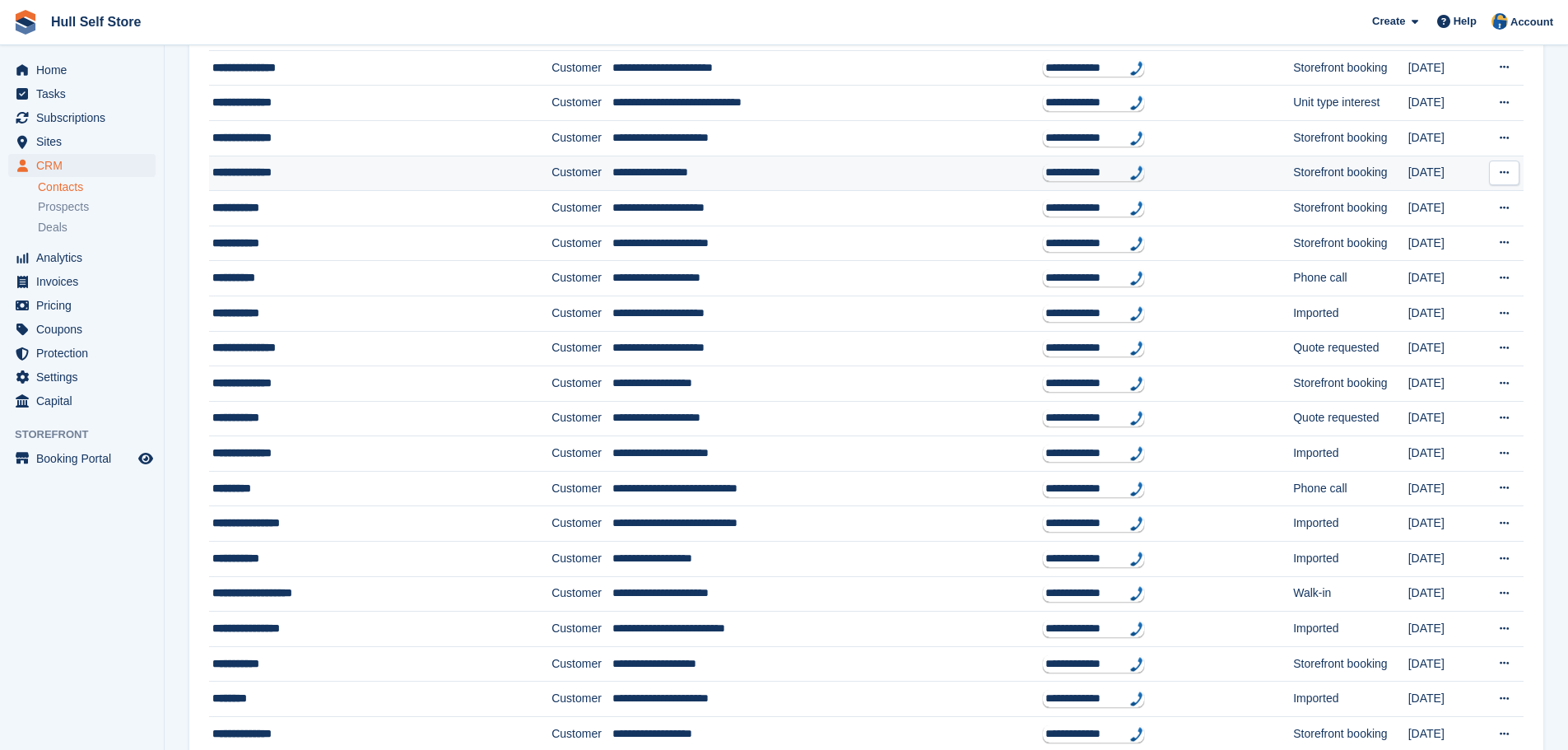
scroll to position [411, 0]
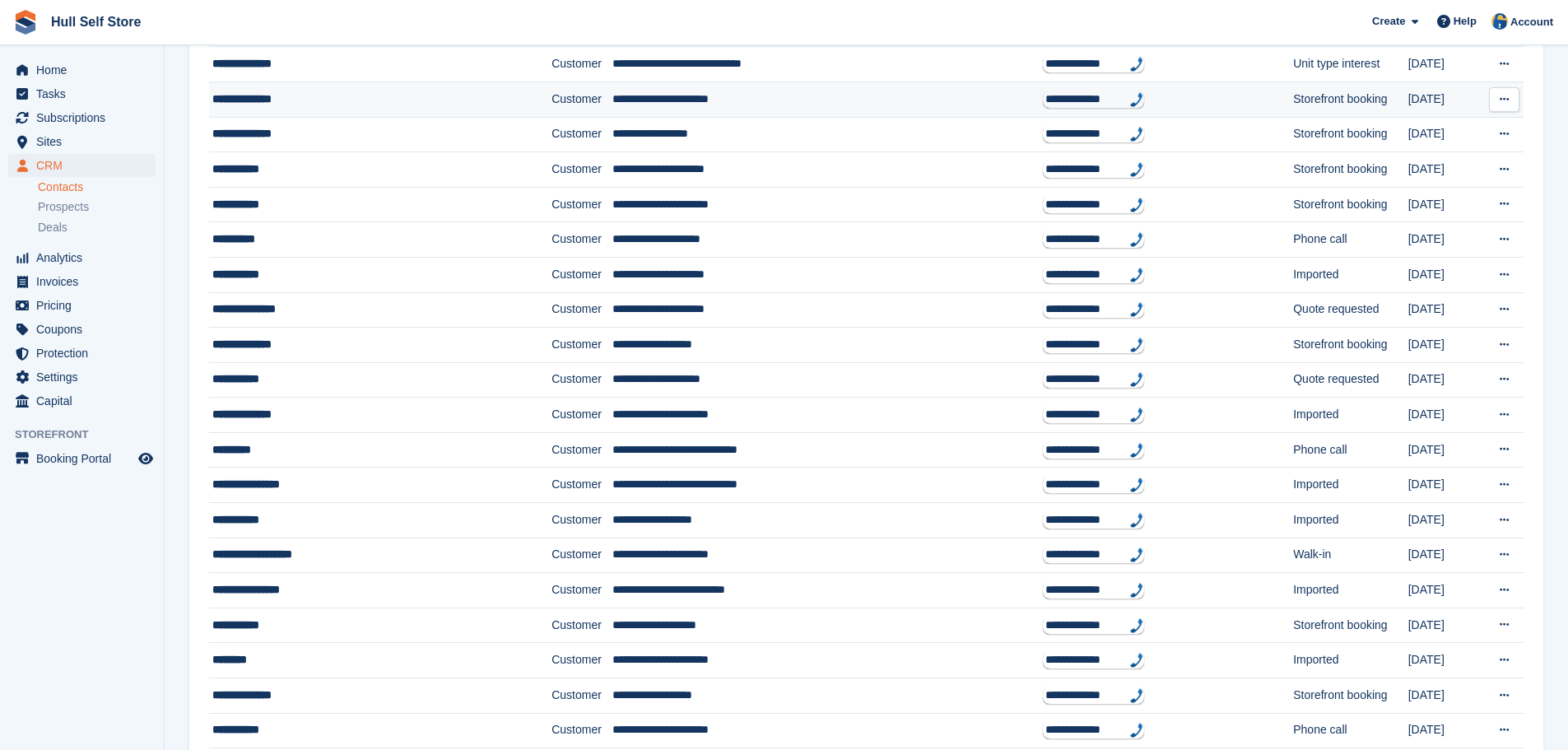
click at [327, 104] on div "**********" at bounding box center [351, 99] width 277 height 18
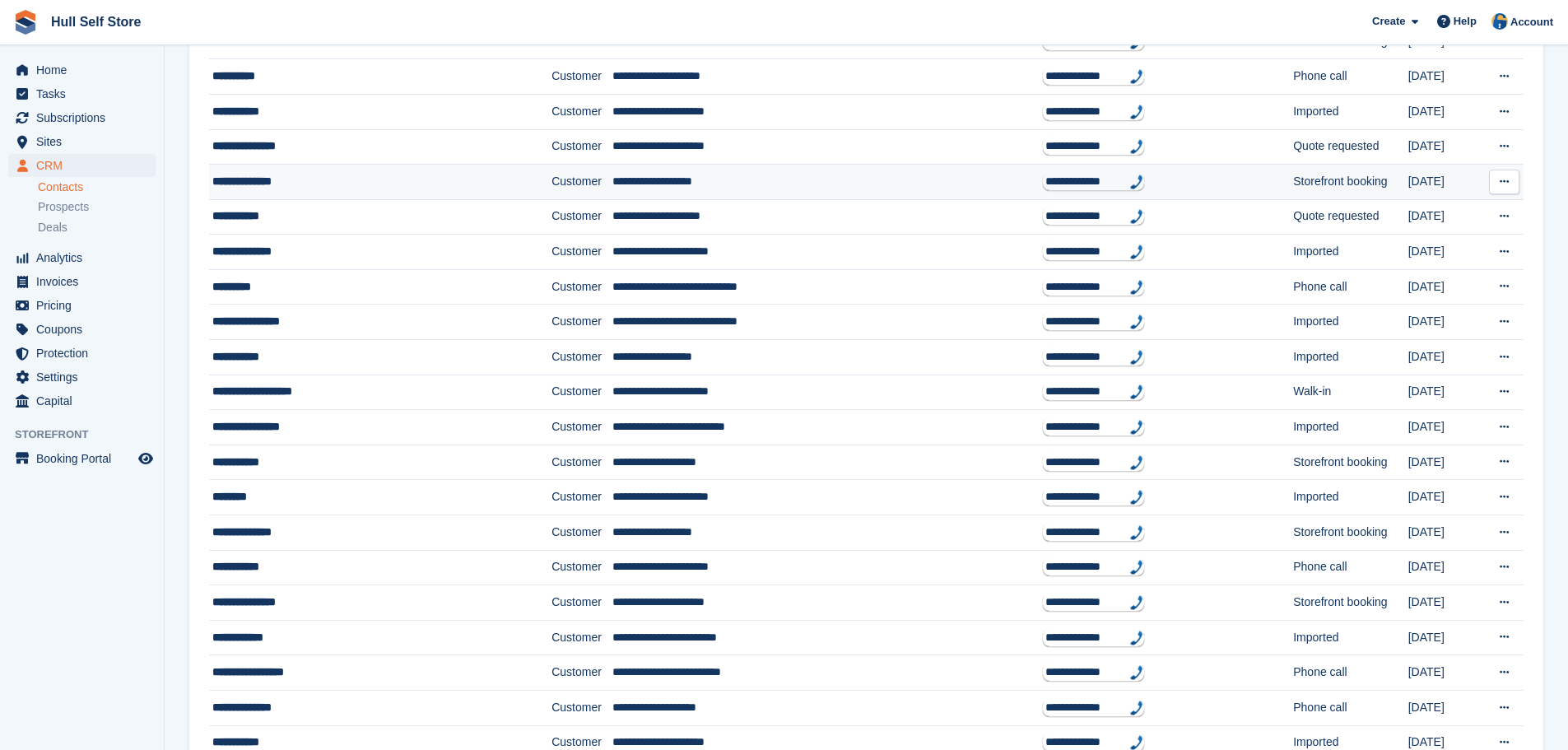
scroll to position [576, 0]
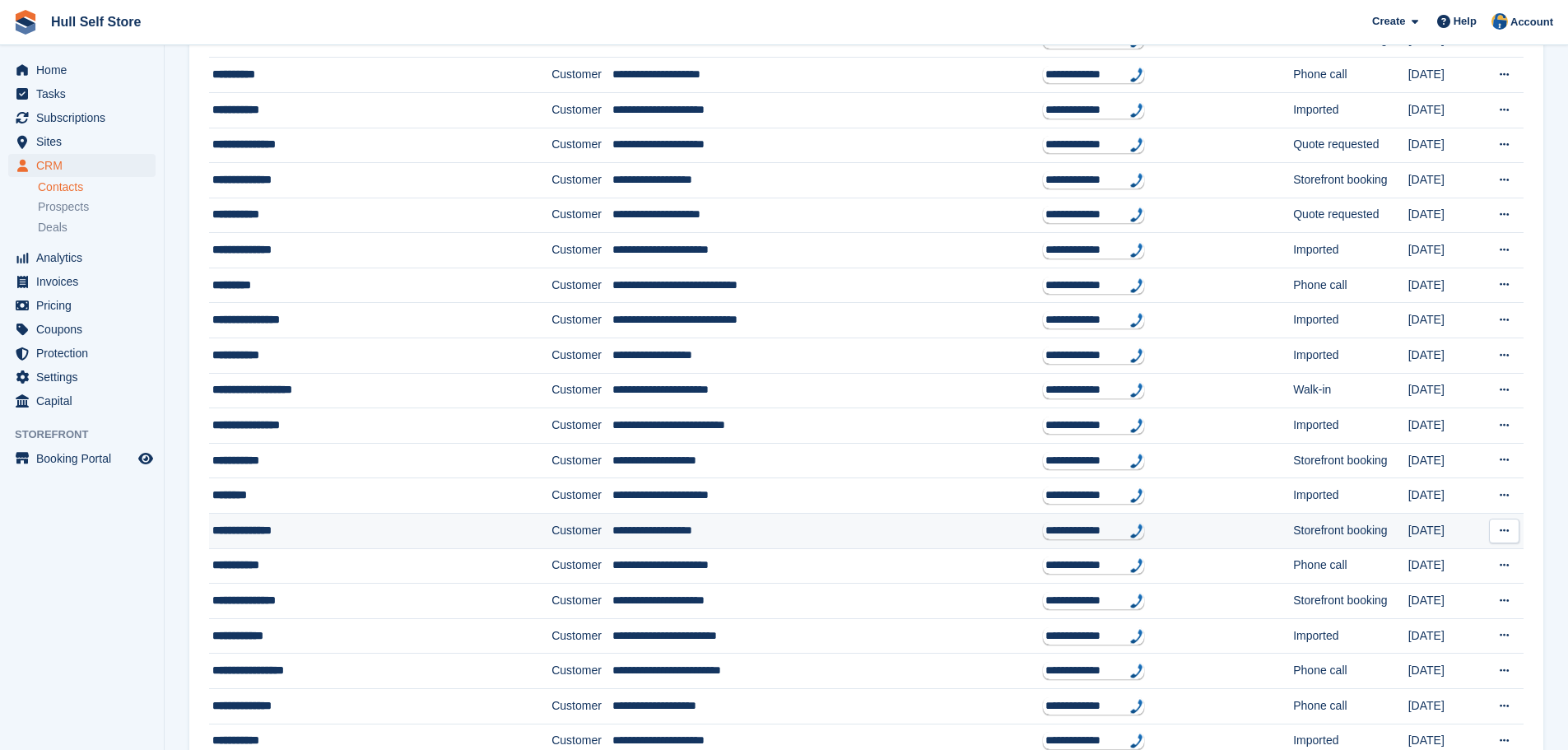
click at [294, 524] on div "**********" at bounding box center [351, 530] width 277 height 18
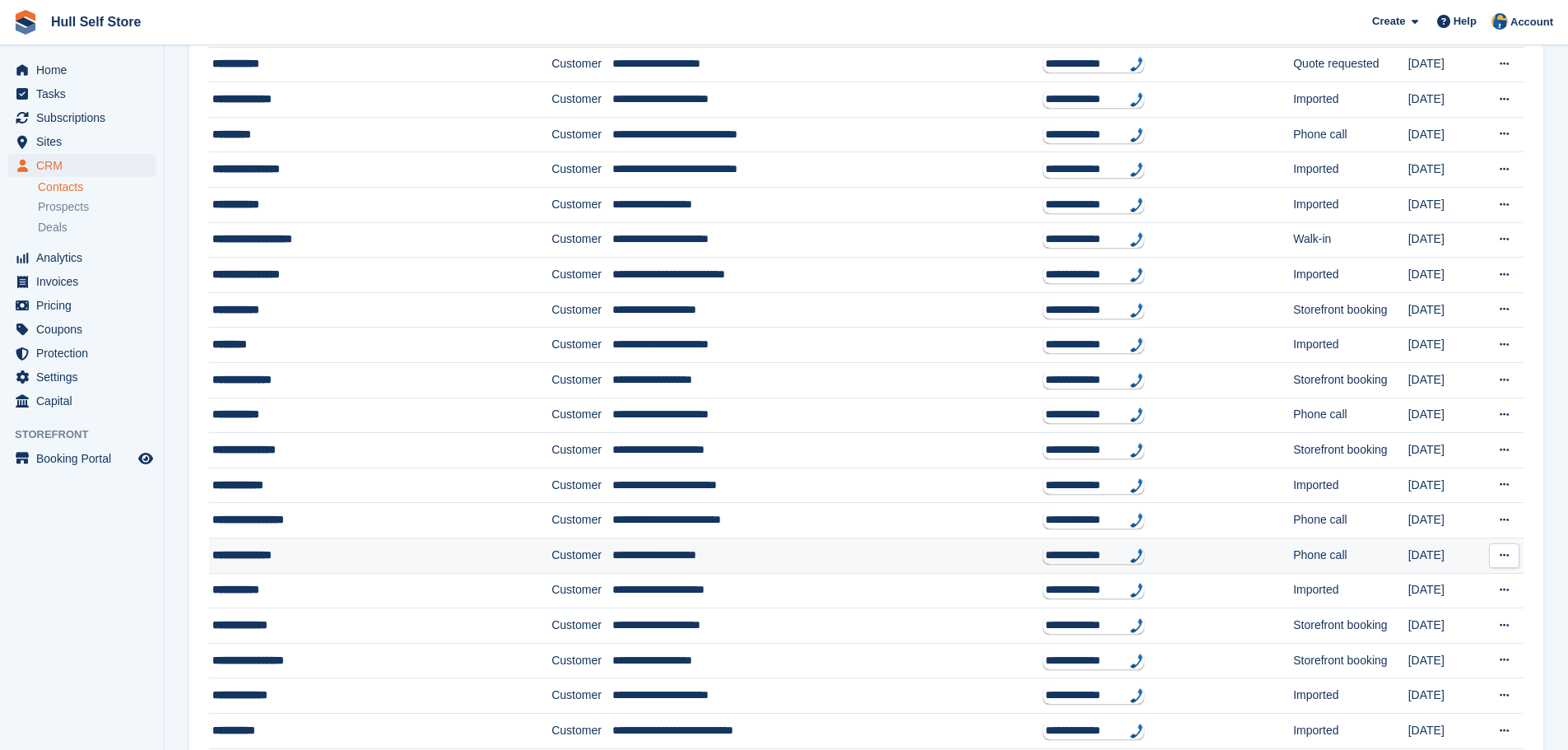
scroll to position [741, 0]
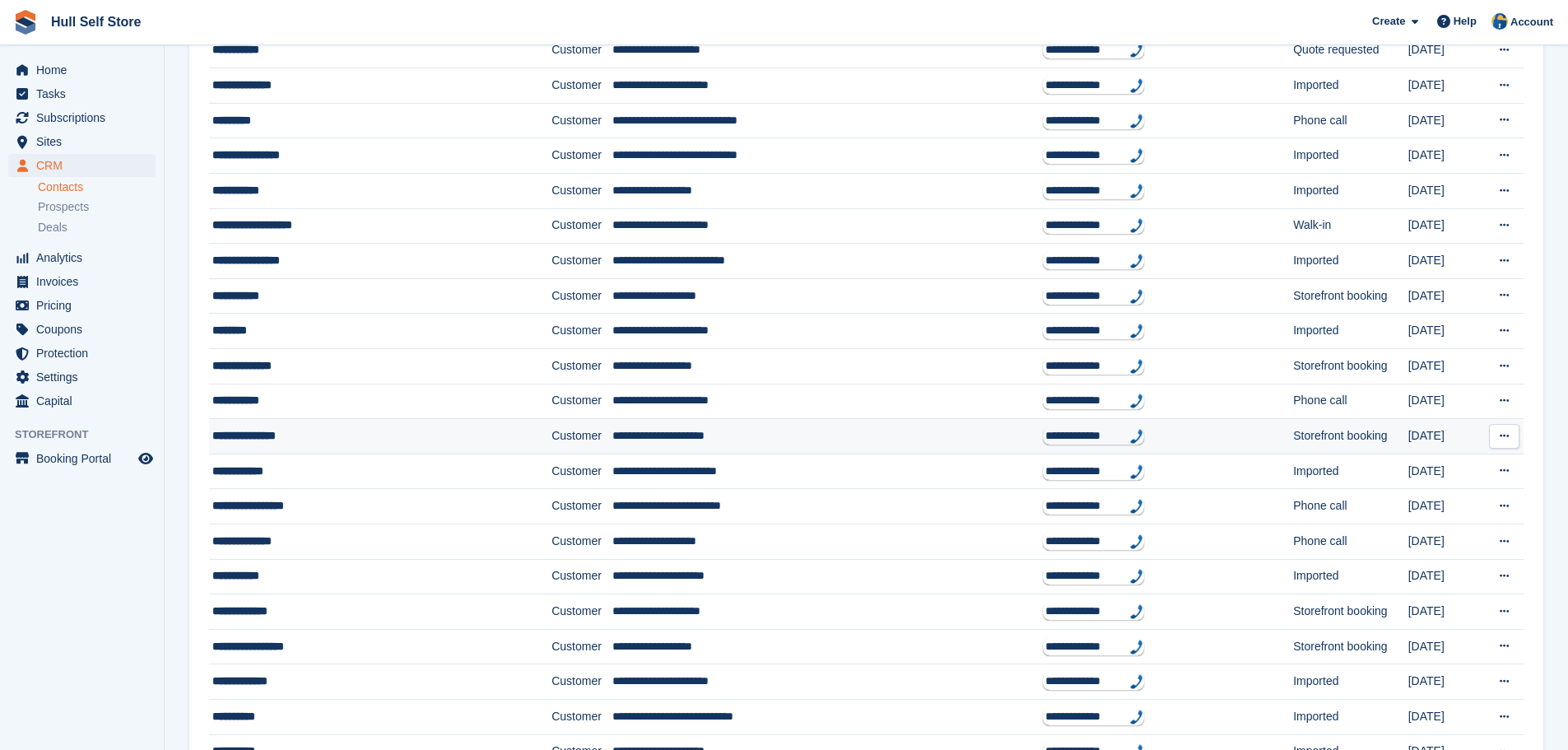
click at [293, 436] on div "**********" at bounding box center [351, 436] width 277 height 18
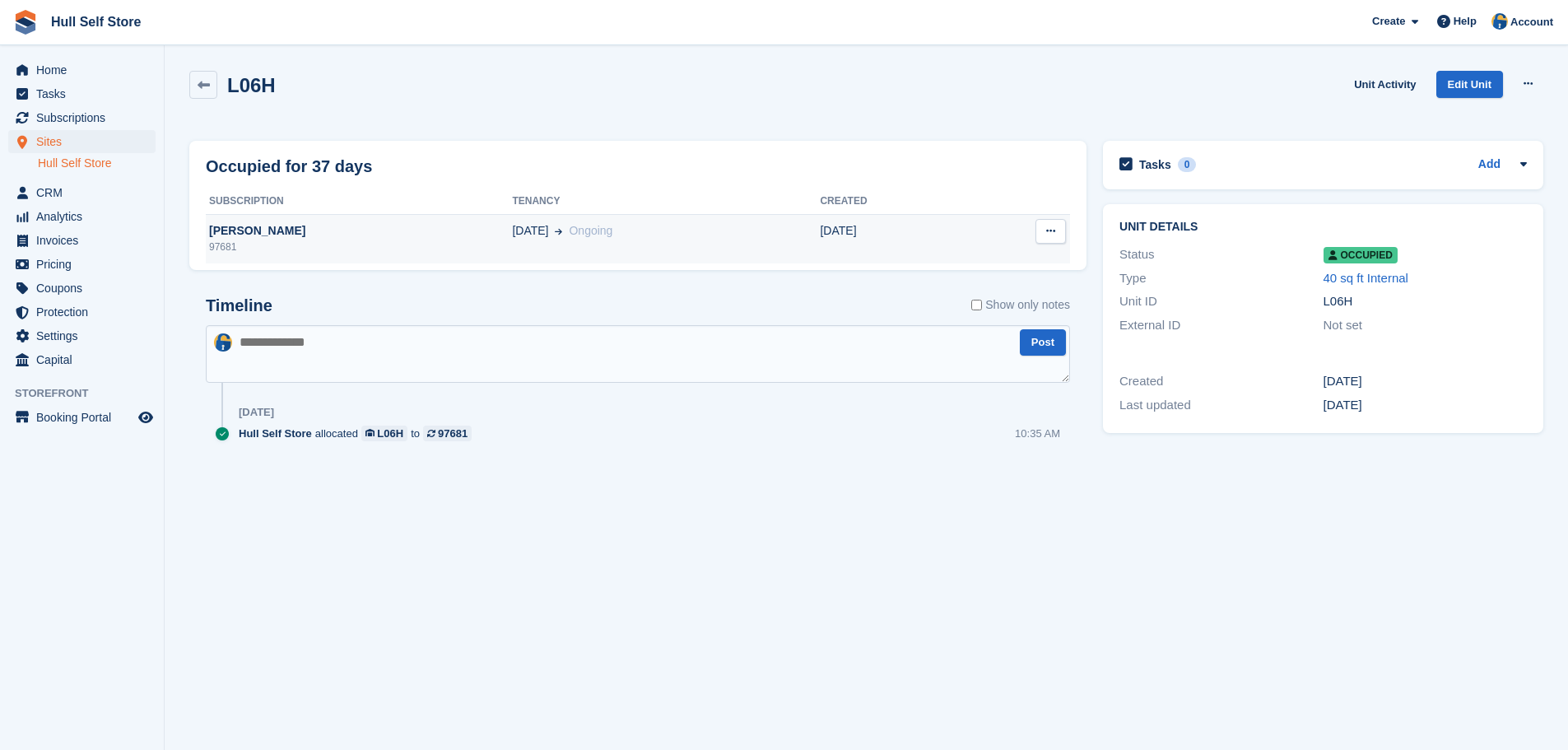
click at [670, 237] on div "28 Jul Ongoing" at bounding box center [666, 230] width 308 height 18
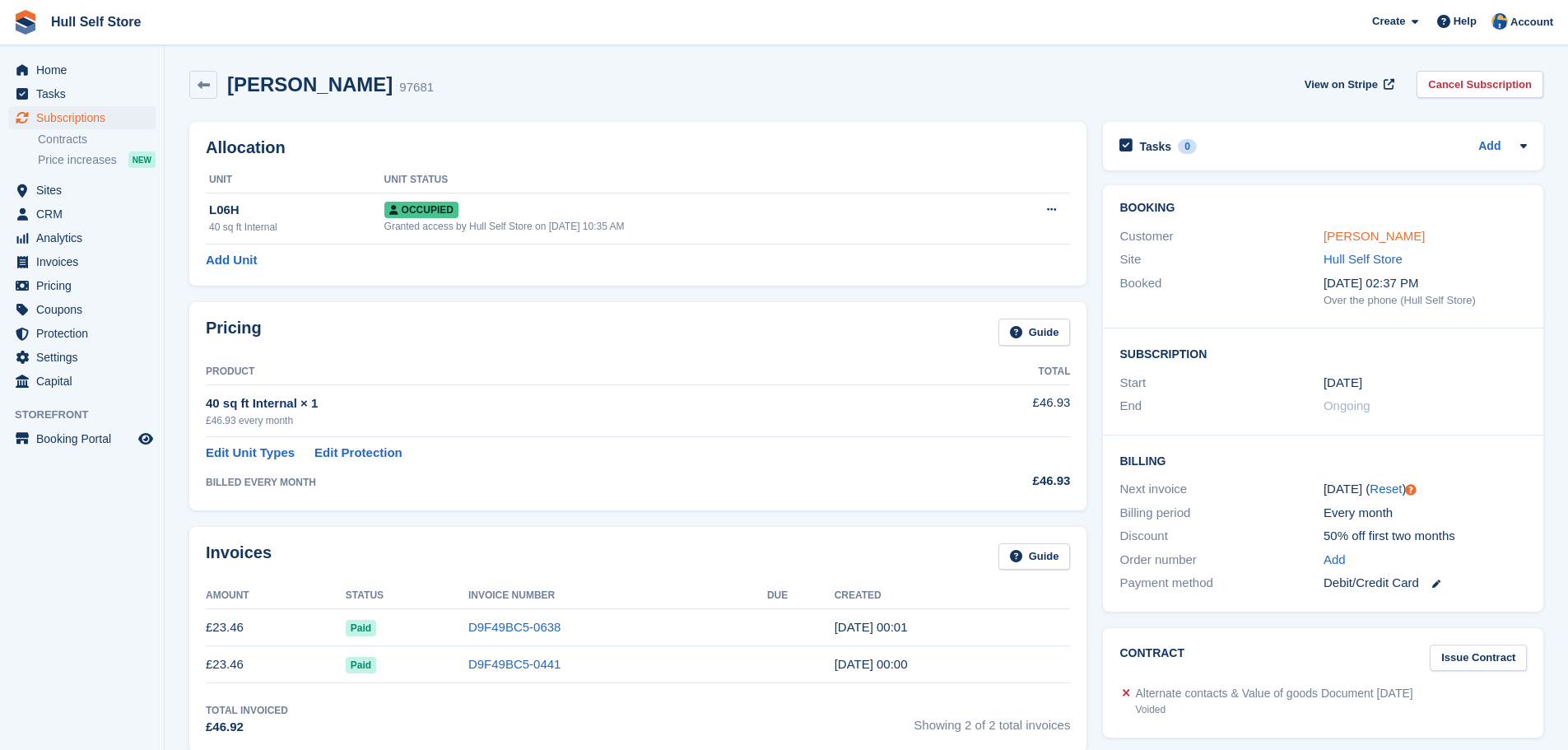
click at [1381, 236] on link "[PERSON_NAME]" at bounding box center [1374, 235] width 102 height 14
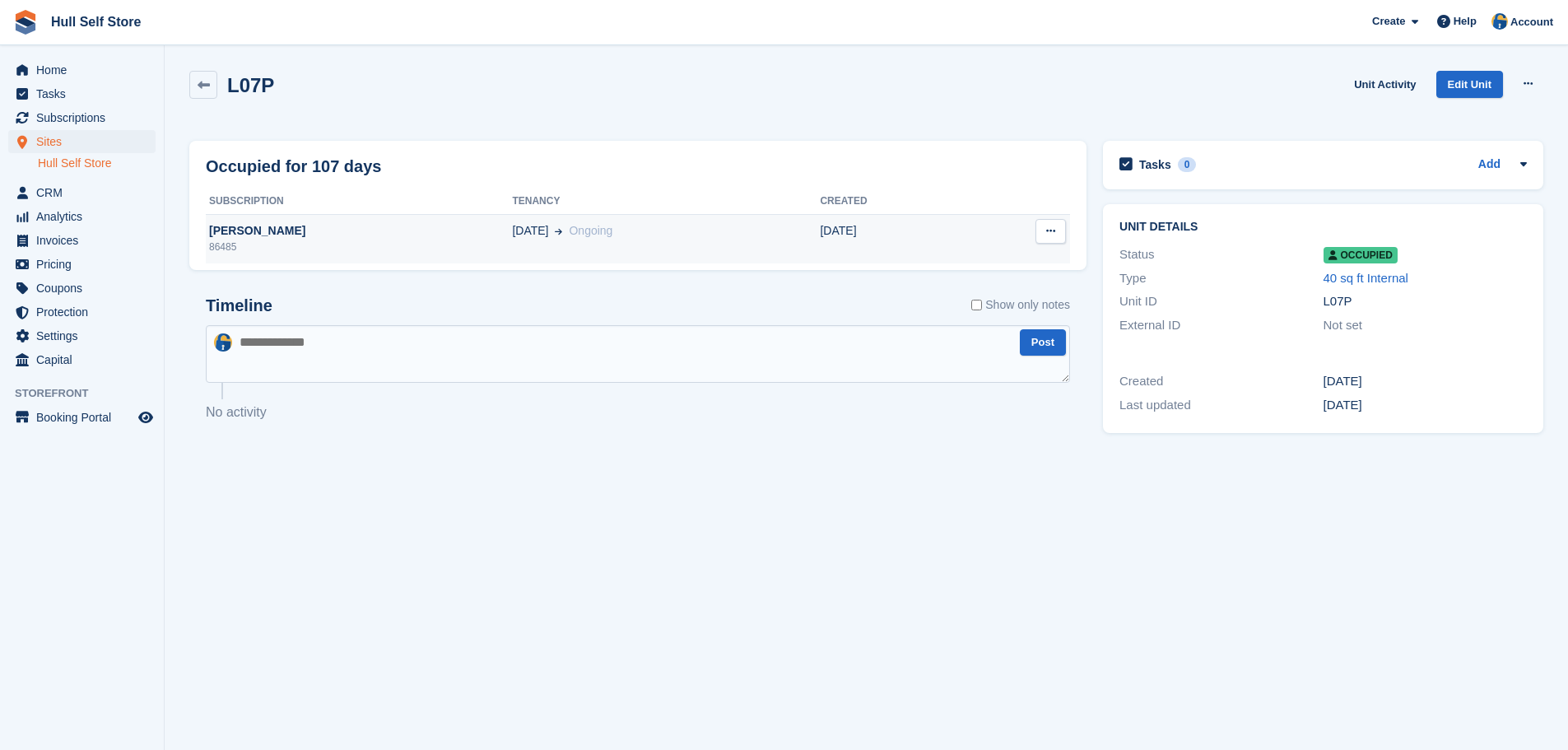
click at [816, 244] on td "01 Jun Ongoing" at bounding box center [666, 238] width 308 height 49
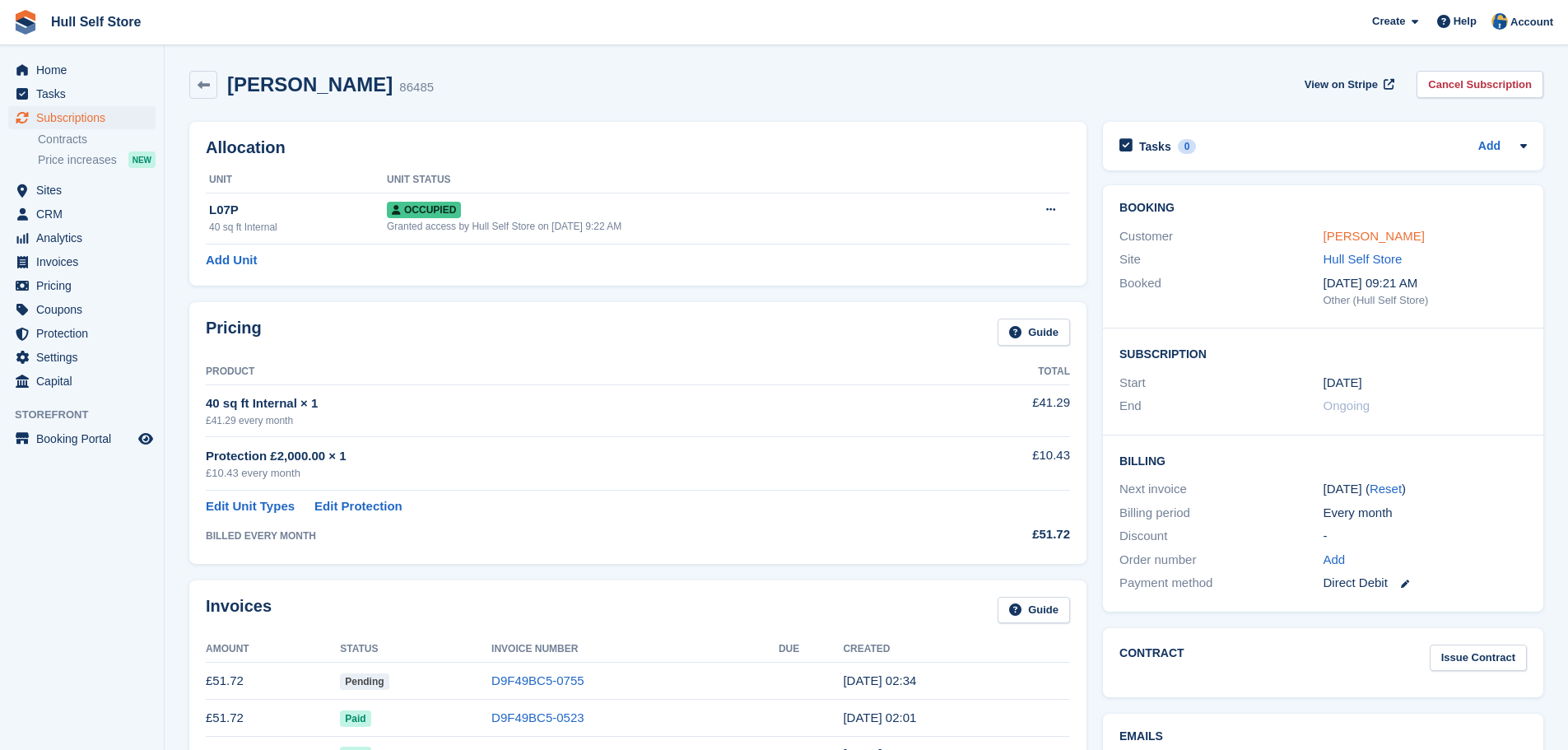
click at [1350, 229] on link "[PERSON_NAME]" at bounding box center [1374, 235] width 102 height 14
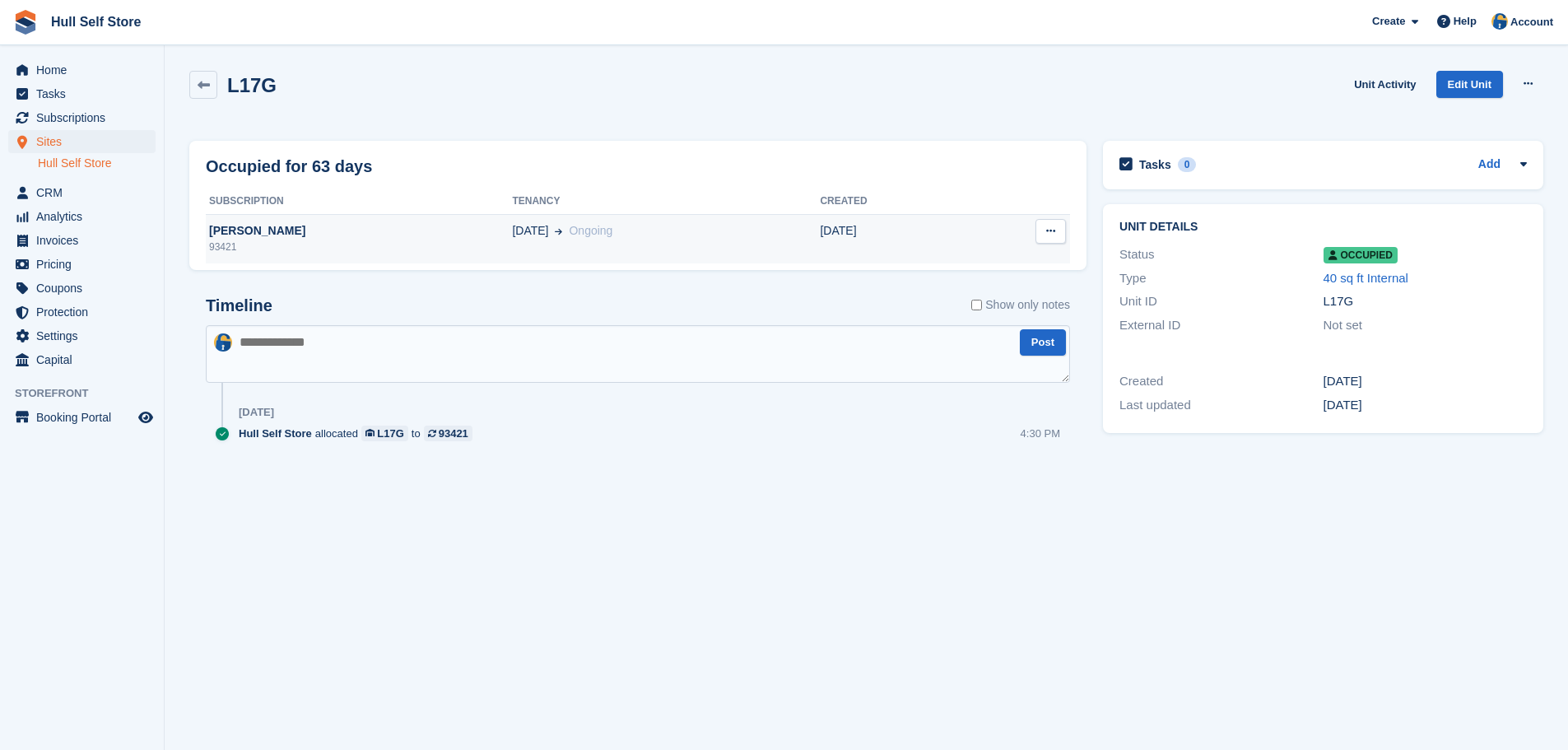
click at [532, 217] on td "[DATE] Ongoing" at bounding box center [666, 238] width 308 height 49
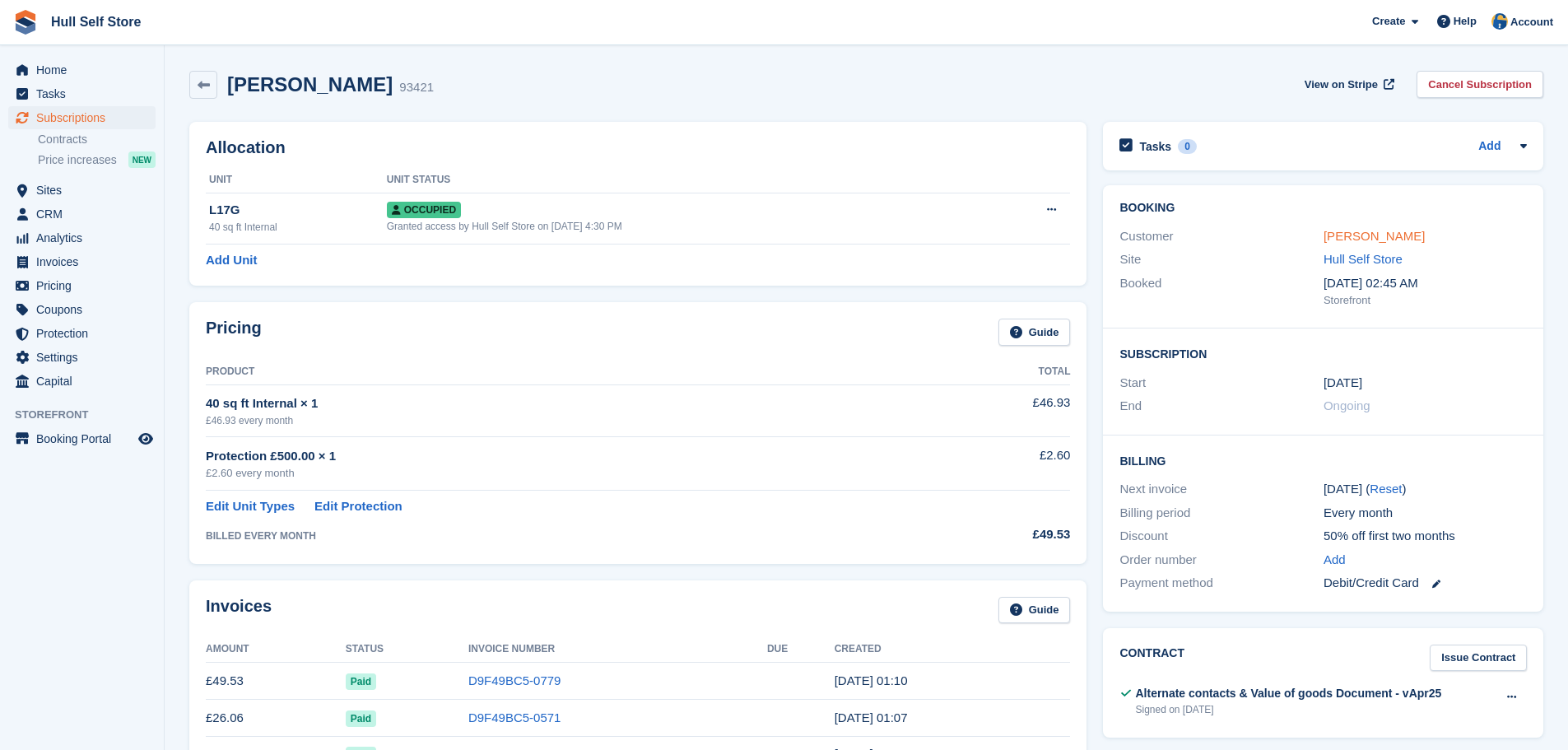
click at [1342, 243] on link "[PERSON_NAME]" at bounding box center [1374, 235] width 102 height 14
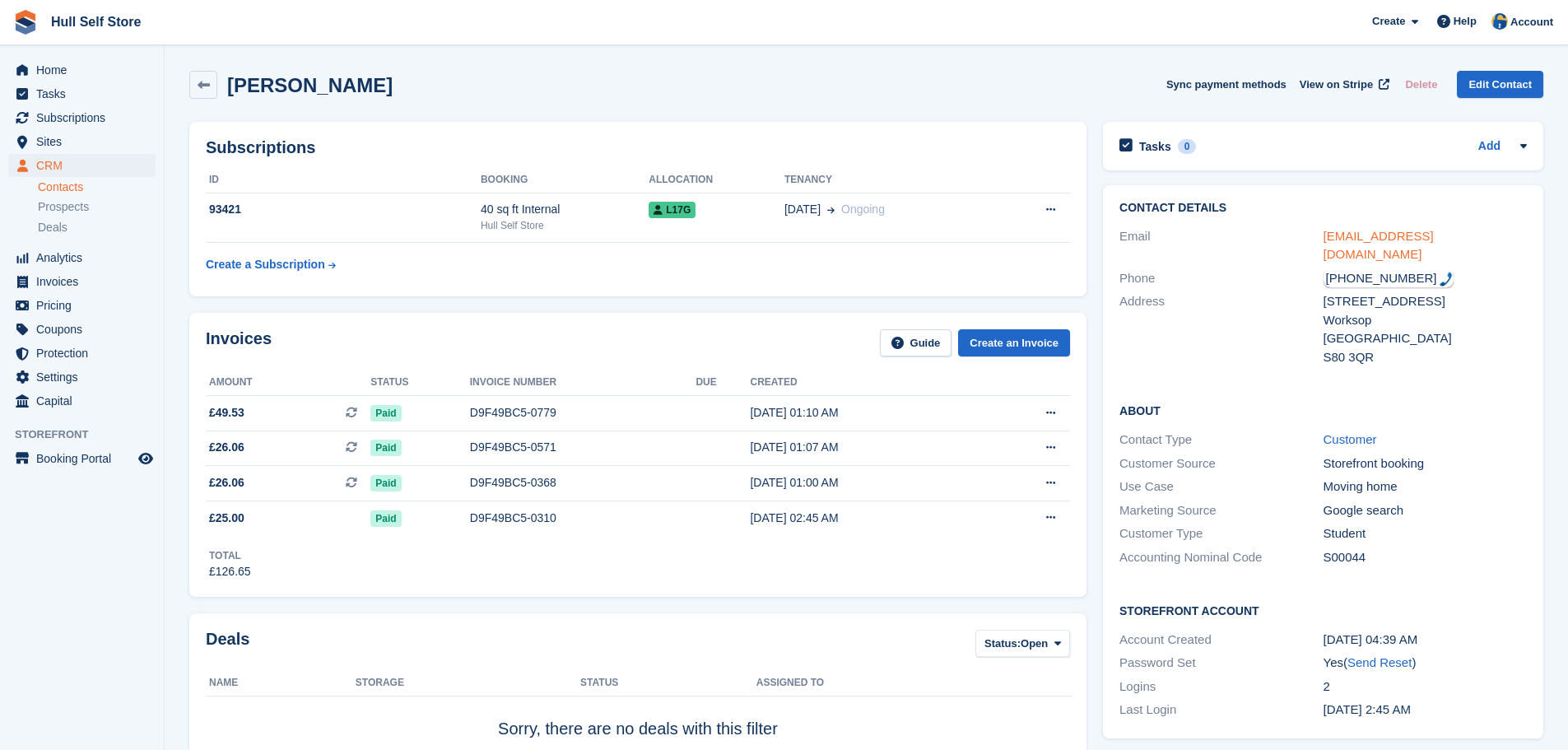
click at [1374, 241] on link "nsoltys3@gmail.com" at bounding box center [1379, 244] width 110 height 33
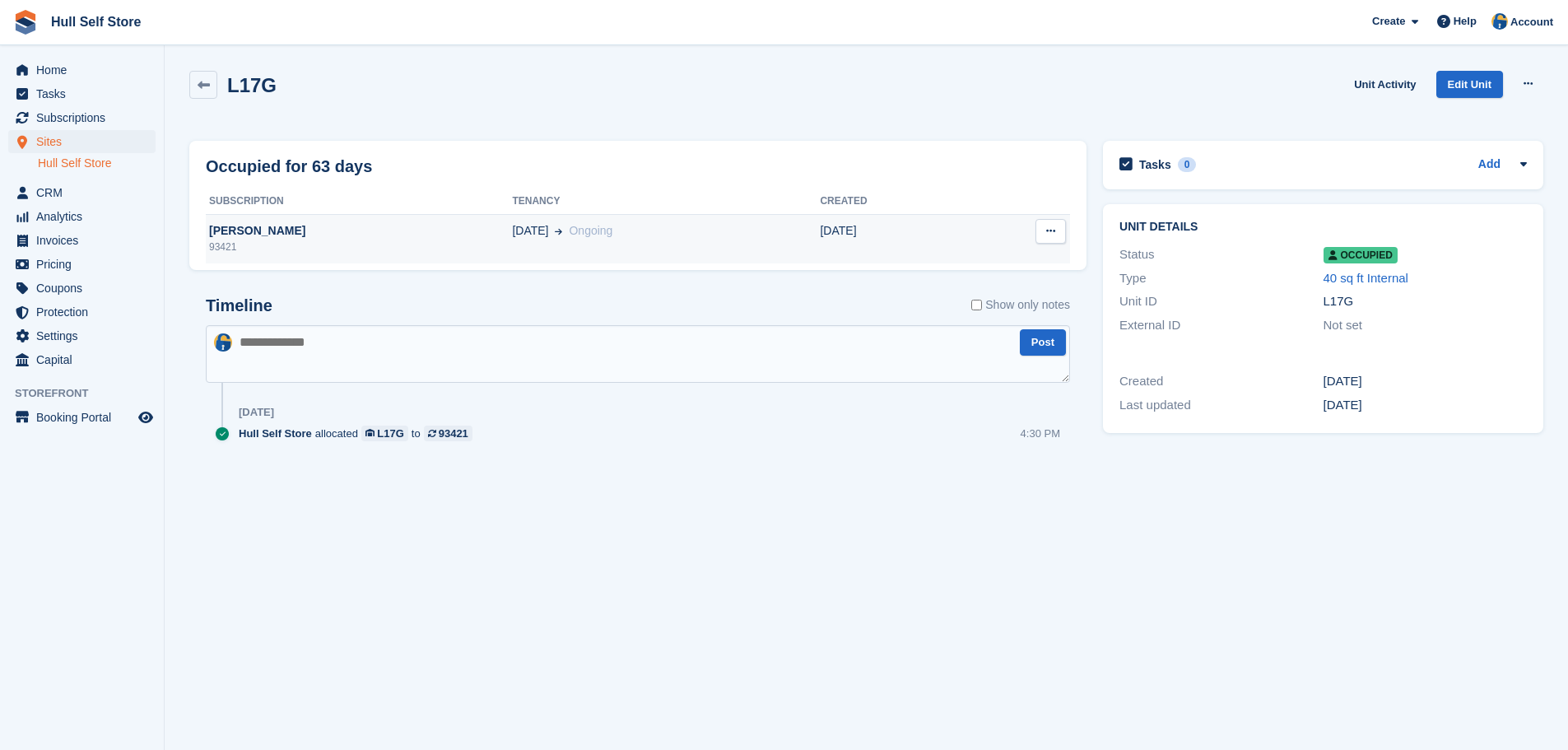
click at [779, 224] on div "02 Jul Ongoing" at bounding box center [666, 230] width 308 height 18
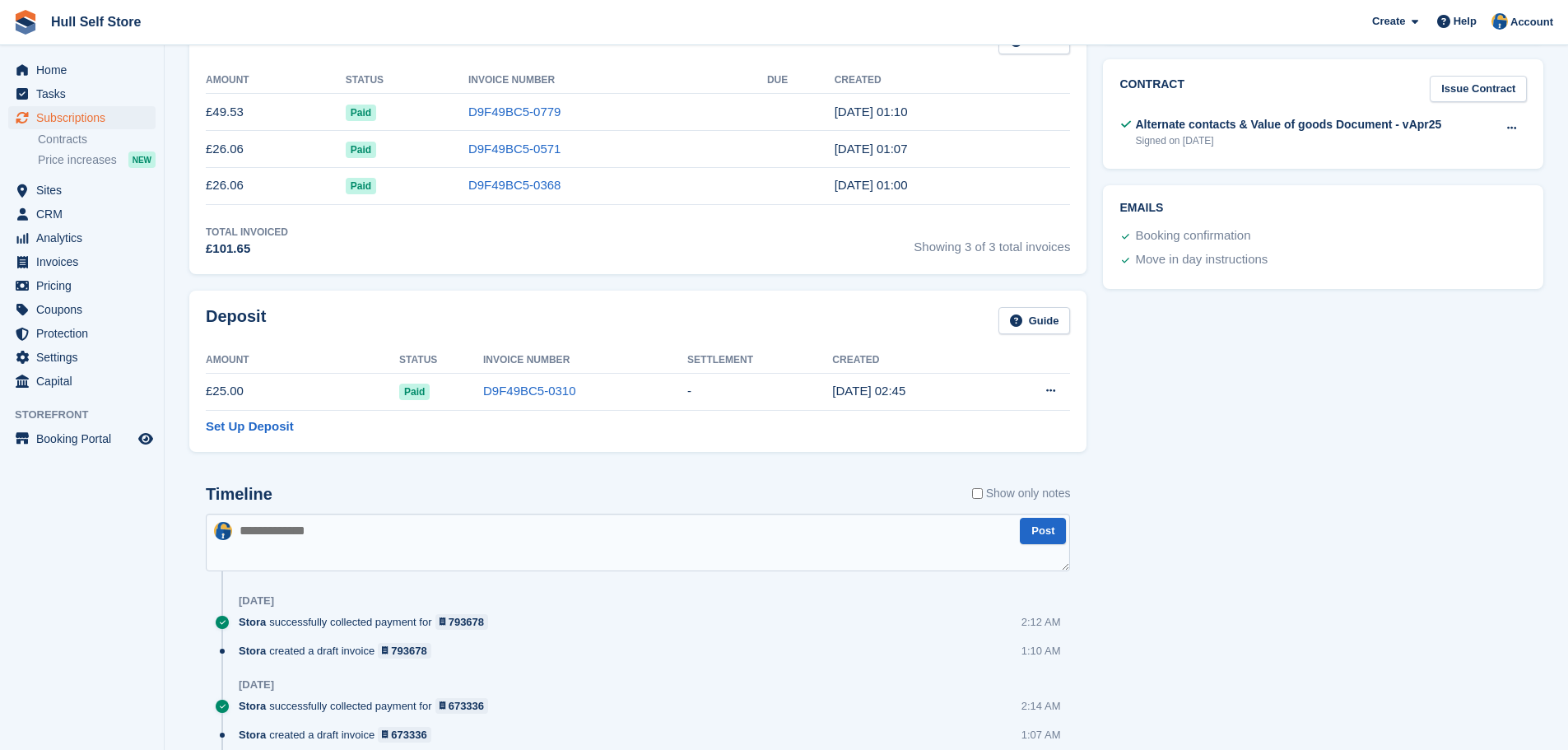
scroll to position [659, 0]
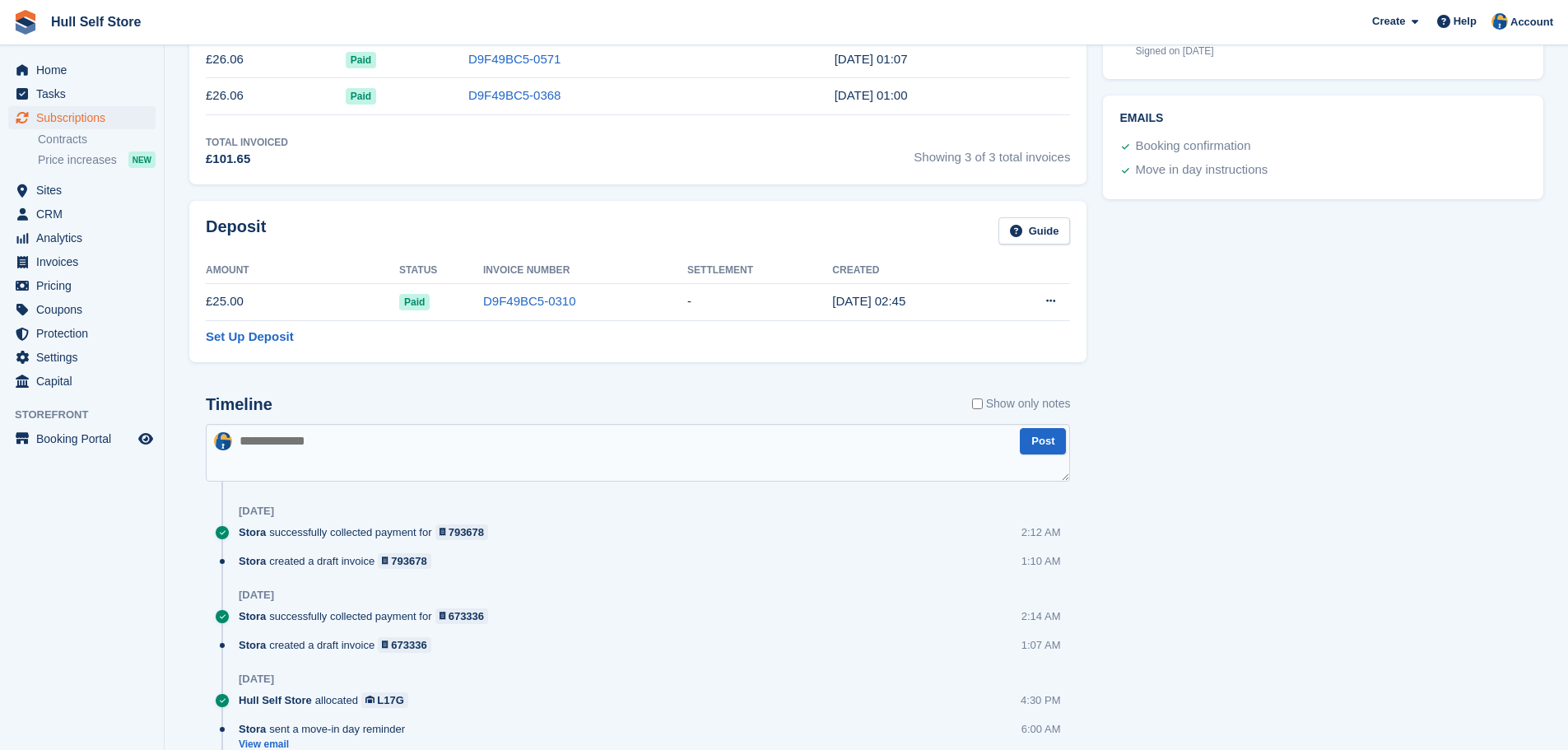
click at [339, 451] on textarea at bounding box center [638, 452] width 864 height 58
type textarea "**********"
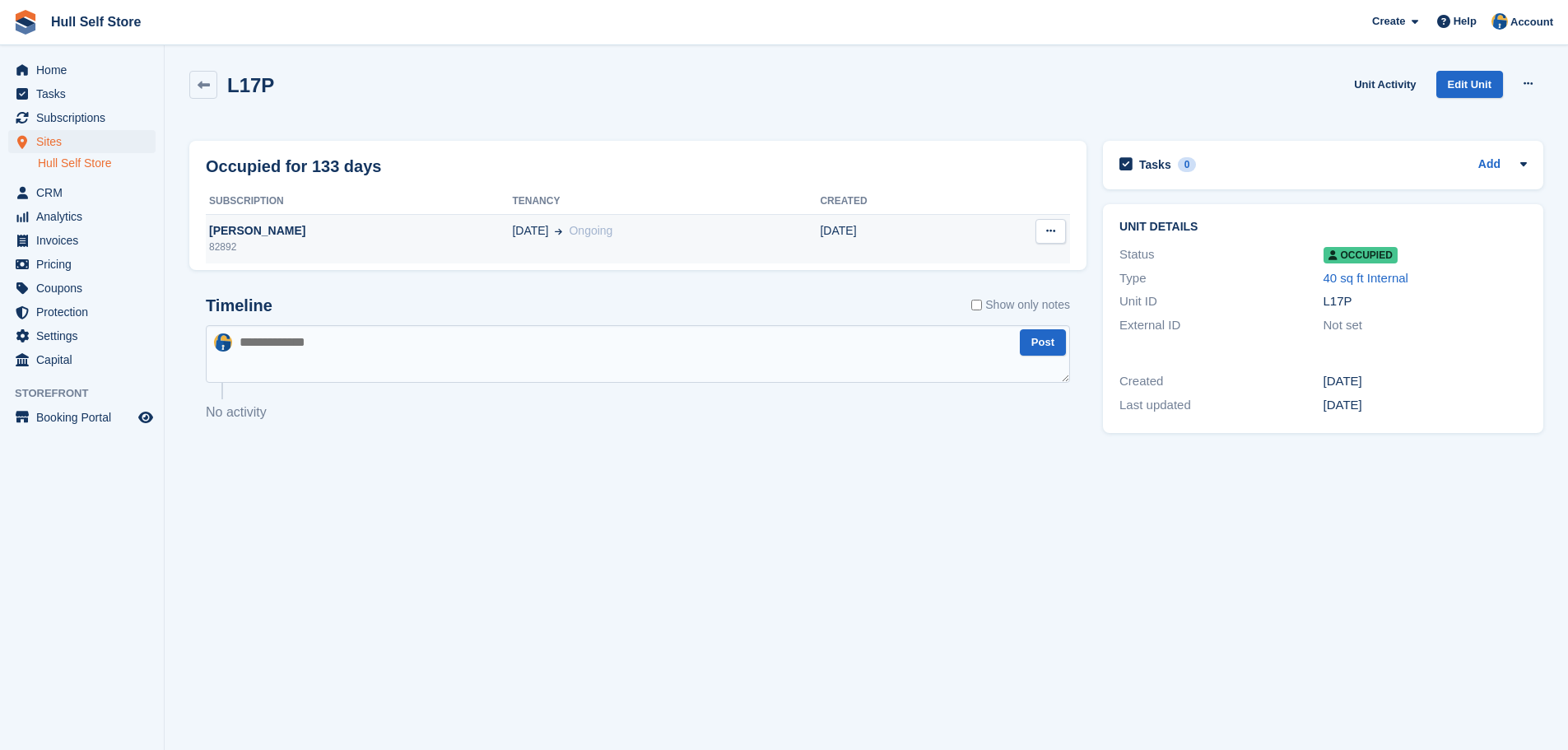
click at [548, 250] on td "[DATE] Ongoing" at bounding box center [666, 238] width 308 height 49
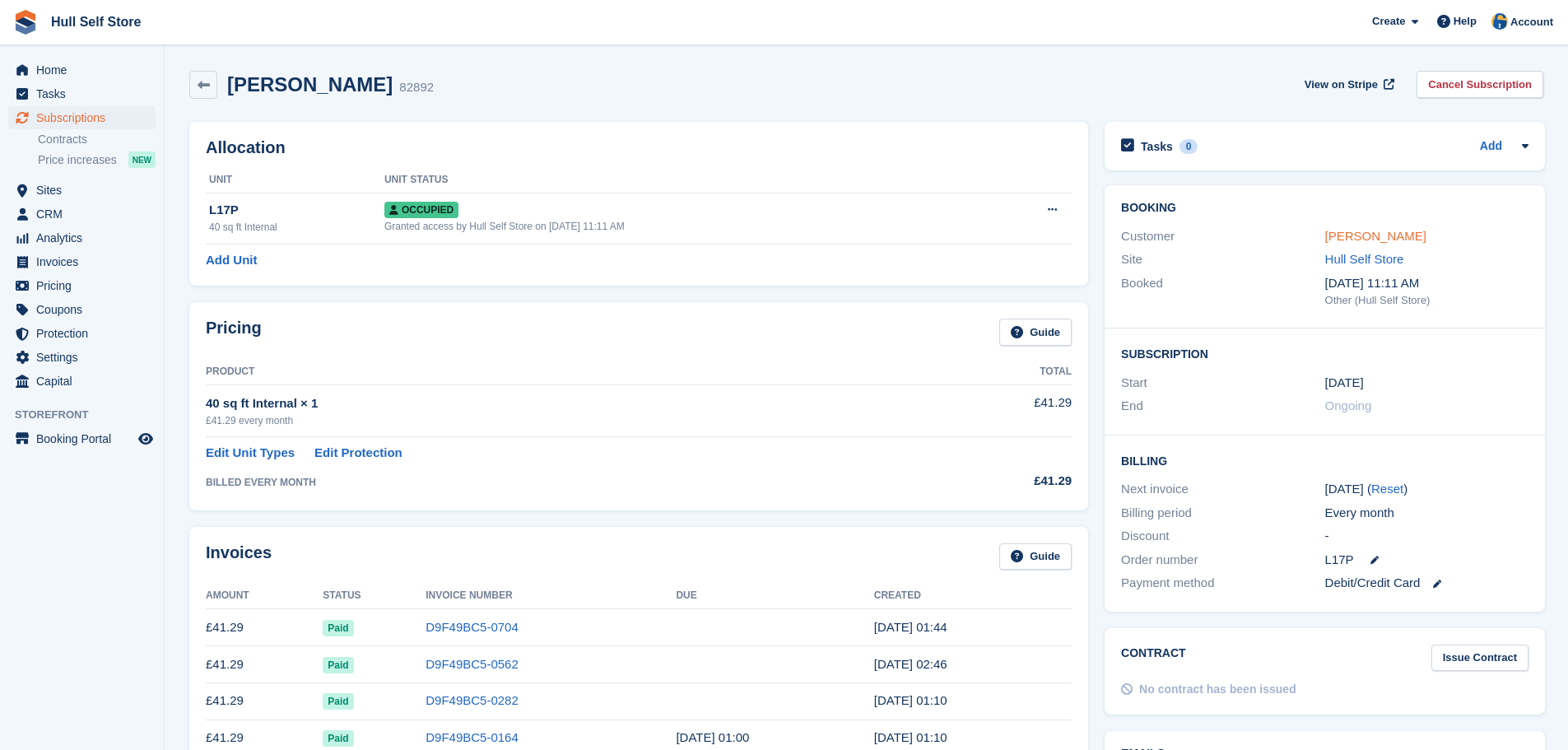
click at [1370, 231] on link "Hannah McNeil" at bounding box center [1375, 235] width 102 height 14
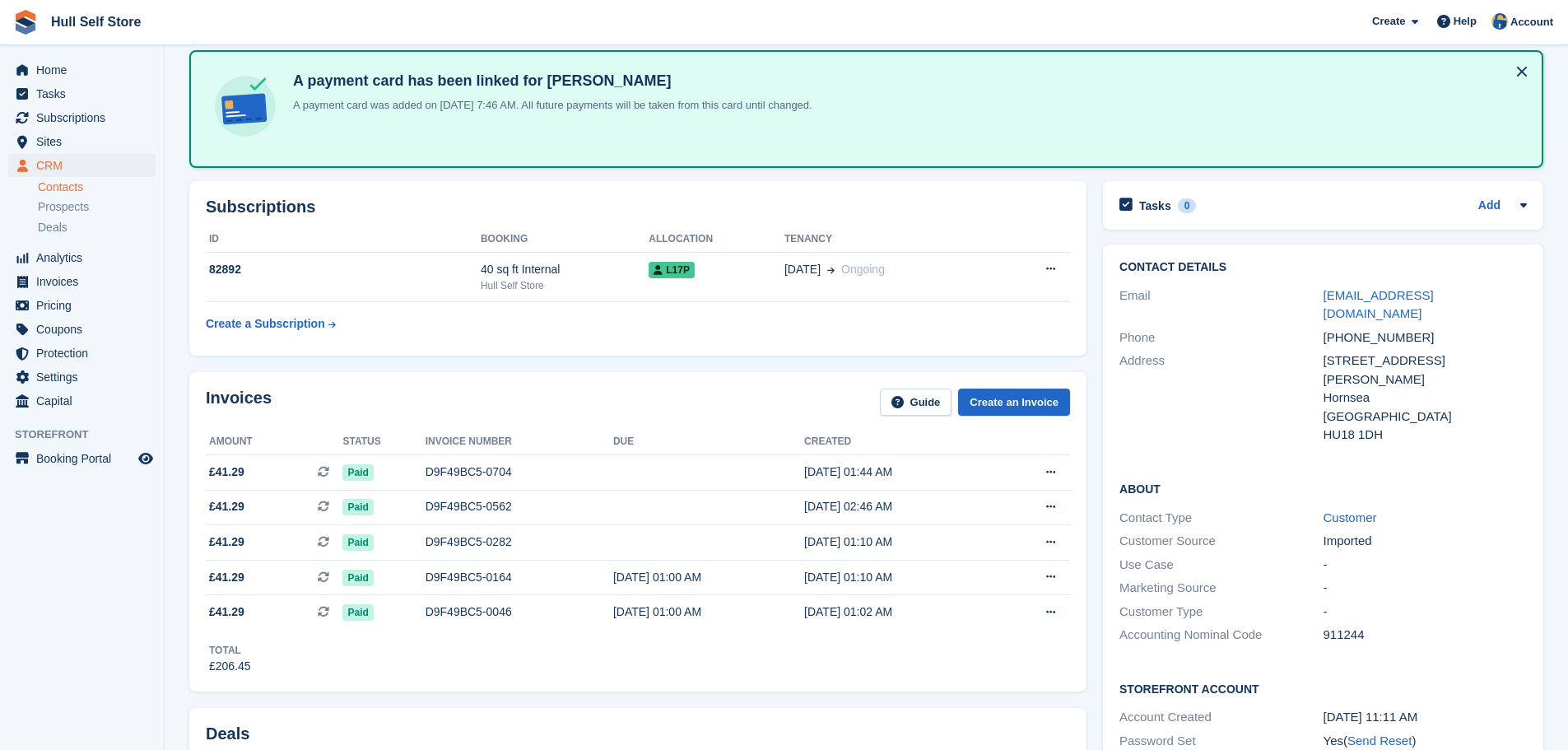
scroll to position [247, 0]
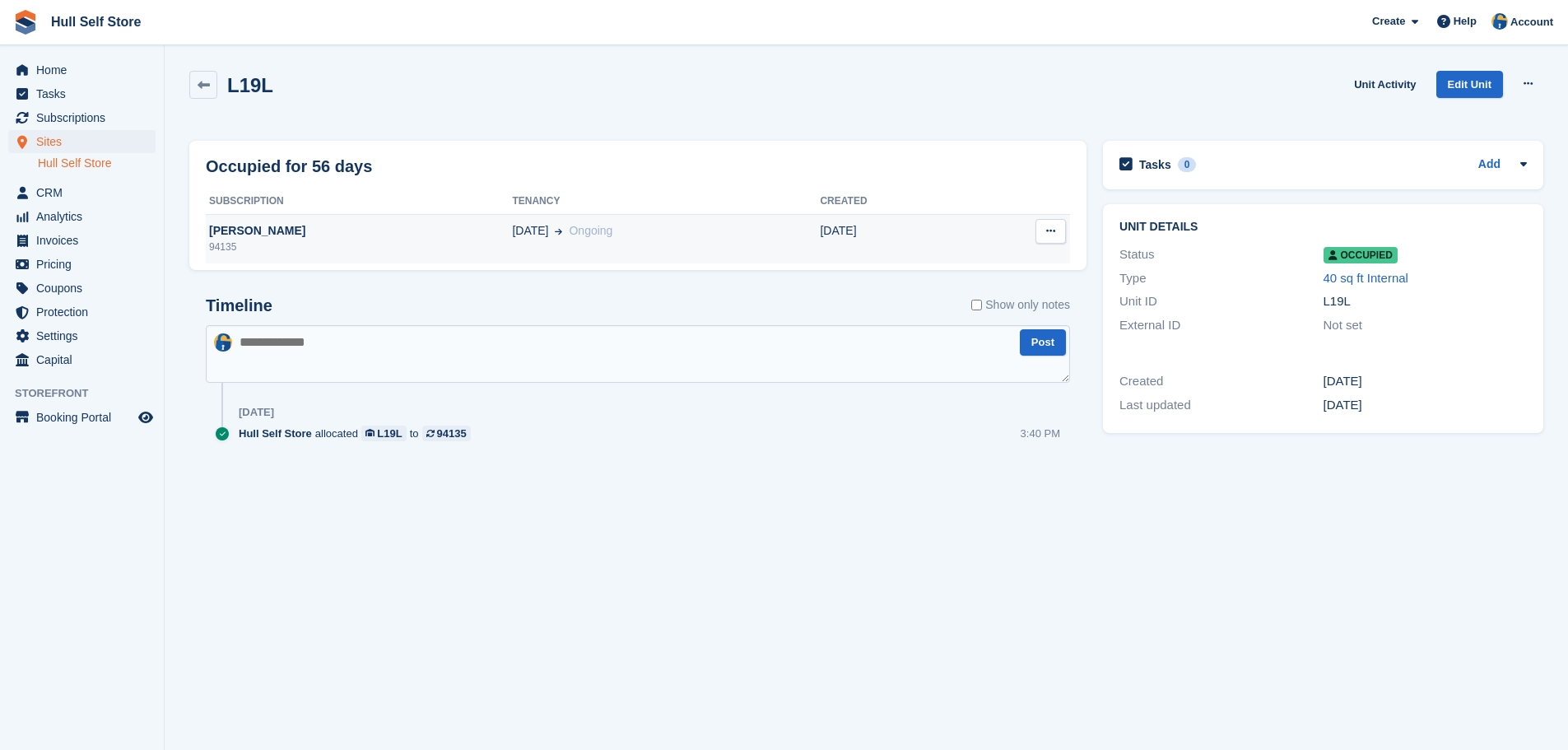
click at [555, 232] on icon at bounding box center [559, 230] width 7 height 8
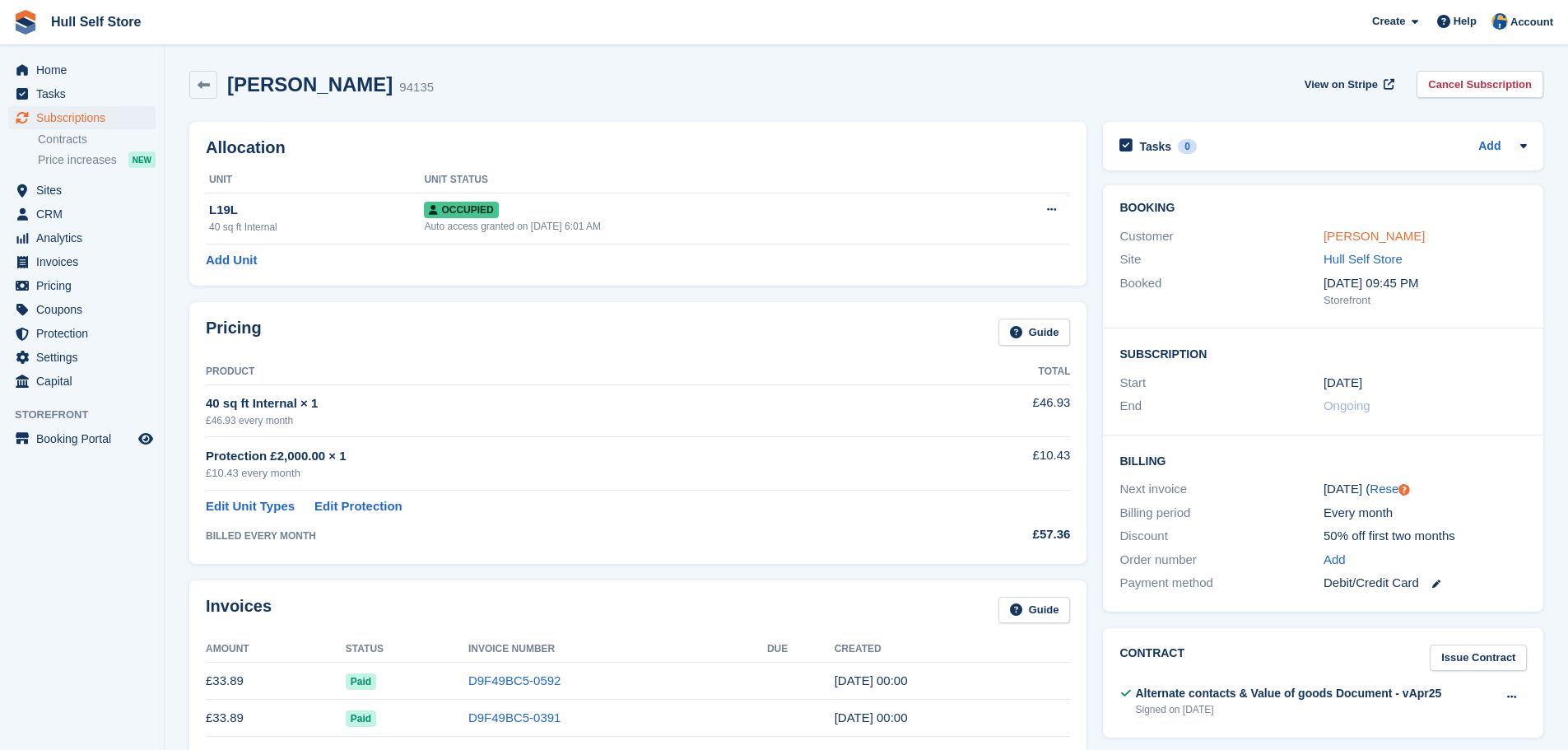
click at [1363, 236] on link "Jack Downing" at bounding box center [1374, 235] width 102 height 14
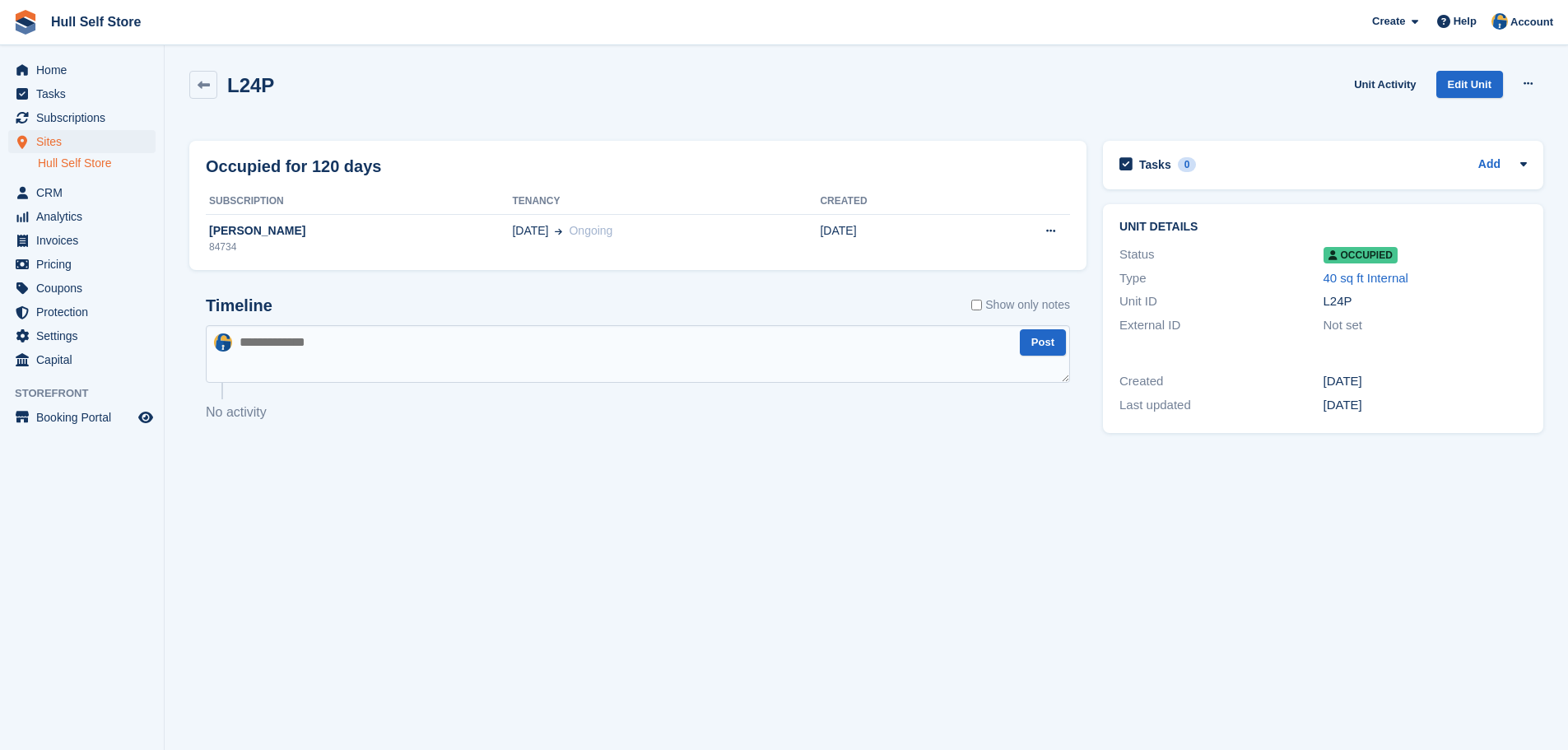
click at [584, 220] on td "[DATE] Ongoing" at bounding box center [666, 238] width 308 height 49
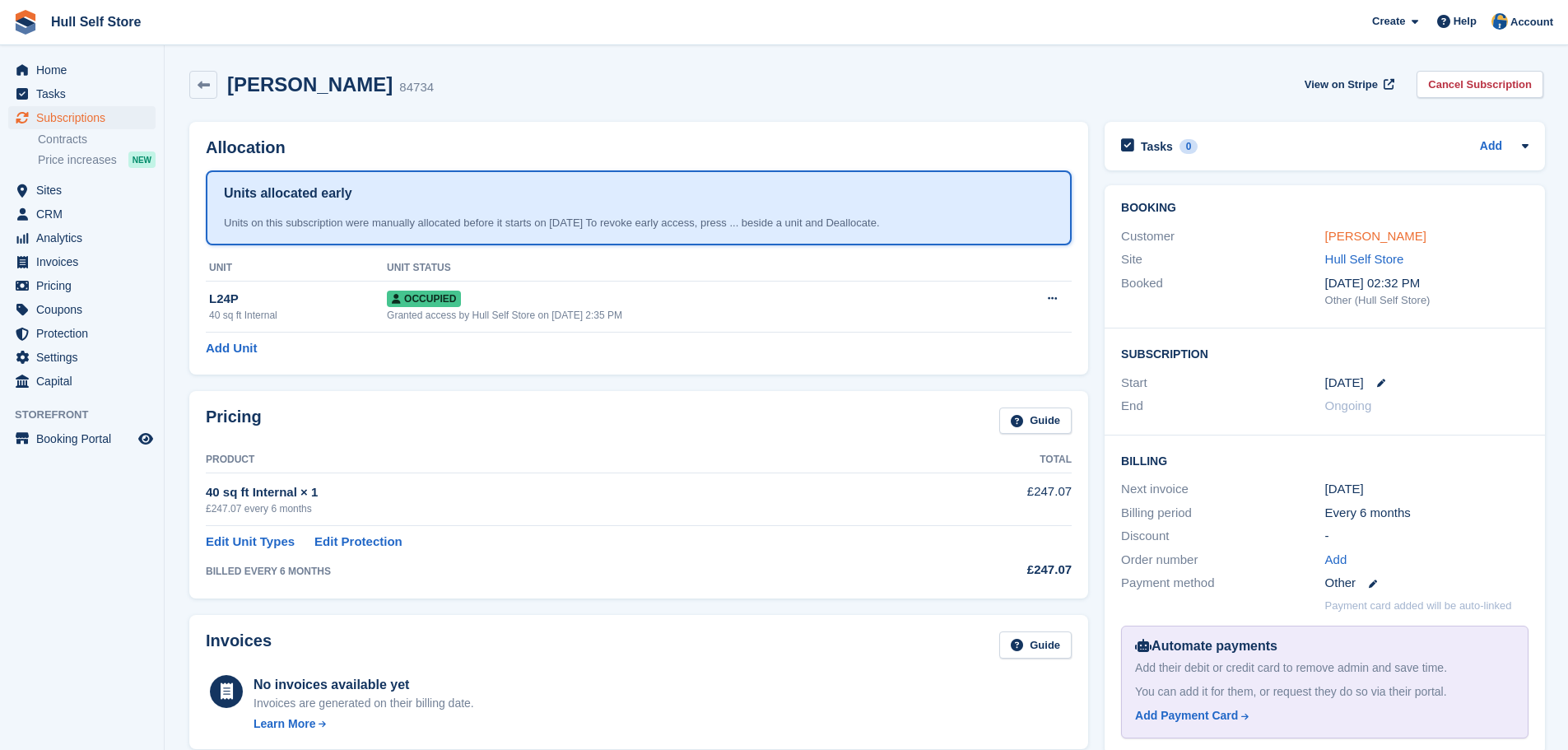
click at [1346, 236] on link "Jane Chi" at bounding box center [1375, 235] width 102 height 14
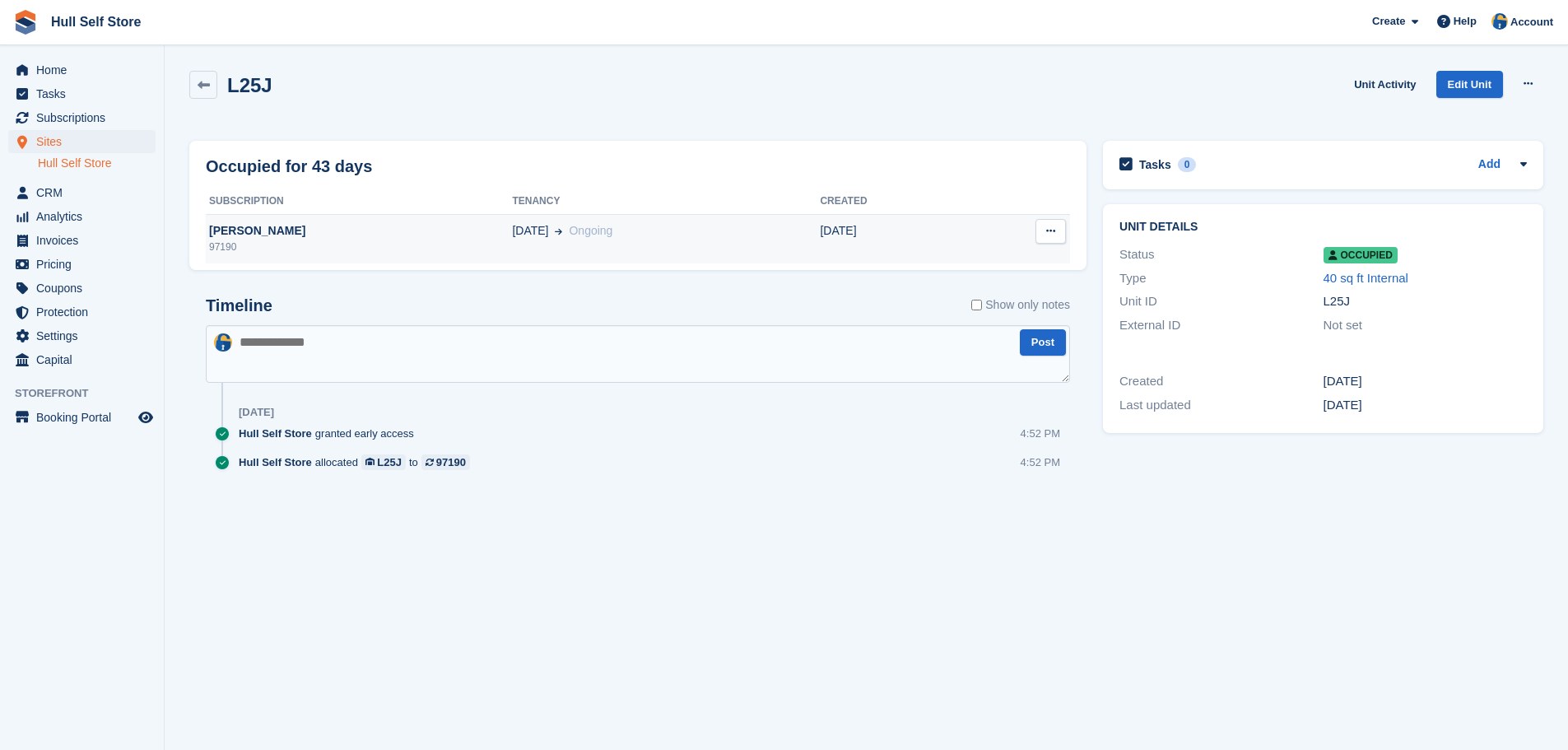
click at [569, 237] on span "Ongoing" at bounding box center [590, 230] width 44 height 13
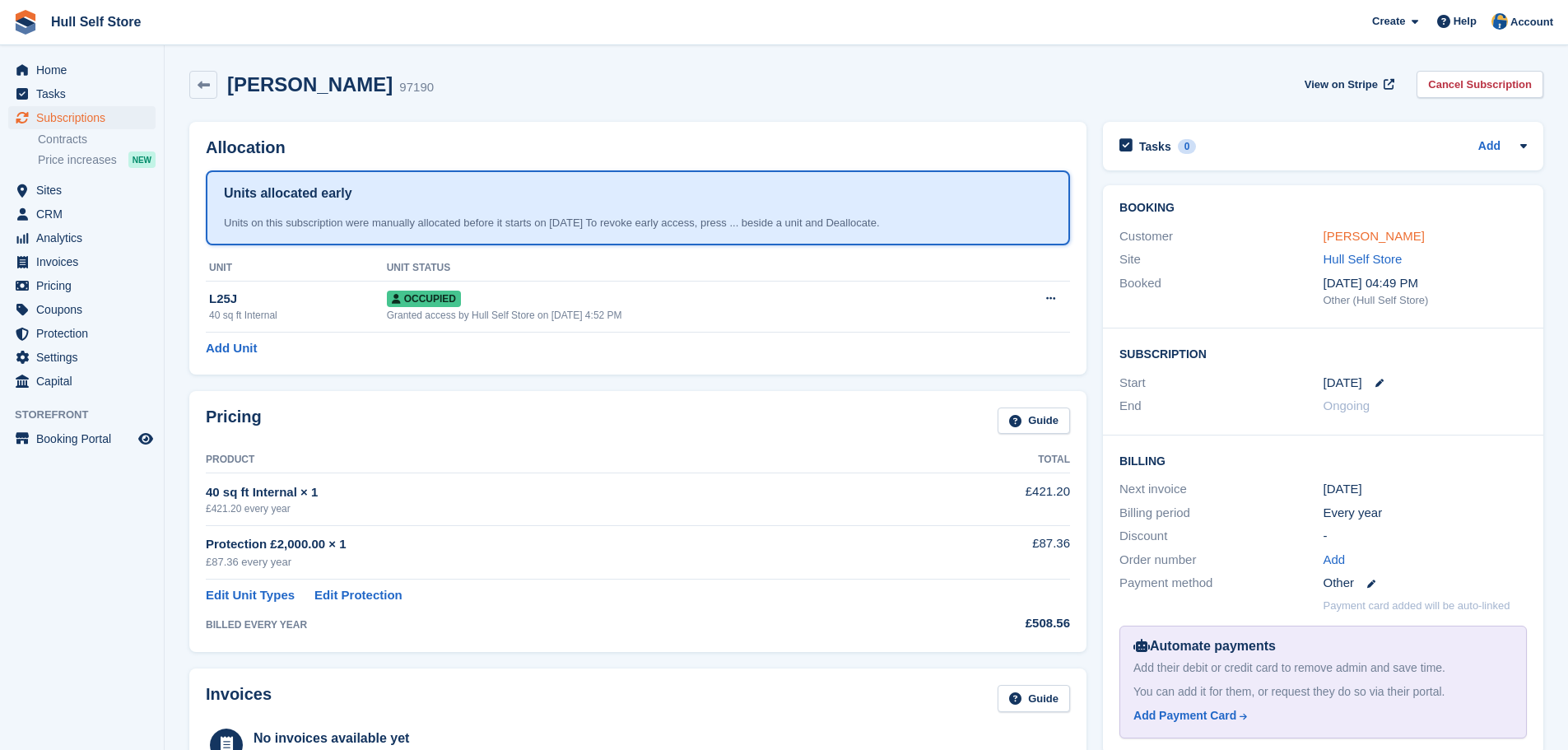
click at [1383, 239] on link "Angela Smales" at bounding box center [1374, 235] width 102 height 14
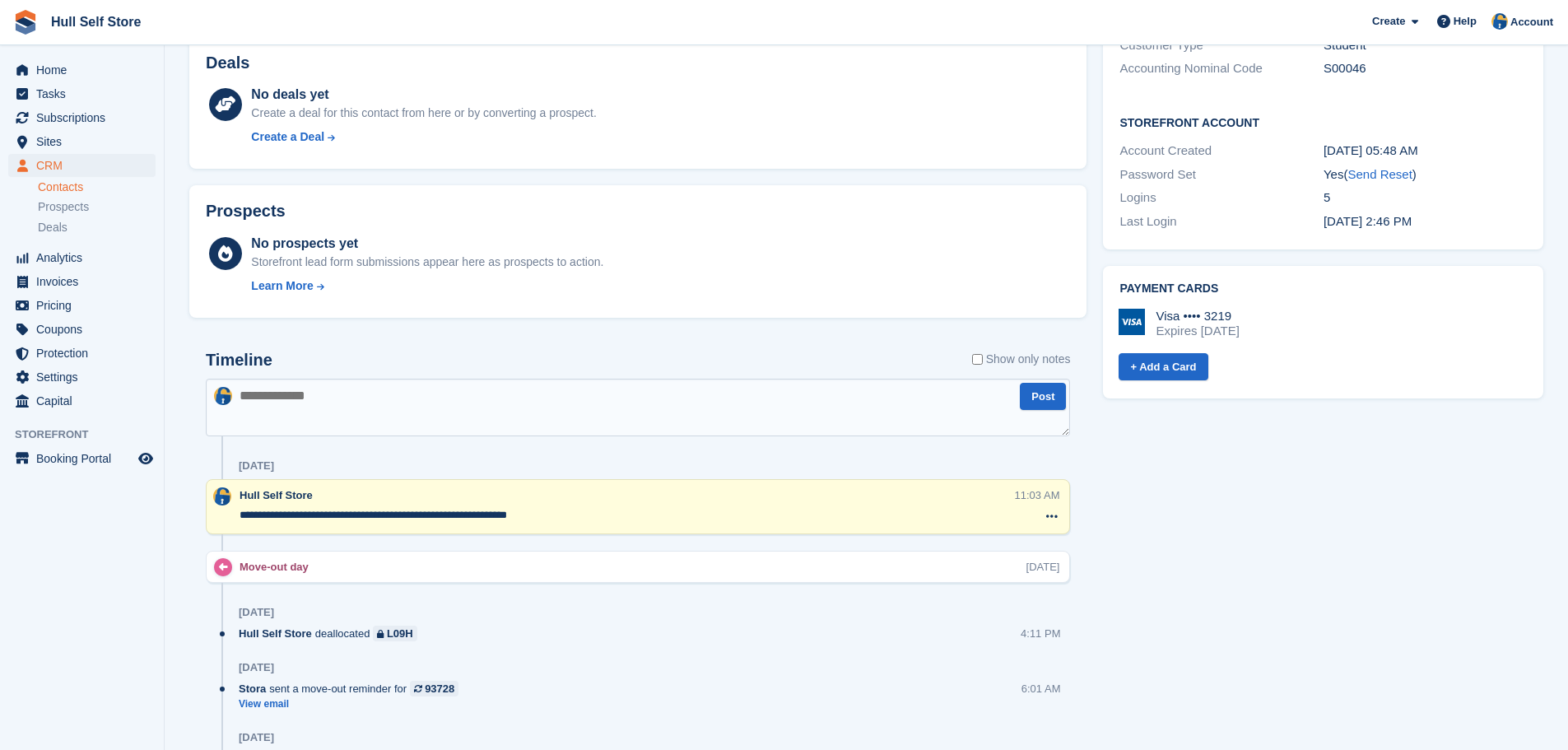
scroll to position [576, 0]
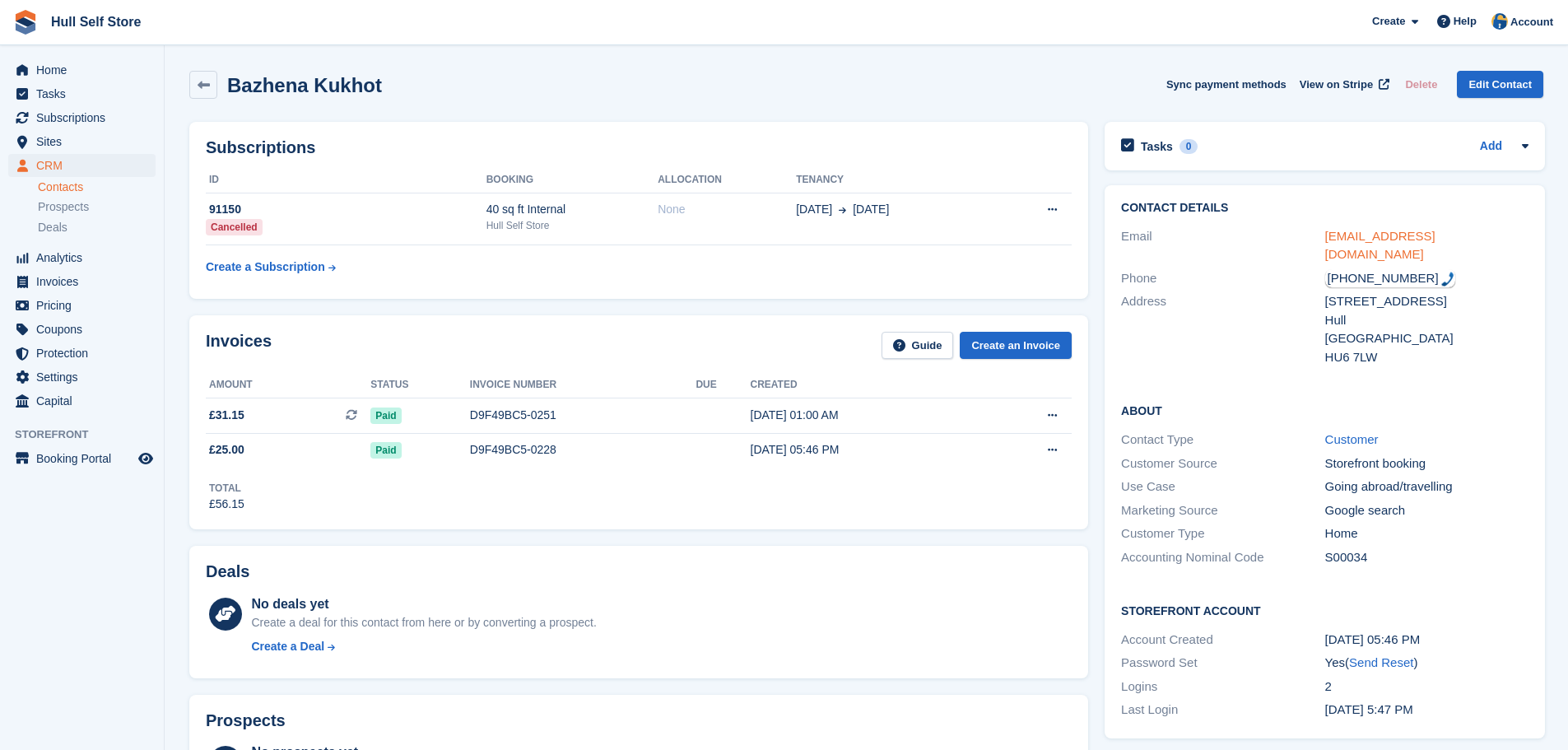
click at [1360, 240] on link "[EMAIL_ADDRESS][DOMAIN_NAME]" at bounding box center [1380, 244] width 110 height 33
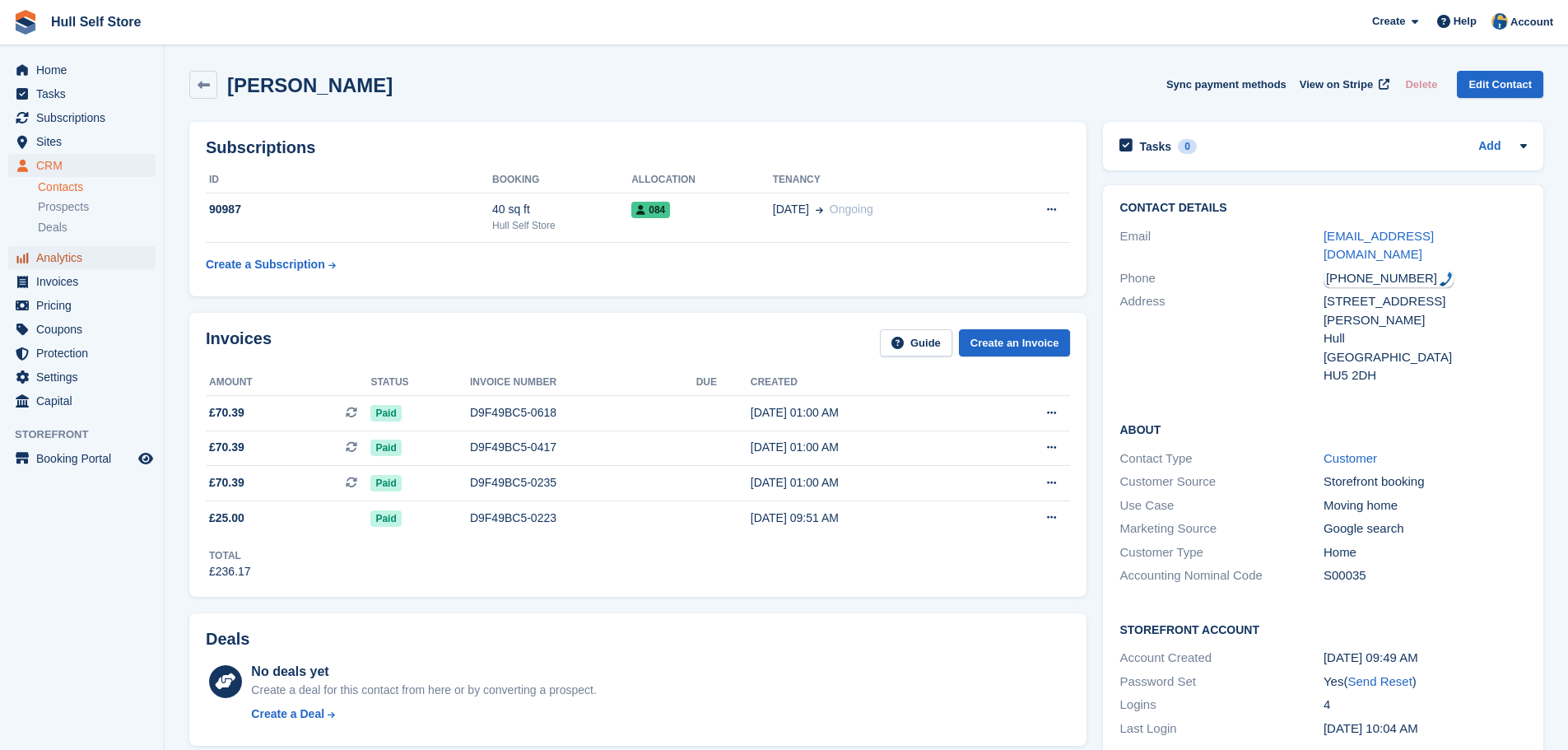
click at [80, 259] on span "Analytics" at bounding box center [86, 257] width 99 height 23
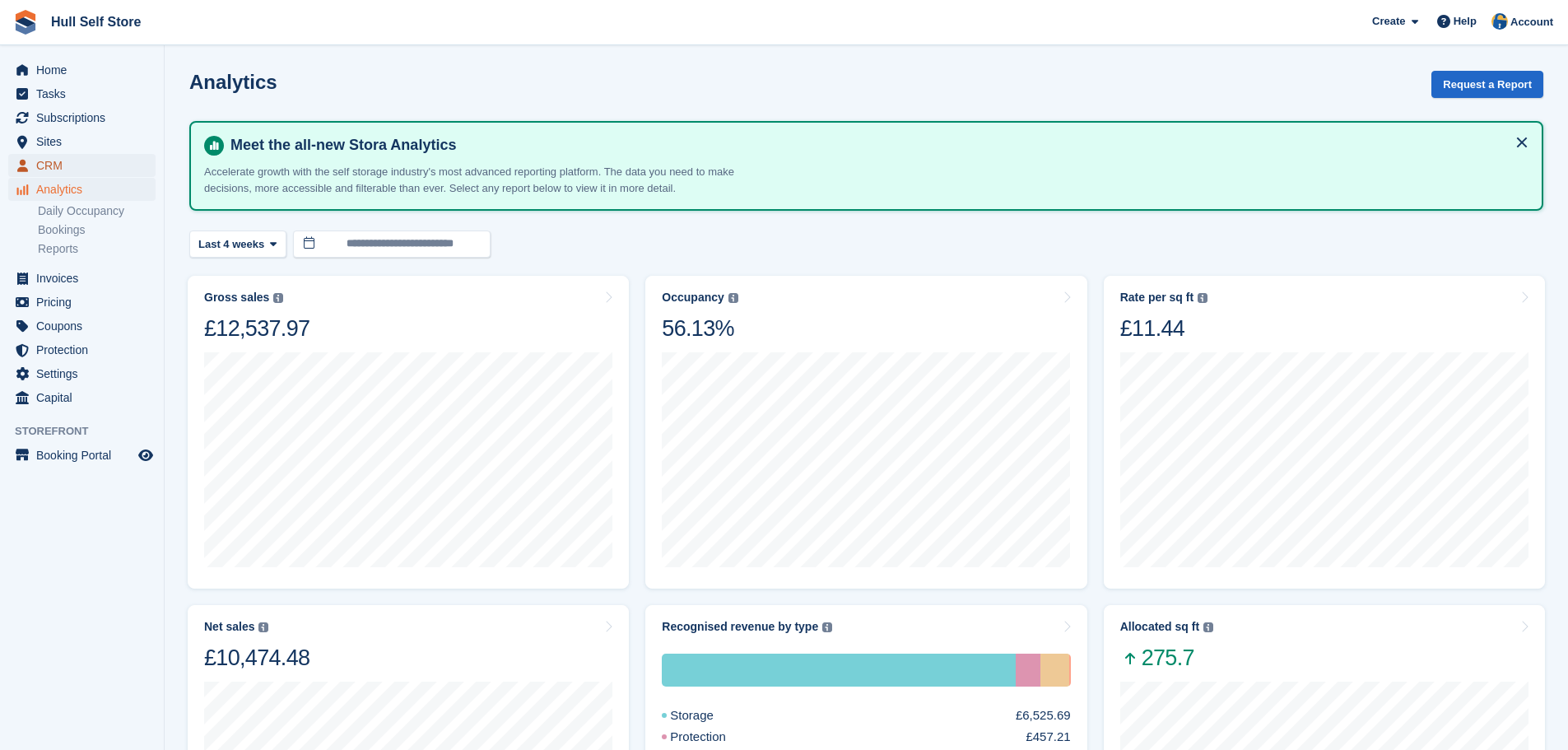
click at [52, 164] on span "CRM" at bounding box center [86, 165] width 99 height 23
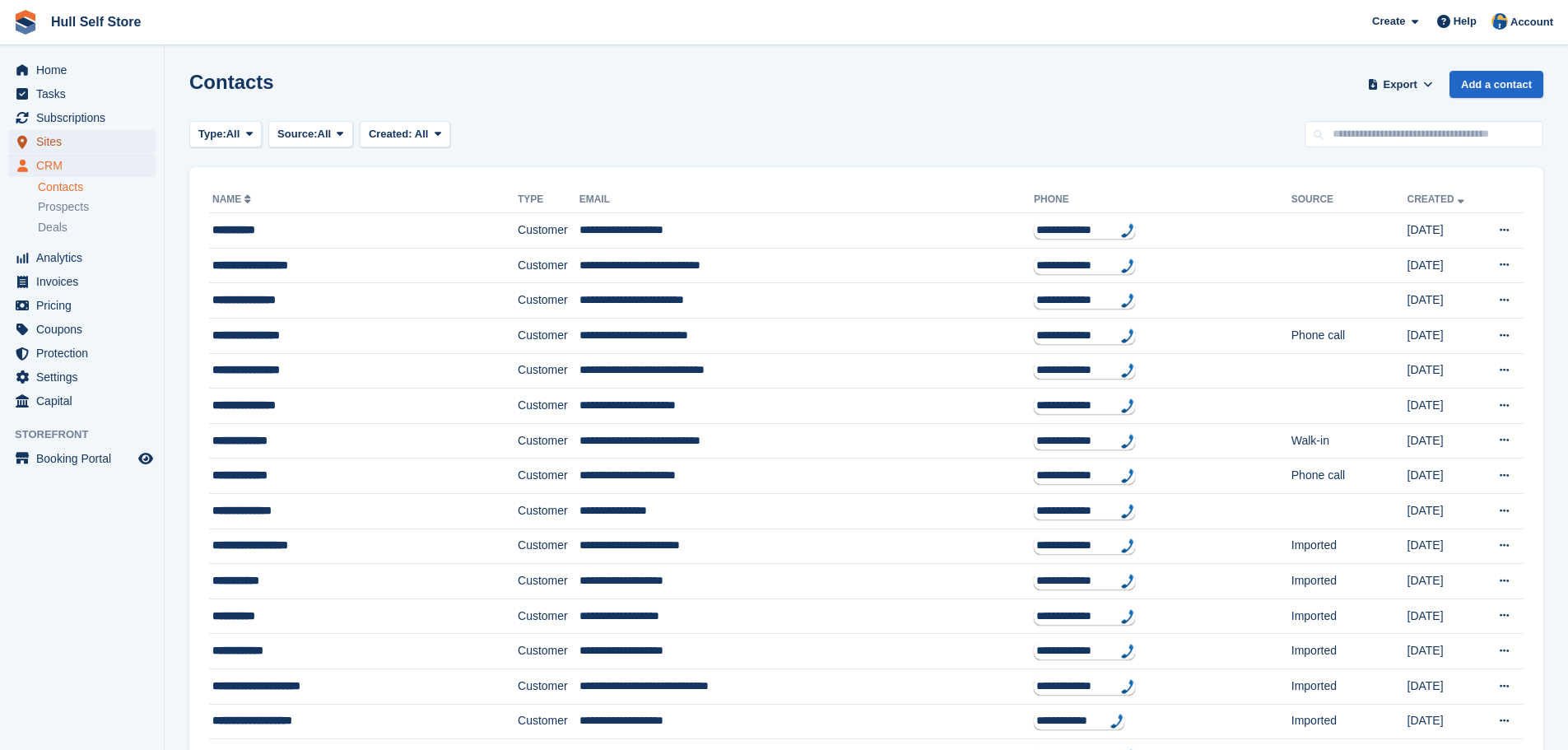
click at [59, 147] on span "Sites" at bounding box center [86, 141] width 99 height 23
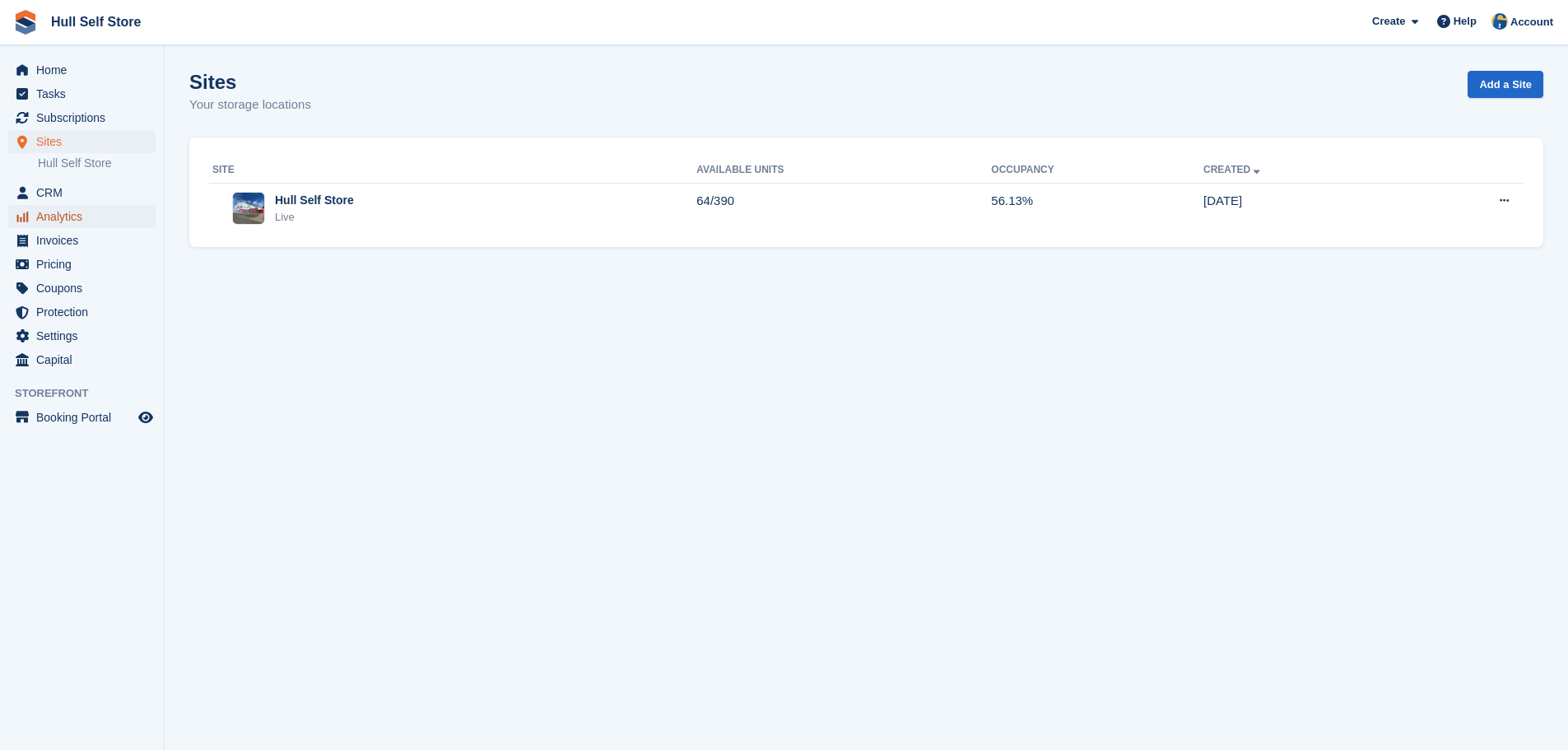
click at [78, 218] on span "Analytics" at bounding box center [86, 216] width 99 height 23
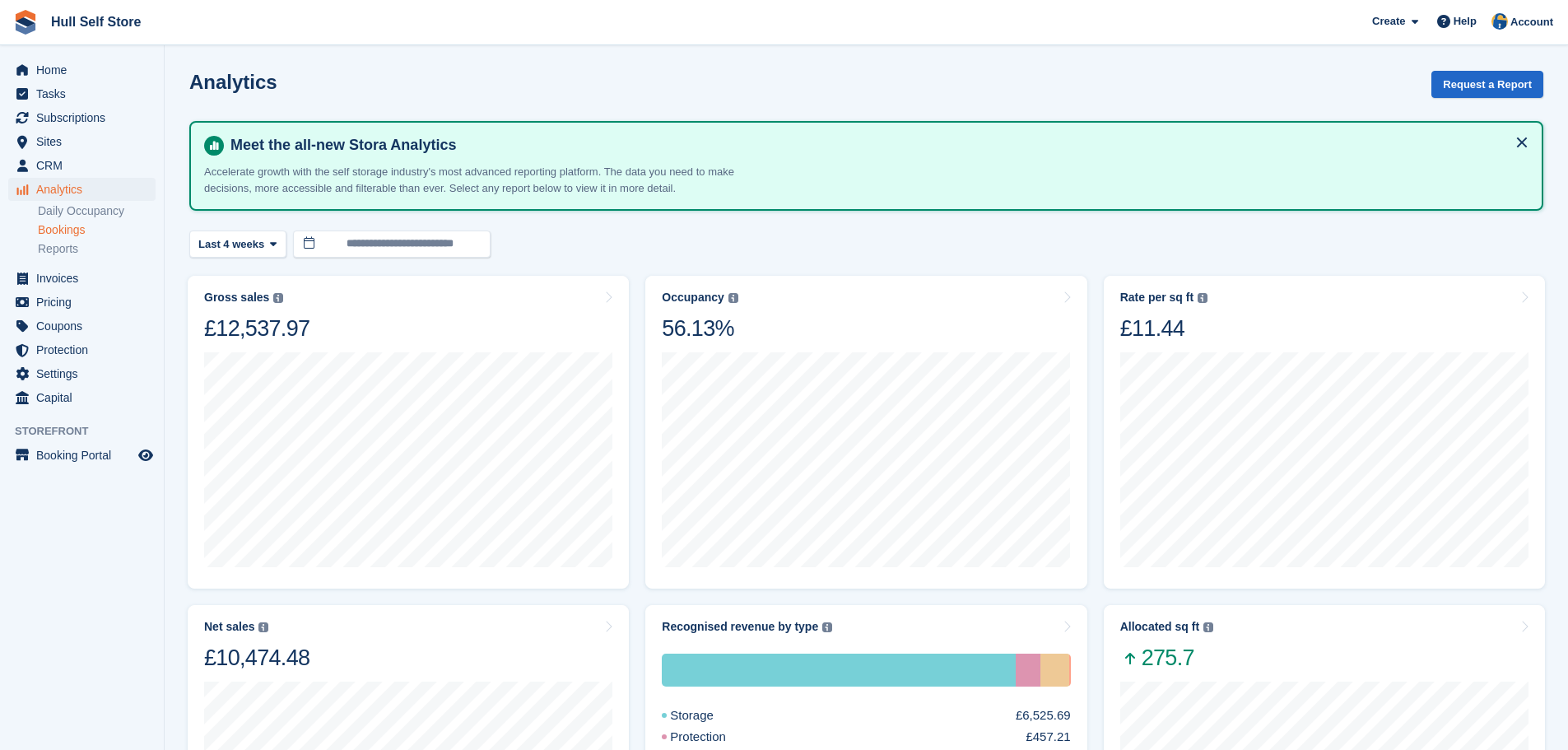
click at [73, 230] on link "Bookings" at bounding box center [97, 229] width 118 height 16
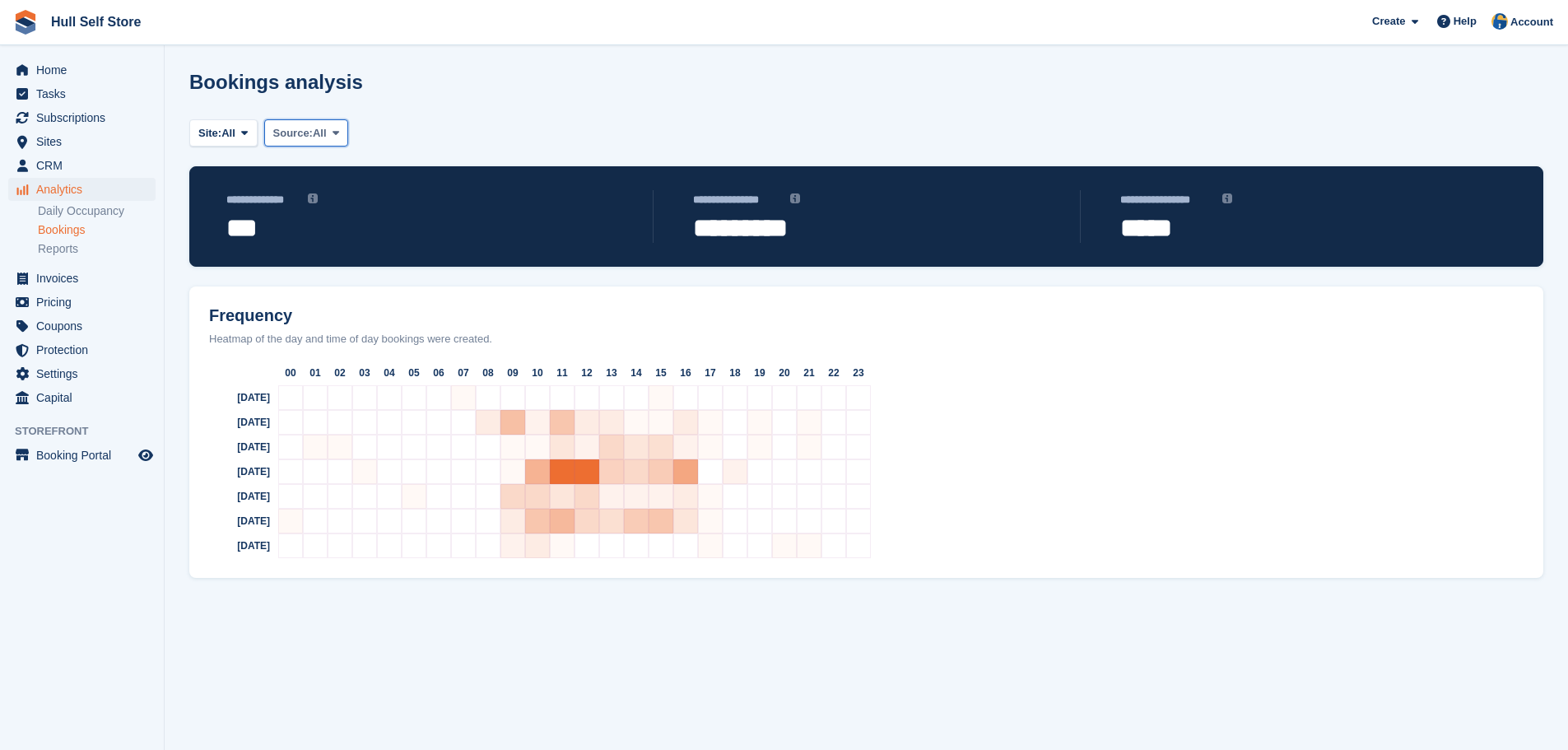
click at [290, 137] on span "Source:" at bounding box center [293, 133] width 39 height 17
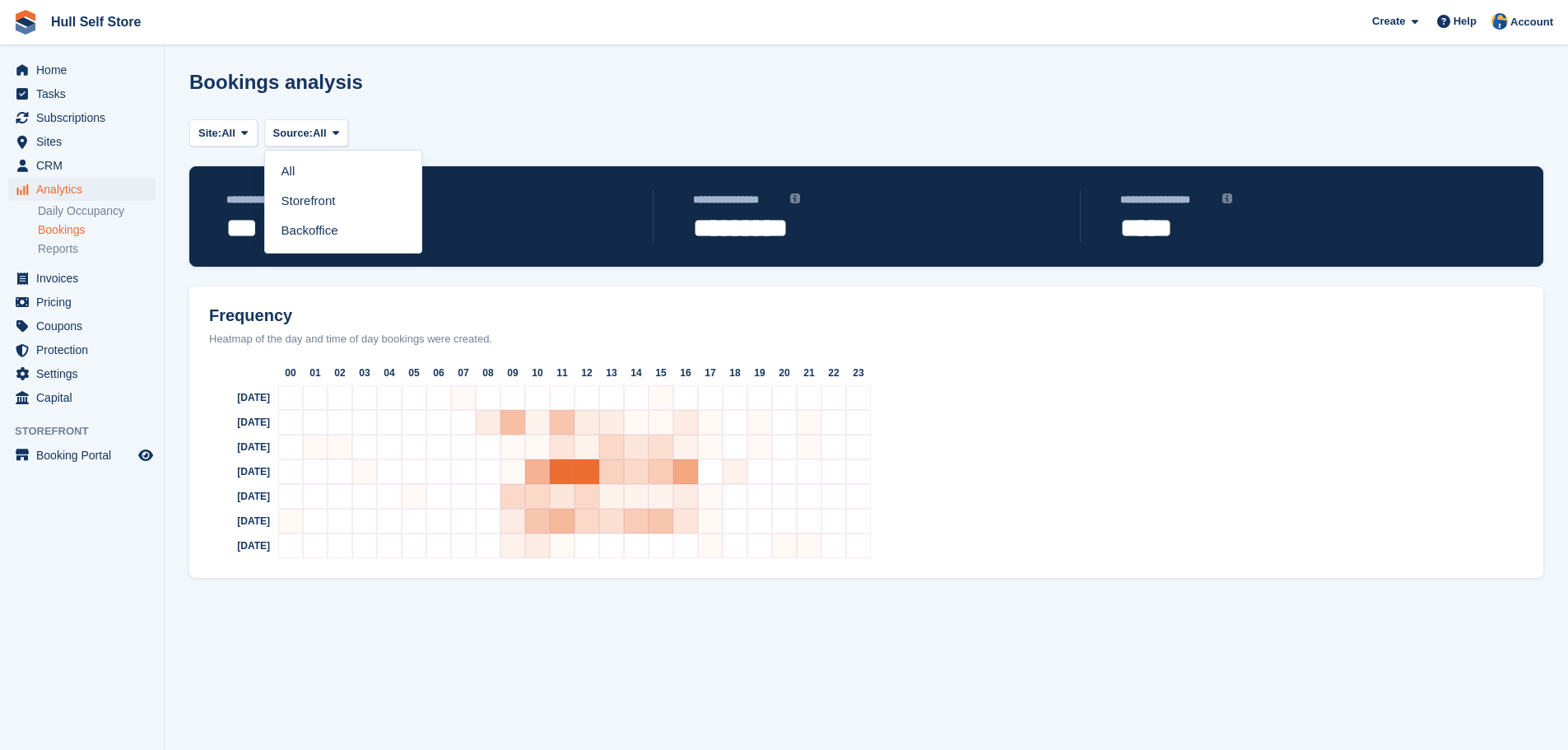
click at [429, 124] on div "Site: All All Hull Self Store Source: All All Storefront Backoffice" at bounding box center [866, 141] width 1353 height 50
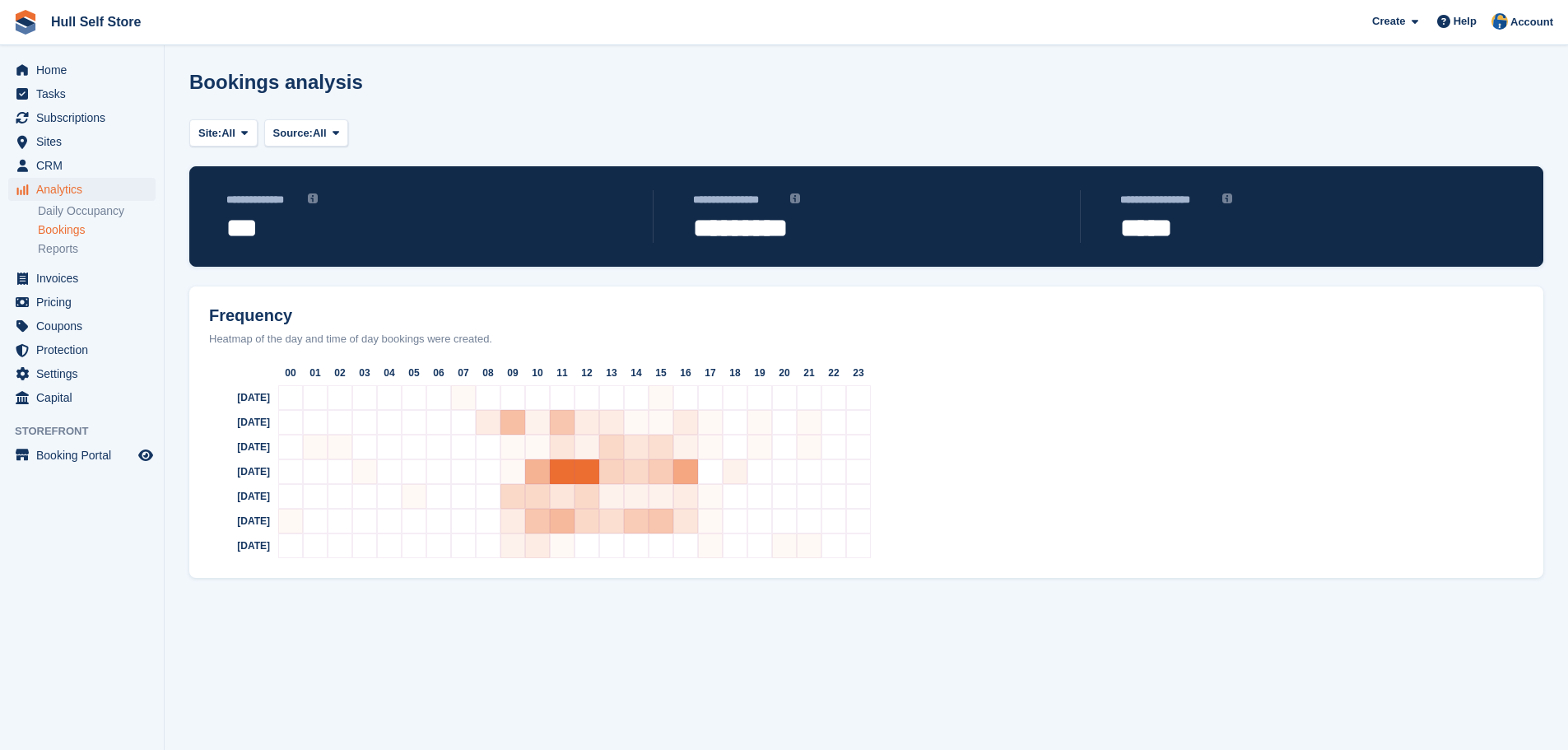
click at [64, 385] on ul "Settings" at bounding box center [82, 374] width 164 height 24
click at [65, 382] on span "Settings" at bounding box center [86, 373] width 99 height 23
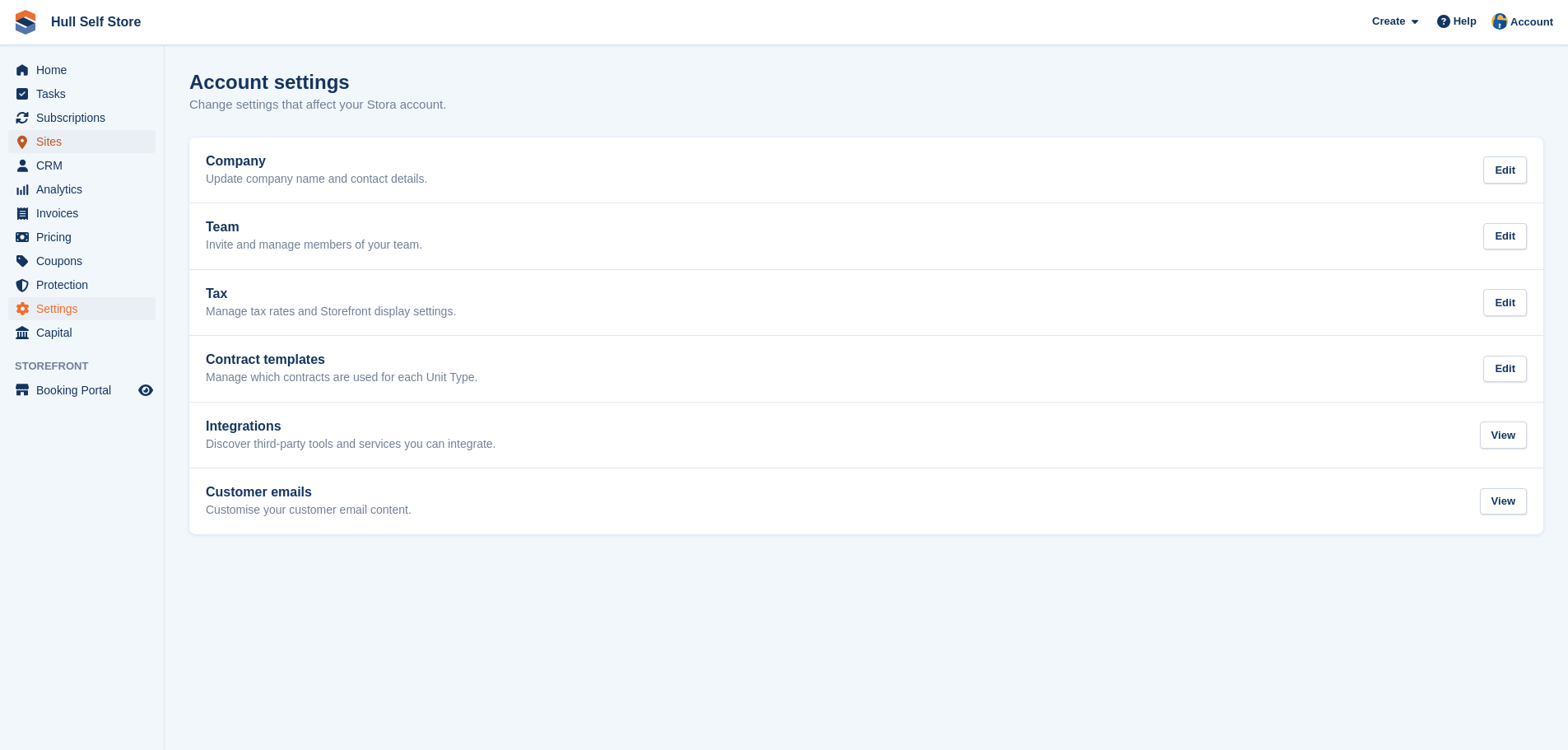
click at [60, 142] on span "Sites" at bounding box center [86, 141] width 99 height 23
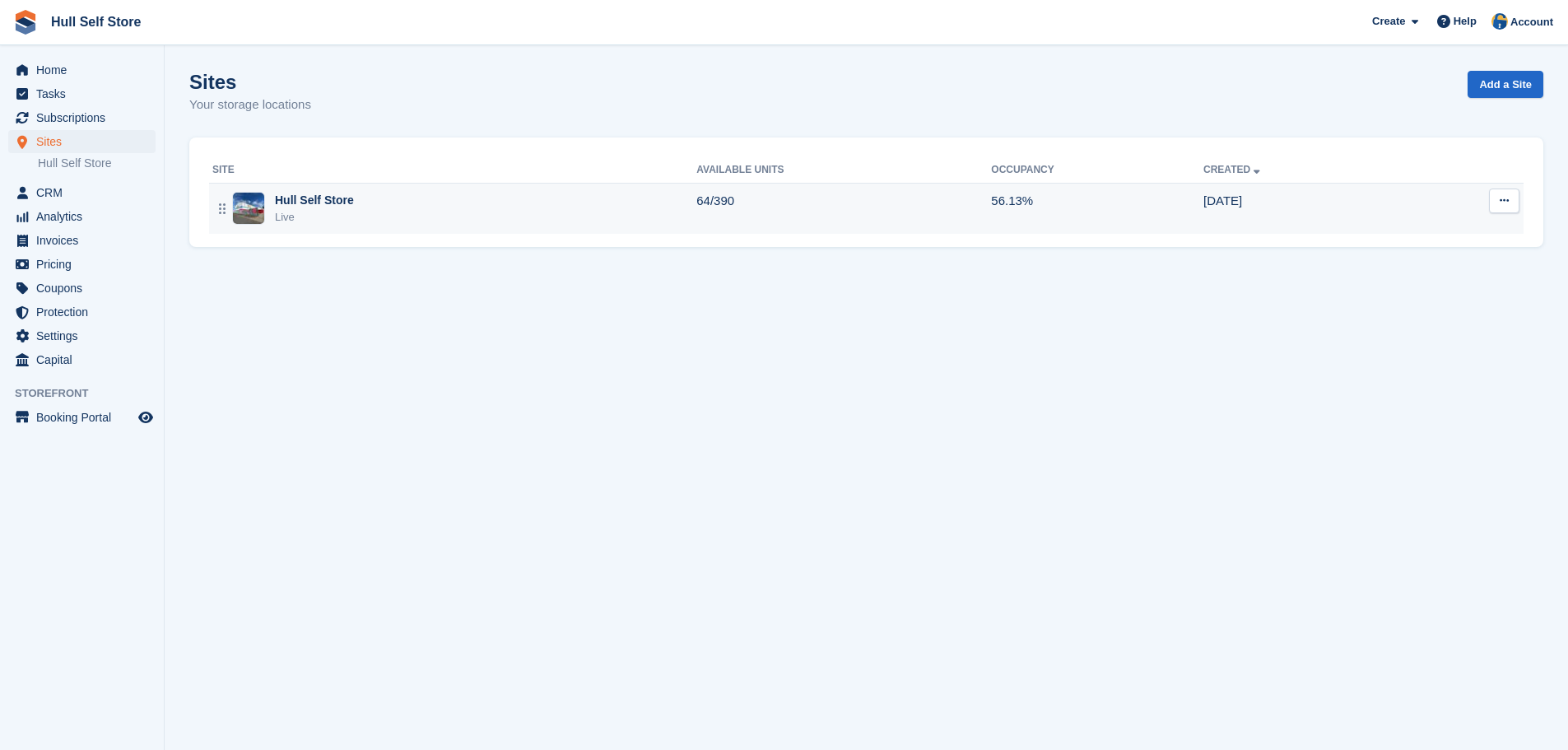
click at [423, 187] on td "Hull Self Store Live" at bounding box center [452, 208] width 487 height 51
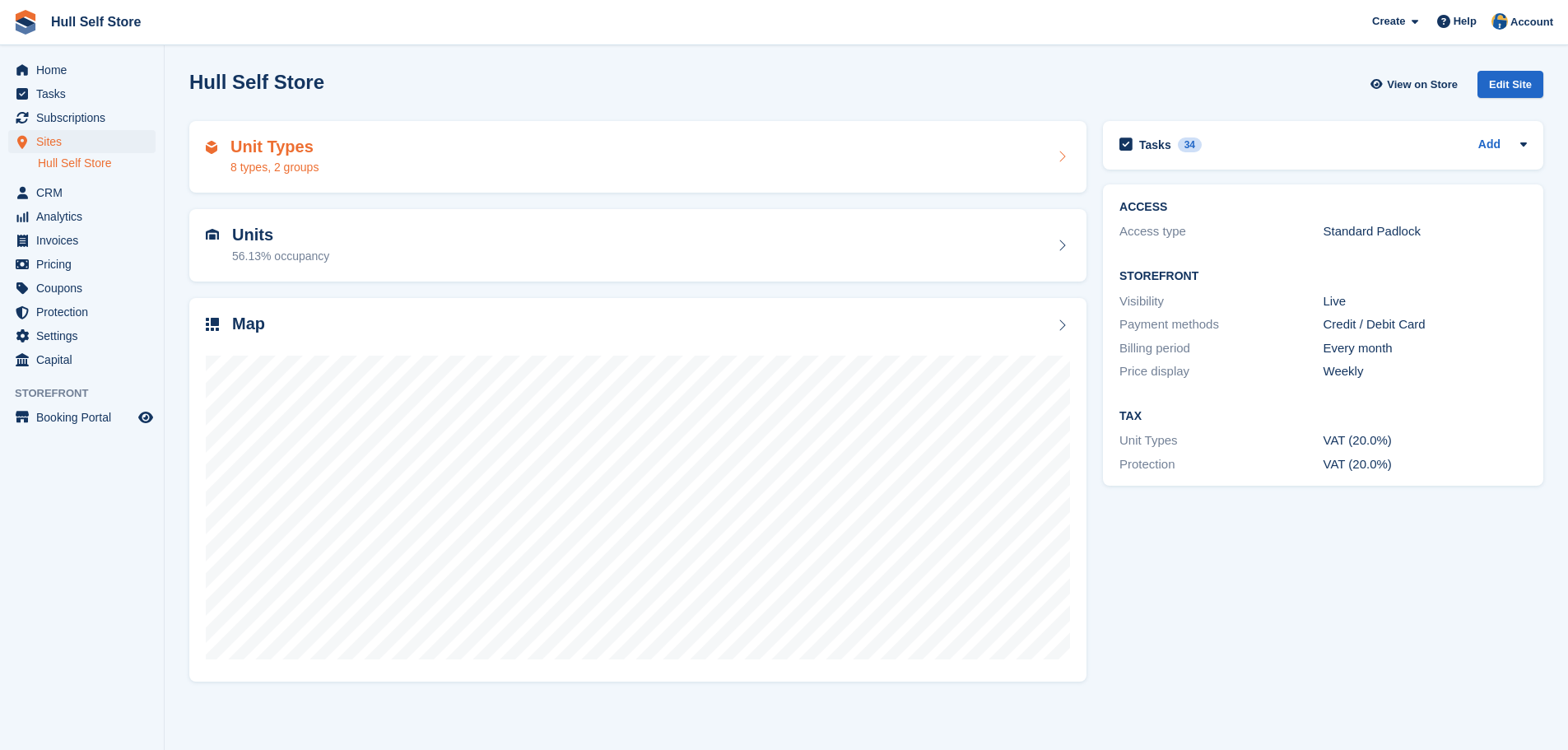
click at [353, 153] on div "Unit Types 8 types, 2 groups" at bounding box center [638, 157] width 864 height 39
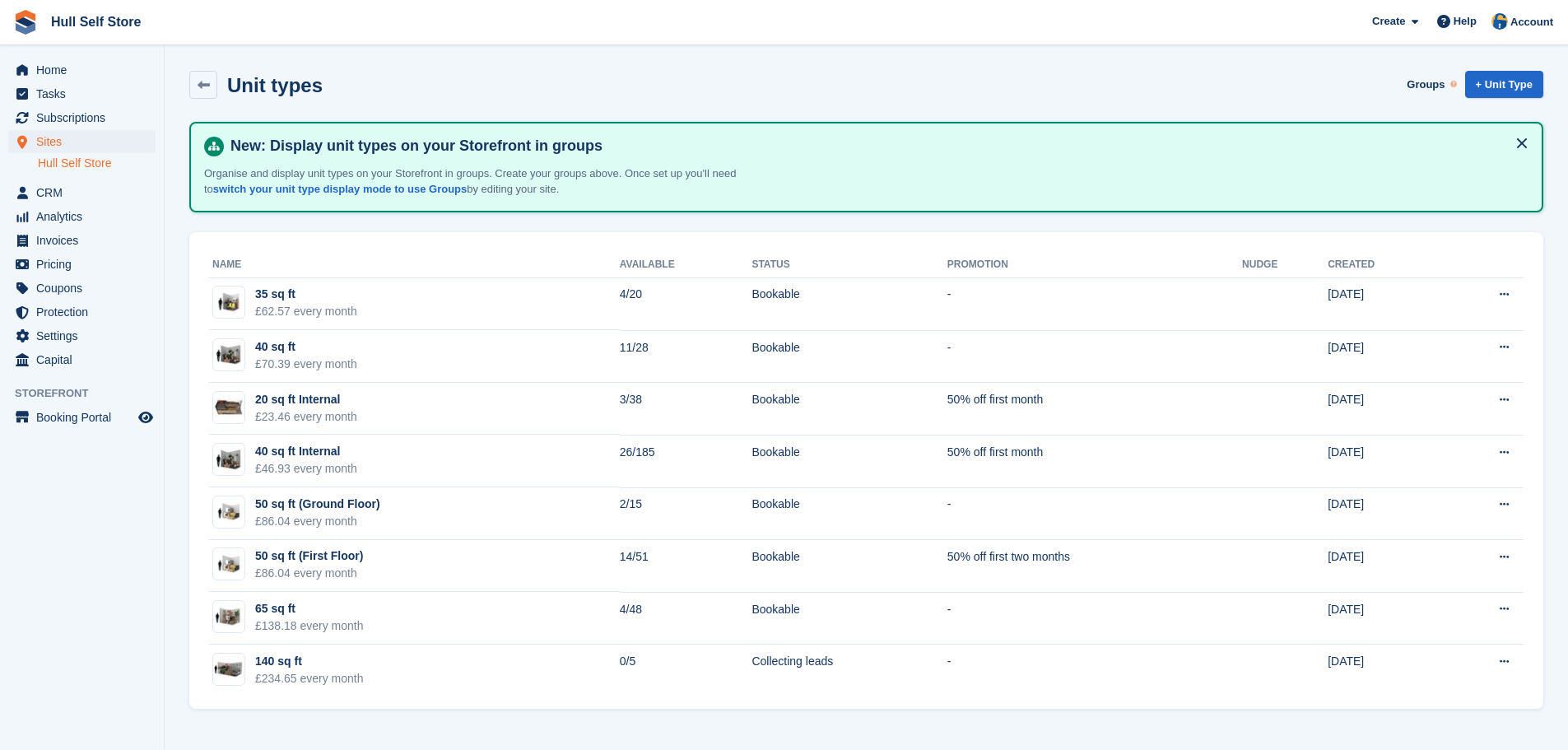
click at [661, 83] on div "Unit types Groups + Unit Type" at bounding box center [866, 85] width 1353 height 28
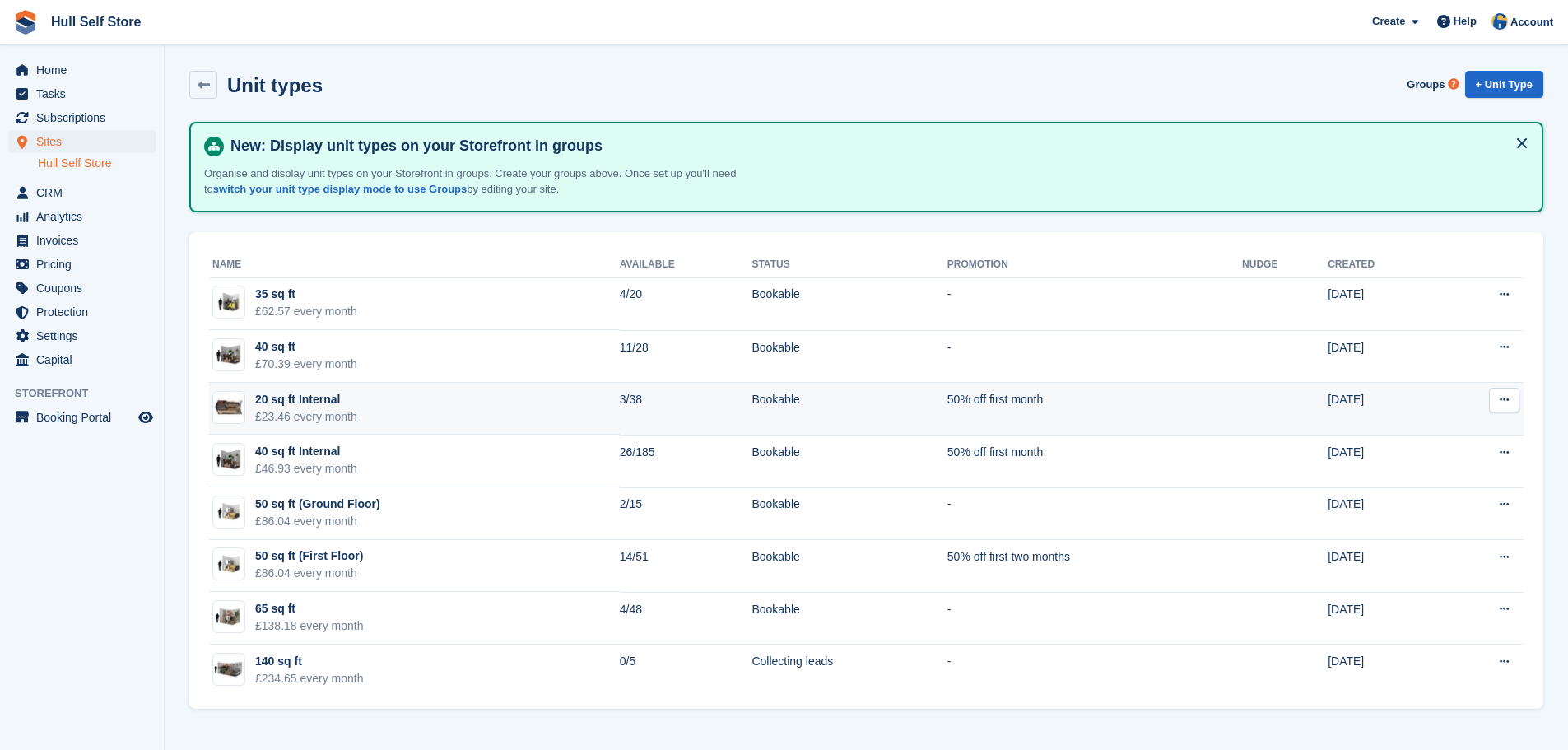
click at [305, 406] on div "20 sq ft Internal" at bounding box center [305, 399] width 102 height 18
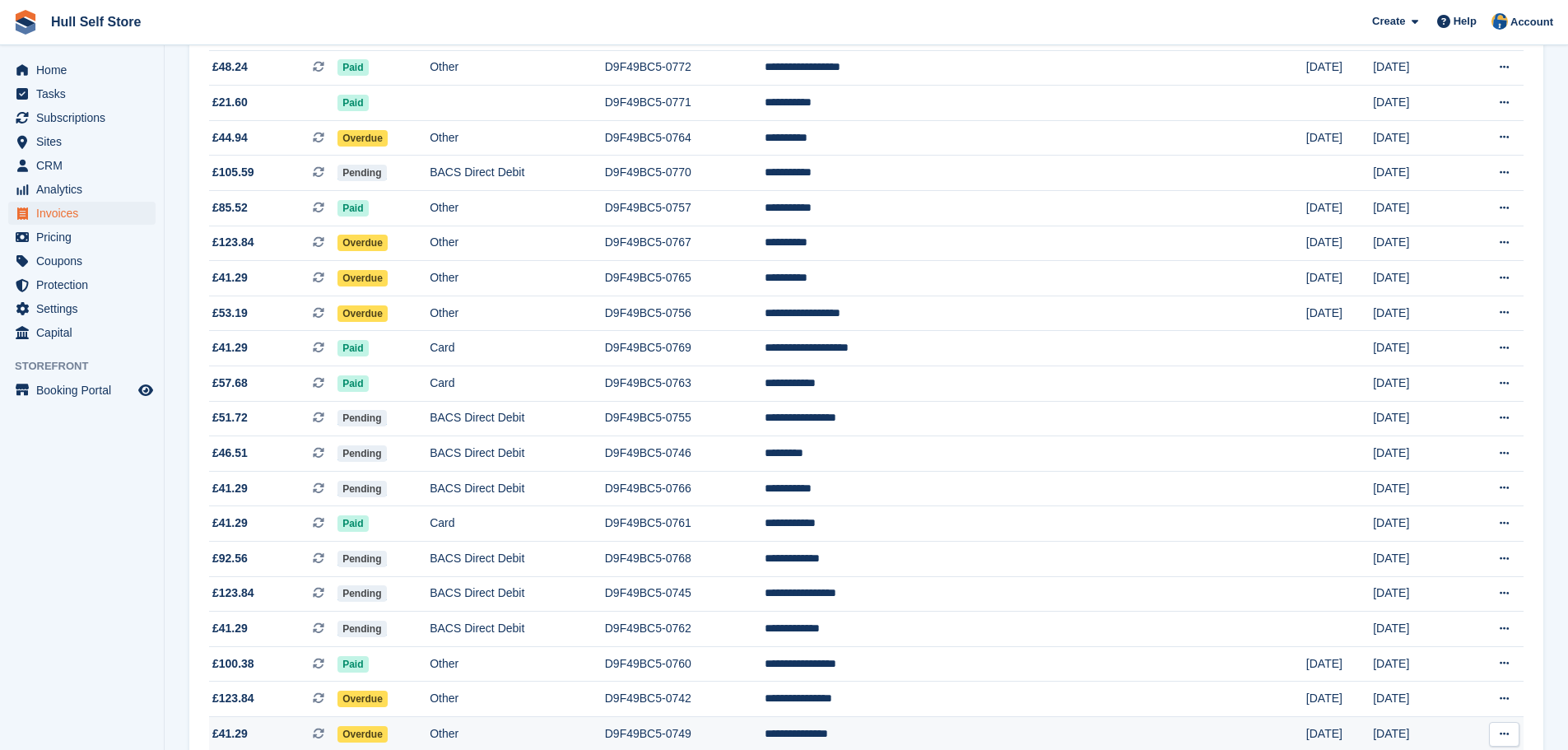
scroll to position [576, 0]
